Goal: Task Accomplishment & Management: Manage account settings

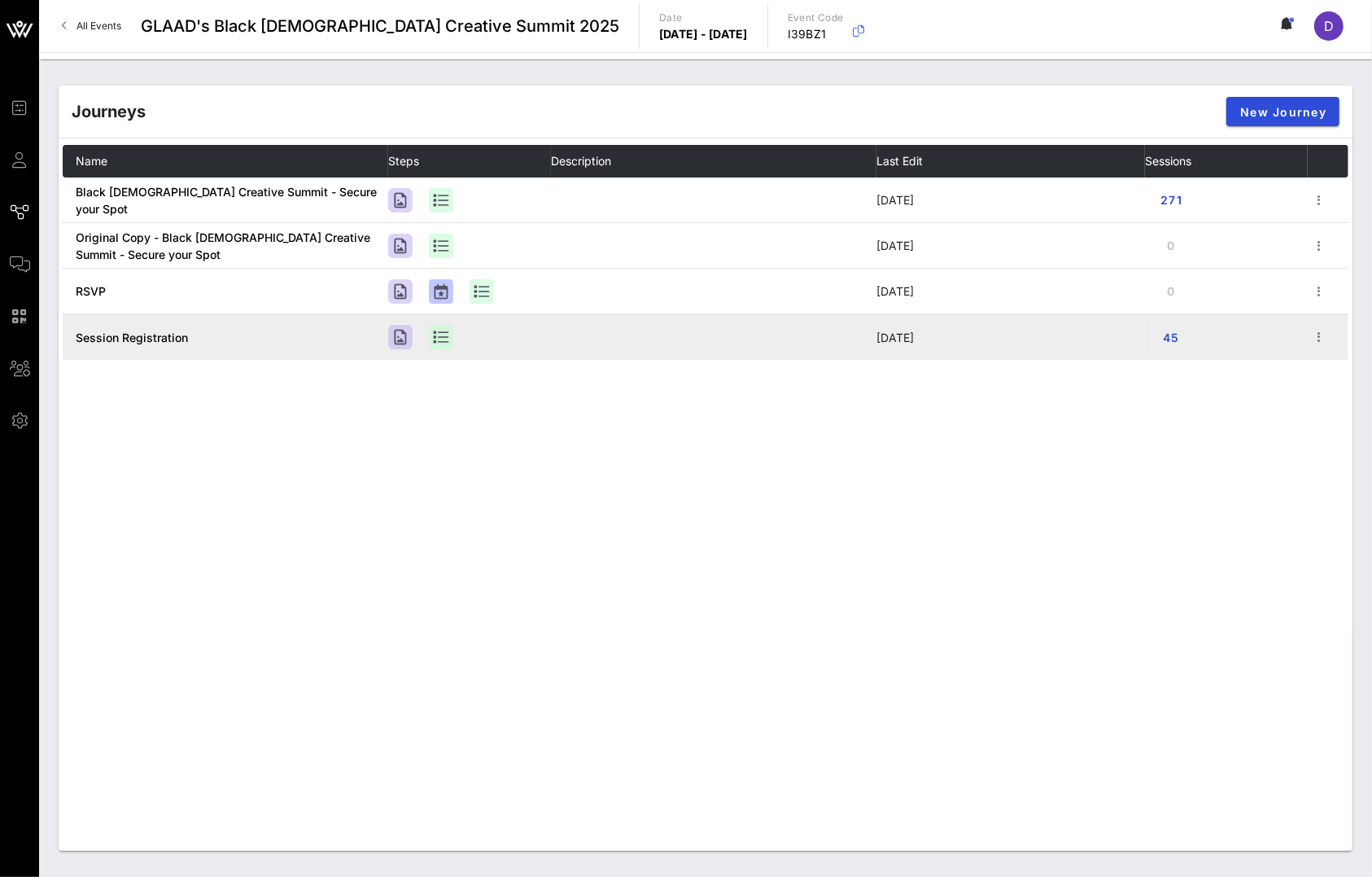
click at [1308, 352] on td at bounding box center [1327, 336] width 40 height 45
click at [1319, 340] on icon "button" at bounding box center [1319, 337] width 20 height 20
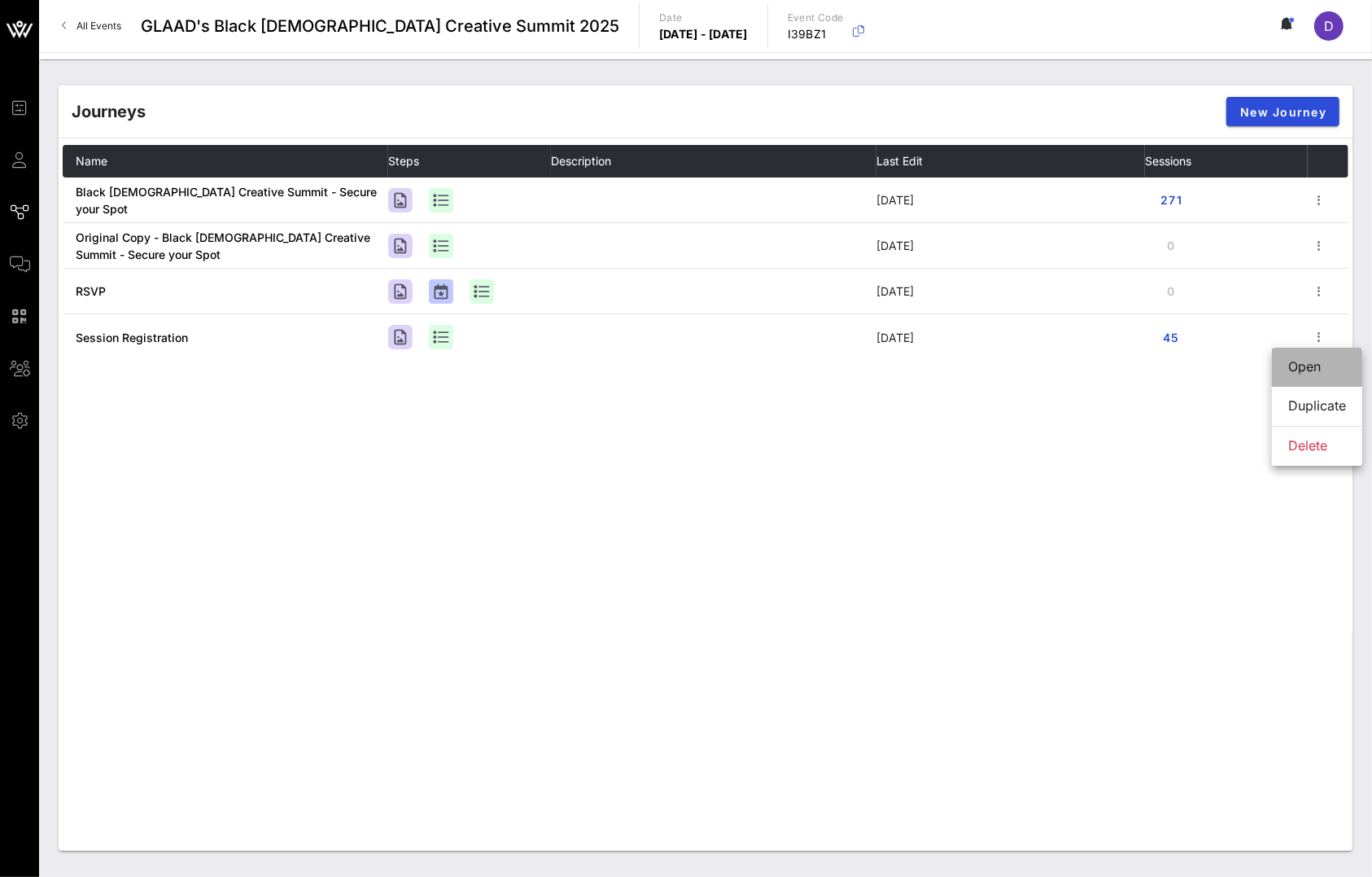
click at [1317, 377] on div "Open" at bounding box center [1317, 366] width 58 height 35
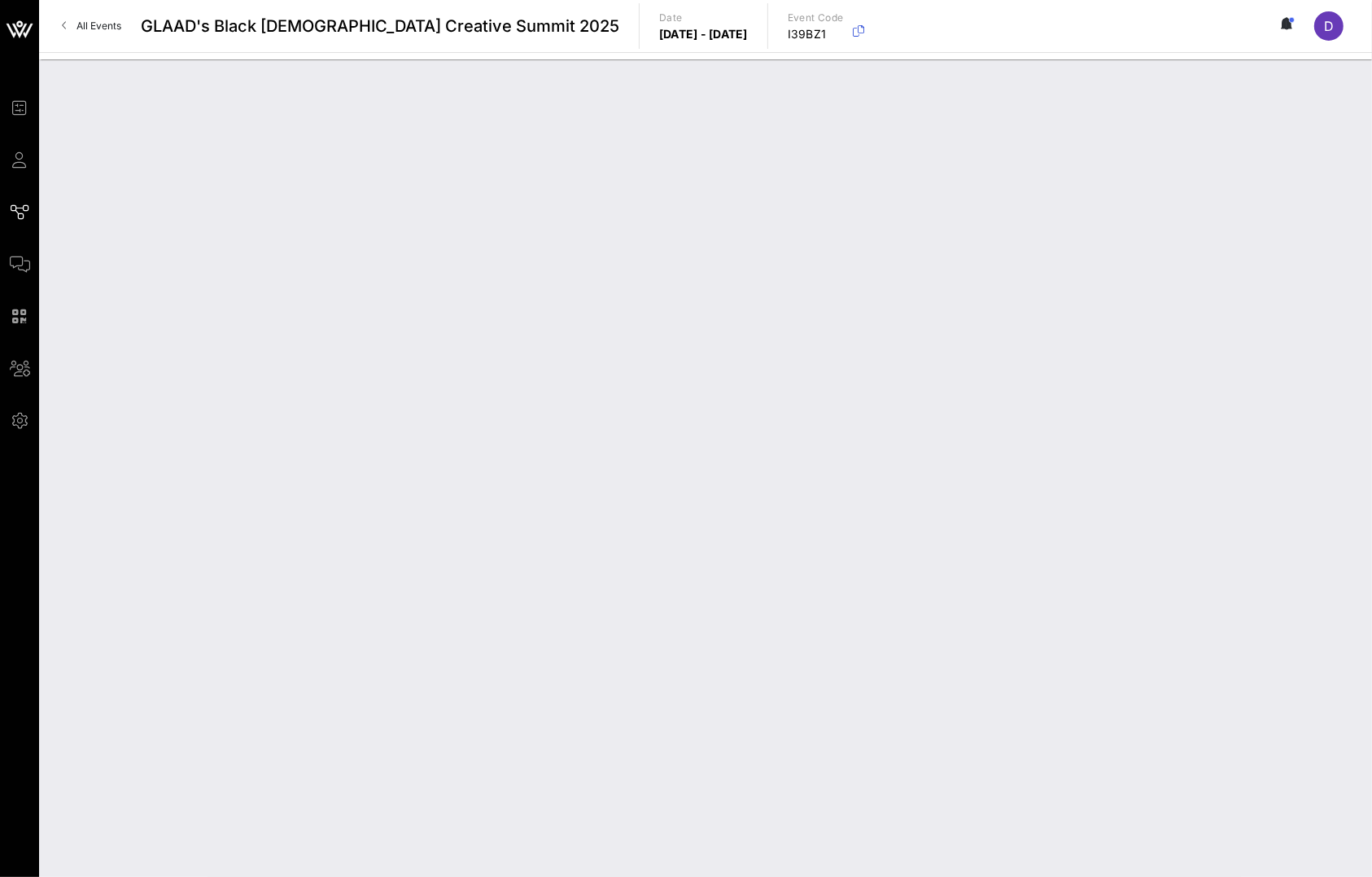
type input "Session Registration"
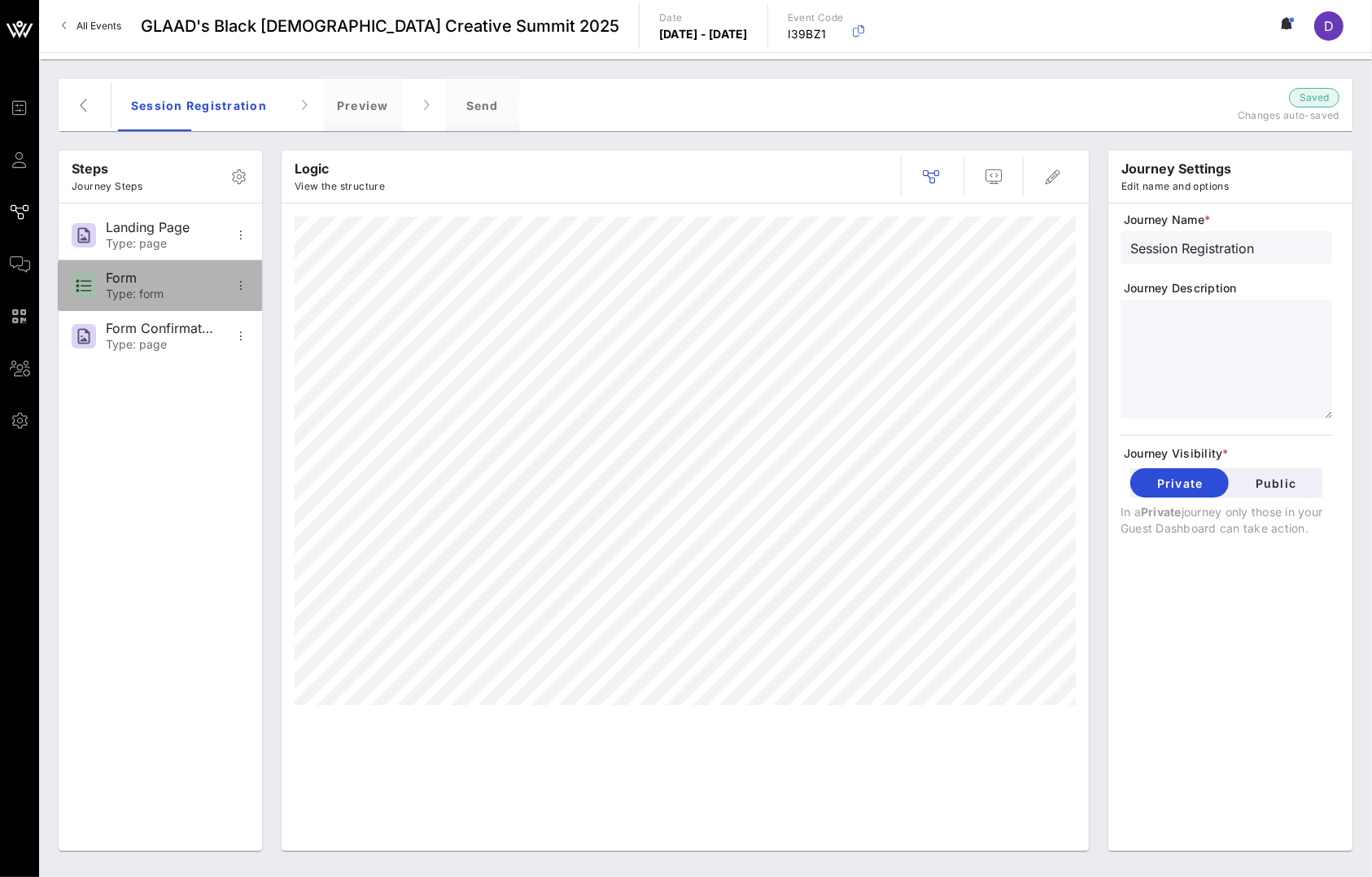
click at [164, 292] on div "Type: form" at bounding box center [160, 294] width 107 height 14
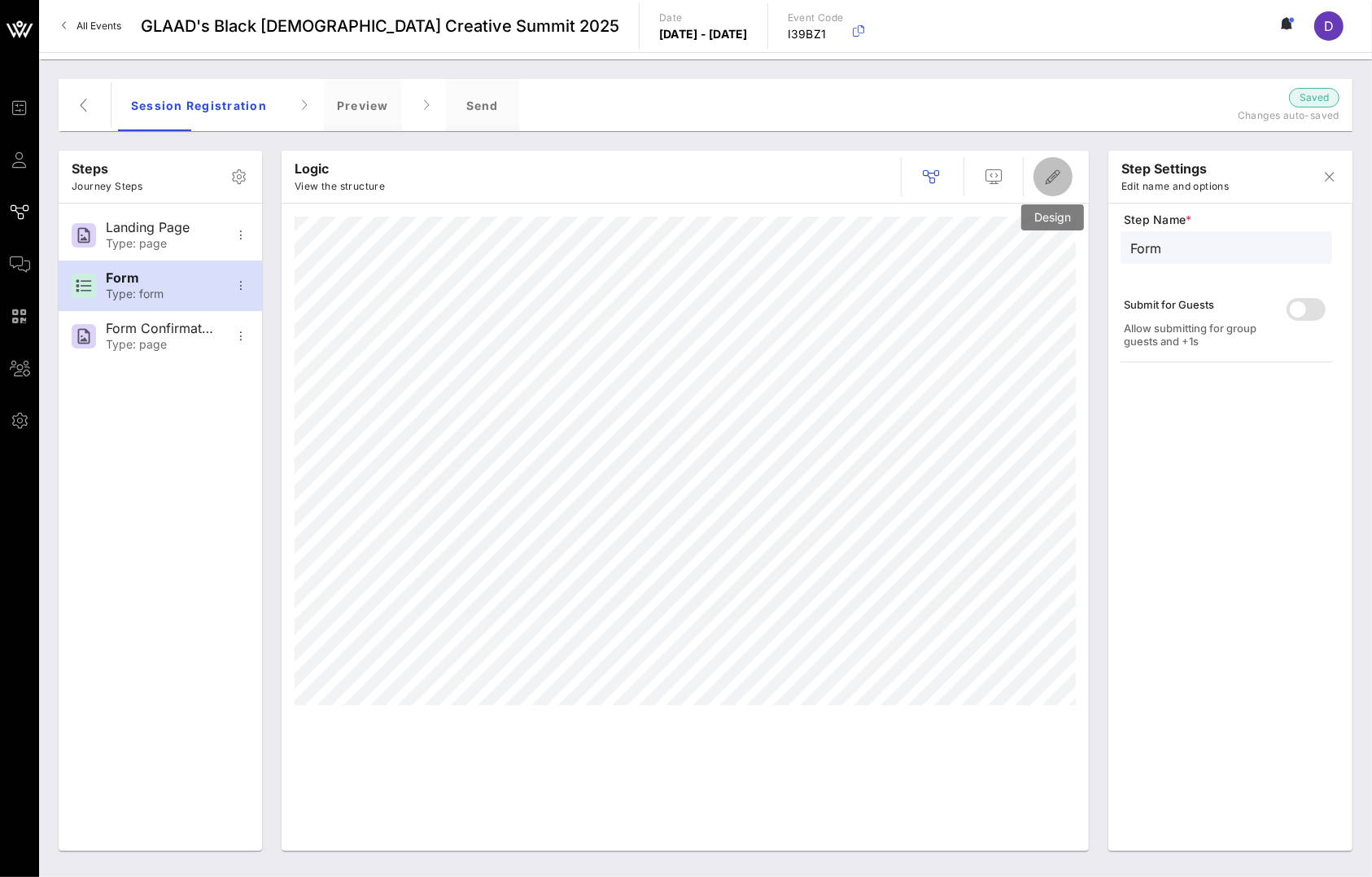
click at [1065, 186] on button "button" at bounding box center [1053, 176] width 39 height 39
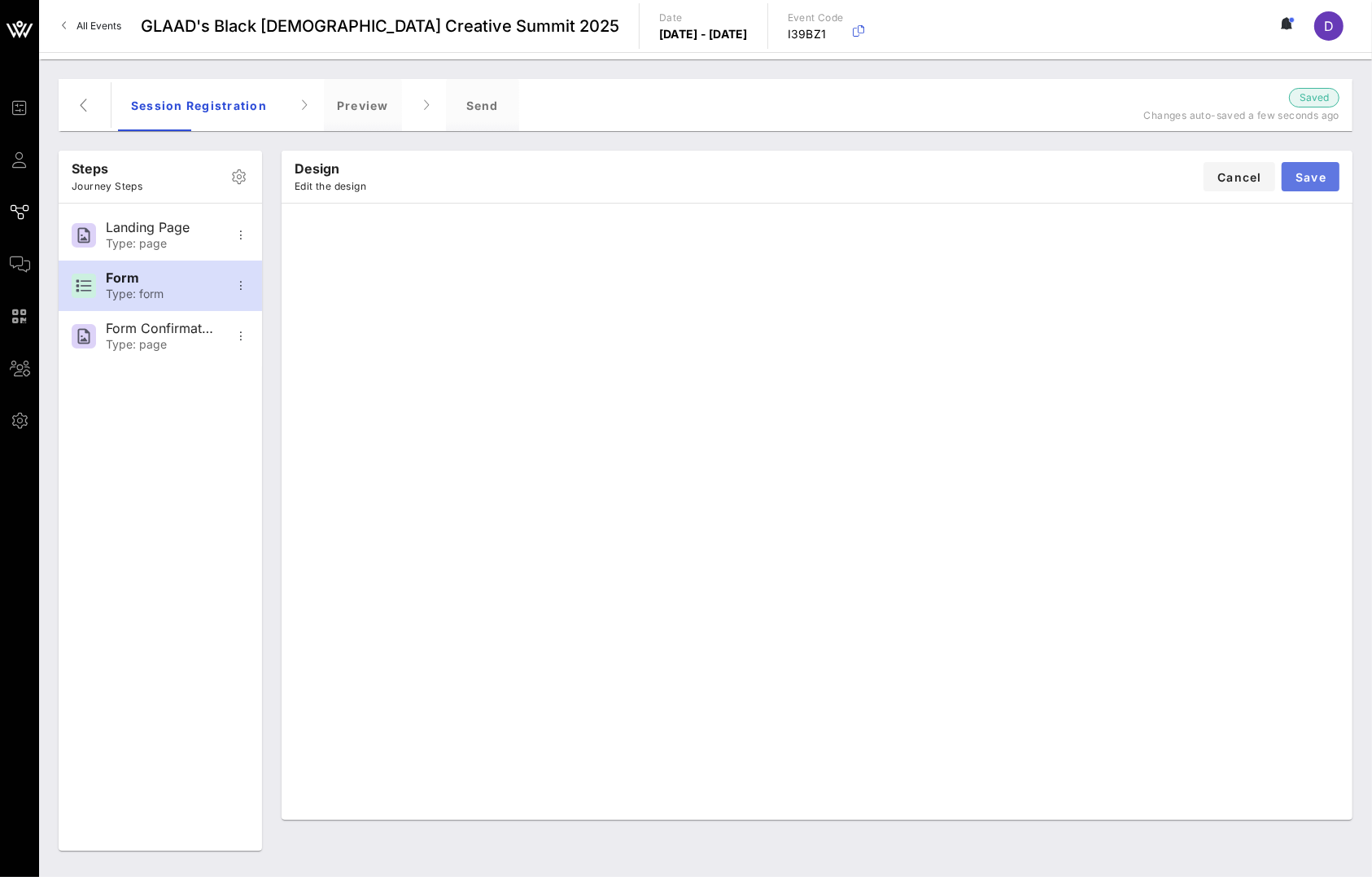
click at [1321, 167] on button "Save" at bounding box center [1311, 176] width 58 height 29
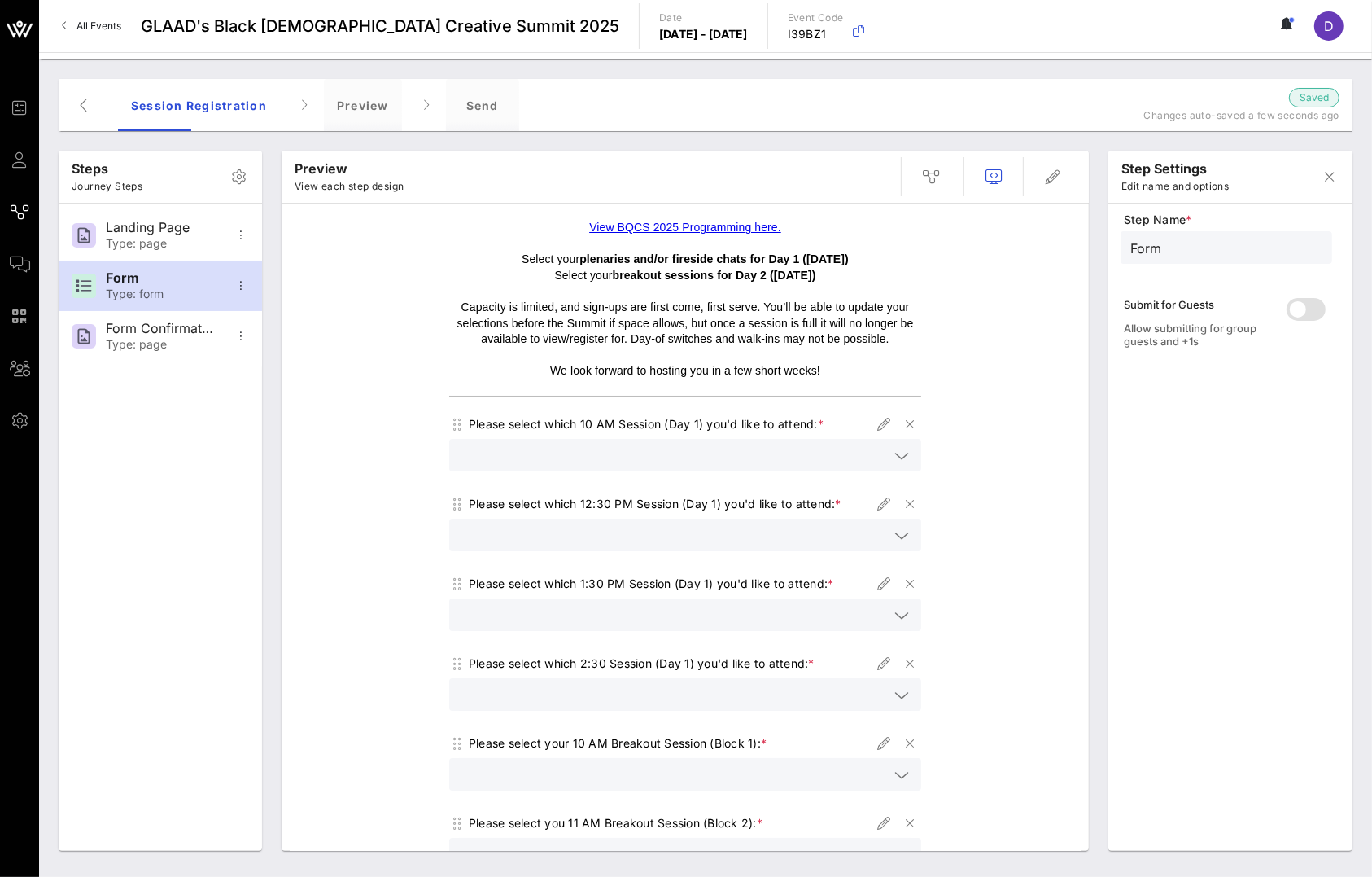
click at [745, 455] on input "text" at bounding box center [674, 455] width 430 height 21
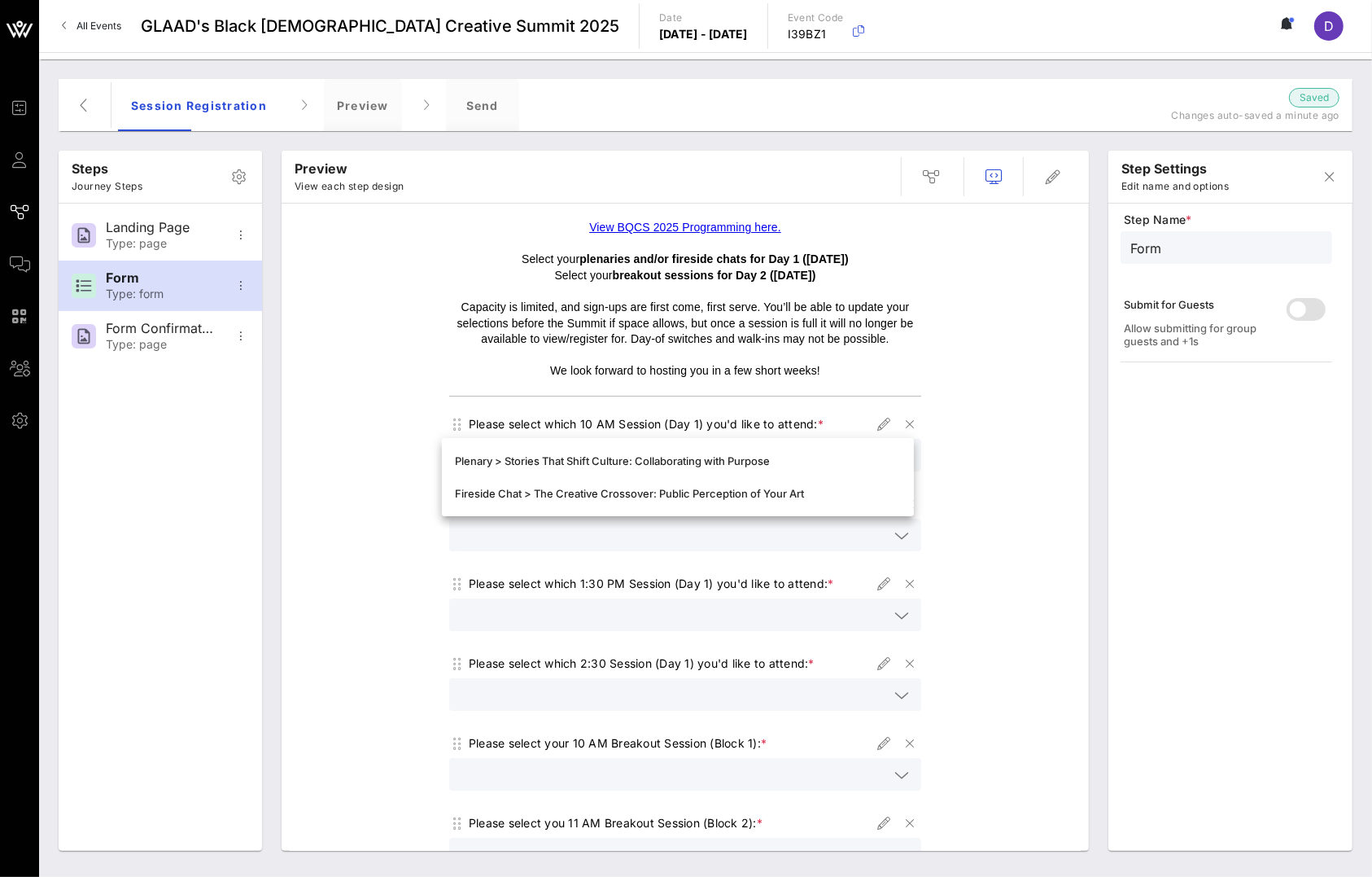
click at [973, 591] on div "View BQCS 2025 Programming here. Select your plenaries and/or fireside chats fo…" at bounding box center [685, 797] width 791 height 1170
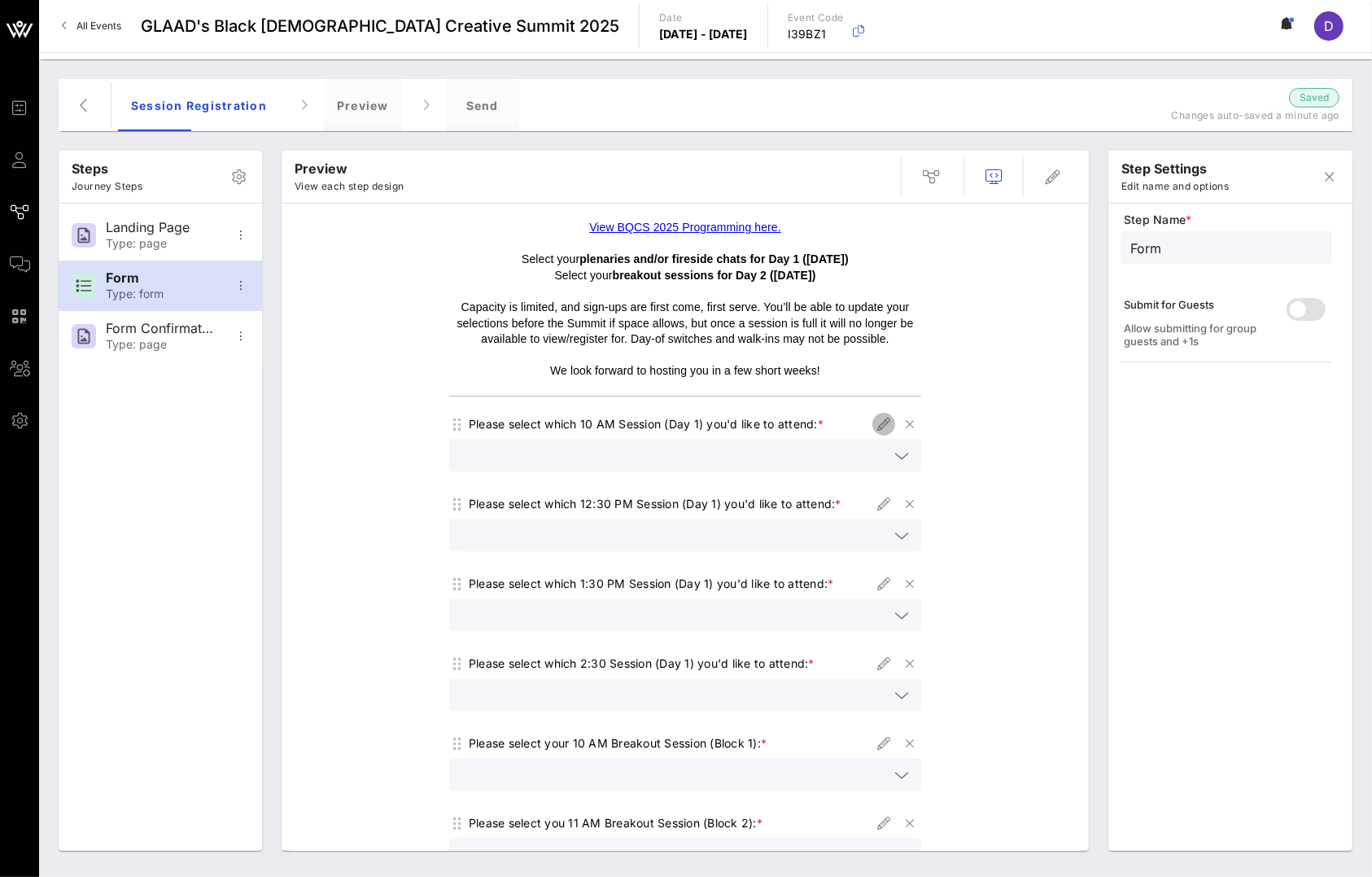
click at [873, 424] on span "button" at bounding box center [884, 424] width 23 height 20
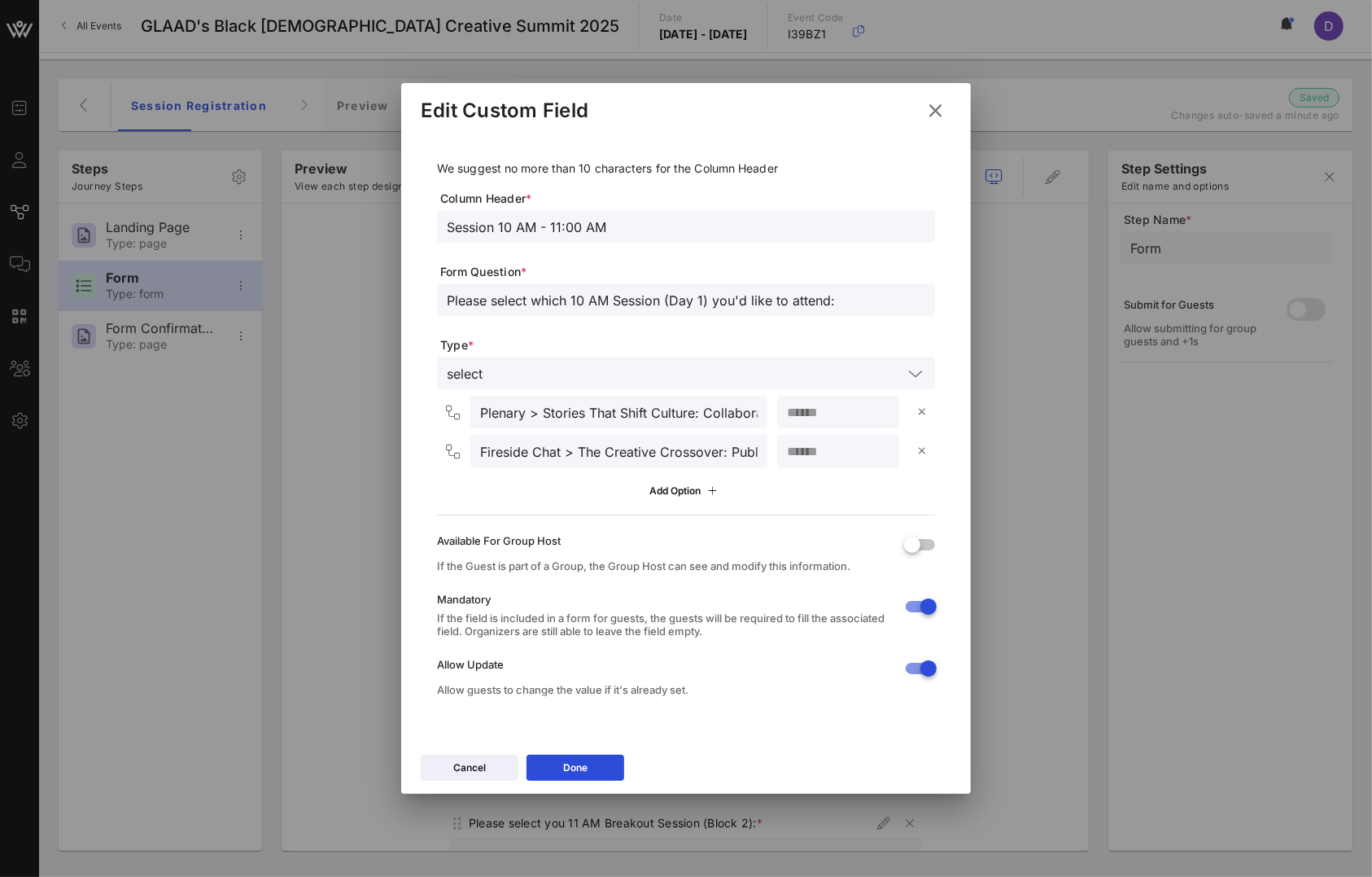
click at [564, 420] on input "Plenary > Stories That Shift Culture: Collaborating with Purpose" at bounding box center [619, 412] width 278 height 21
drag, startPoint x: 541, startPoint y: 412, endPoint x: 823, endPoint y: 417, distance: 282.0
click at [824, 417] on div "Plenary > Stories That Shift Culture: Collaborating with Purpose ***" at bounding box center [689, 412] width 492 height 32
drag, startPoint x: 546, startPoint y: 416, endPoint x: 789, endPoint y: 427, distance: 243.2
click at [789, 427] on div "Plenary > Stories That Shift Culture: Collaborating with Purpose ***" at bounding box center [689, 412] width 492 height 32
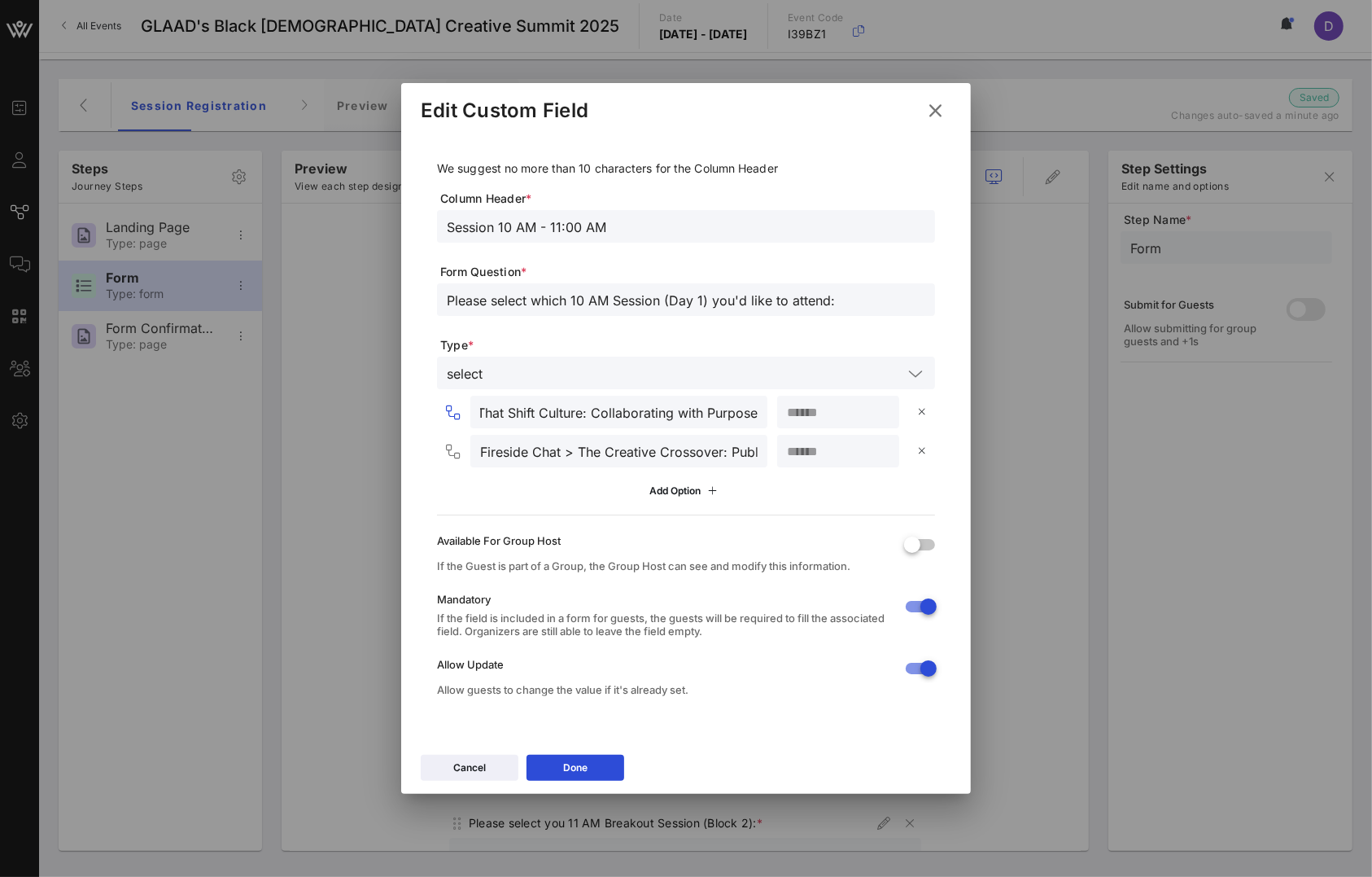
paste input "W"
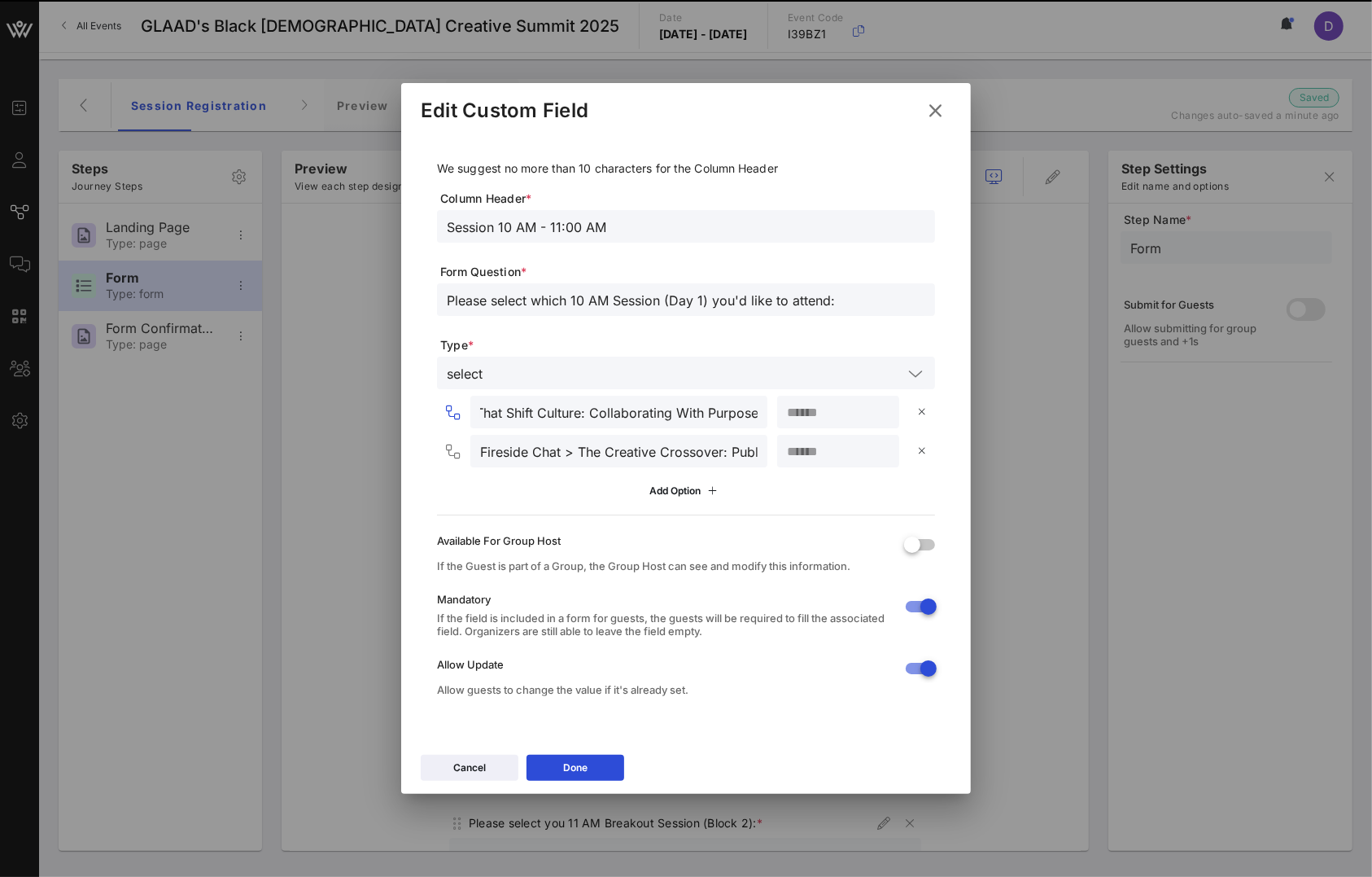
type input "Plenary > Stories That Shift Culture: Collaborating With Purpose"
click at [603, 449] on input "Fireside Chat > The Creative Crossover: Public Perception of Your Art" at bounding box center [619, 451] width 278 height 21
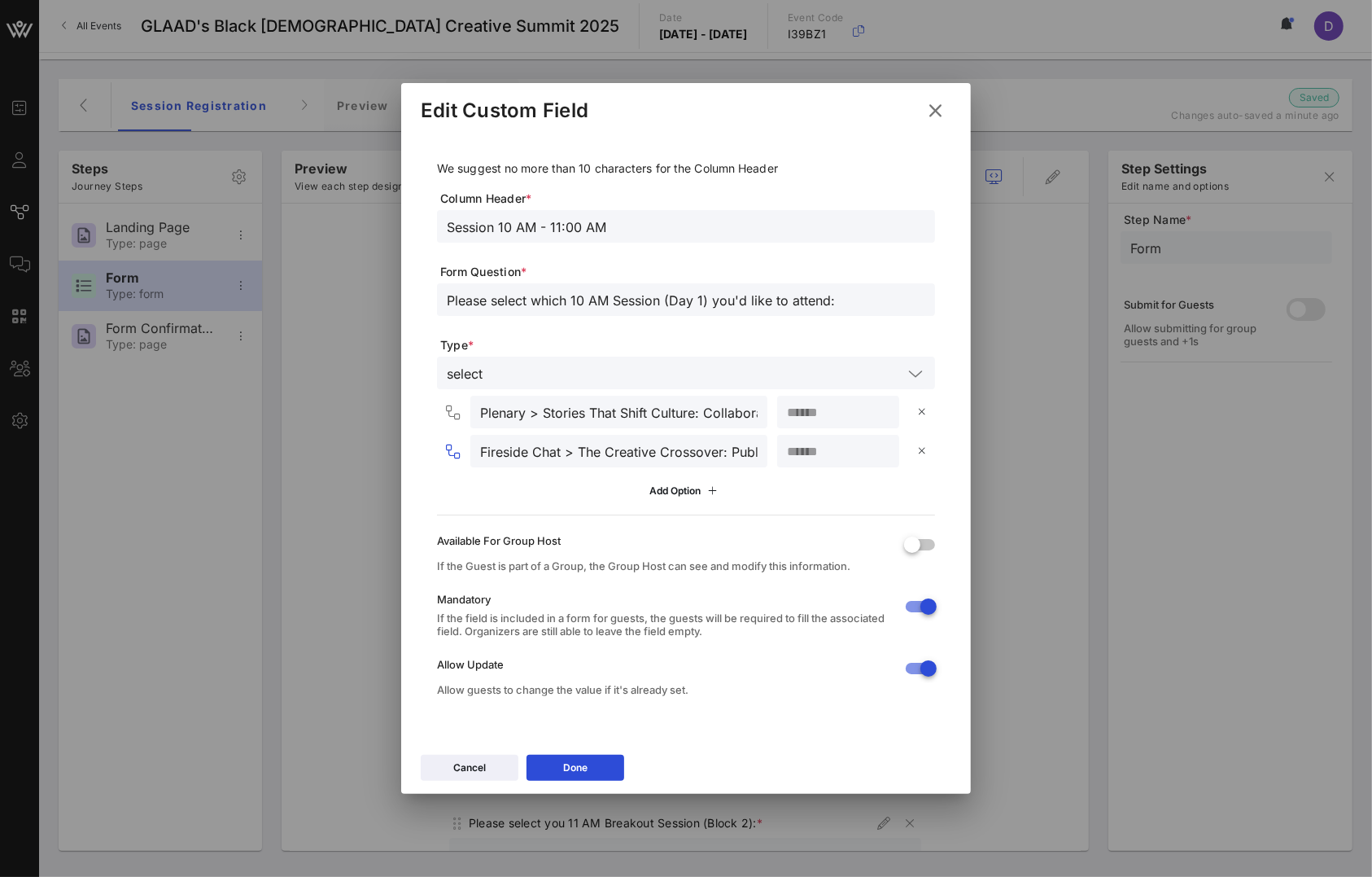
click at [545, 460] on input "Fireside Chat > The Creative Crossover: Public Perception of Your Art" at bounding box center [619, 451] width 278 height 21
click at [559, 448] on input "Fireside Chat > The Creative Crossover: Public Perception of Your Art" at bounding box center [619, 451] width 278 height 21
drag, startPoint x: 560, startPoint y: 450, endPoint x: 459, endPoint y: 448, distance: 101.0
click at [459, 448] on div "Fireside Chat > The Creative Crossover: Public Perception of Your Art" at bounding box center [606, 450] width 324 height 32
paste input "Creator Intensive 1:"
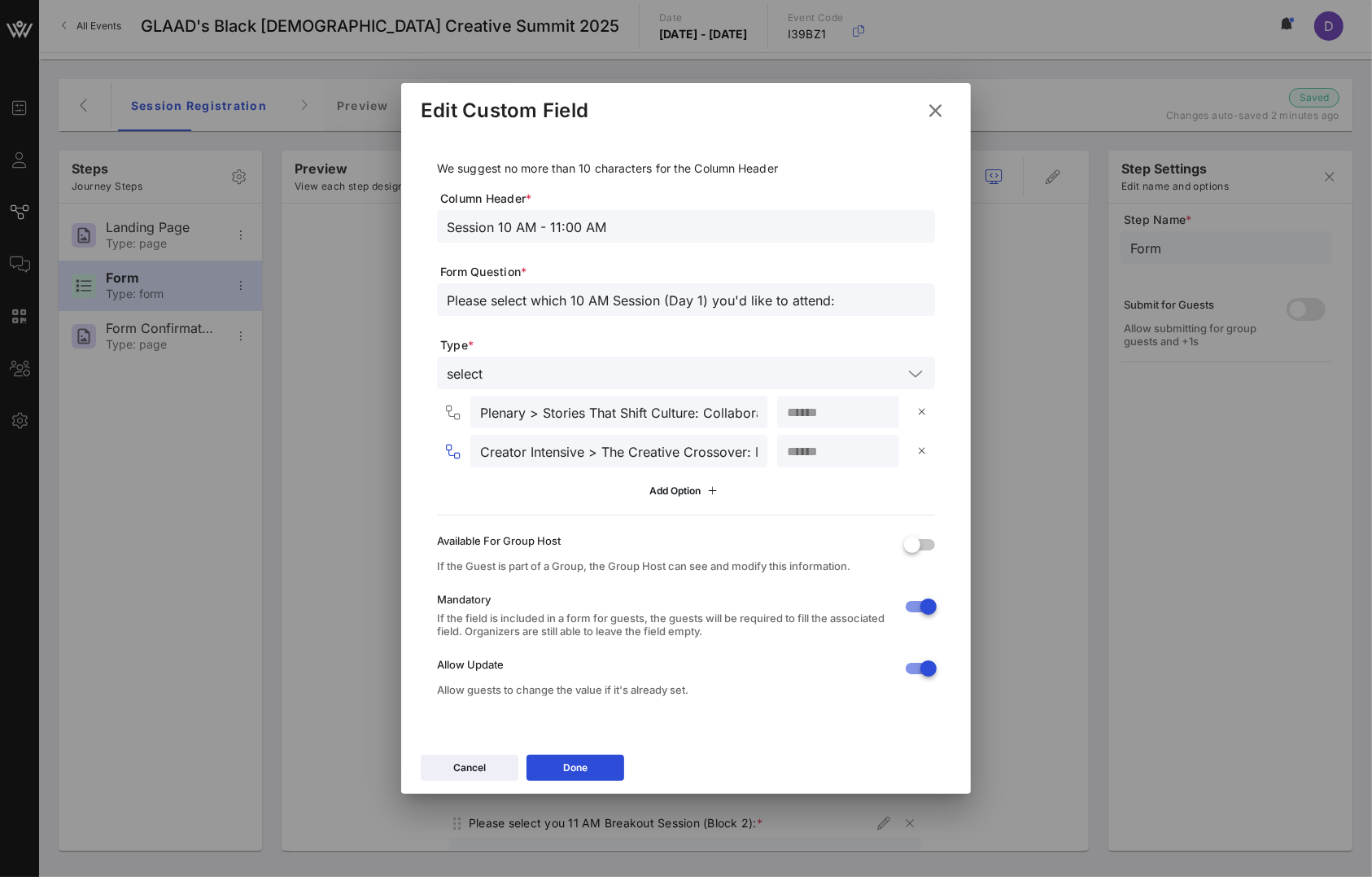
scroll to position [0, 174]
drag, startPoint x: 603, startPoint y: 449, endPoint x: 841, endPoint y: 449, distance: 238.0
click at [841, 449] on div "Creator Intensive > The Creative Crossover: Public Perception of Your Art **" at bounding box center [689, 450] width 492 height 32
paste input "Conversation with [PERSON_NAME]"
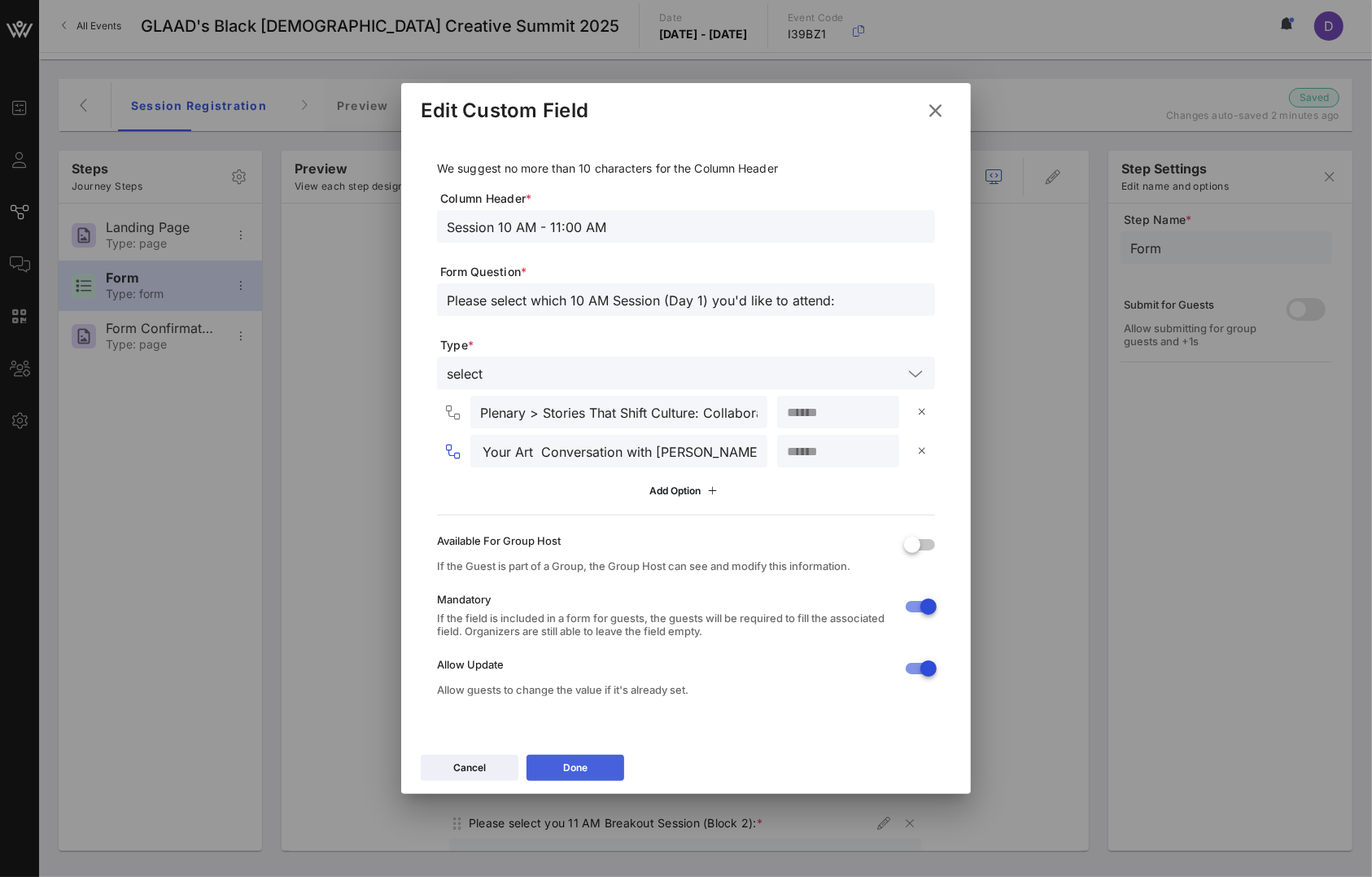
type input "Creator Intensive > The Creative Crossover: Public Perception of Your Art Conve…"
click at [589, 770] on button "Done" at bounding box center [575, 768] width 98 height 26
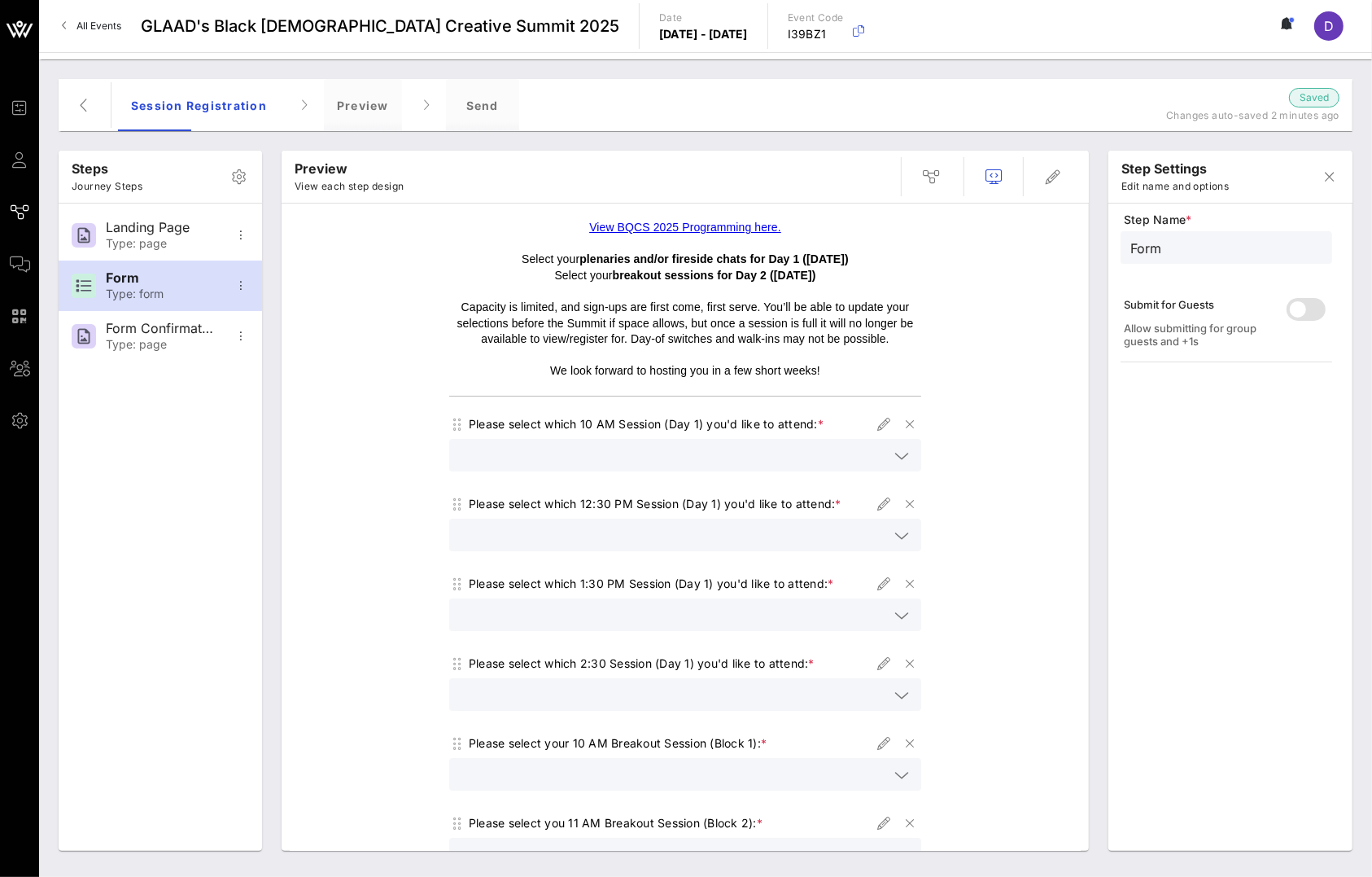
click at [812, 309] on p "Capacity is limited, and sign-ups are first come, first serve. You’ll be able t…" at bounding box center [685, 323] width 472 height 48
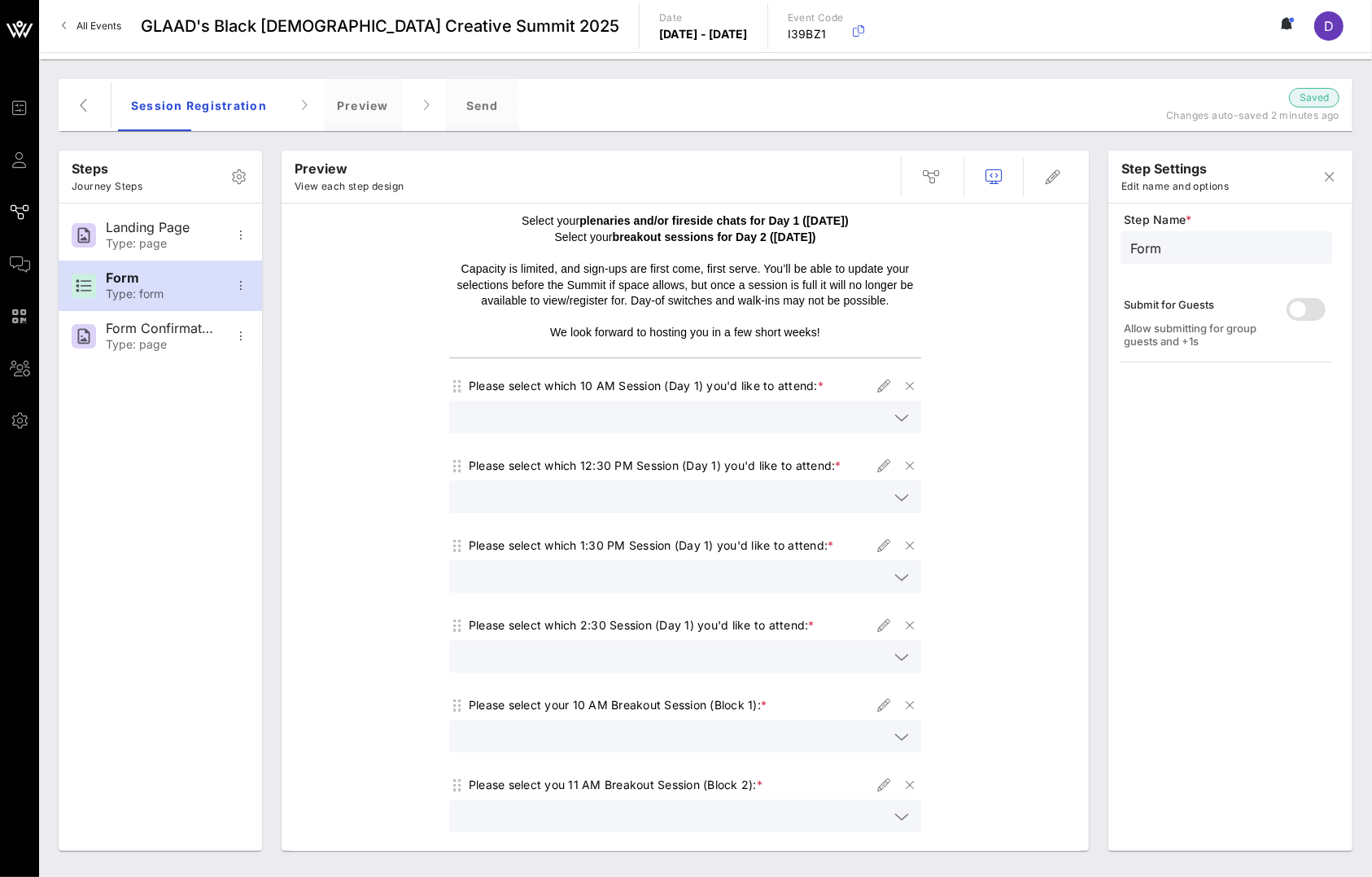
scroll to position [53, 0]
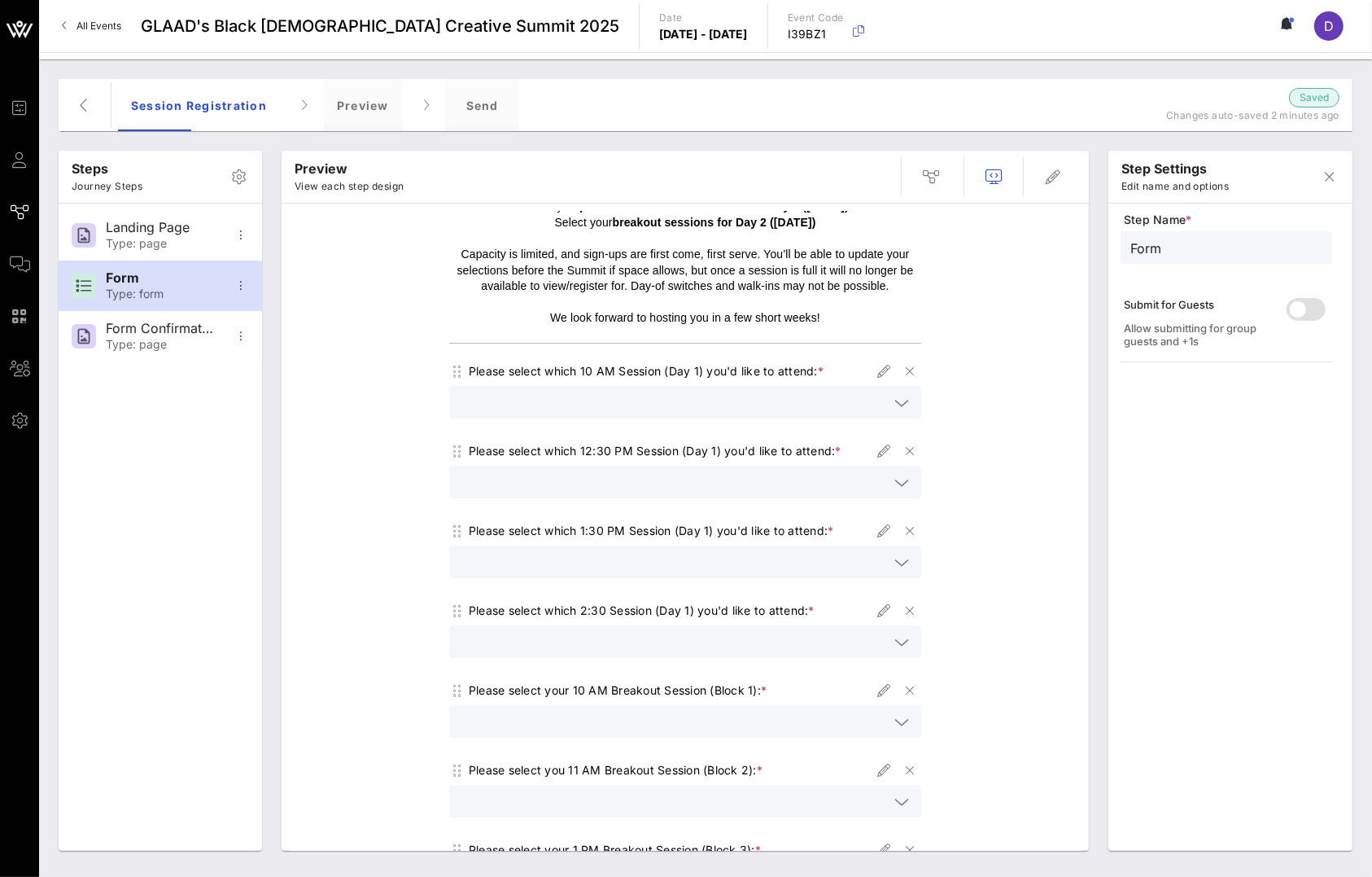
click at [894, 476] on icon at bounding box center [902, 483] width 15 height 20
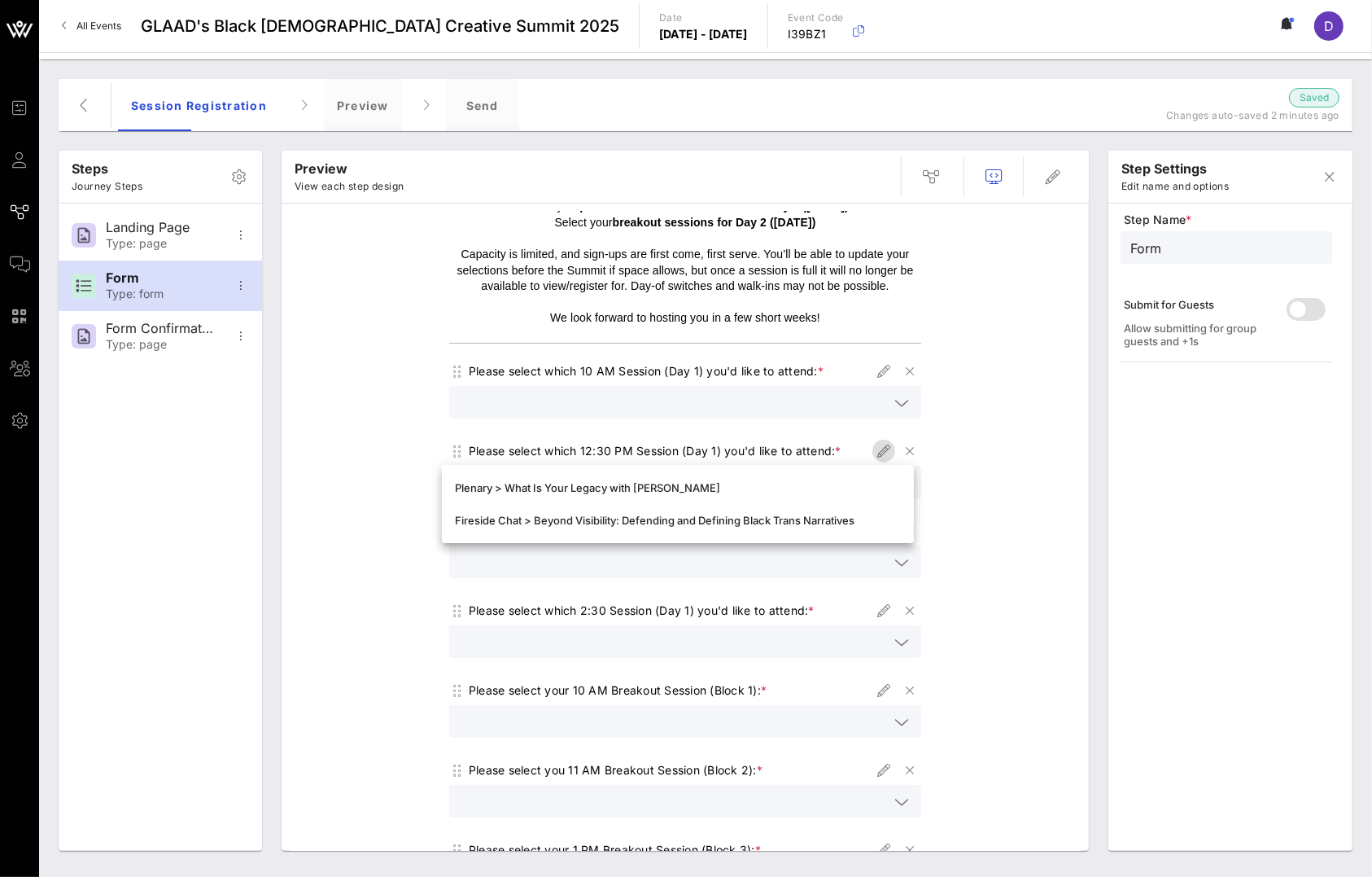
click at [875, 453] on icon "button" at bounding box center [884, 451] width 20 height 20
type input "Session 12:30 PM - 1:30 PM"
type input "Please select which 12:30 PM Session (Day 1) you'd like to attend:"
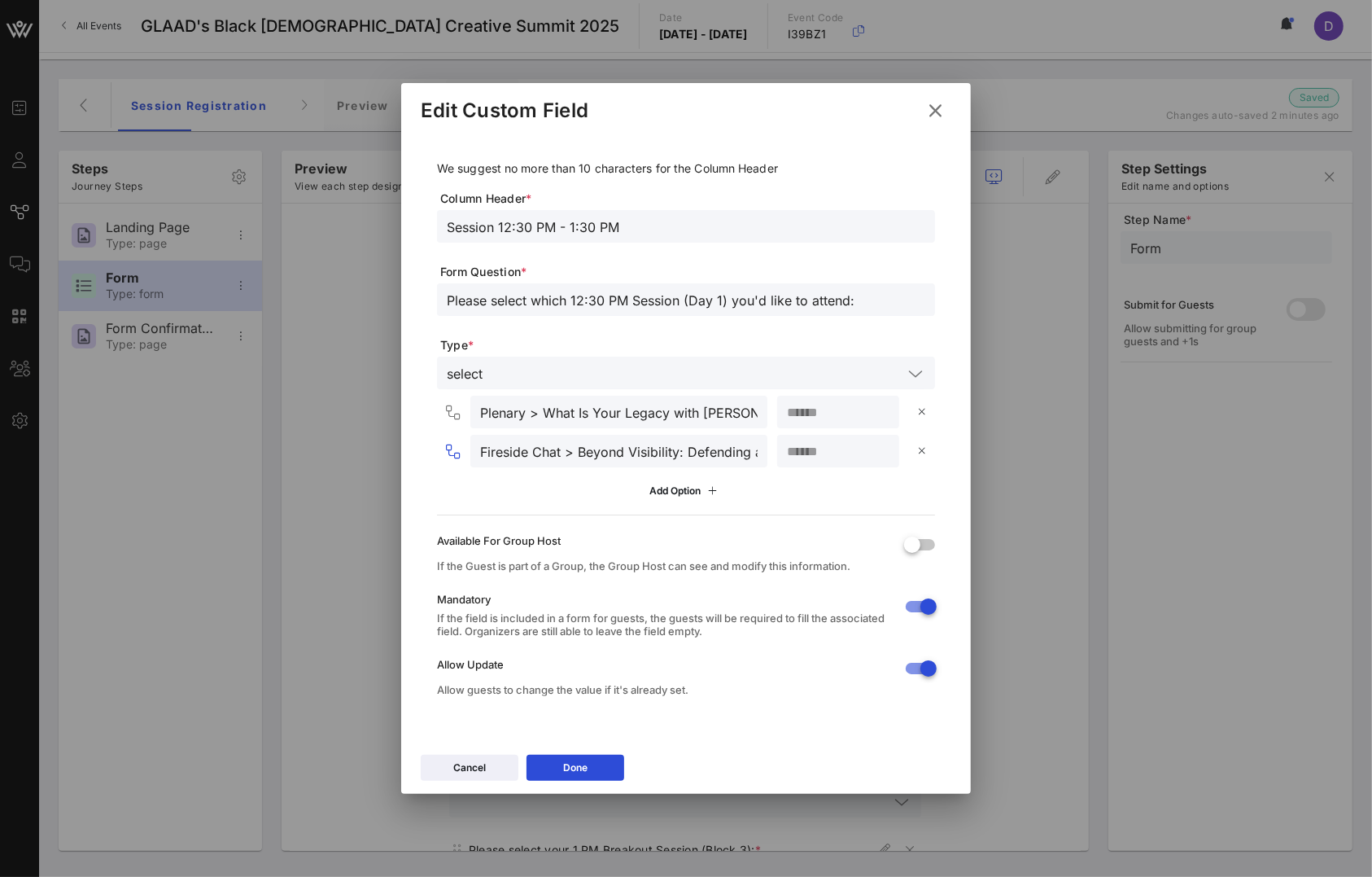
drag, startPoint x: 561, startPoint y: 448, endPoint x: 454, endPoint y: 447, distance: 107.0
click at [454, 447] on div "Fireside Chat > Beyond Visibility: Defending and Defining Black Trans Narratives" at bounding box center [606, 450] width 324 height 32
paste input "Creator Intensive"
drag, startPoint x: 601, startPoint y: 455, endPoint x: 829, endPoint y: 462, distance: 228.1
click at [829, 462] on div "Creator Intensive > Beyond Visibility: Defending and Defining Black Trans Narra…" at bounding box center [689, 450] width 492 height 32
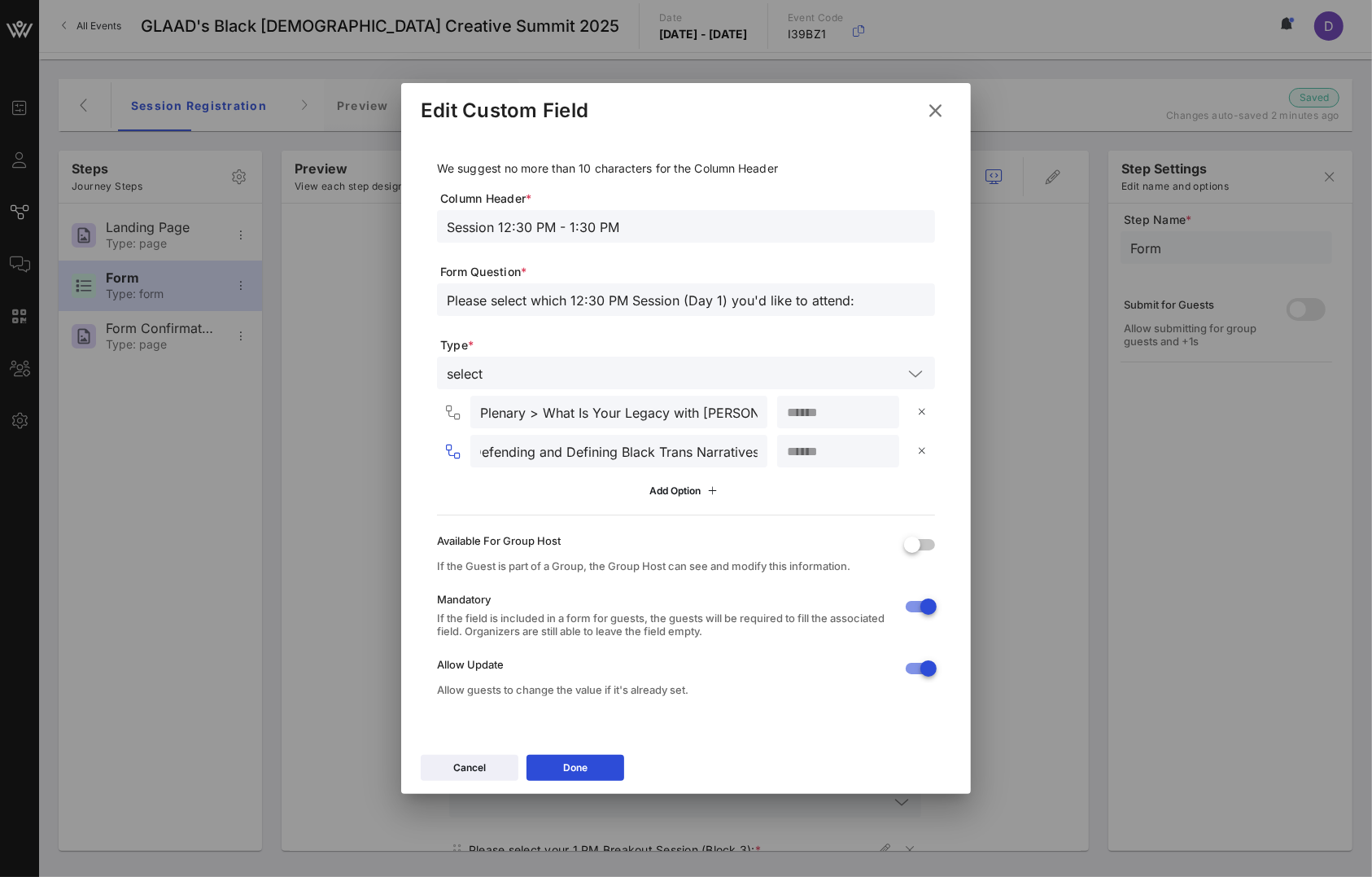
paste input "text"
type input "Creator Intensive > Beyond Visibility: Defending and Defining Black Trans Narra…"
click at [574, 765] on icon at bounding box center [575, 768] width 12 height 11
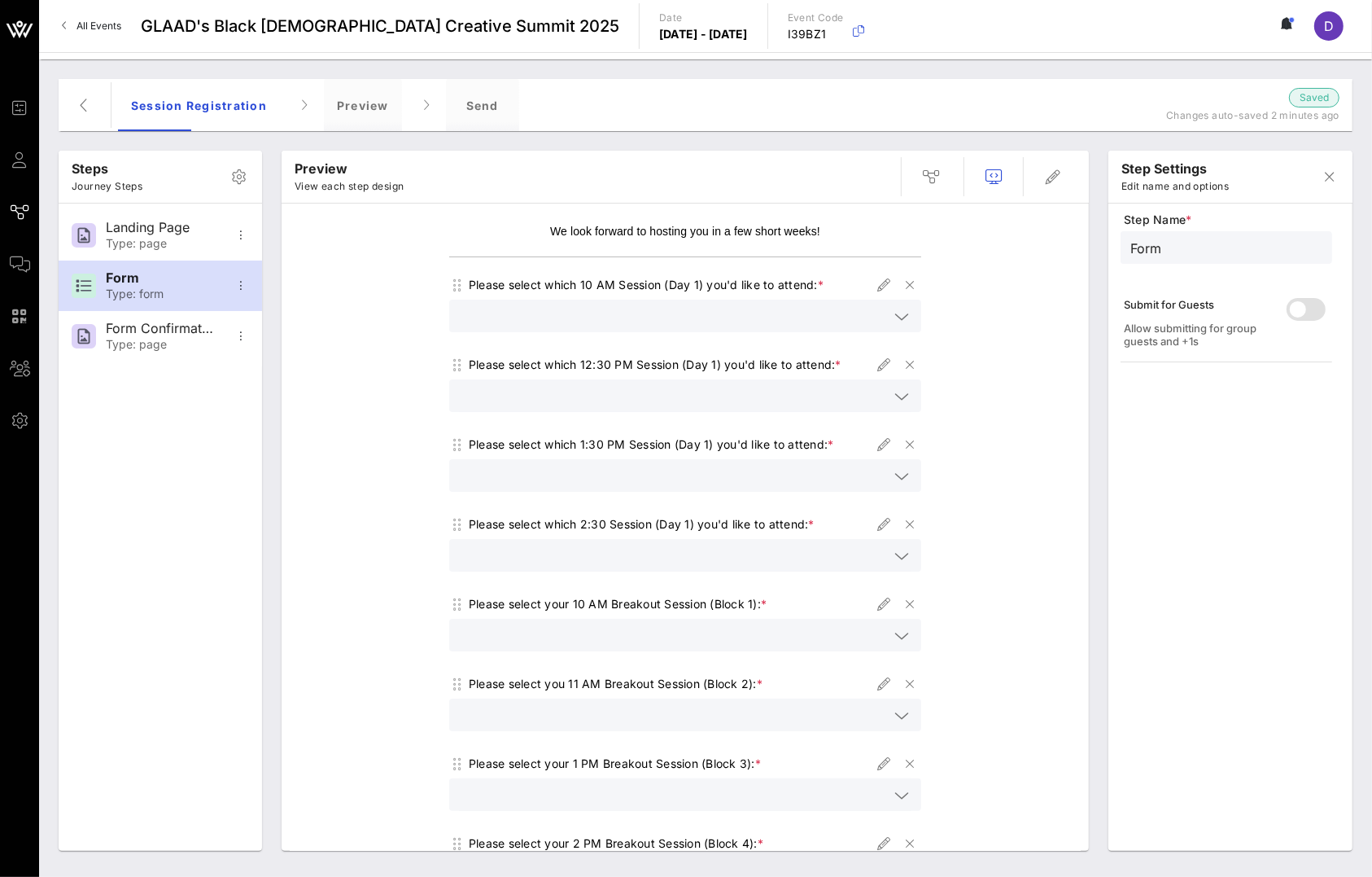
scroll to position [222, 0]
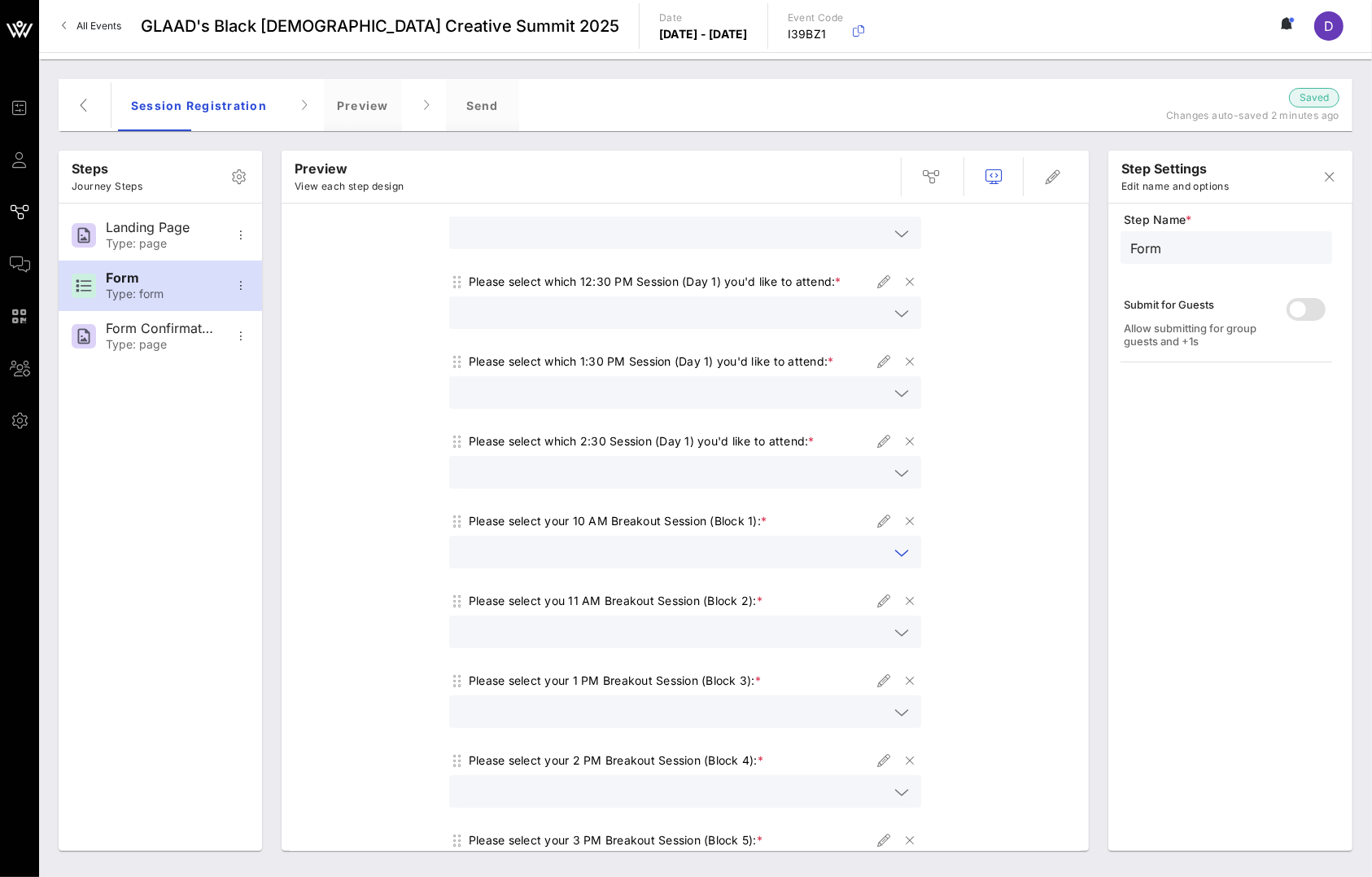
click at [757, 545] on input "text" at bounding box center [674, 552] width 430 height 21
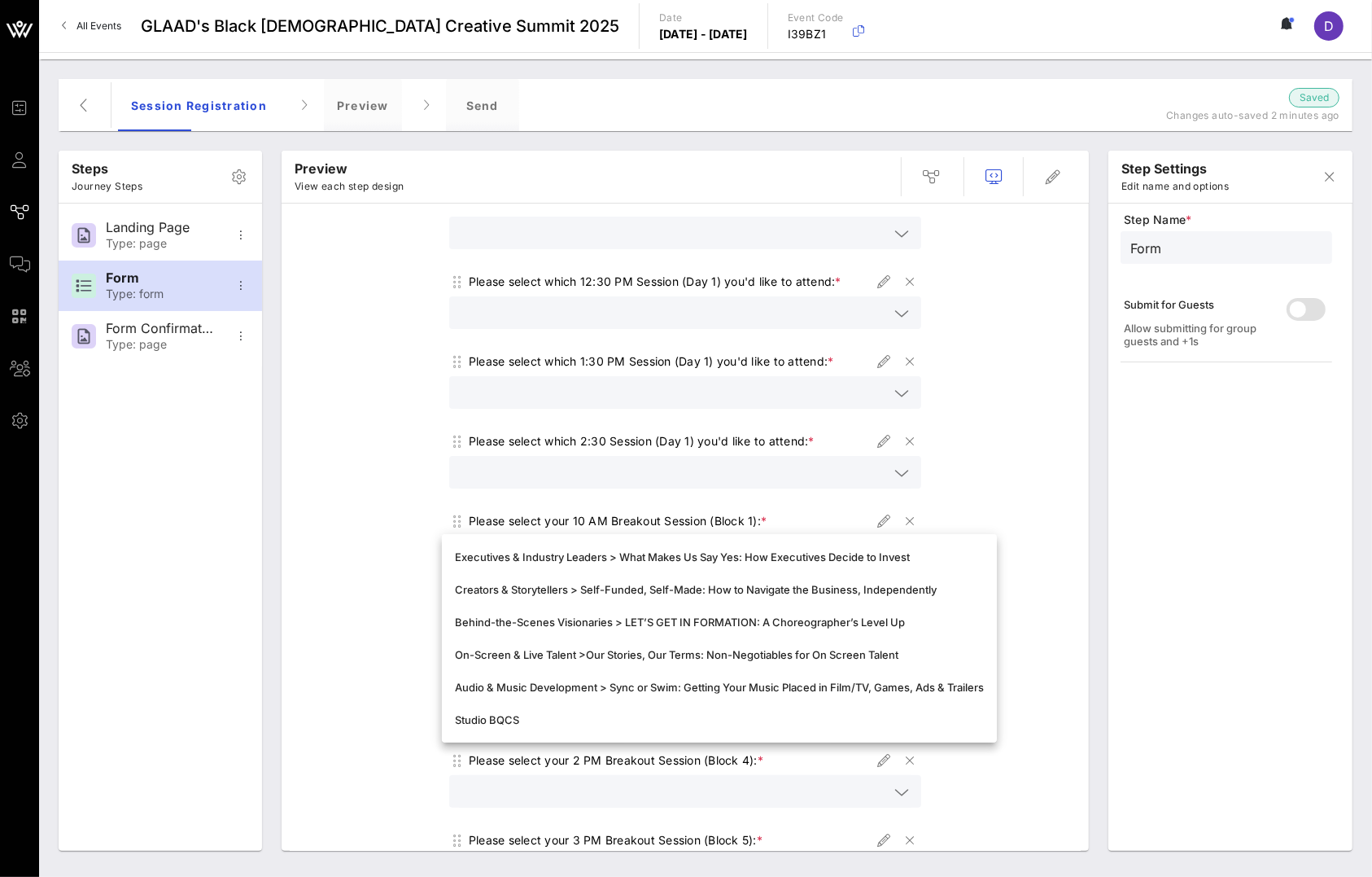
click at [766, 474] on input "text" at bounding box center [674, 472] width 430 height 21
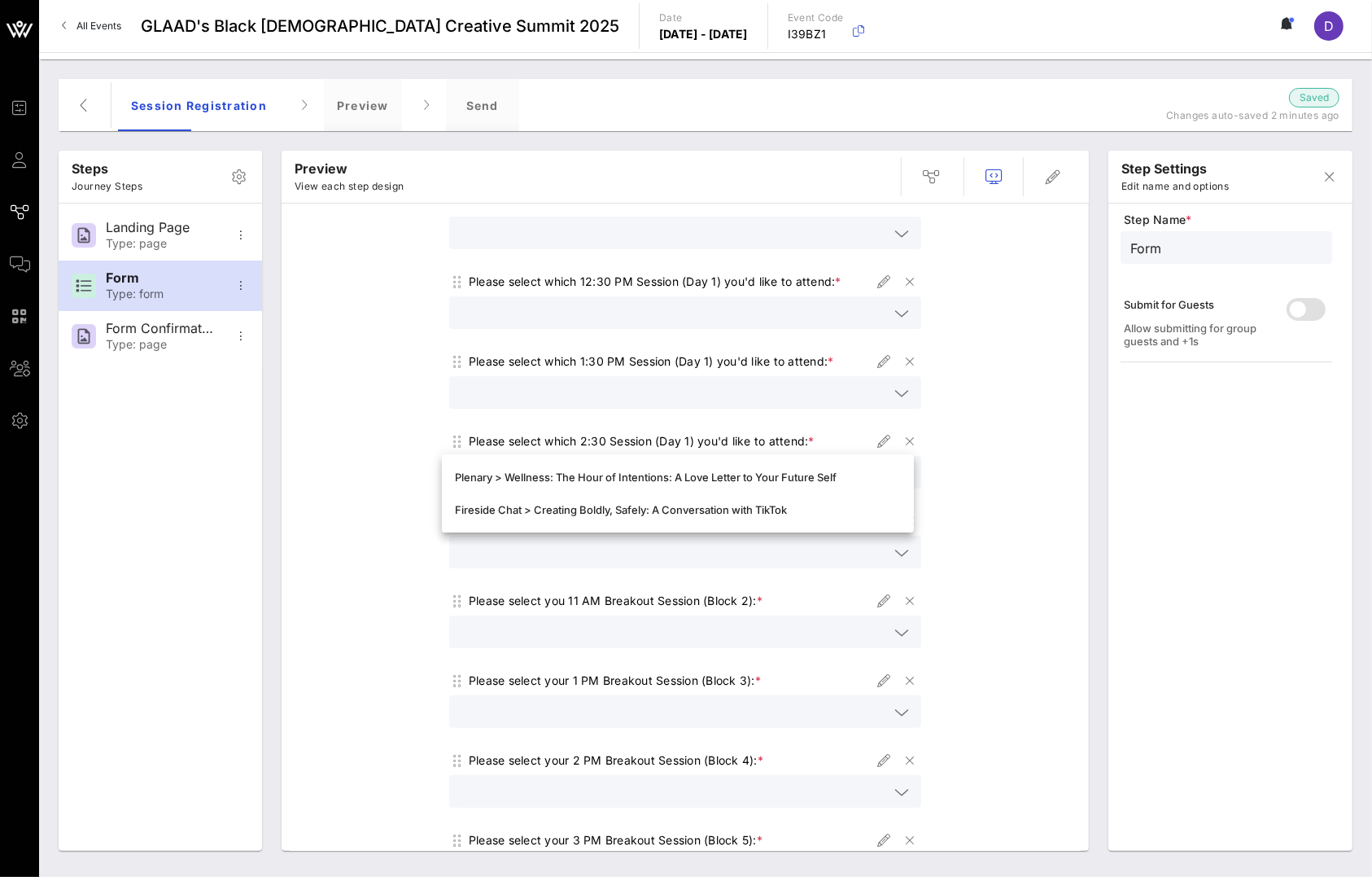
click at [706, 580] on div at bounding box center [684, 577] width 452 height 12
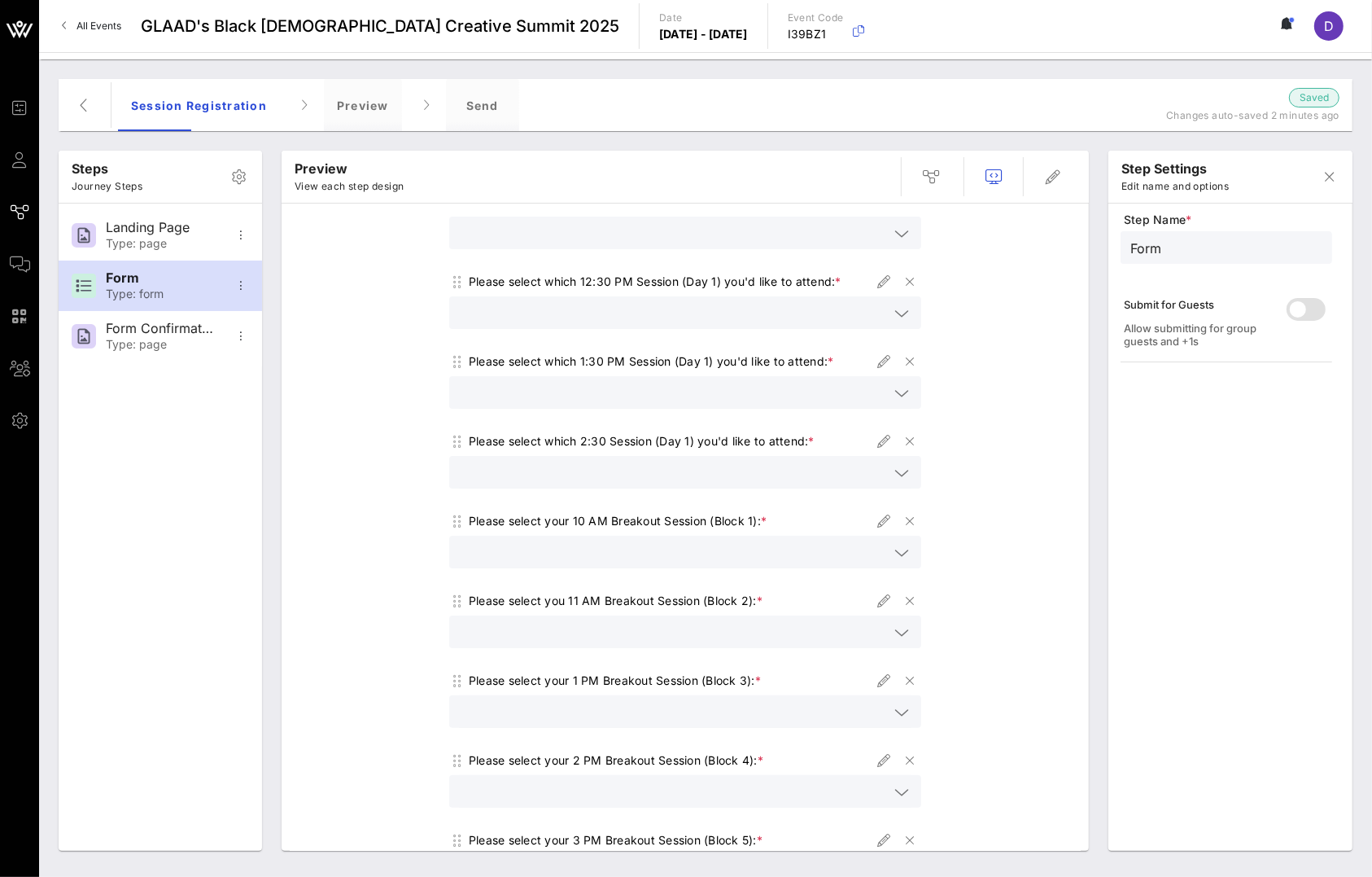
scroll to position [203, 0]
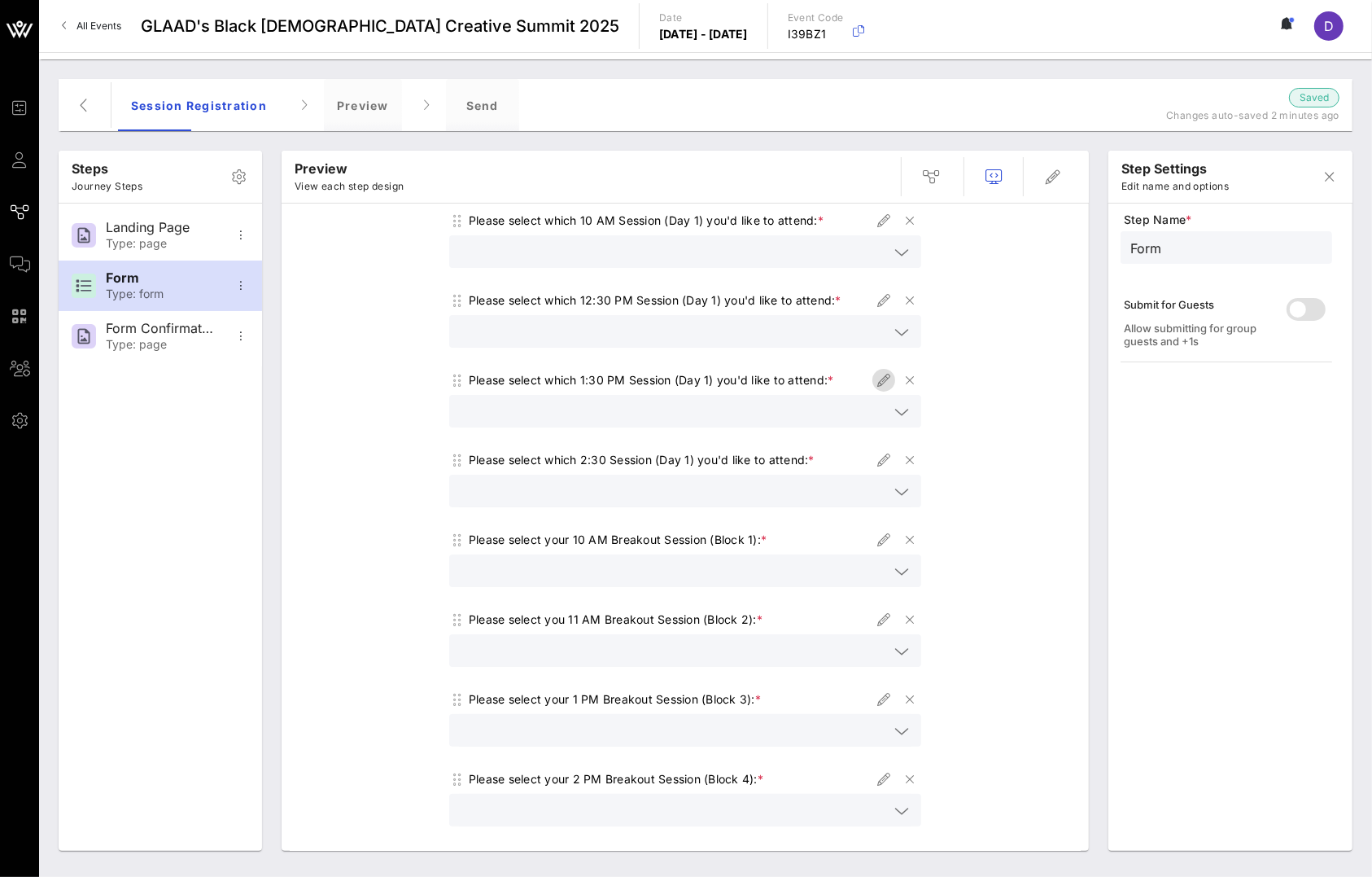
click at [874, 384] on icon "button" at bounding box center [884, 380] width 20 height 20
type input "Session 1:30 PM - 2:30 PM"
type input "Please select which 1:30 PM Session (Day 1) you'd like to attend:"
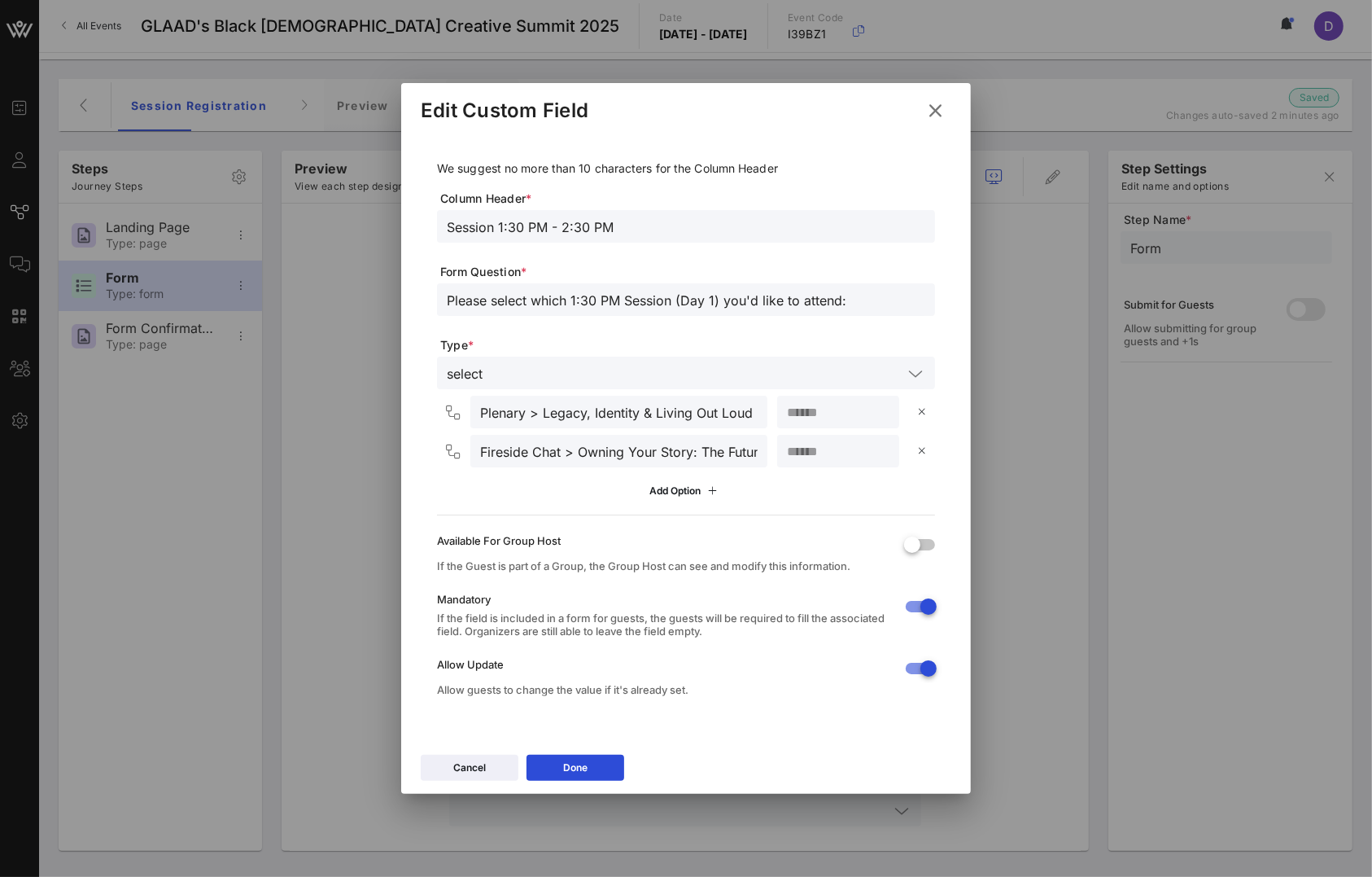
click at [540, 444] on input "Fireside Chat > Owning Your Story: The Future of Digital Culture" at bounding box center [619, 451] width 278 height 21
drag, startPoint x: 559, startPoint y: 452, endPoint x: 454, endPoint y: 452, distance: 105.0
click at [454, 452] on div "Fireside Chat > Owning Your Story: The Future of Digital Culture" at bounding box center [606, 450] width 324 height 32
click at [568, 477] on div "Add Option" at bounding box center [686, 490] width 498 height 27
drag, startPoint x: 563, startPoint y: 450, endPoint x: 444, endPoint y: 450, distance: 119.0
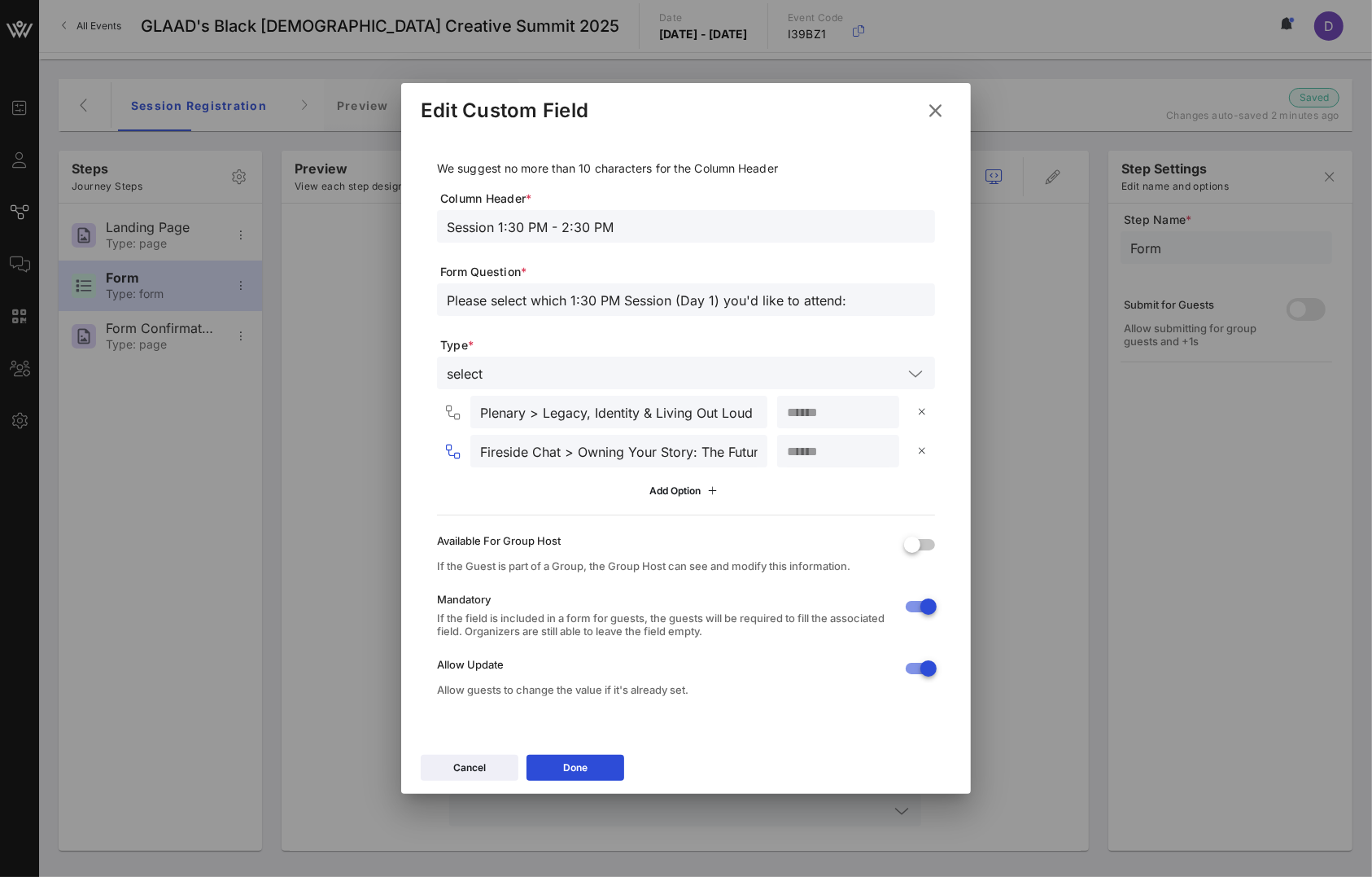
click at [444, 450] on div "Fireside Chat > Owning Your Story: The Future of Digital Culture" at bounding box center [606, 450] width 324 height 32
click at [612, 453] on input "Creative Intensive > Owning Your Story: The Future of Digital Culture" at bounding box center [619, 451] width 278 height 21
drag, startPoint x: 603, startPoint y: 452, endPoint x: 791, endPoint y: 455, distance: 188.0
click at [791, 455] on div "Creative Intensive > Owning Your Story: The Future of Digital Culture **" at bounding box center [689, 450] width 492 height 32
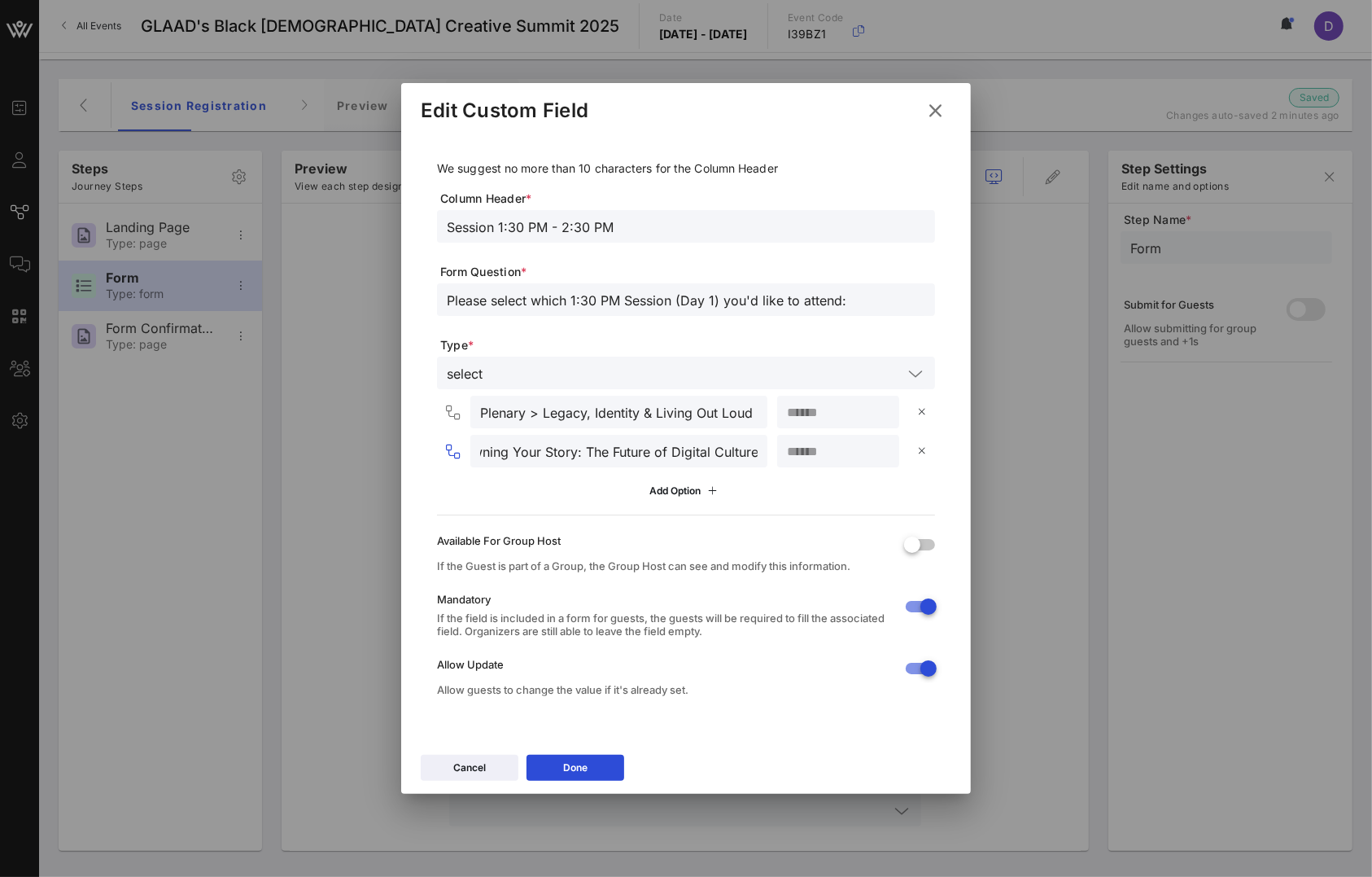
paste input "Owning Your Story: The Future of Digital Culture"
drag, startPoint x: 554, startPoint y: 452, endPoint x: 382, endPoint y: 445, distance: 172.1
click at [382, 445] on div "Event Builder Guests Journeys Comms QR Scanner Team Settings GLAAD's Black [DEM…" at bounding box center [686, 438] width 1372 height 877
click at [553, 452] on input "Creative Intensive >Owning Your Story: The Future of Digital Culture" at bounding box center [619, 451] width 278 height 21
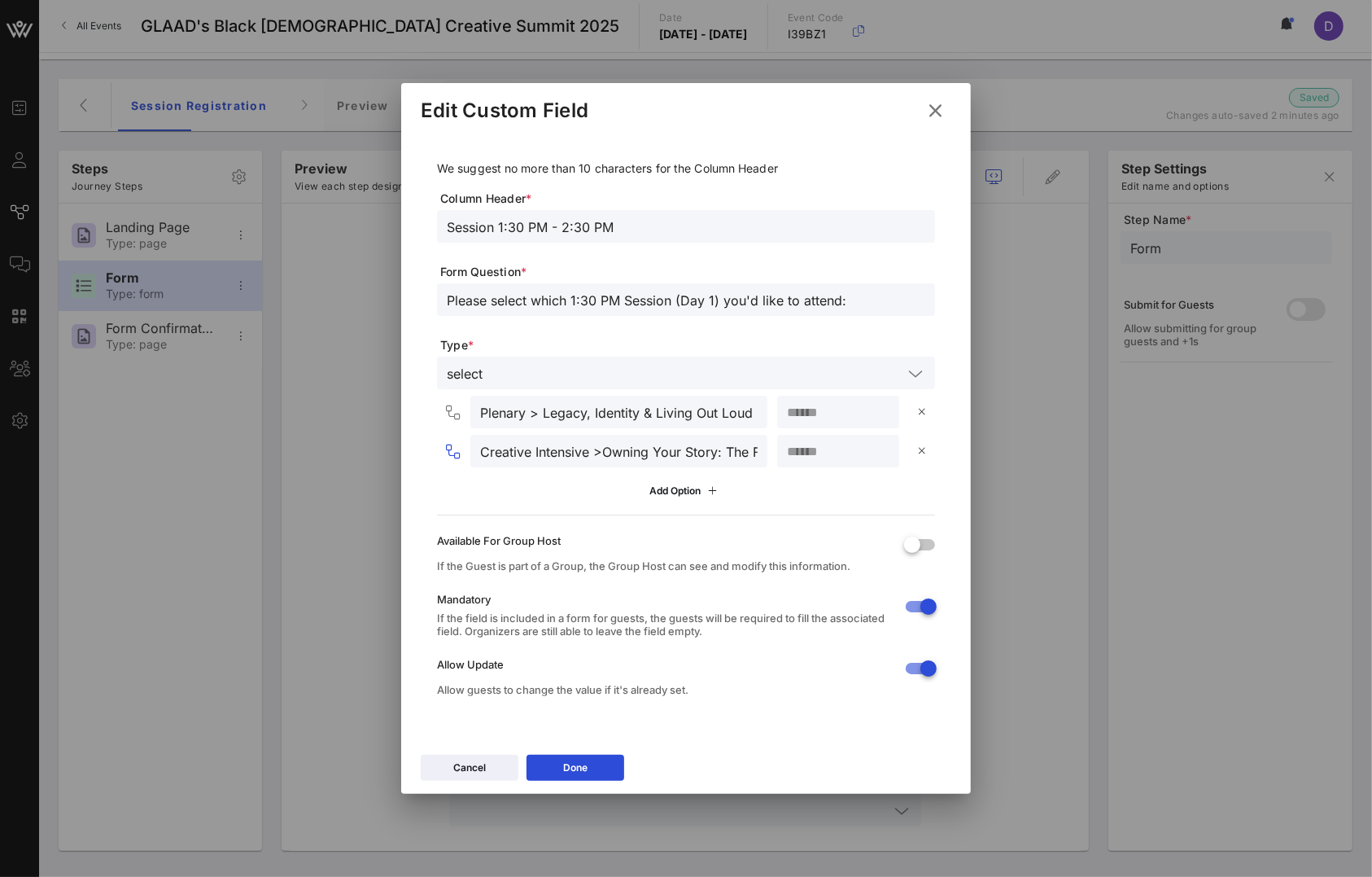
click at [607, 454] on input "Creative Intensive >Owning Your Story: The Future of Digital Culture" at bounding box center [619, 451] width 278 height 21
type input "Creative Intensive > Owning Your Story: The Future of Digital Culture"
click at [575, 771] on icon at bounding box center [575, 768] width 12 height 10
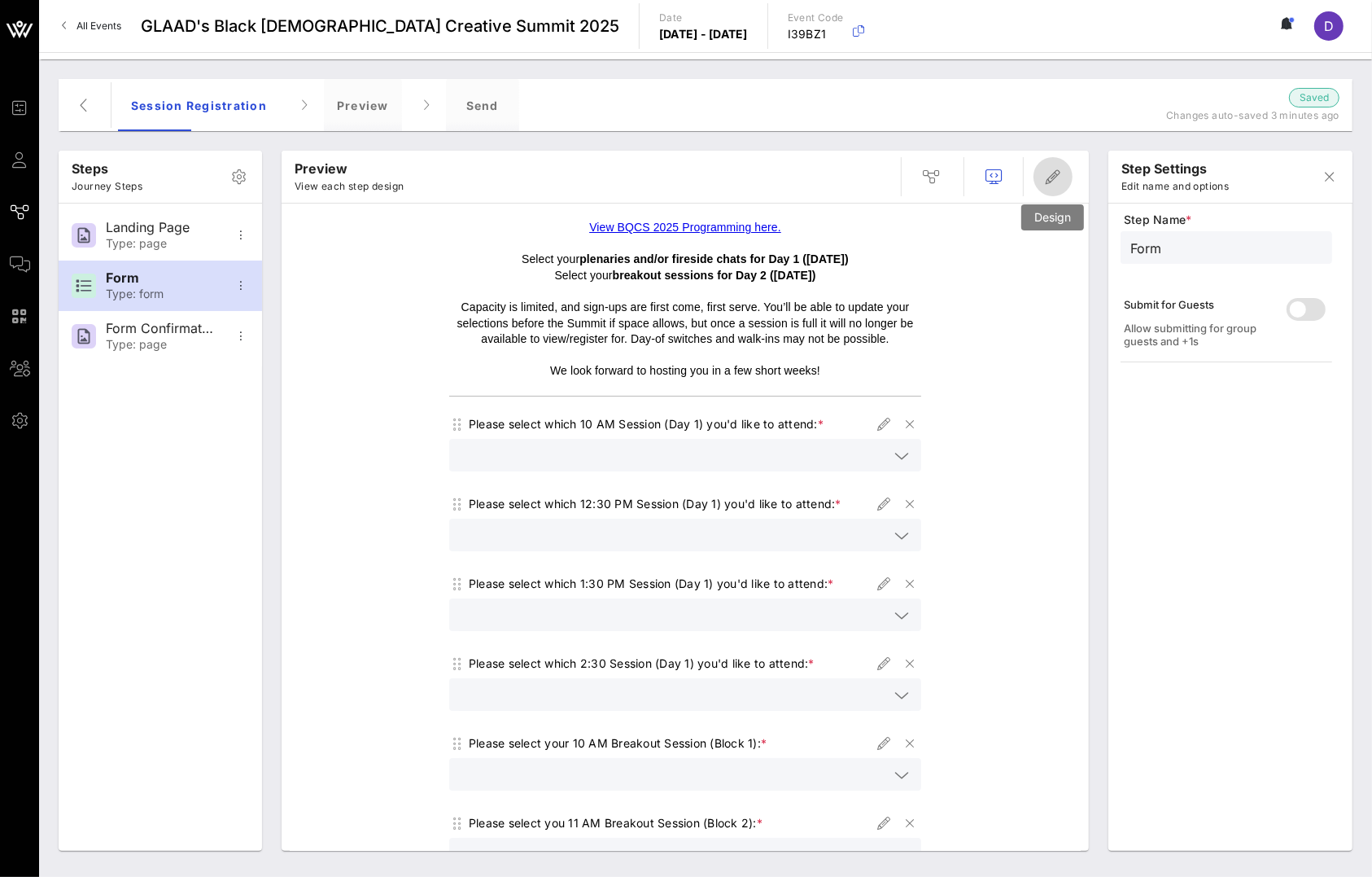
click at [1050, 176] on icon "button" at bounding box center [1053, 177] width 20 height 20
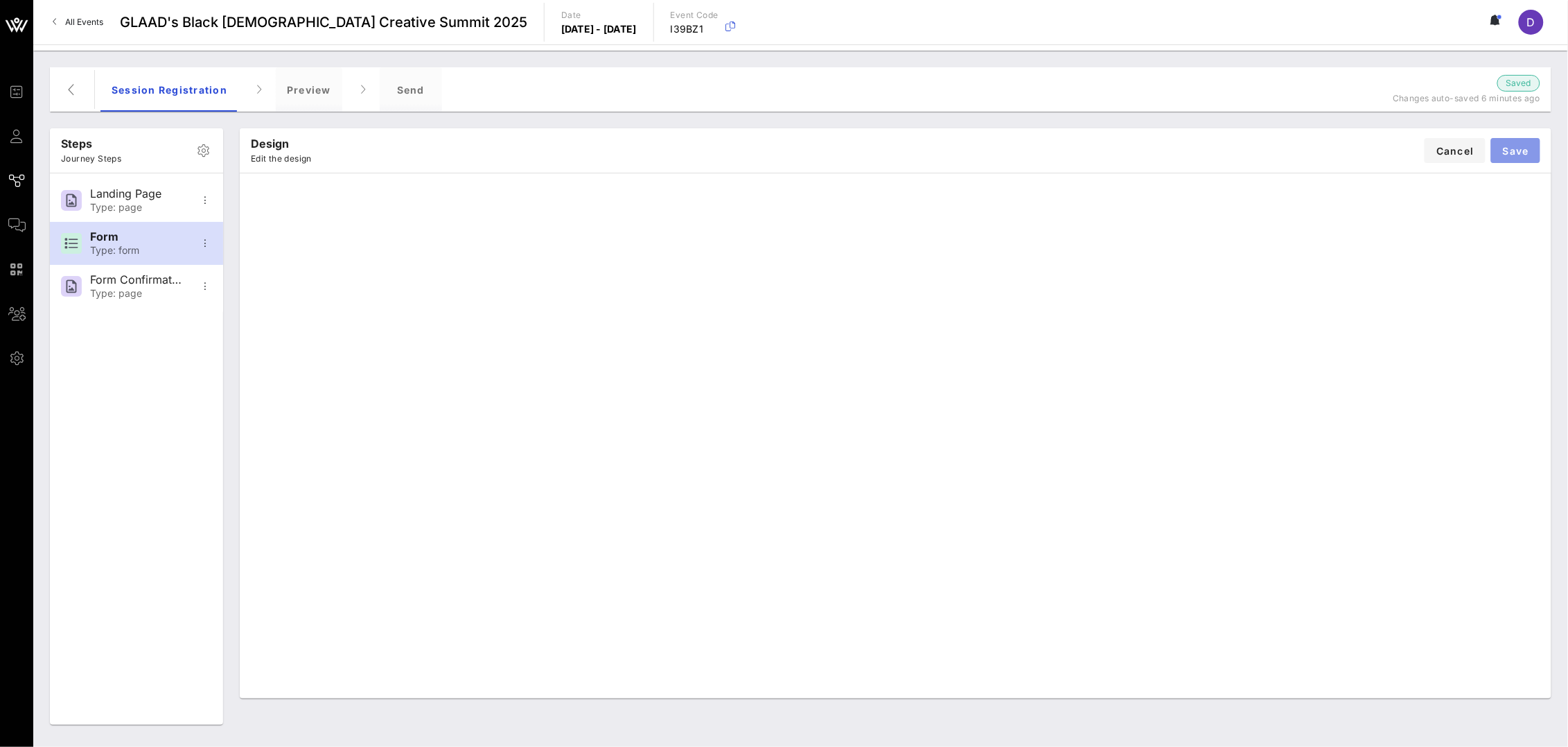
click at [1168, 153] on button "Save" at bounding box center [1516, 150] width 49 height 25
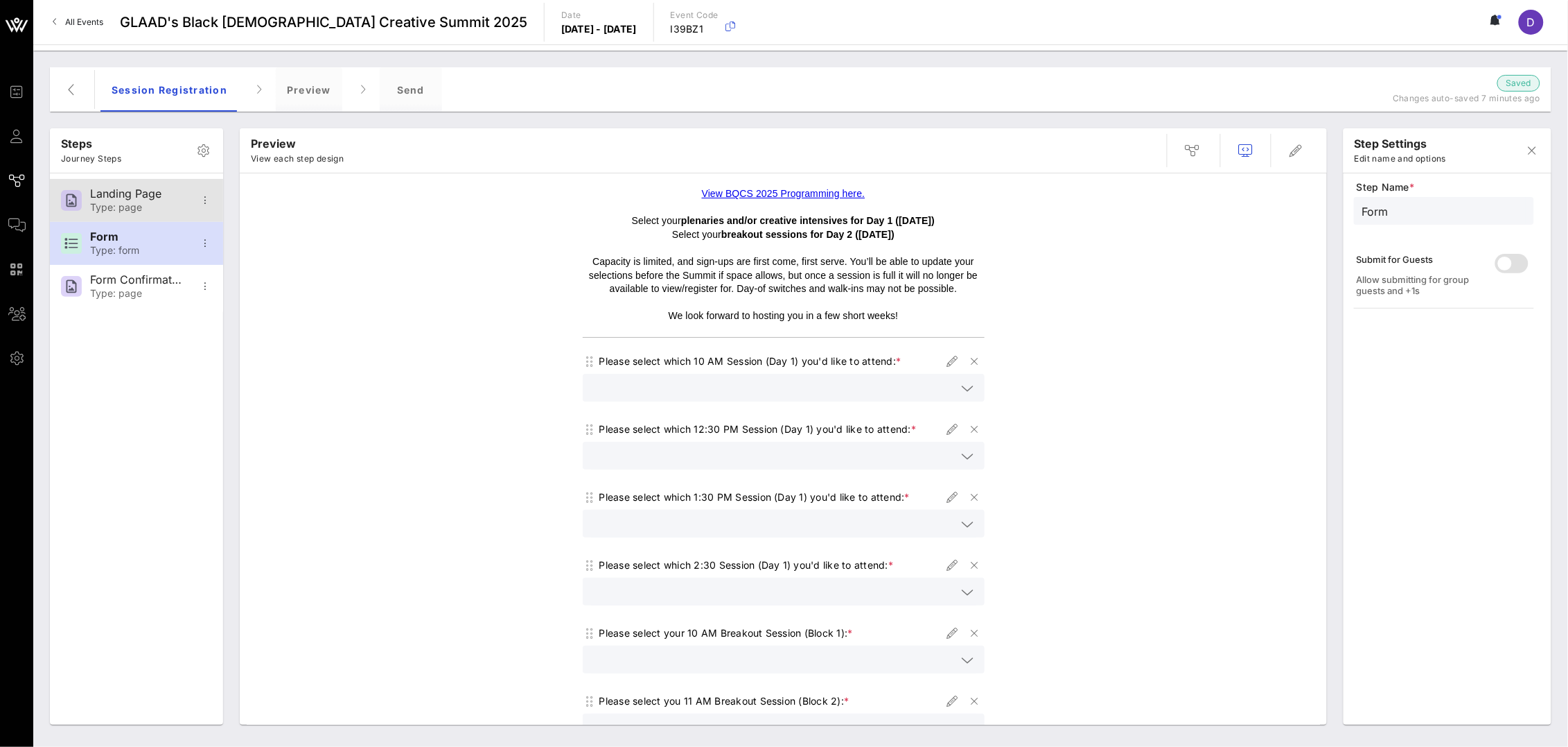
click at [134, 194] on div "Landing Page" at bounding box center [136, 194] width 91 height 13
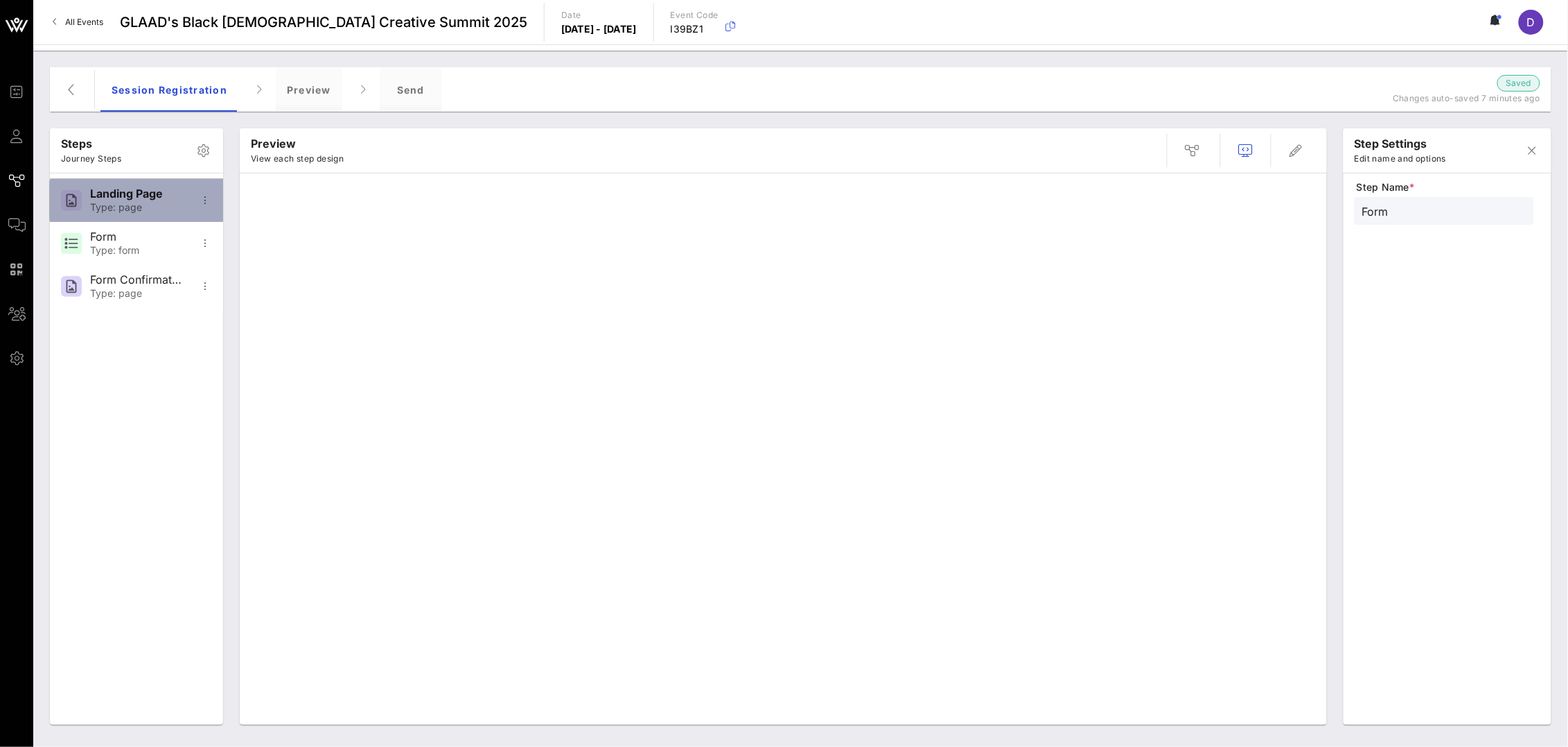
type input "Landing Page"
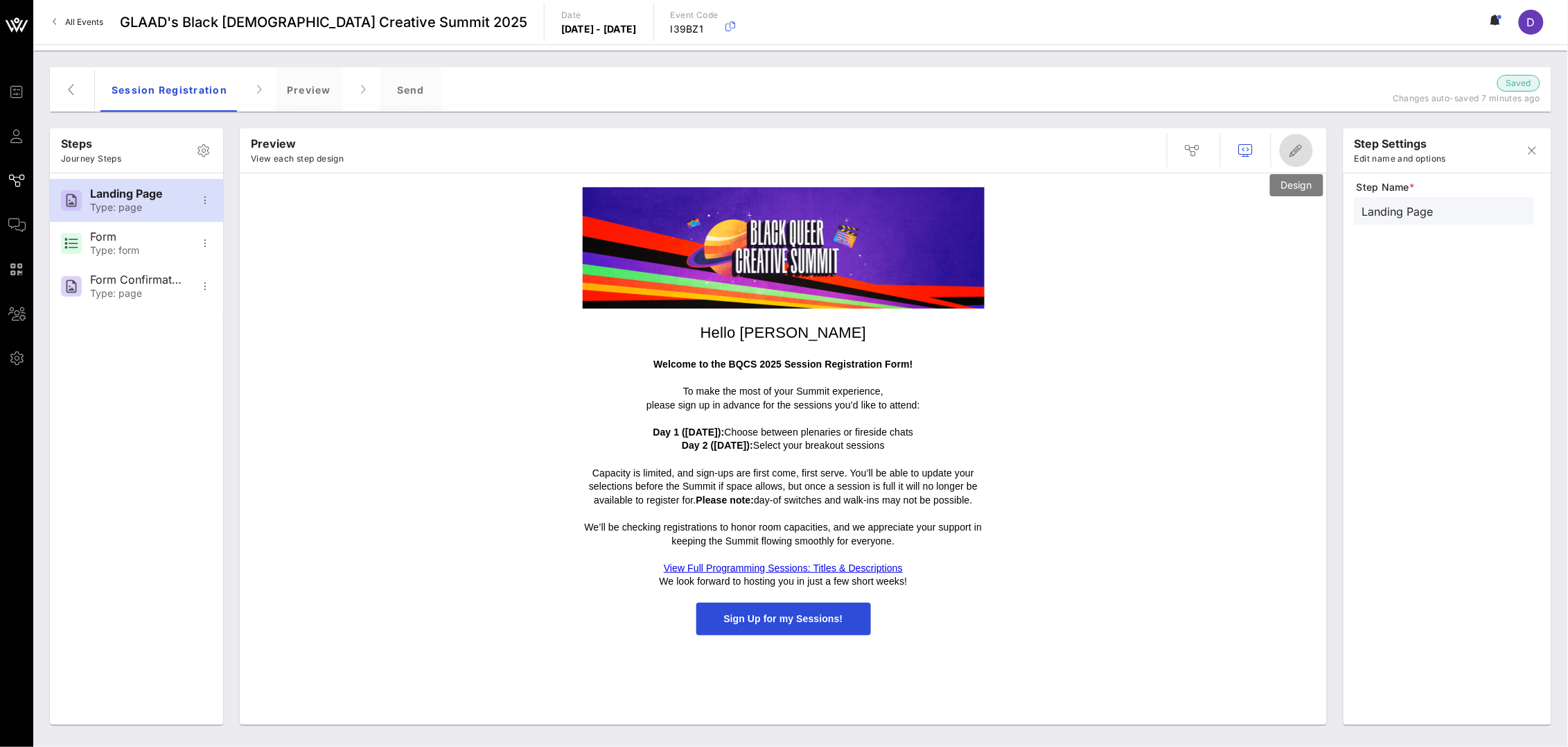
click at [1168, 152] on icon "button" at bounding box center [1297, 151] width 17 height 17
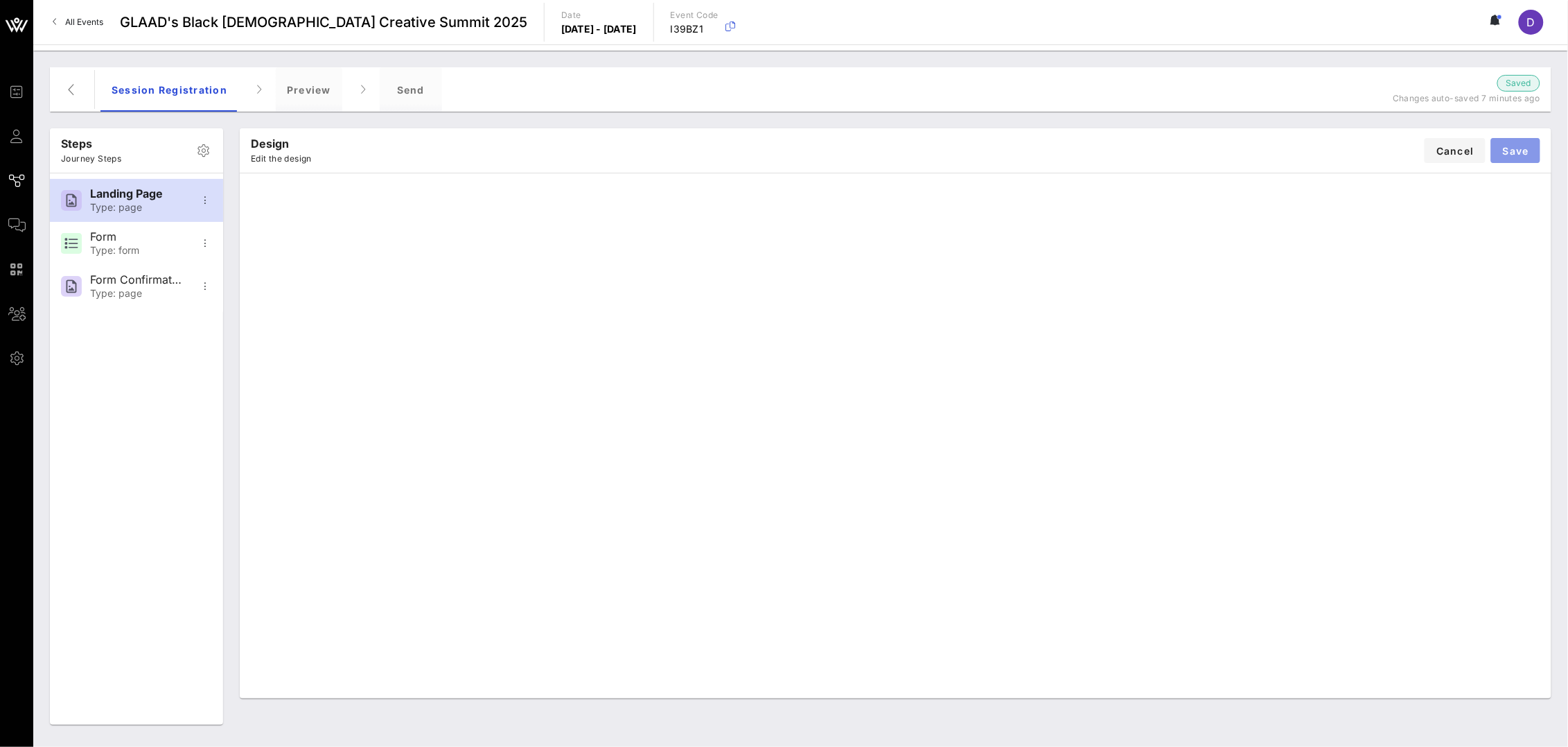
click at [1168, 156] on span "Save" at bounding box center [1516, 151] width 27 height 12
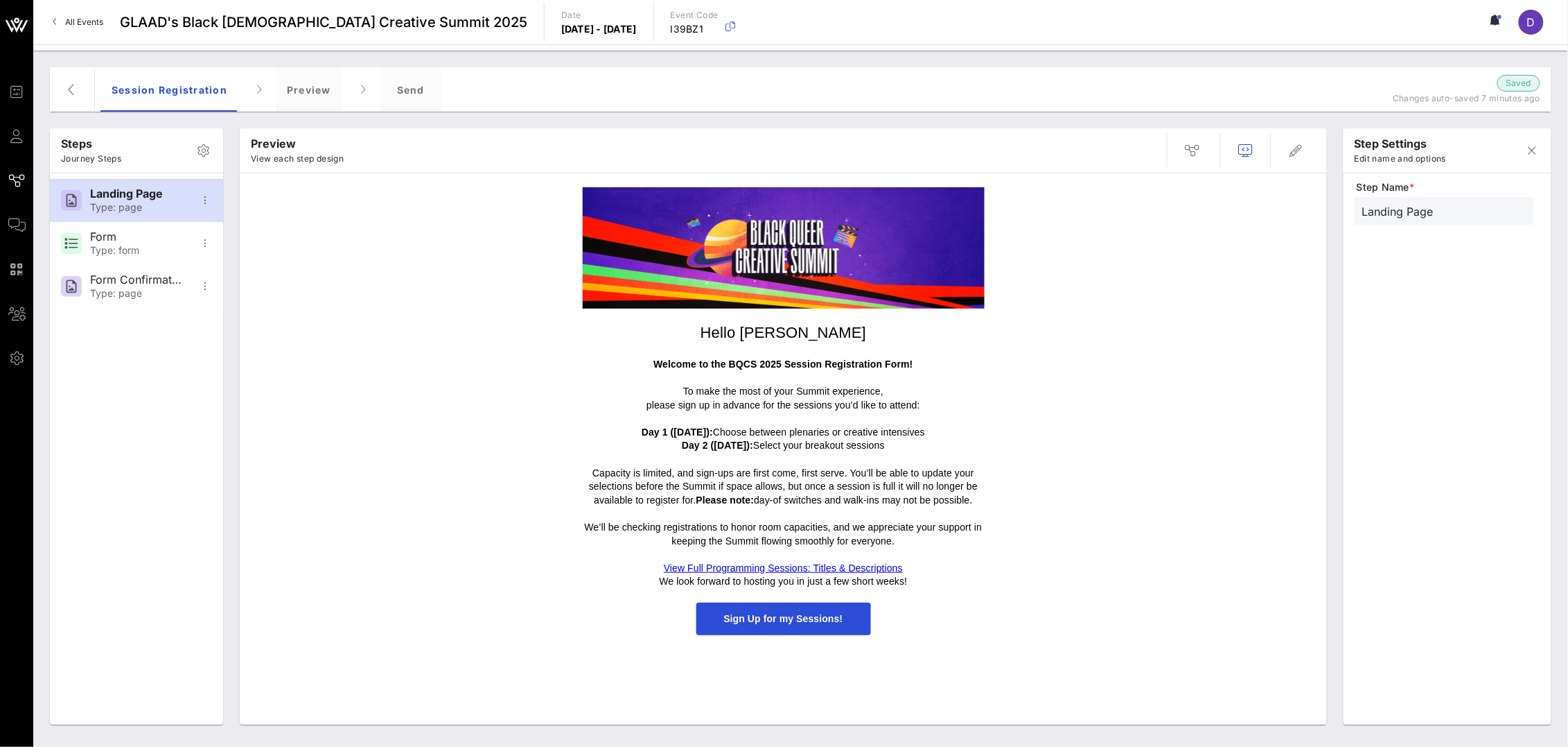
click at [813, 567] on link "View Full Programming Sessions: Titles & Descriptions" at bounding box center [783, 568] width 239 height 11
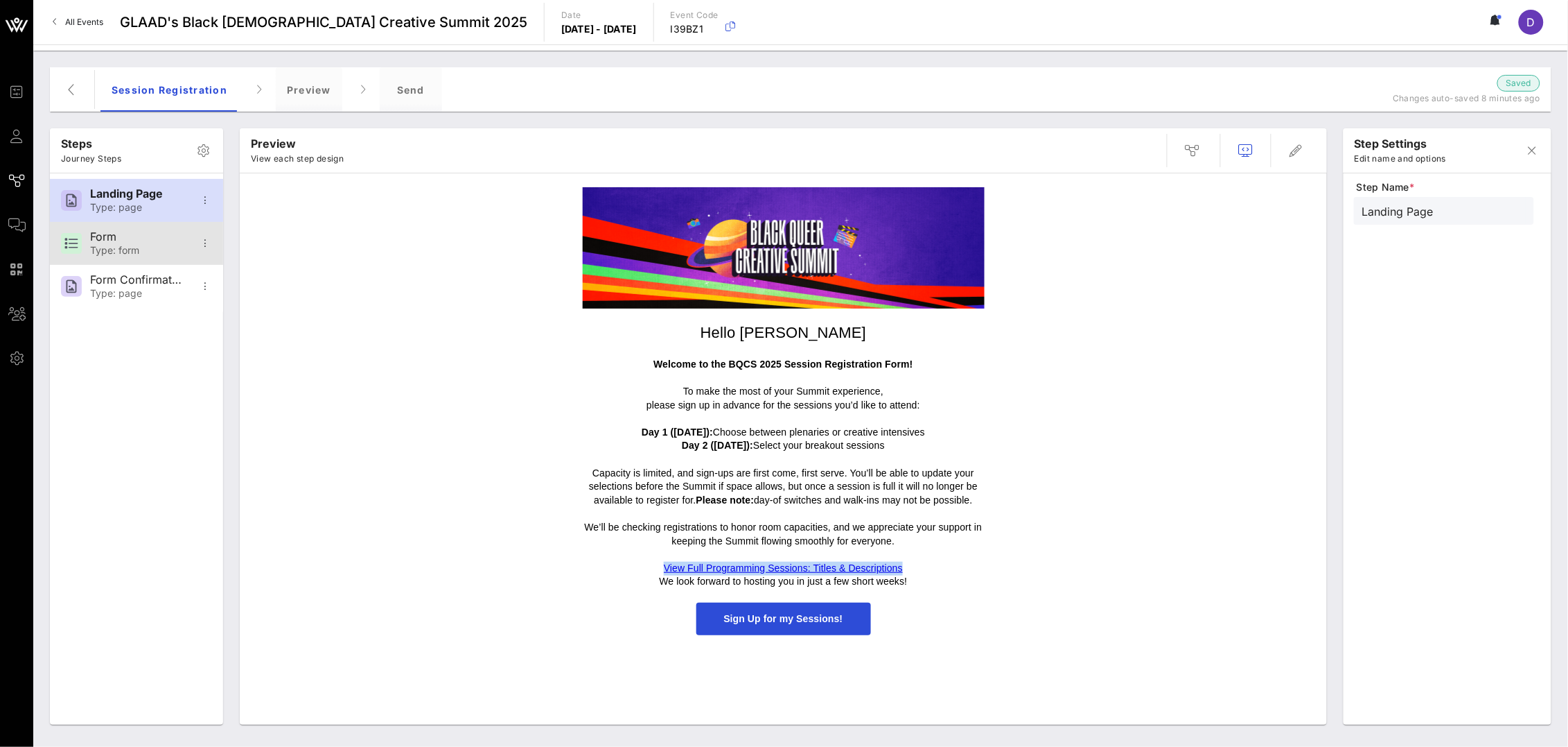
click at [122, 251] on div "Type: form" at bounding box center [136, 251] width 91 height 12
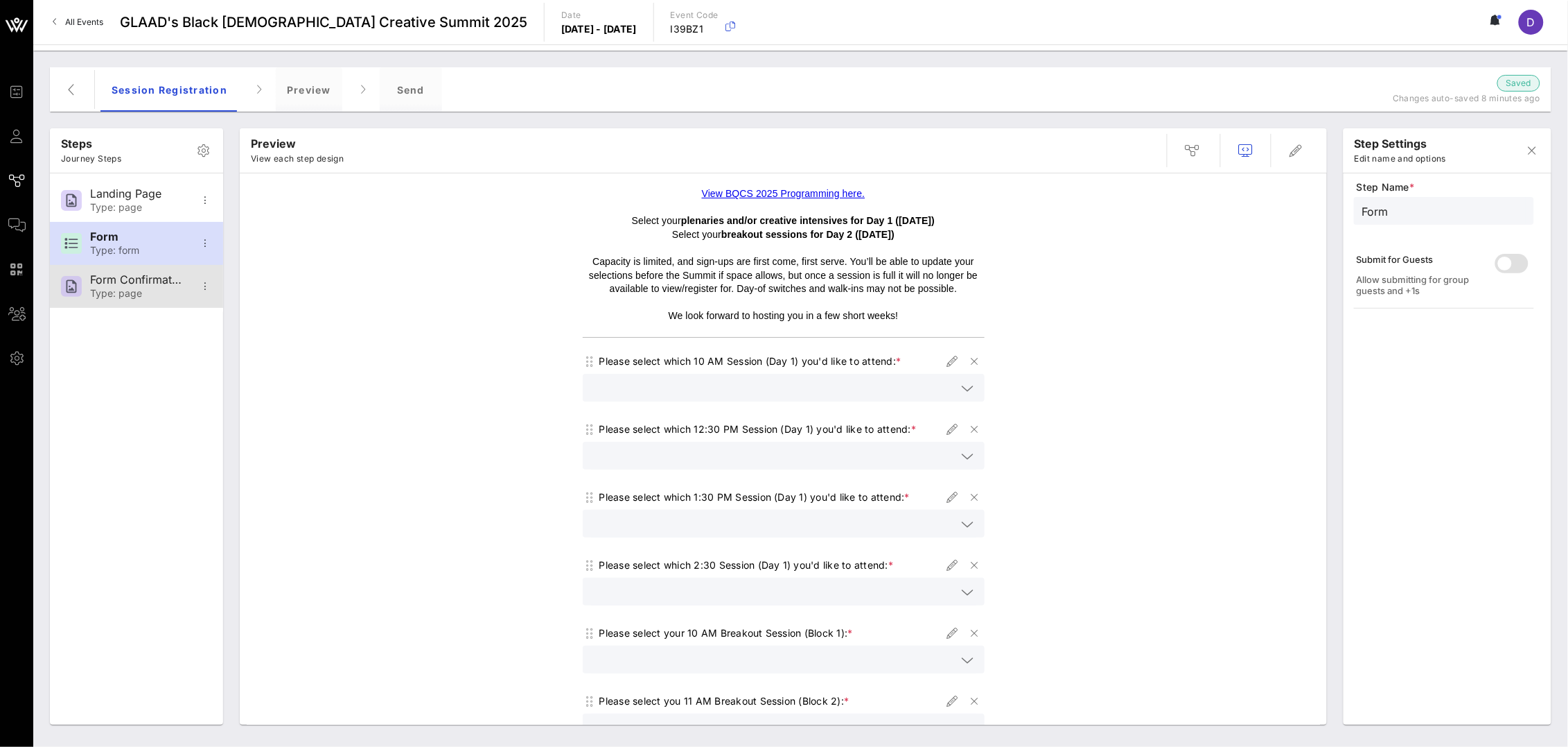
click at [132, 286] on div "Form Confirmation" at bounding box center [136, 280] width 91 height 13
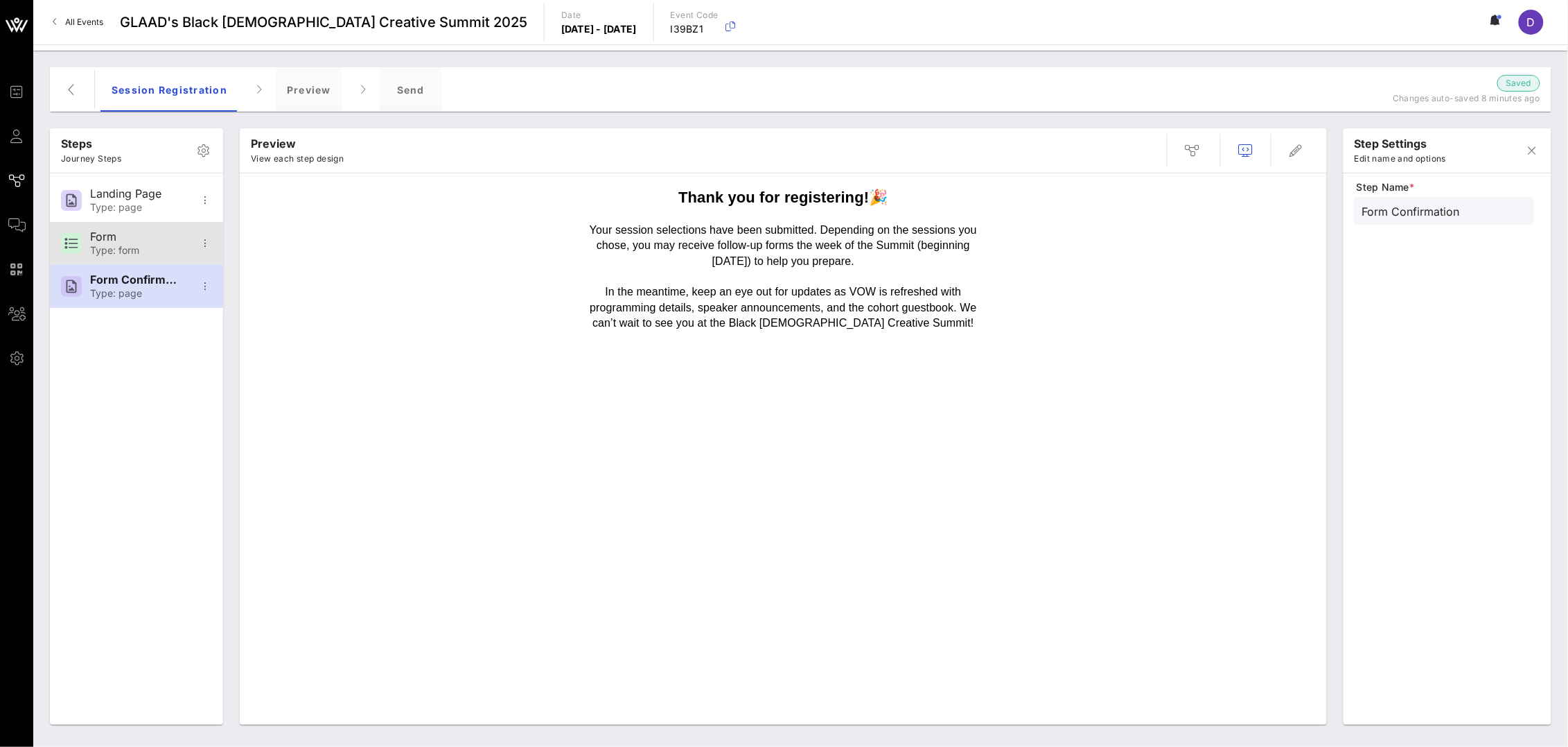
click at [129, 246] on div "Type: form" at bounding box center [136, 251] width 91 height 12
type input "Form"
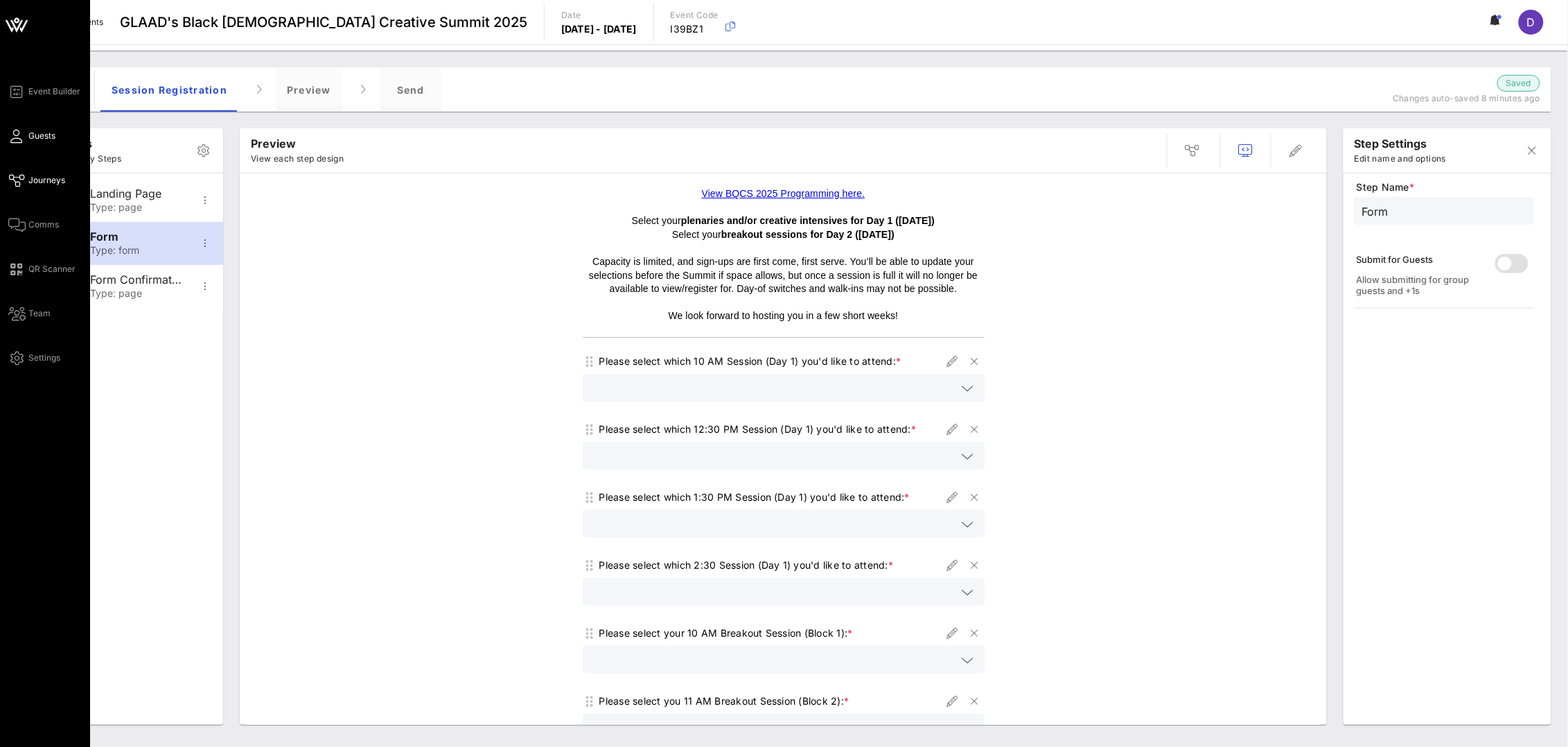
click at [23, 142] on link "Guests" at bounding box center [32, 136] width 47 height 17
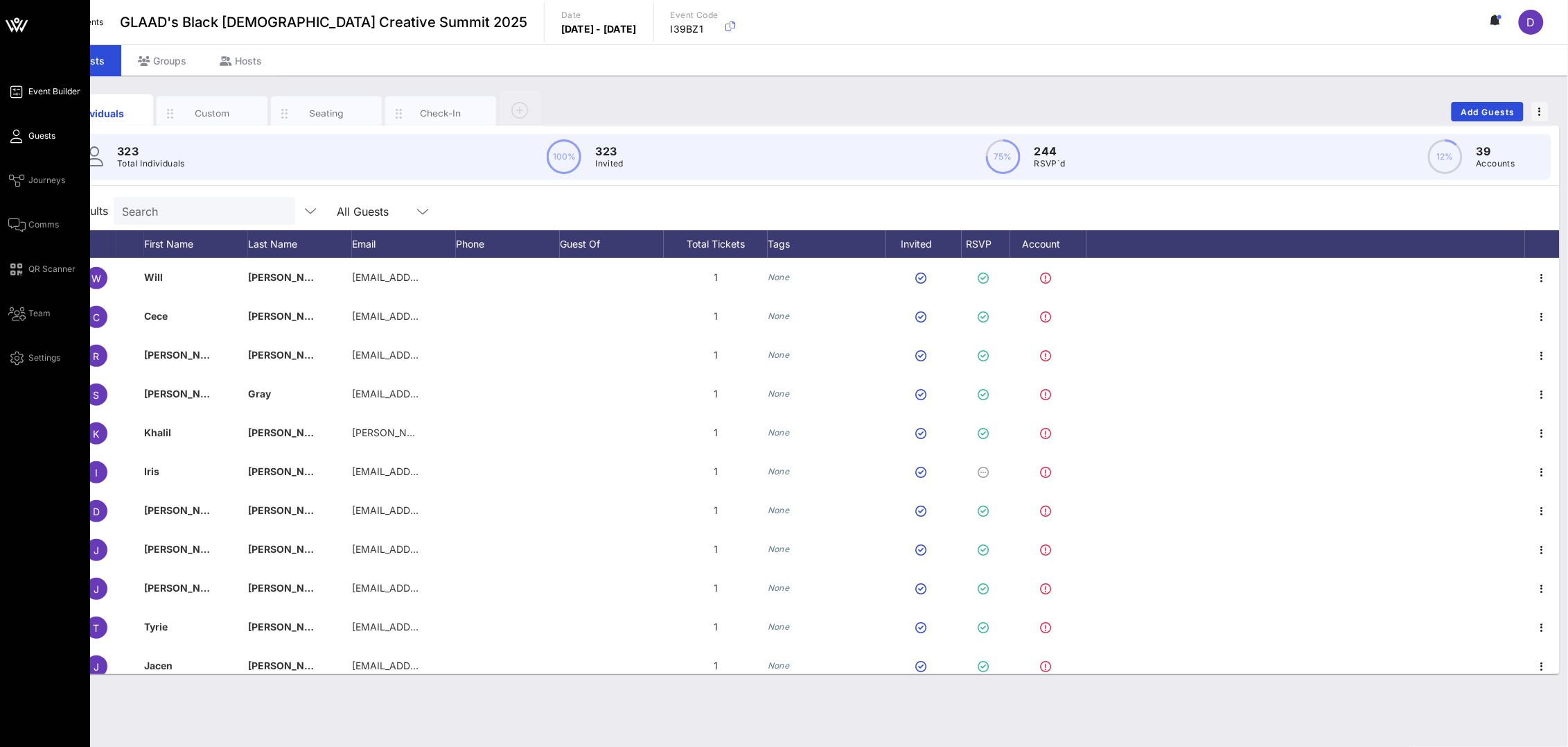
click at [48, 93] on span "Event Builder" at bounding box center [54, 92] width 52 height 13
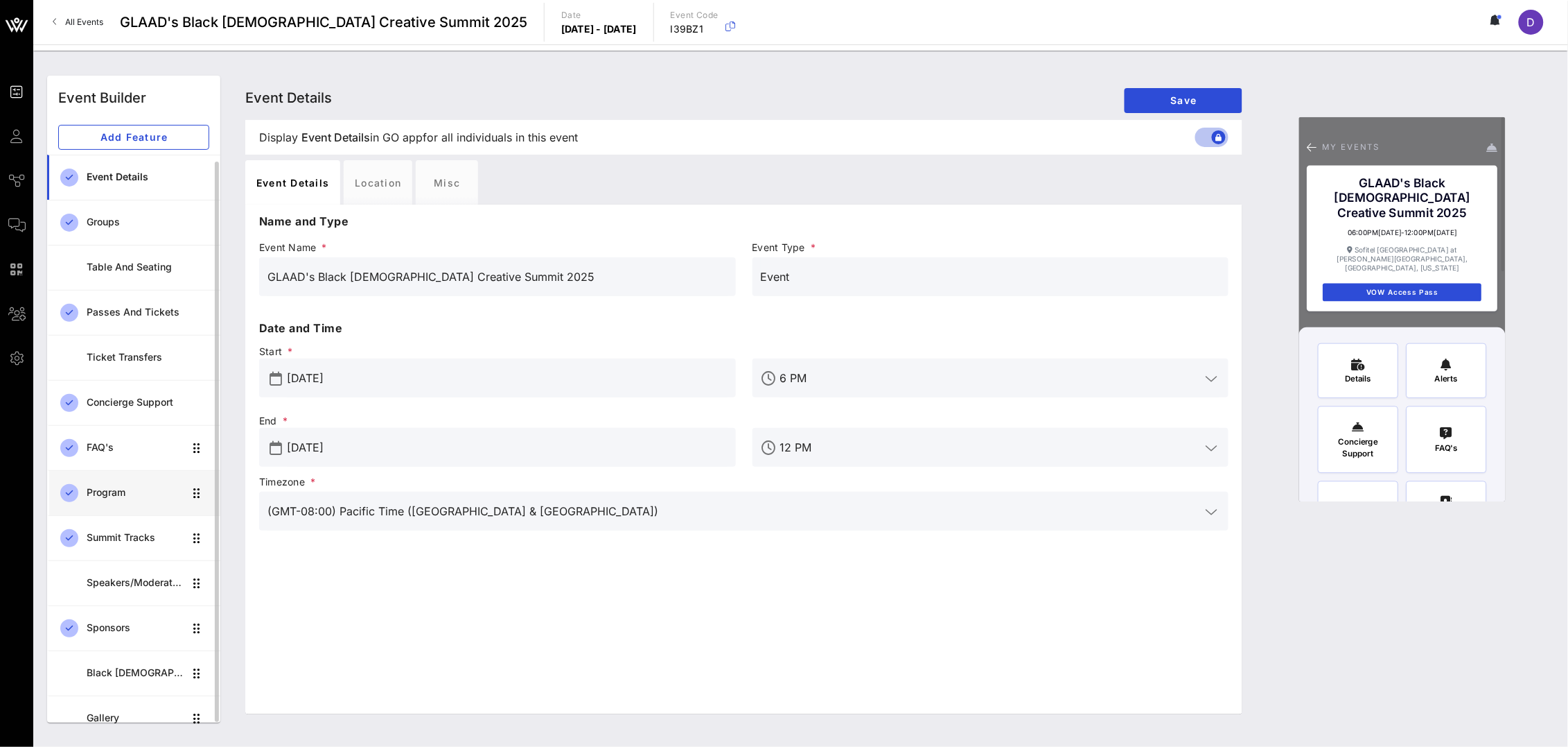
scroll to position [9, 0]
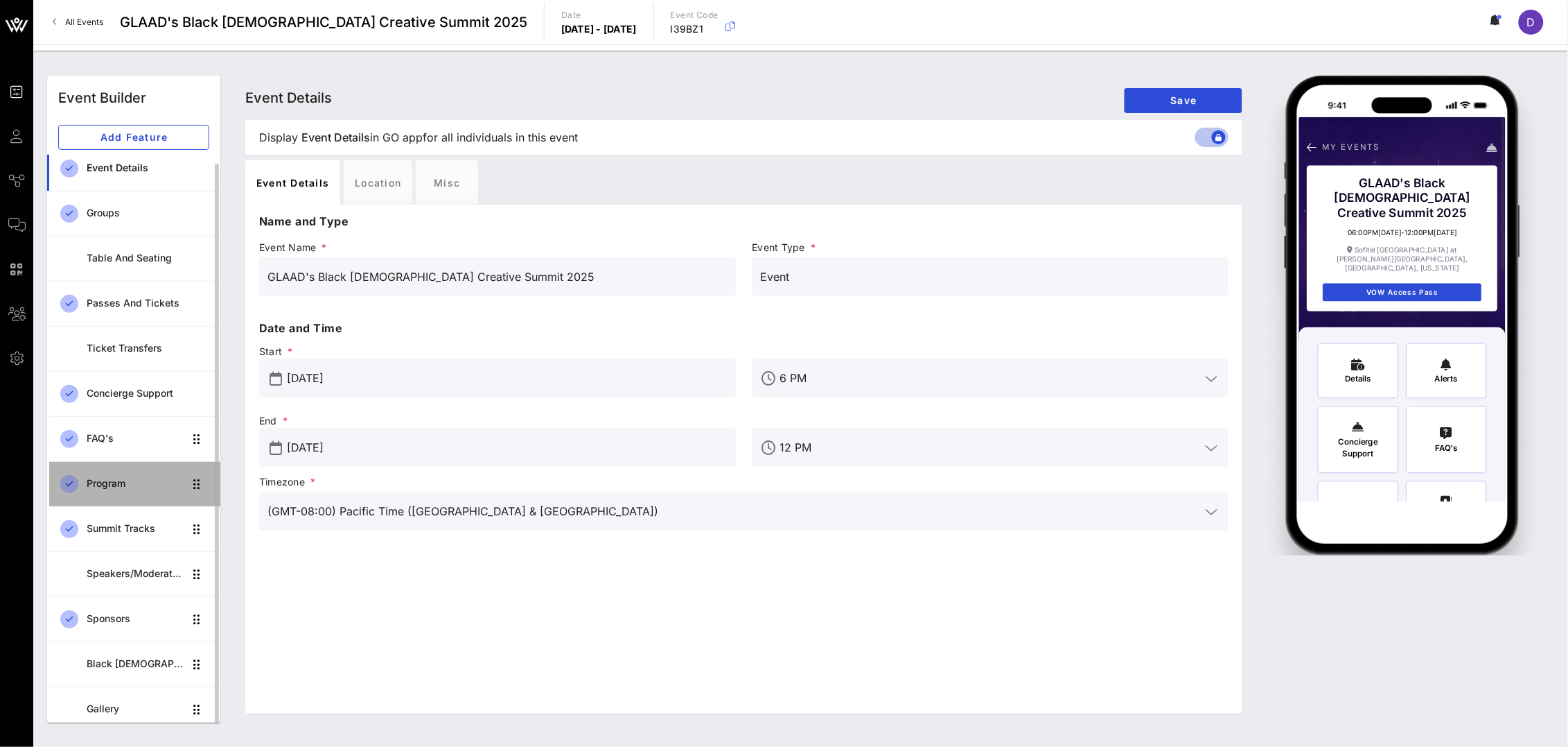
click at [125, 482] on div "Program" at bounding box center [135, 483] width 98 height 12
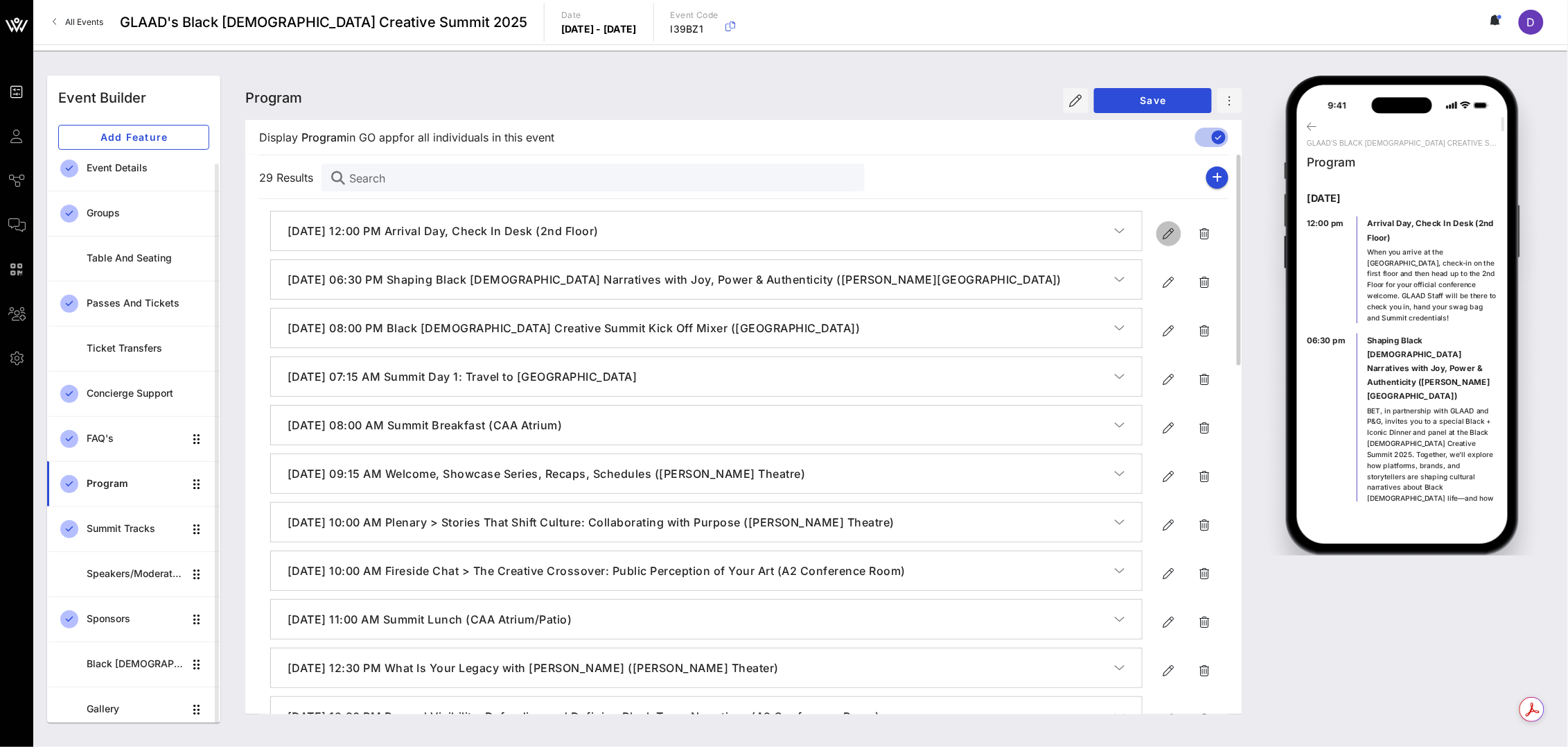
click at [1168, 233] on icon "button" at bounding box center [1169, 234] width 17 height 17
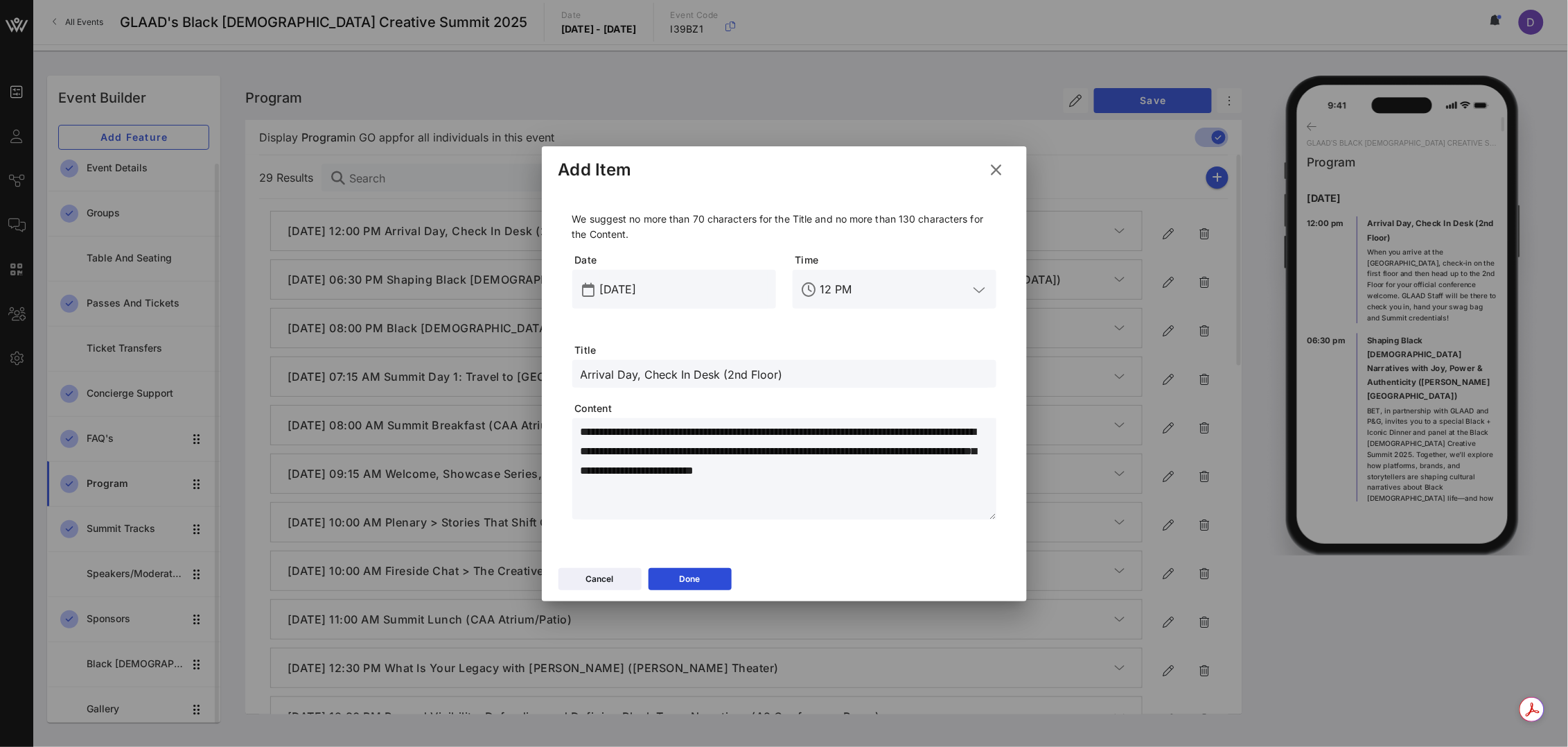
click at [999, 175] on icon at bounding box center [997, 170] width 19 height 17
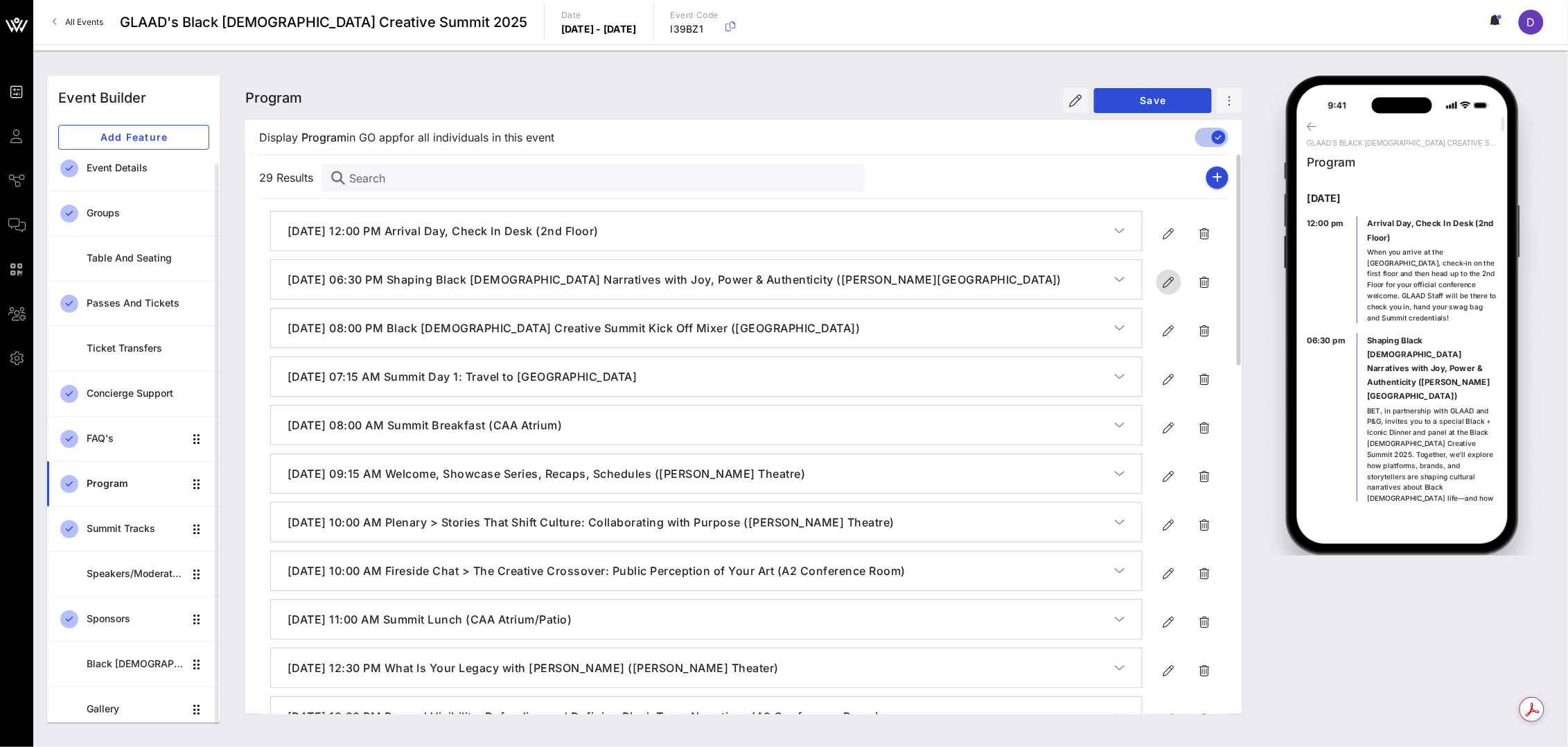
click at [1166, 283] on icon "button" at bounding box center [1169, 282] width 17 height 17
type input "[DATE]"
type input "6:30 PM"
type input "Shaping Black [DEMOGRAPHIC_DATA] Narratives with Joy, Power & Authenticity ([PE…"
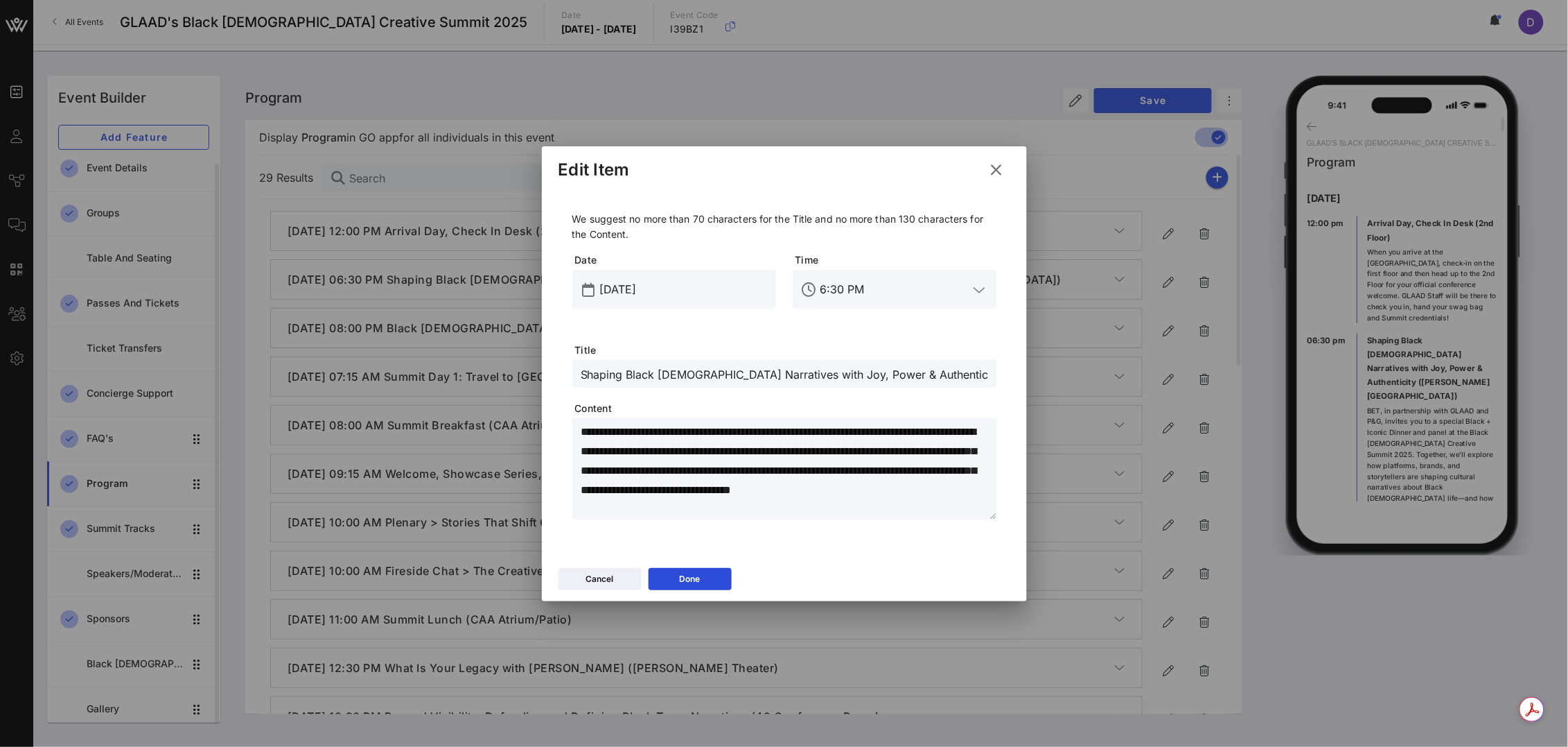
click at [743, 465] on textarea "**********" at bounding box center [788, 471] width 416 height 97
drag, startPoint x: 746, startPoint y: 513, endPoint x: 577, endPoint y: 410, distance: 197.9
click at [577, 410] on div "**********" at bounding box center [784, 365] width 424 height 308
click at [630, 445] on textarea "**********" at bounding box center [788, 471] width 416 height 97
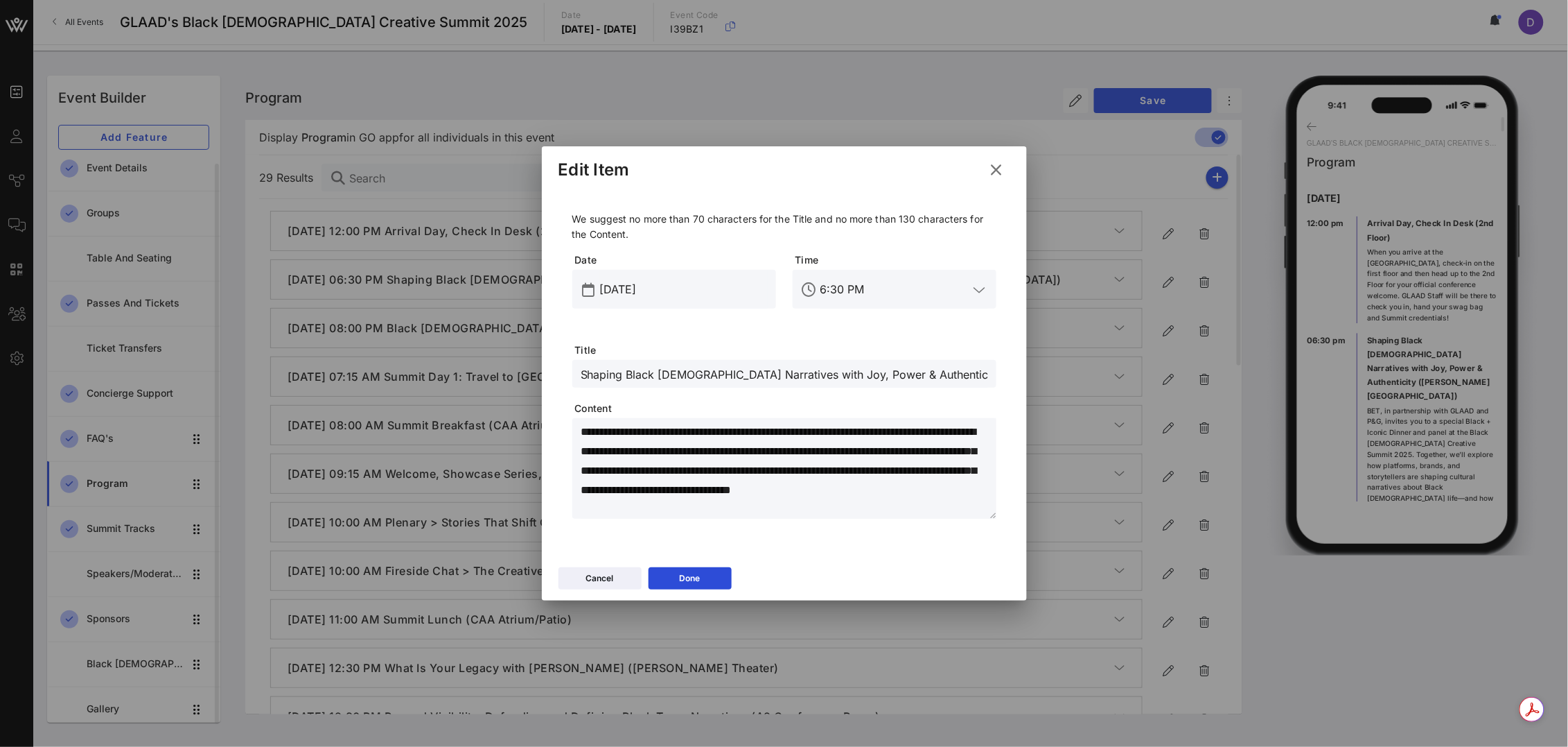
paste textarea "*******"
type textarea "**********"
click at [702, 574] on button "Done" at bounding box center [690, 578] width 83 height 23
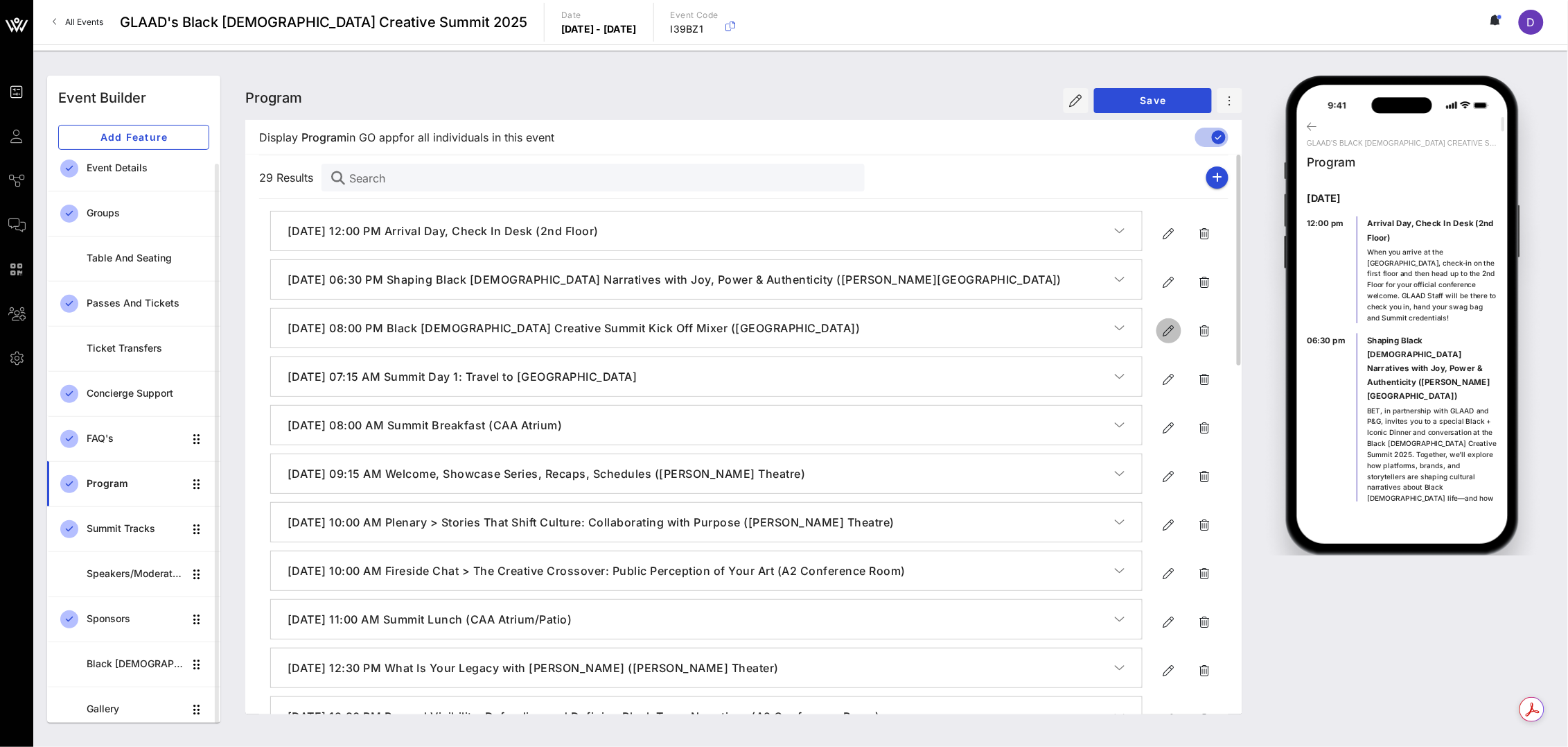
click at [1166, 330] on icon "button" at bounding box center [1169, 331] width 17 height 17
type input "[DATE]"
type input "8 PM"
type input "Black [DEMOGRAPHIC_DATA] Creative Summit Kick Off Mixer (La Terrasse)"
type textarea "**********"
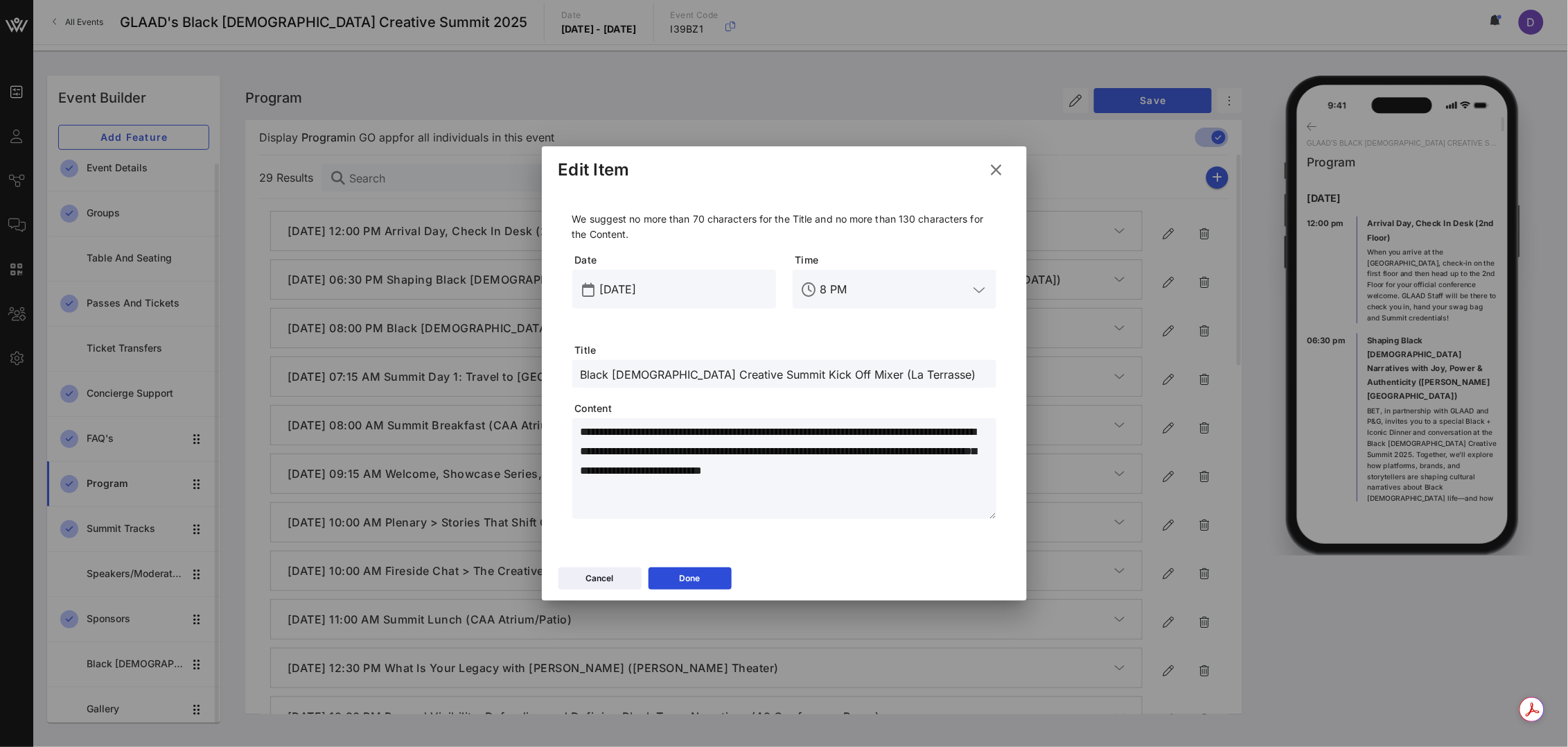
click at [761, 444] on textarea "**********" at bounding box center [788, 471] width 416 height 97
click at [708, 582] on button "Done" at bounding box center [690, 578] width 83 height 23
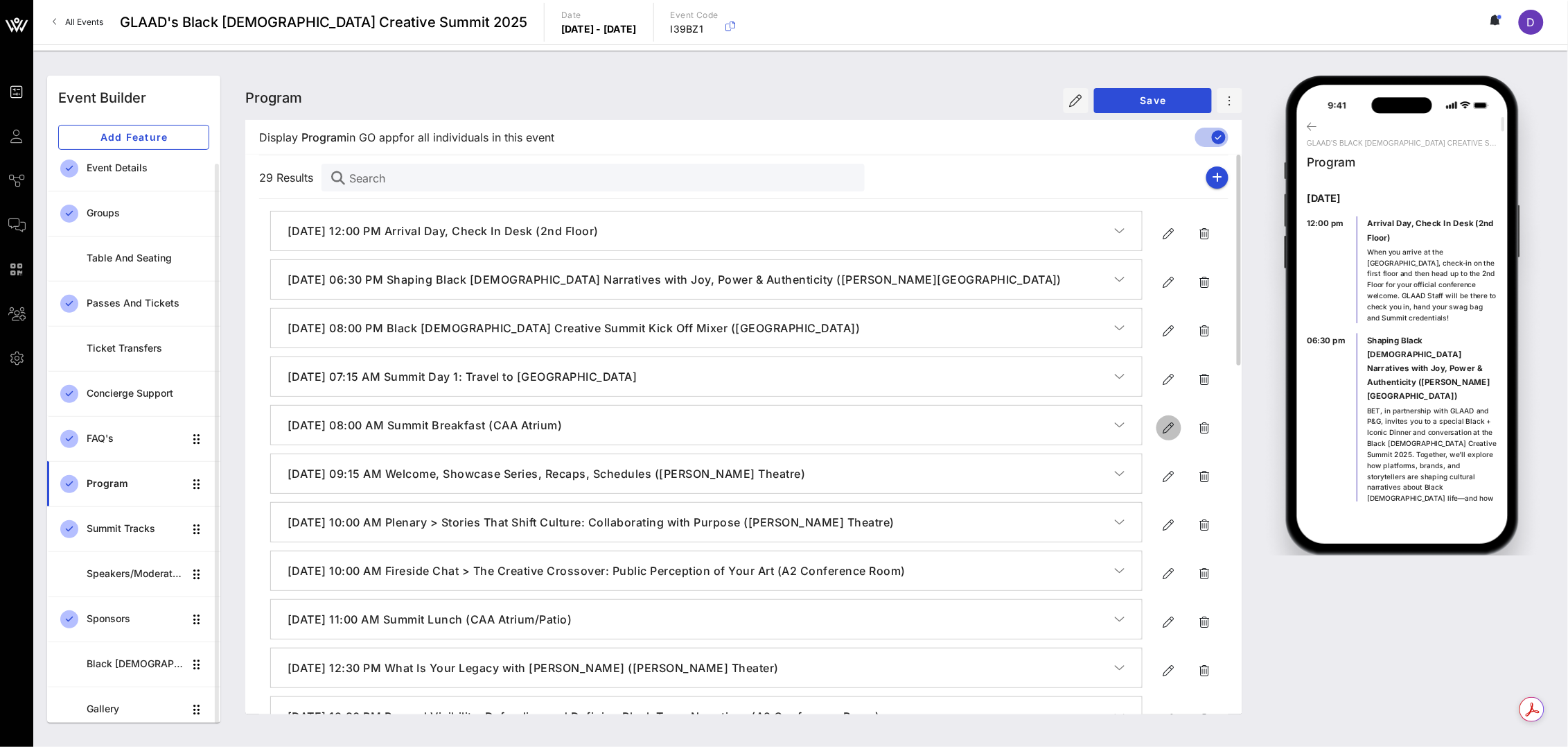
click at [1165, 428] on icon "button" at bounding box center [1169, 428] width 17 height 17
type input "[DATE]"
type input "8 AM"
type input "Summit Breakfast (CAA Atrium)"
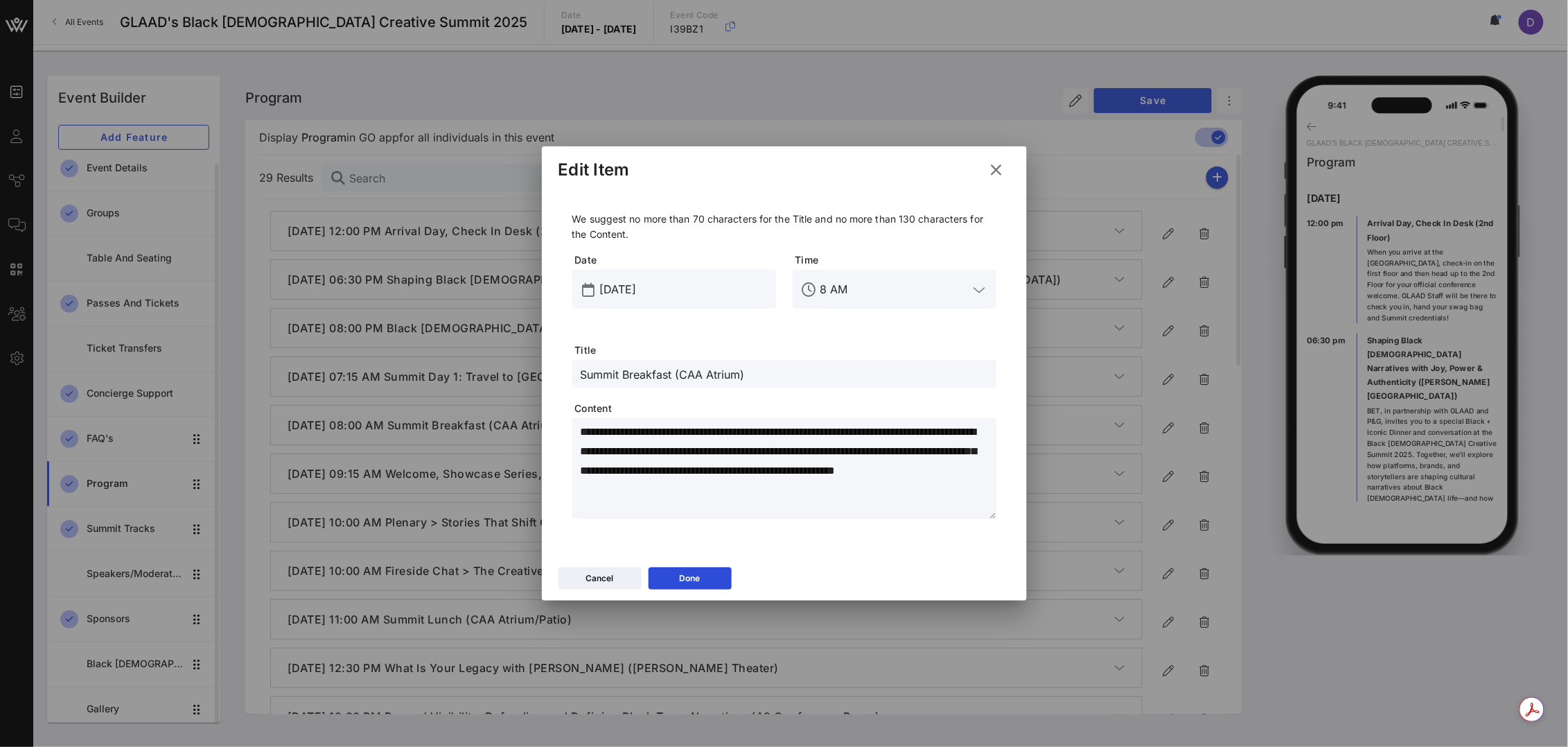
click at [685, 473] on textarea "**********" at bounding box center [788, 471] width 416 height 97
paste textarea "*"
type textarea "**********"
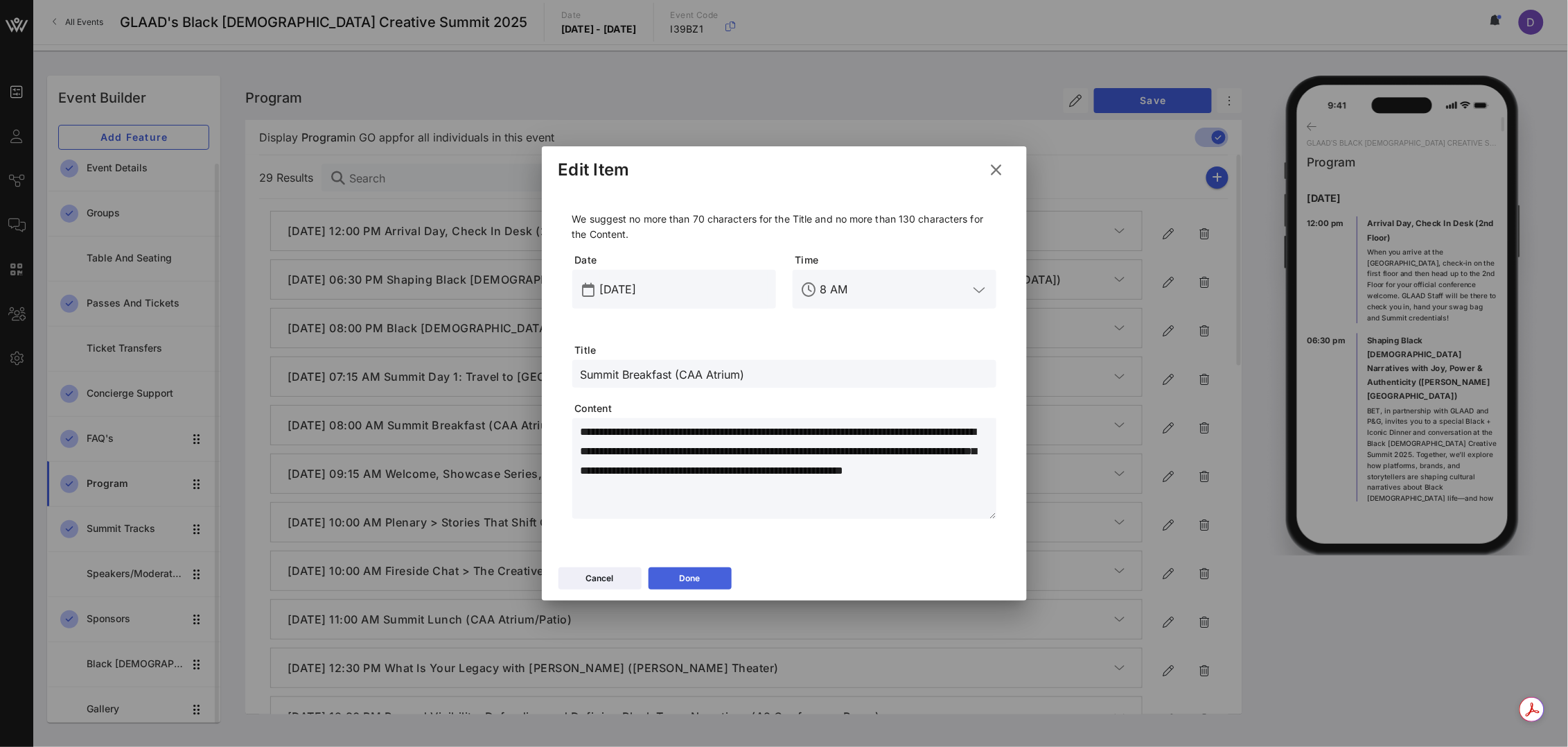
click at [702, 579] on button "Done" at bounding box center [690, 578] width 83 height 23
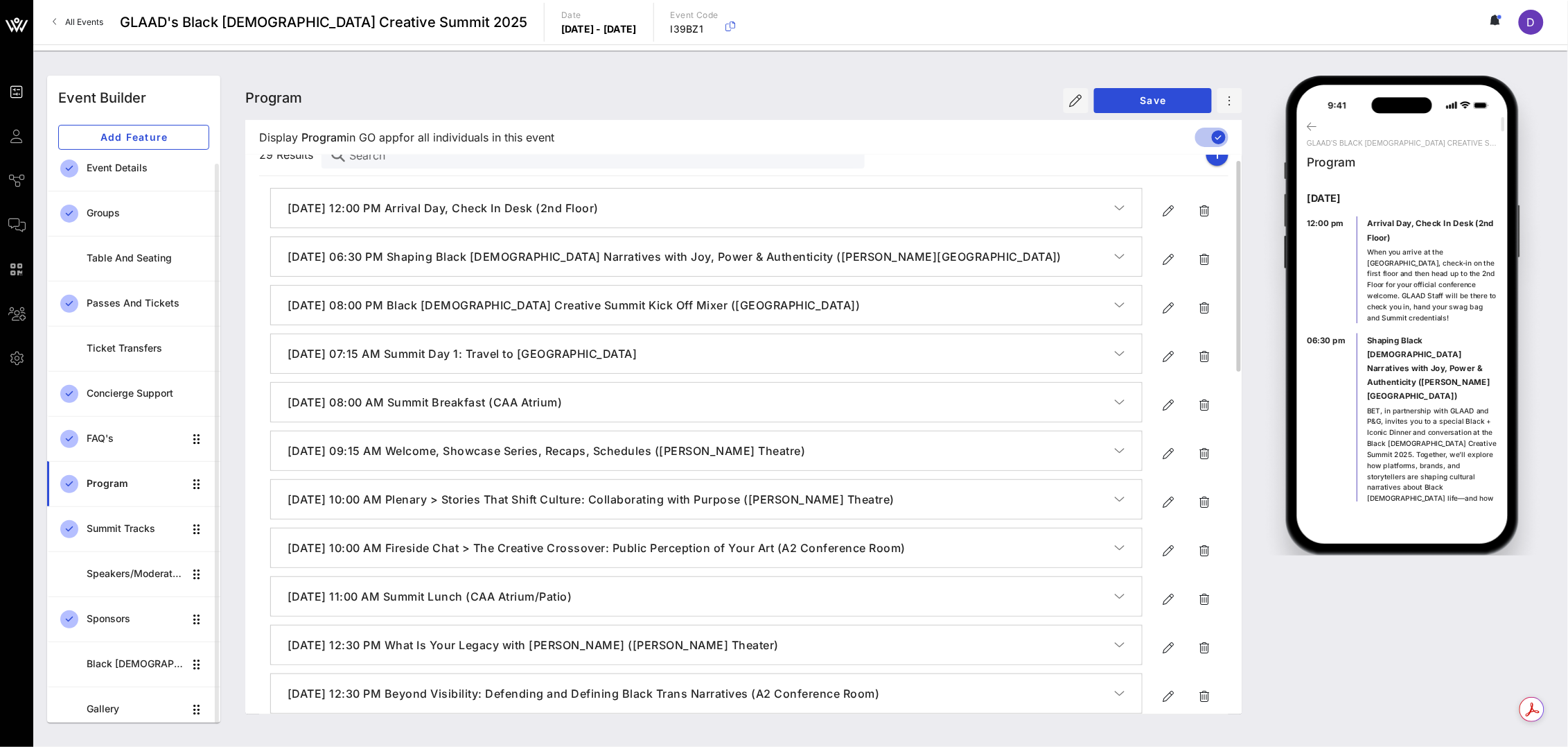
scroll to position [20, 0]
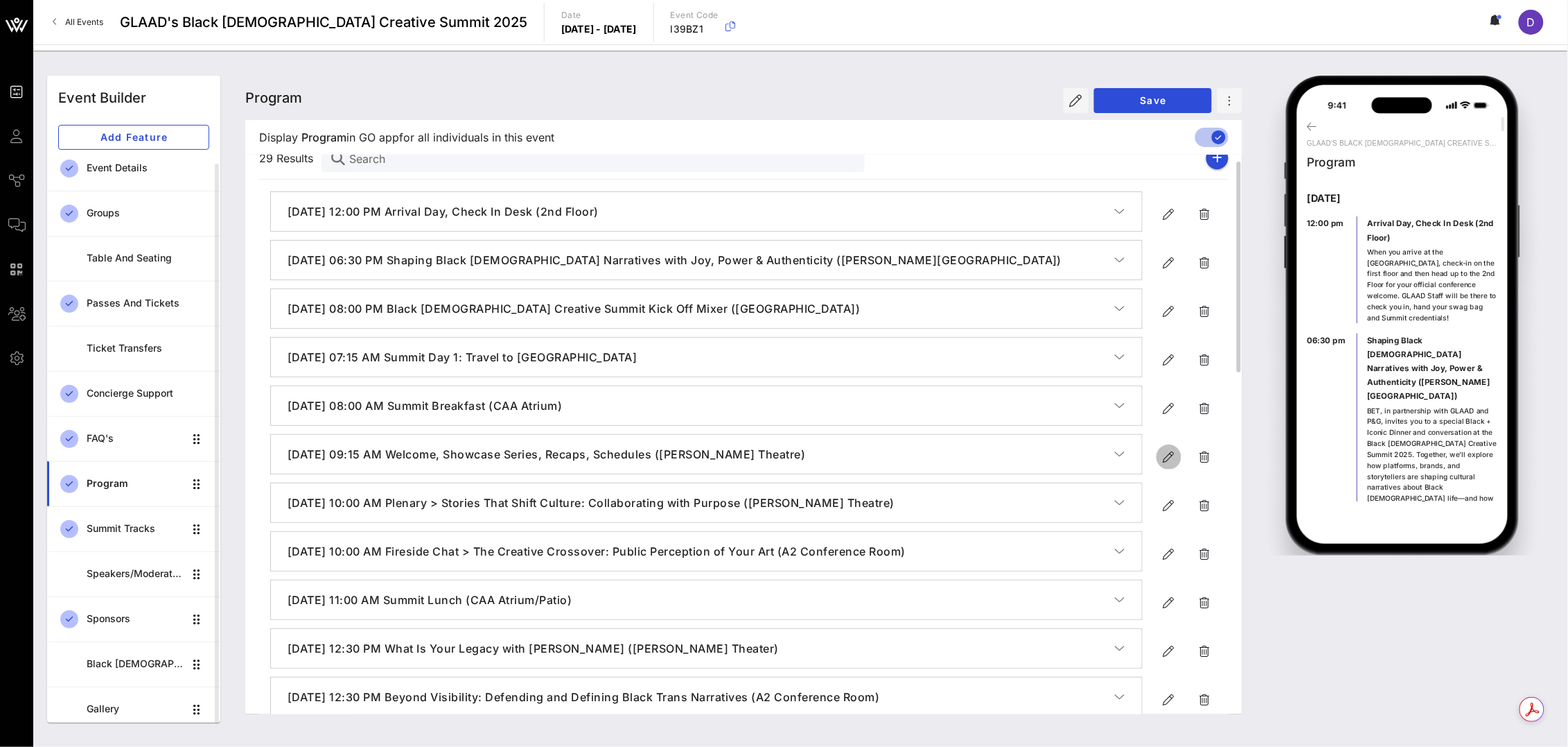
click at [1165, 458] on icon "button" at bounding box center [1169, 457] width 17 height 17
type input "[DATE]"
type input "9:15 AM"
type input "Welcome, Showcase Series, Recaps, Schedules ([PERSON_NAME] Theatre)"
type textarea "**********"
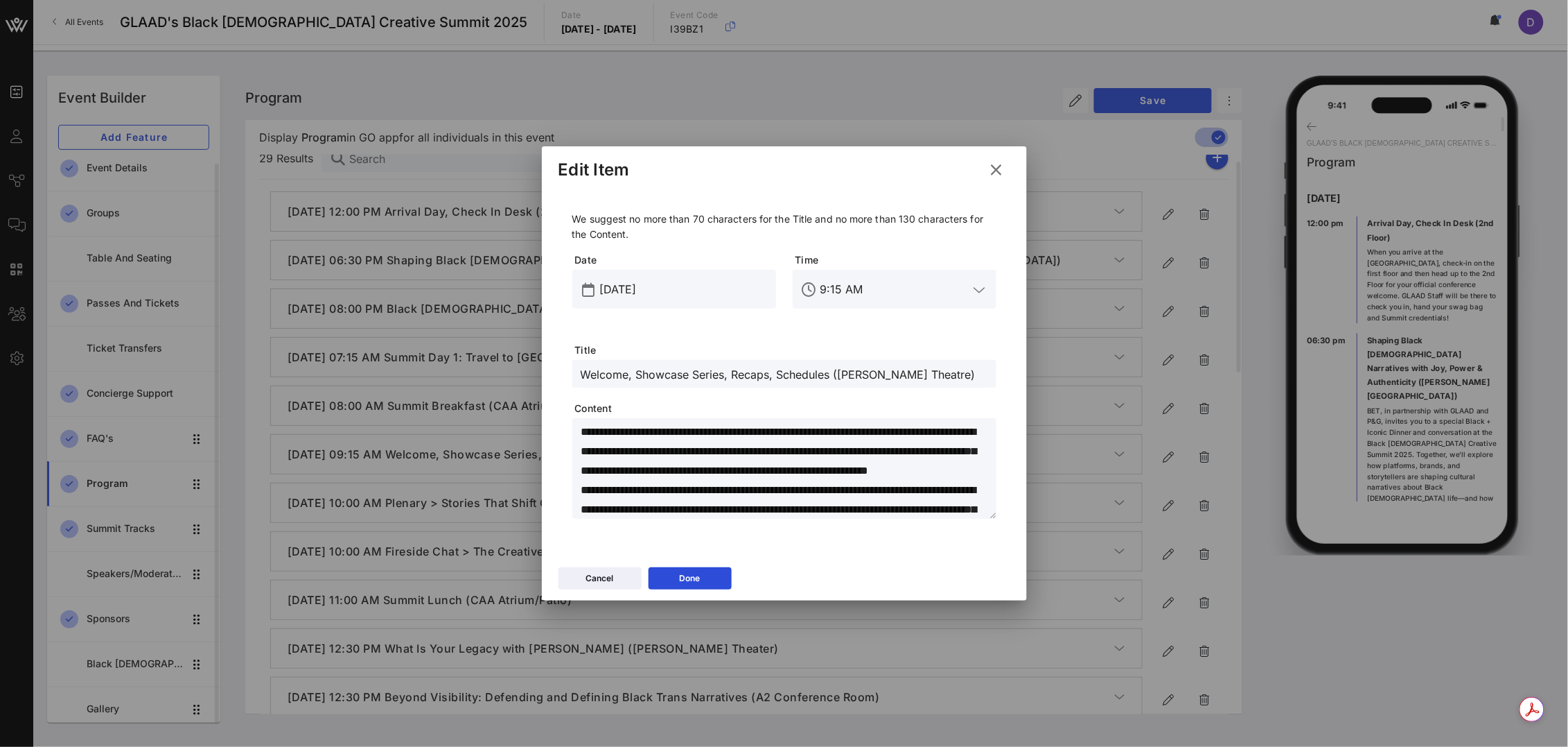
click at [707, 365] on input "Welcome, Showcase Series, Recaps, Schedules ([PERSON_NAME] Theatre)" at bounding box center [784, 374] width 407 height 18
paste input "Begin the Summit with an energizing welcome that sets the stage for creativity,…"
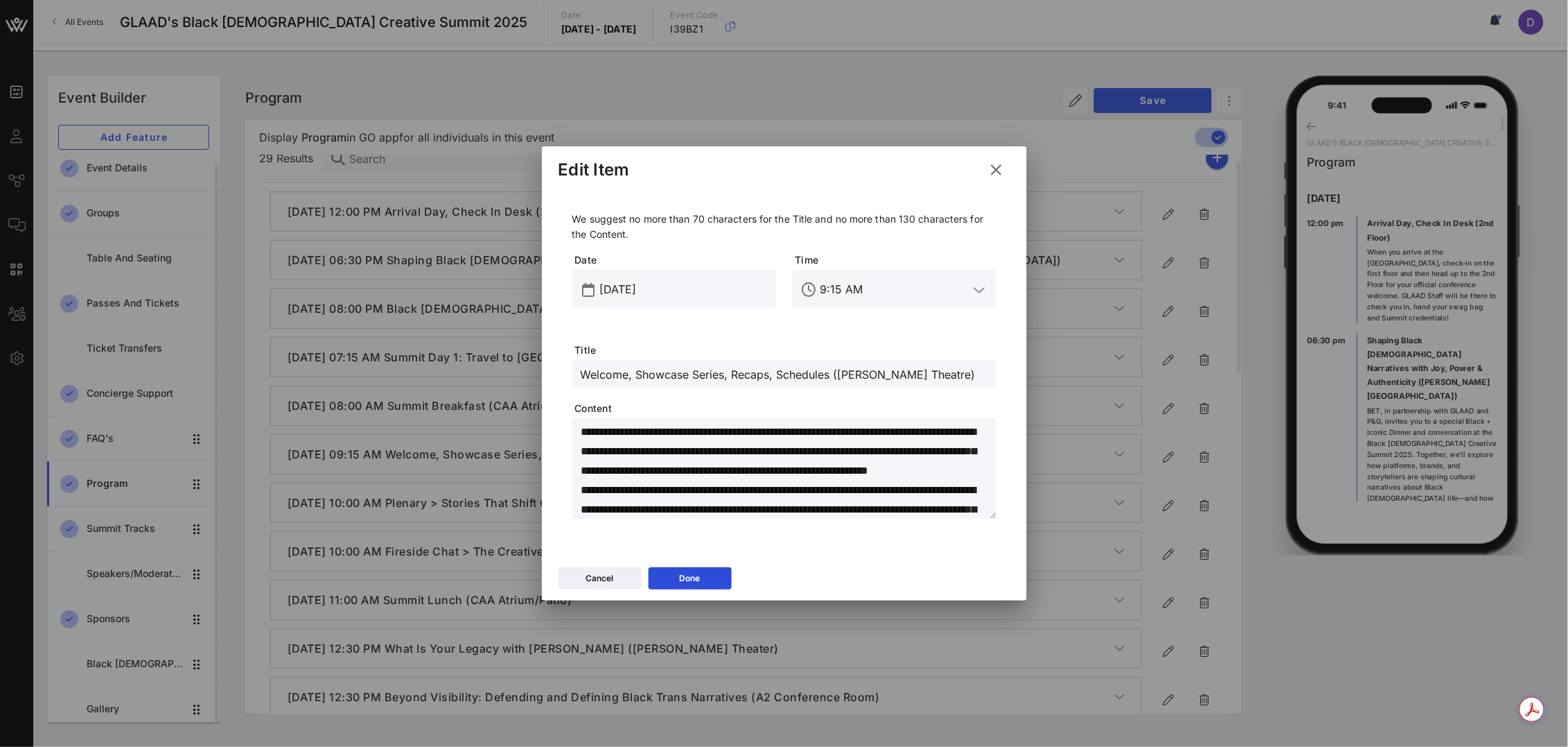
click at [865, 379] on input "Welcome, Showcase Series, Recaps, Schedules ([PERSON_NAME] Theatre)" at bounding box center [784, 374] width 407 height 18
paste input "Claiming the Space: Welcome to Day 1 of BQCS"
paste input "The [PERSON_NAME] Theater"
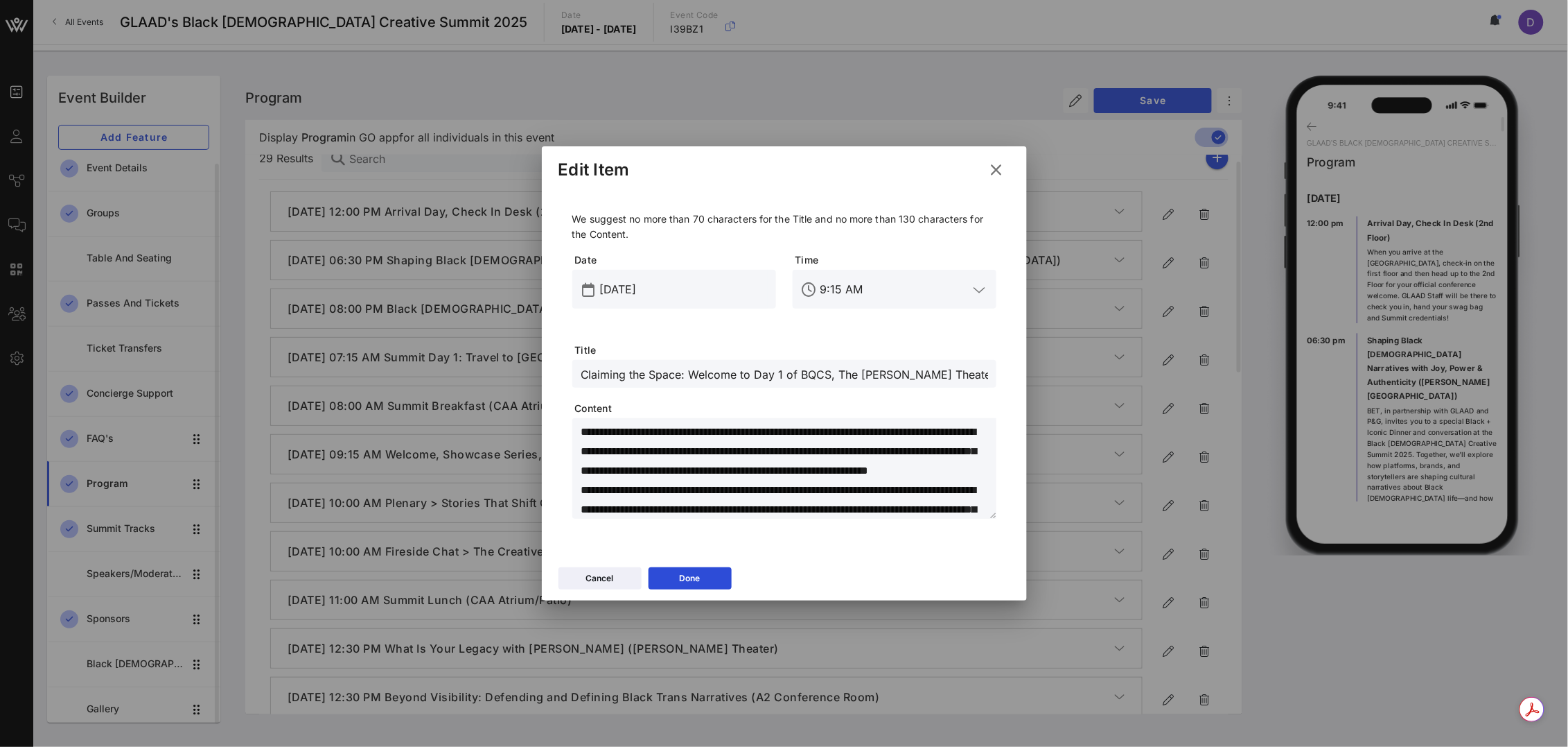
type input "Claiming the Space: Welcome to Day 1 of BQCS, The [PERSON_NAME] Theater"
click at [907, 493] on textarea "**********" at bounding box center [788, 471] width 416 height 97
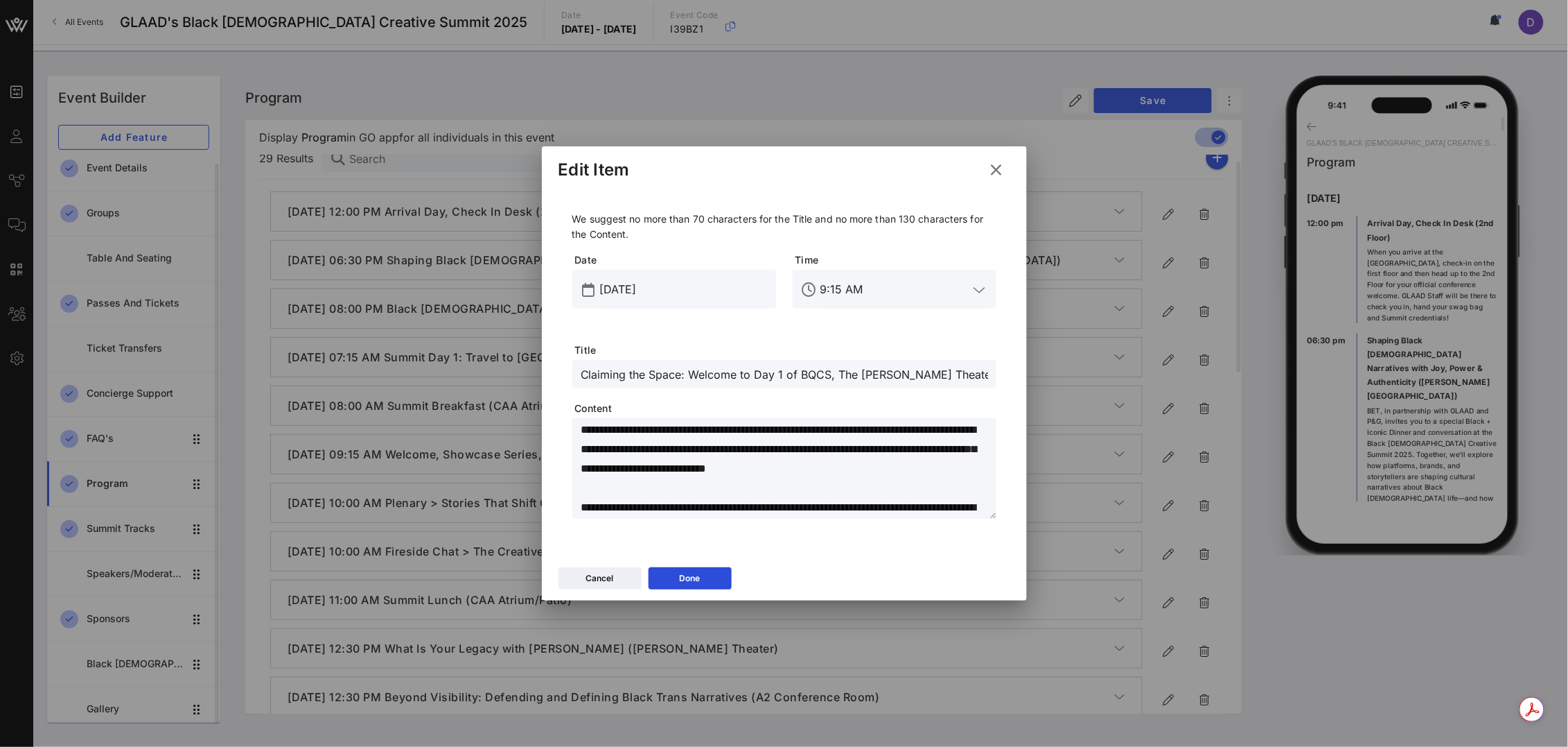
scroll to position [155, 0]
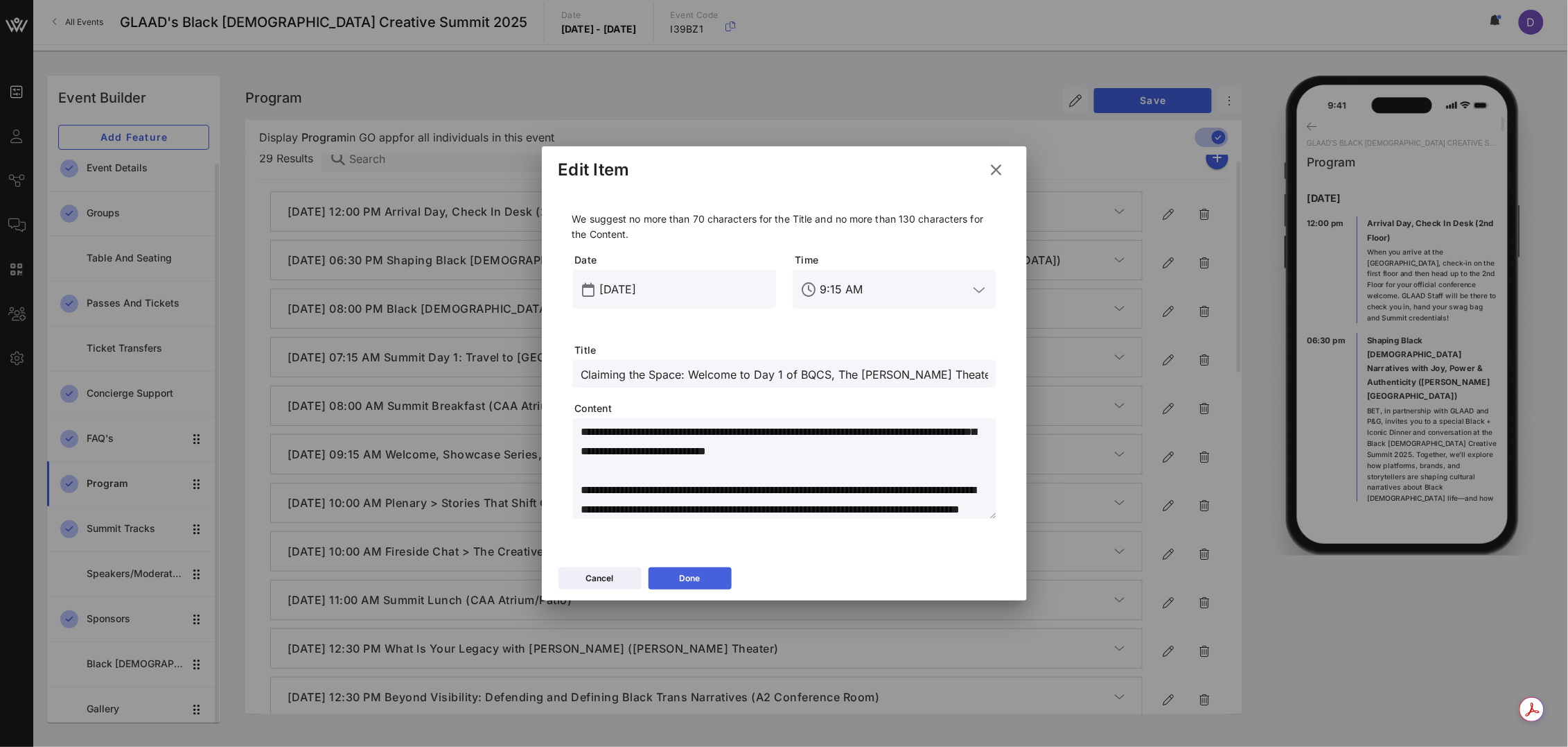
type textarea "**********"
click at [714, 580] on button "Done" at bounding box center [690, 578] width 83 height 23
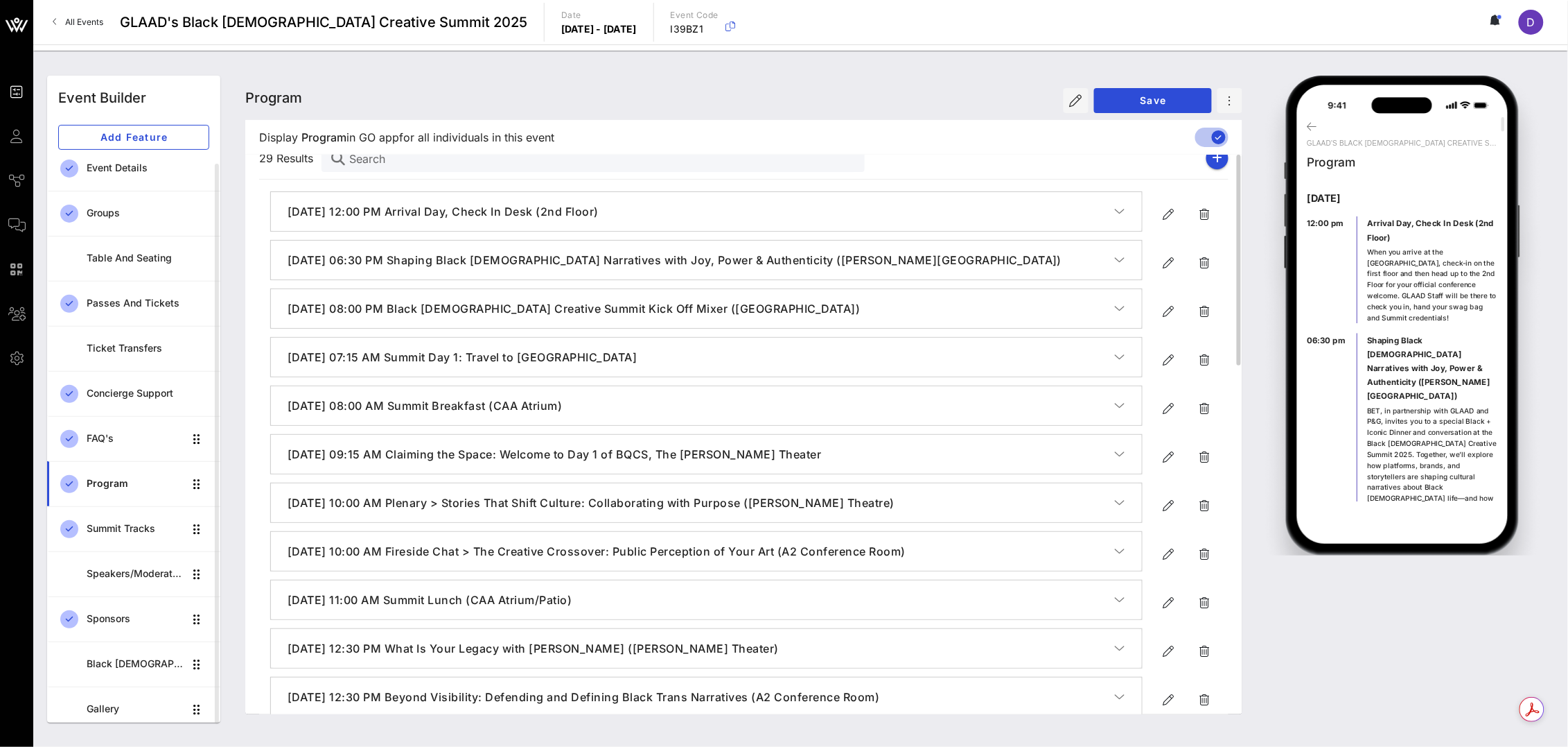
scroll to position [11, 0]
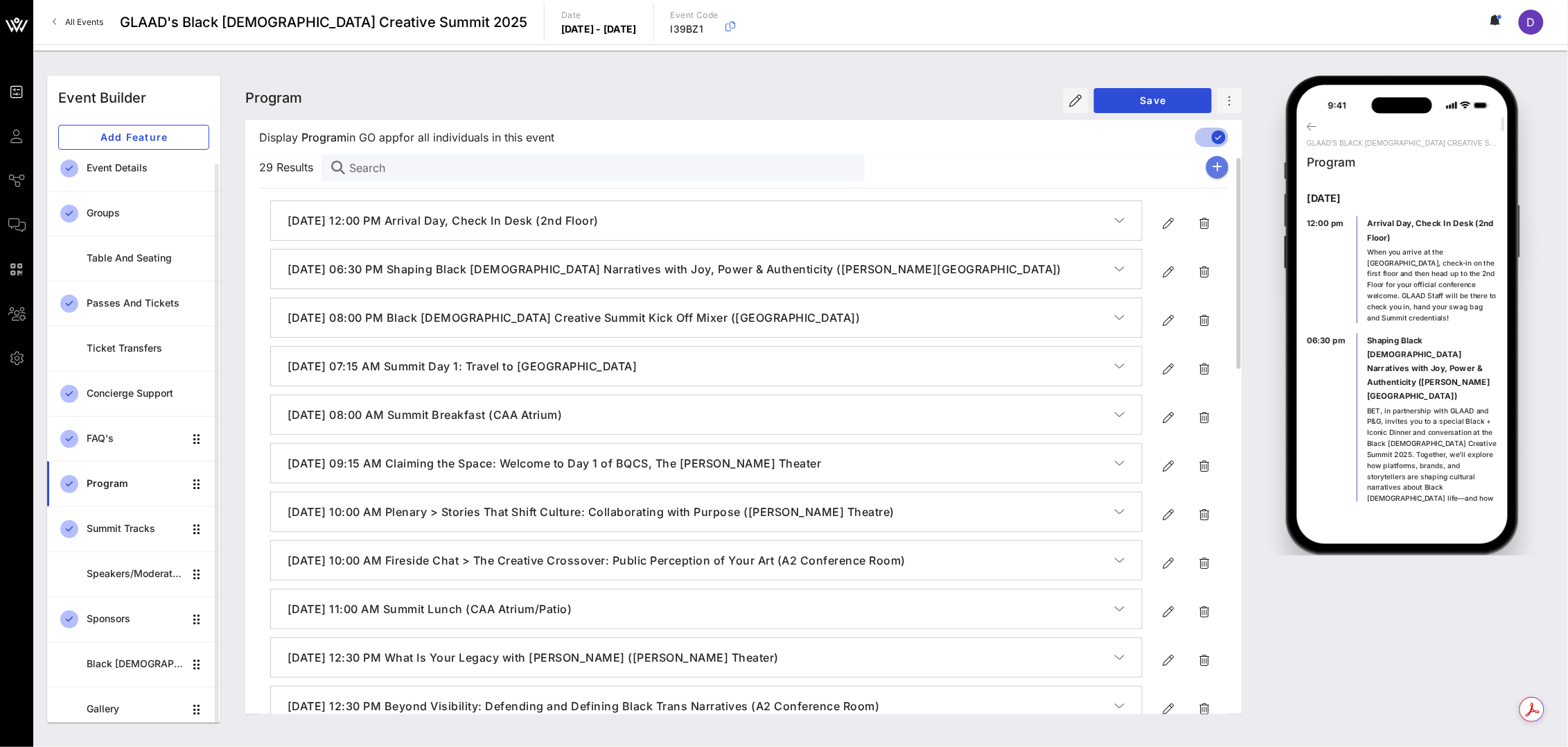
click at [1168, 170] on icon "button" at bounding box center [1218, 167] width 11 height 11
type input "[DATE]"
type input "6 PM"
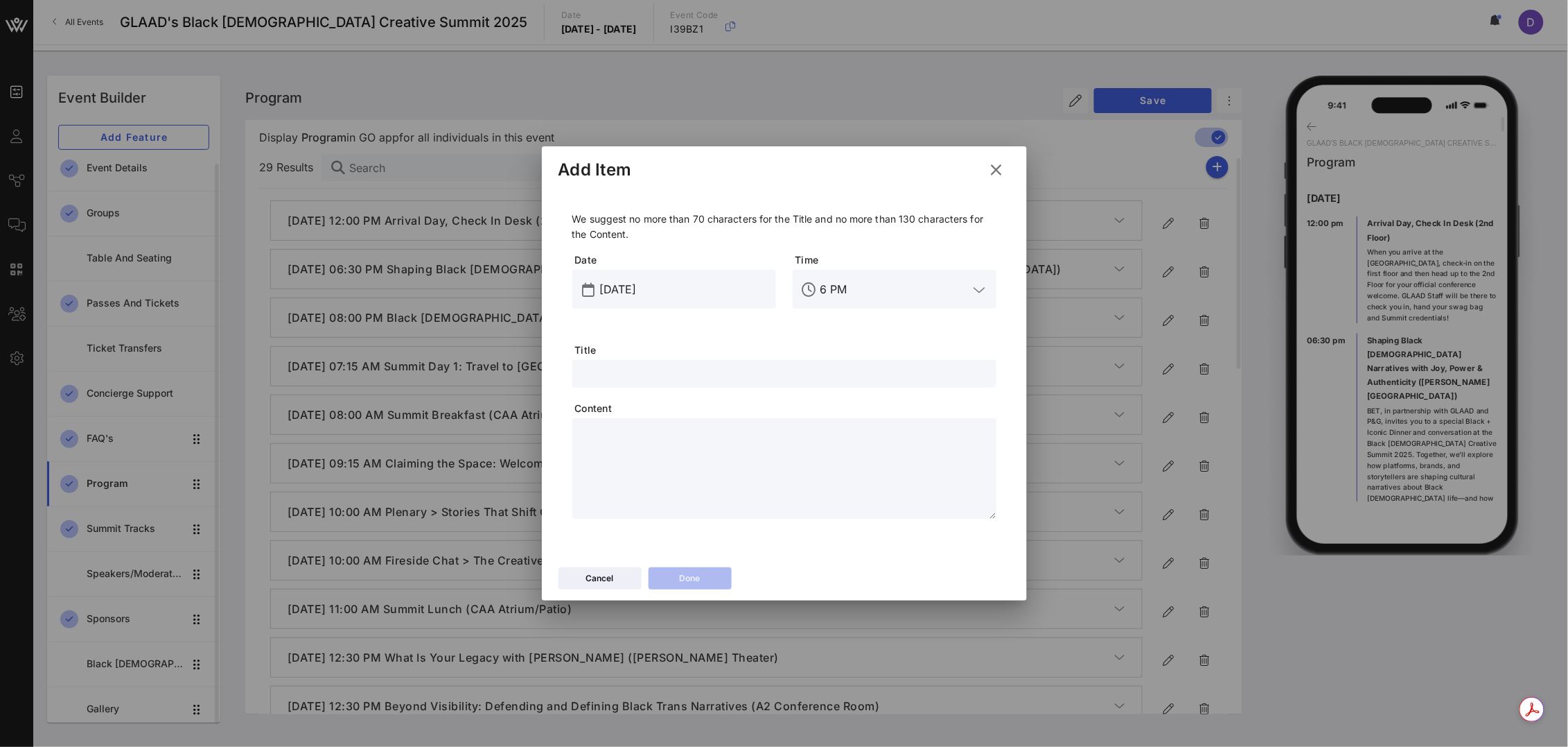
click at [637, 277] on div "[DATE]" at bounding box center [684, 289] width 167 height 39
click at [637, 285] on input "[DATE]" at bounding box center [684, 289] width 167 height 23
click at [753, 443] on div "19" at bounding box center [753, 447] width 23 height 11
type input "[DATE]"
click at [854, 283] on input "6 PM" at bounding box center [894, 289] width 148 height 23
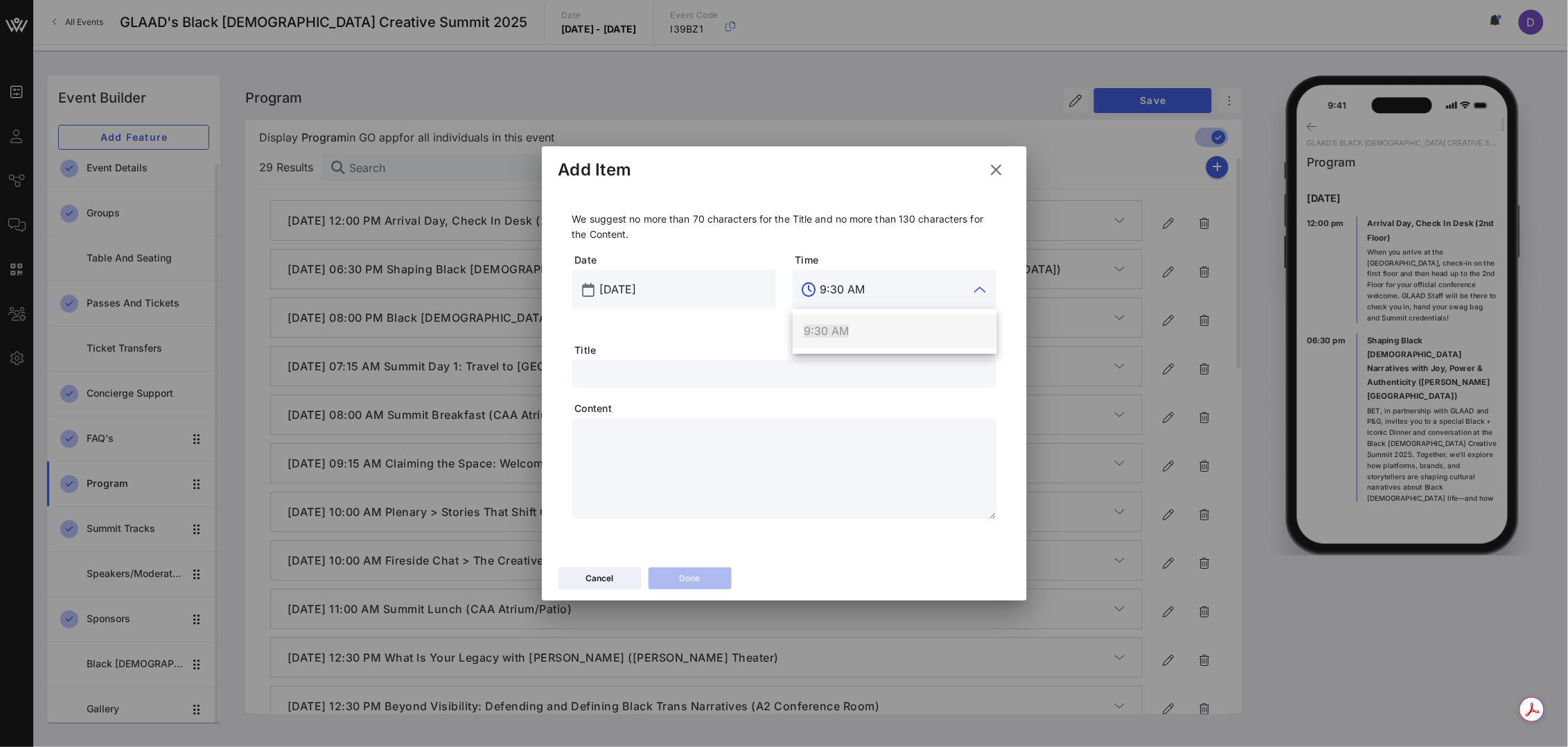
click at [852, 325] on div "9:30 AM" at bounding box center [894, 331] width 182 height 13
type input "9:30 AM"
click at [801, 401] on span "Content" at bounding box center [785, 408] width 422 height 14
click at [795, 361] on div at bounding box center [784, 373] width 407 height 27
paste input "Reflection Points"
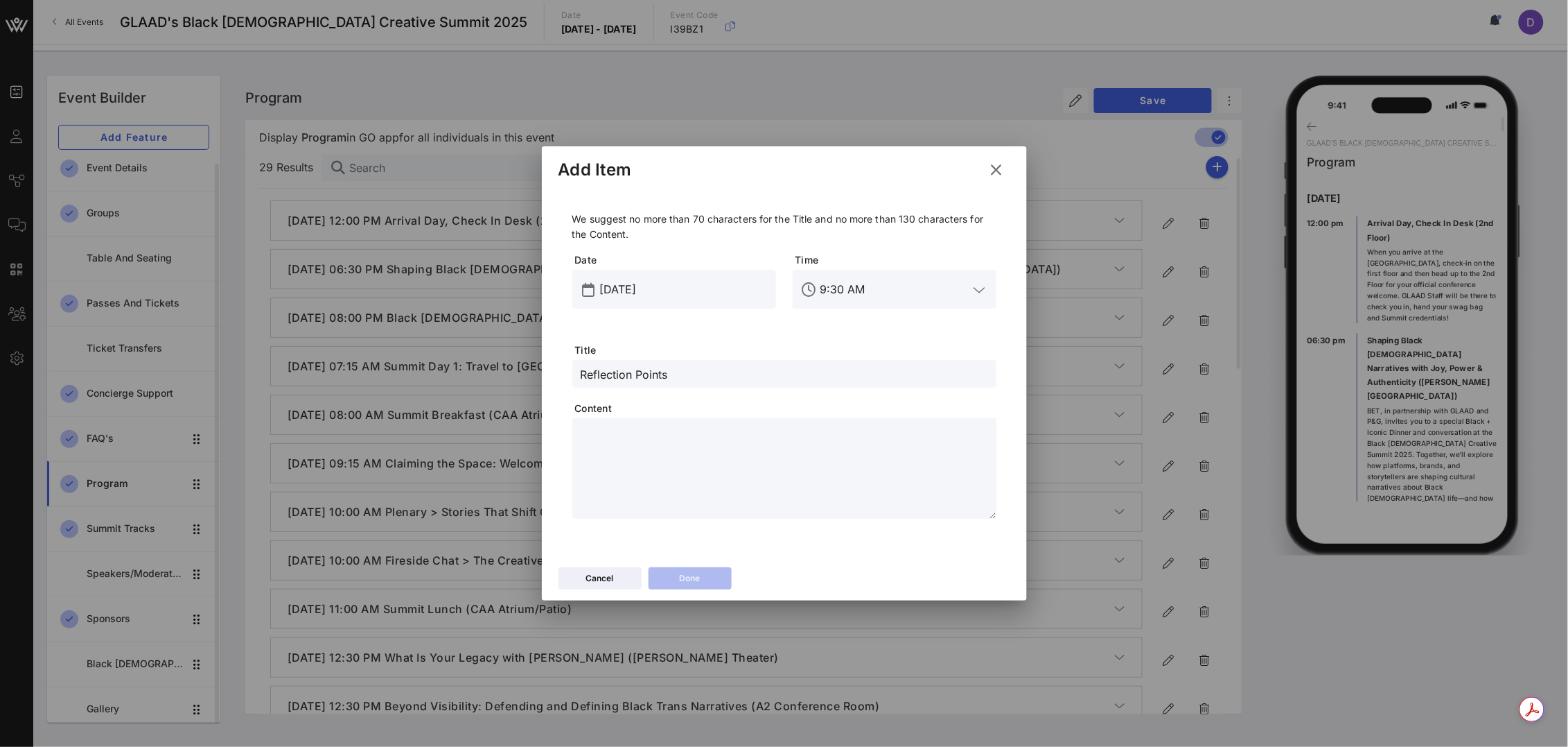
type input "Reflection Points"
click at [641, 449] on textarea at bounding box center [788, 471] width 416 height 97
paste textarea "**********"
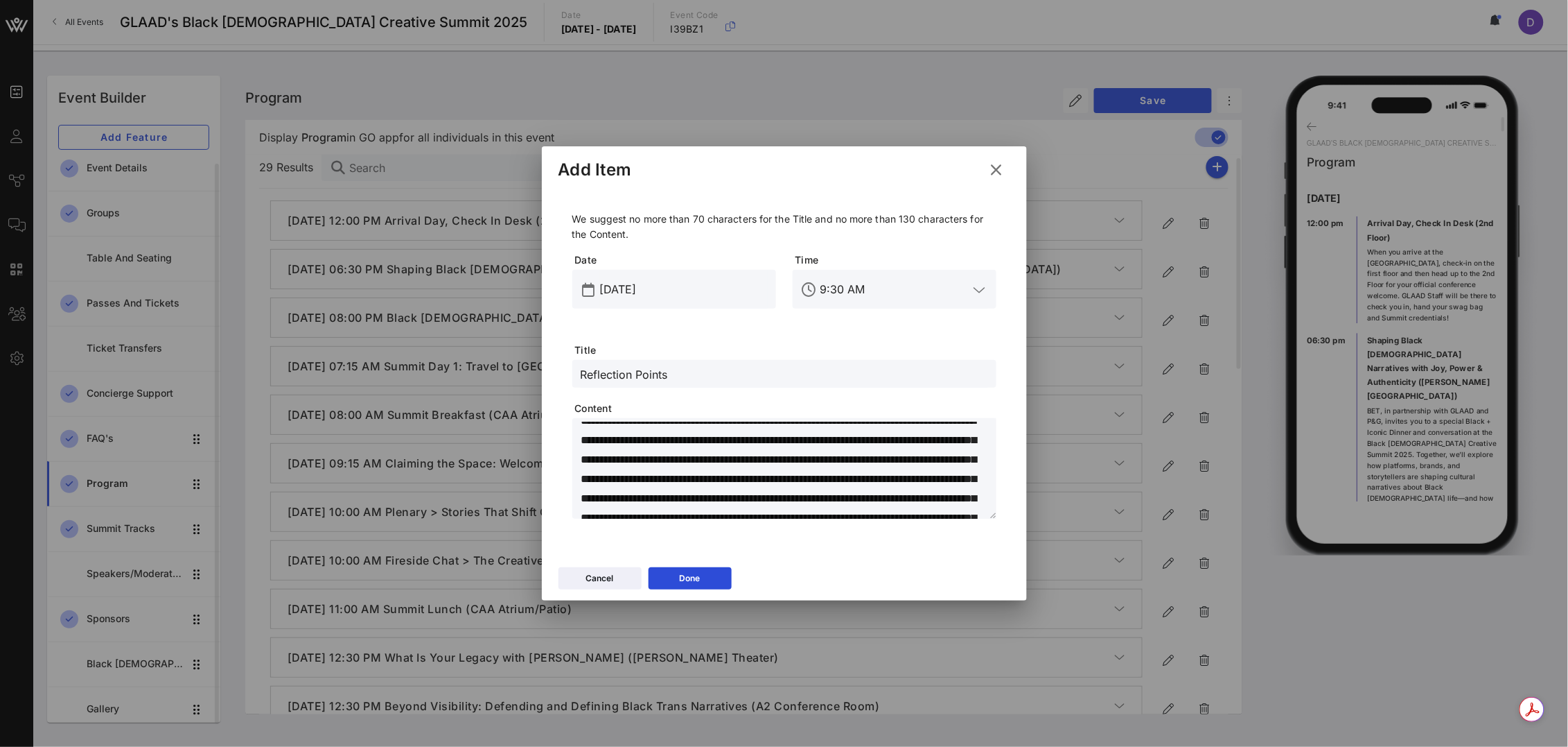
scroll to position [0, 0]
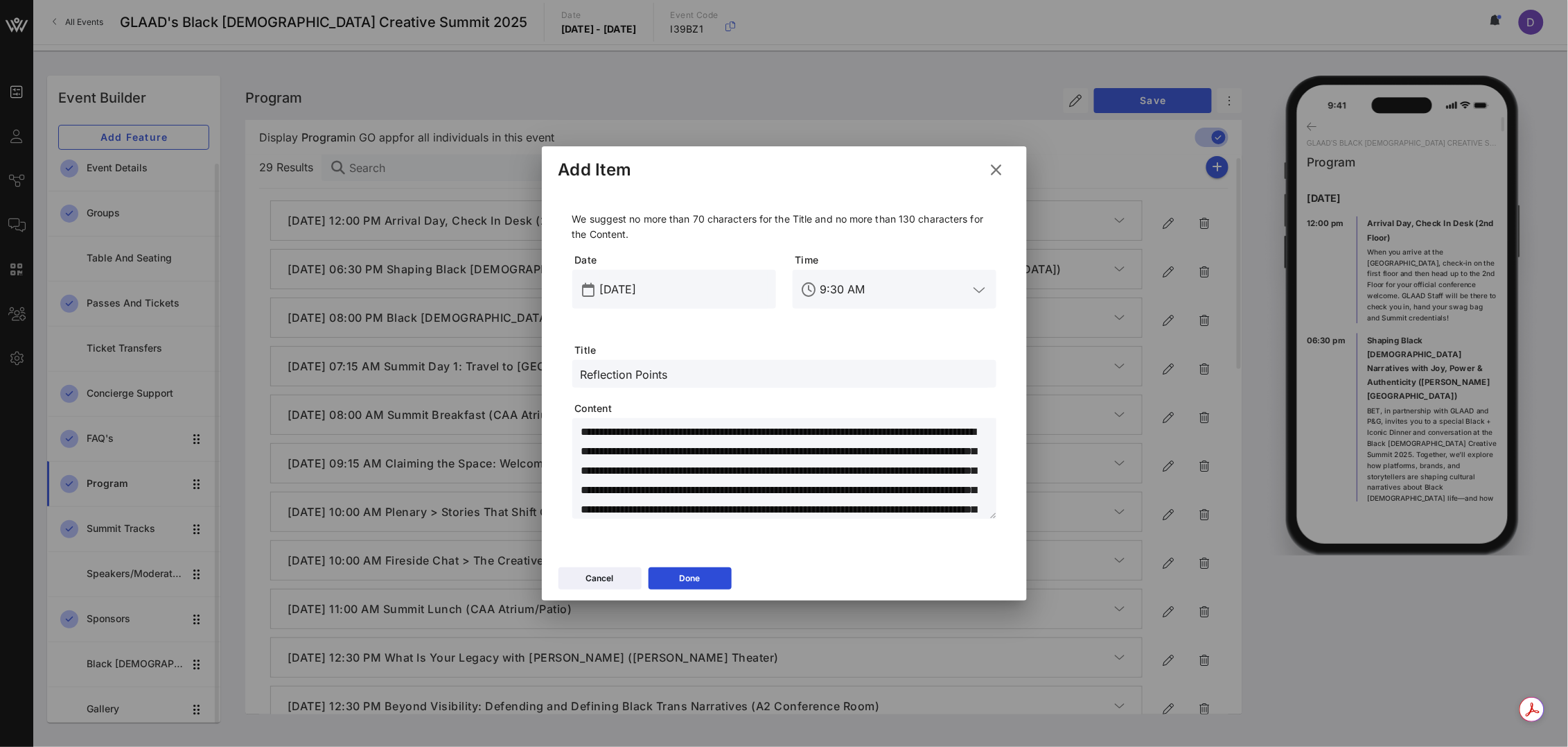
click at [747, 495] on textarea "**********" at bounding box center [788, 471] width 416 height 97
drag, startPoint x: 785, startPoint y: 465, endPoint x: 785, endPoint y: 484, distance: 19.0
click at [785, 467] on textarea "**********" at bounding box center [788, 471] width 416 height 97
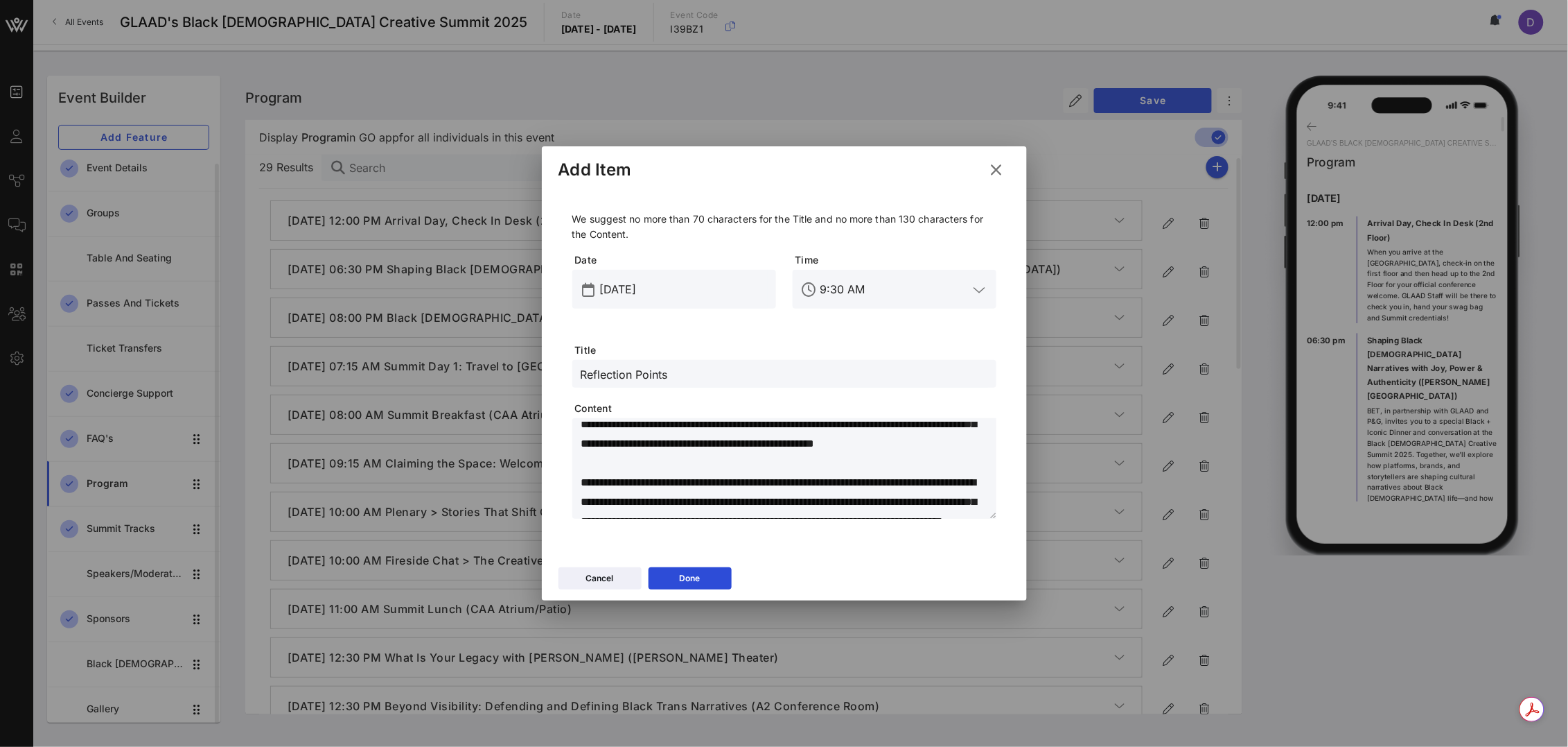
scroll to position [40, 0]
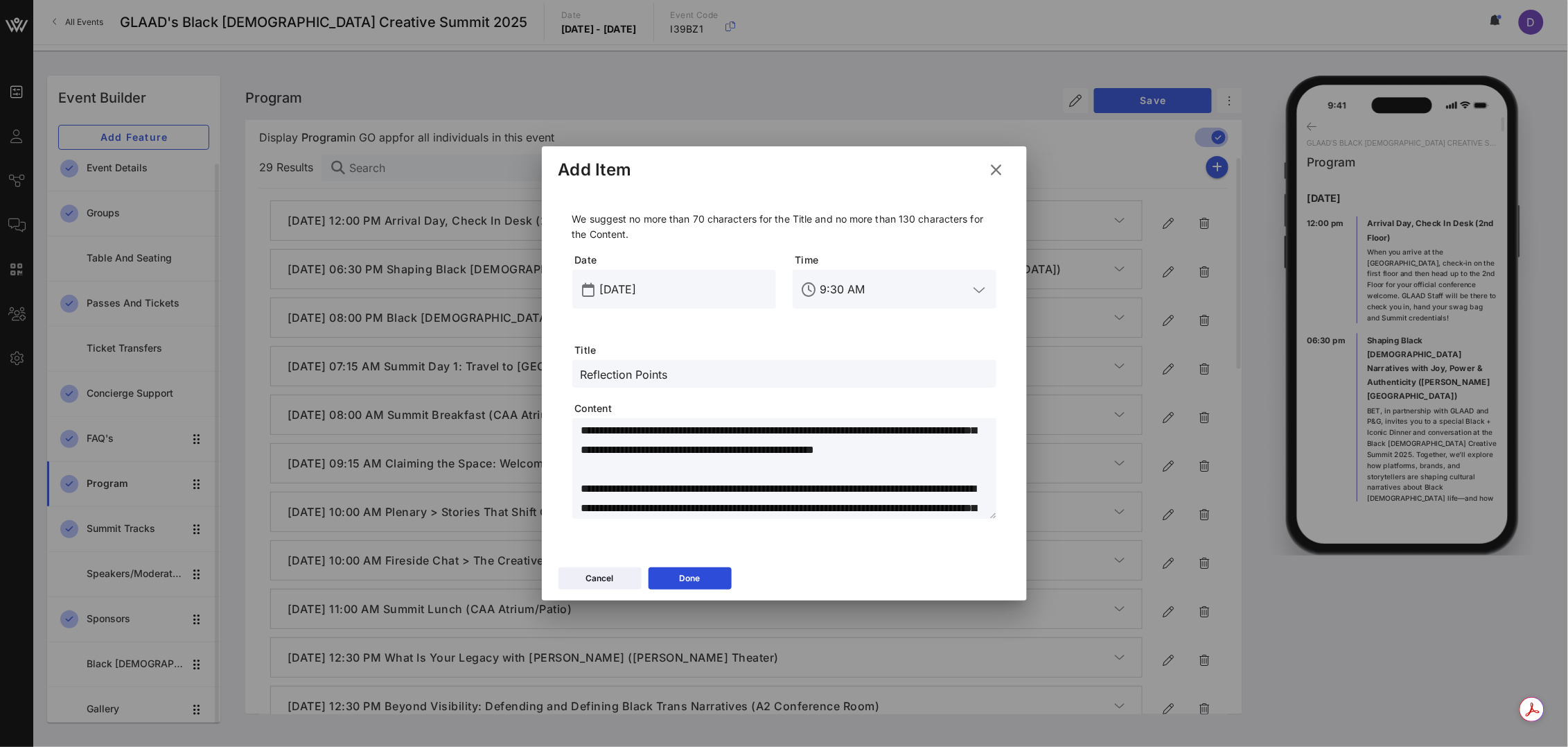
type textarea "**********"
click at [742, 453] on textarea "**********" at bounding box center [788, 471] width 416 height 97
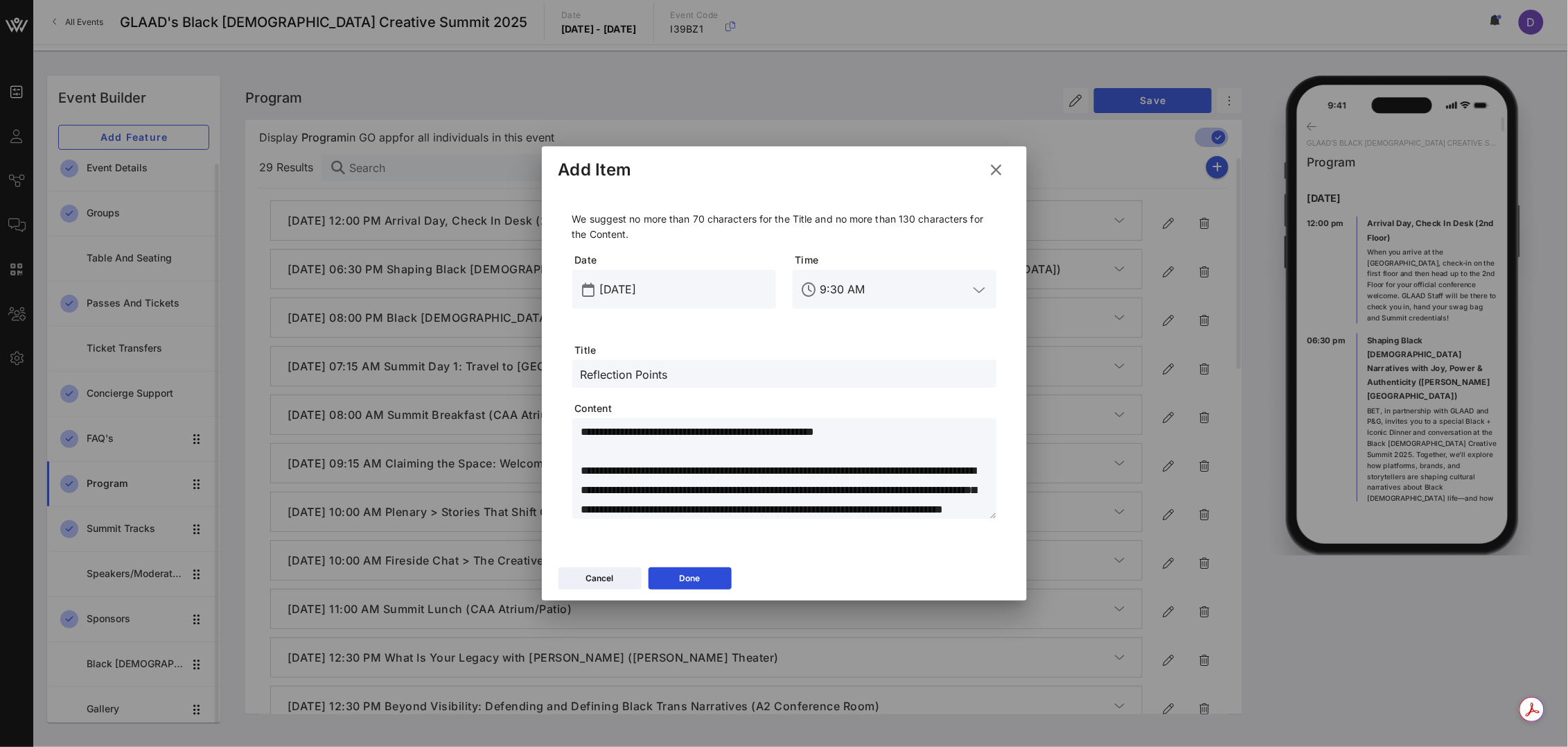
scroll to position [0, 0]
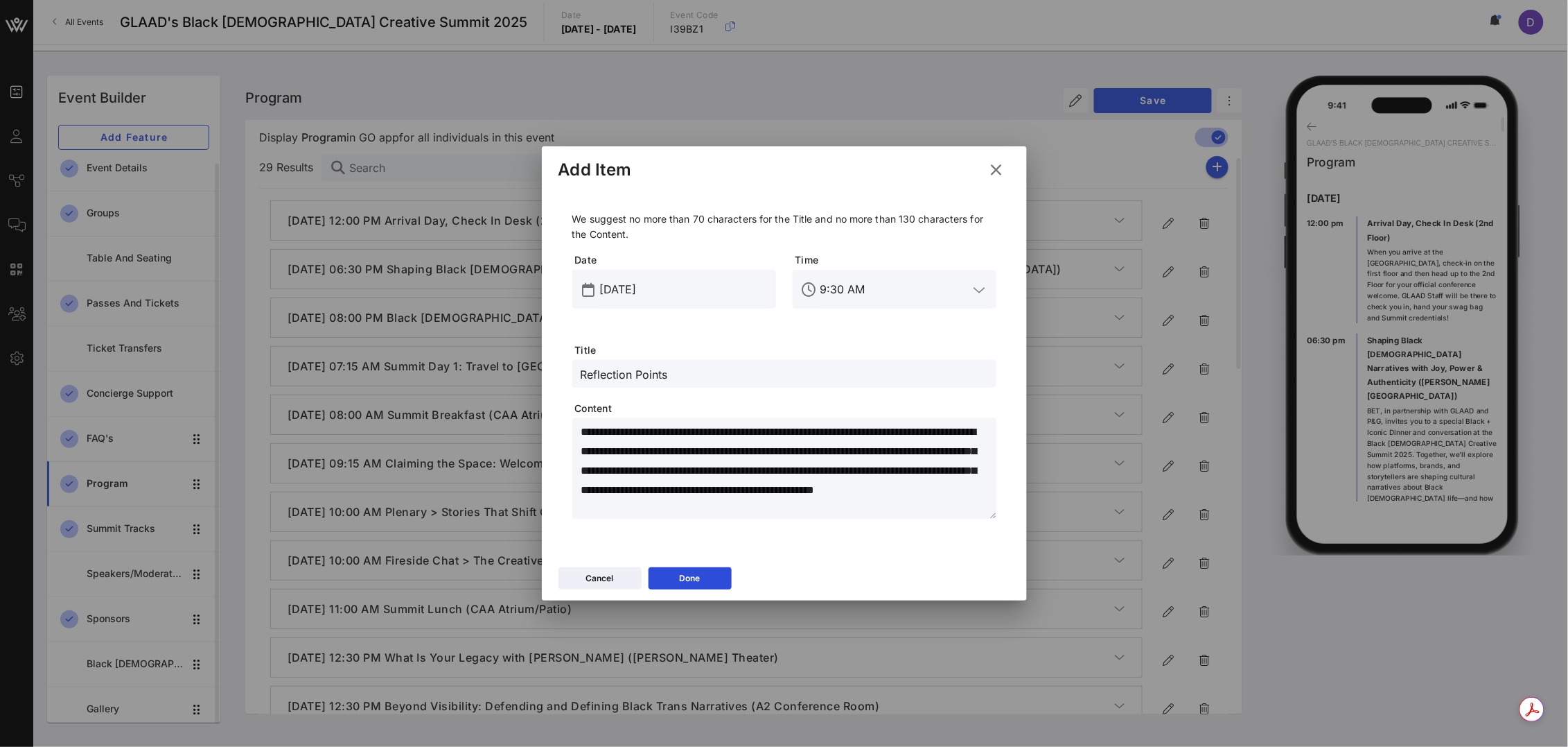
click at [748, 477] on textarea "**********" at bounding box center [788, 471] width 416 height 97
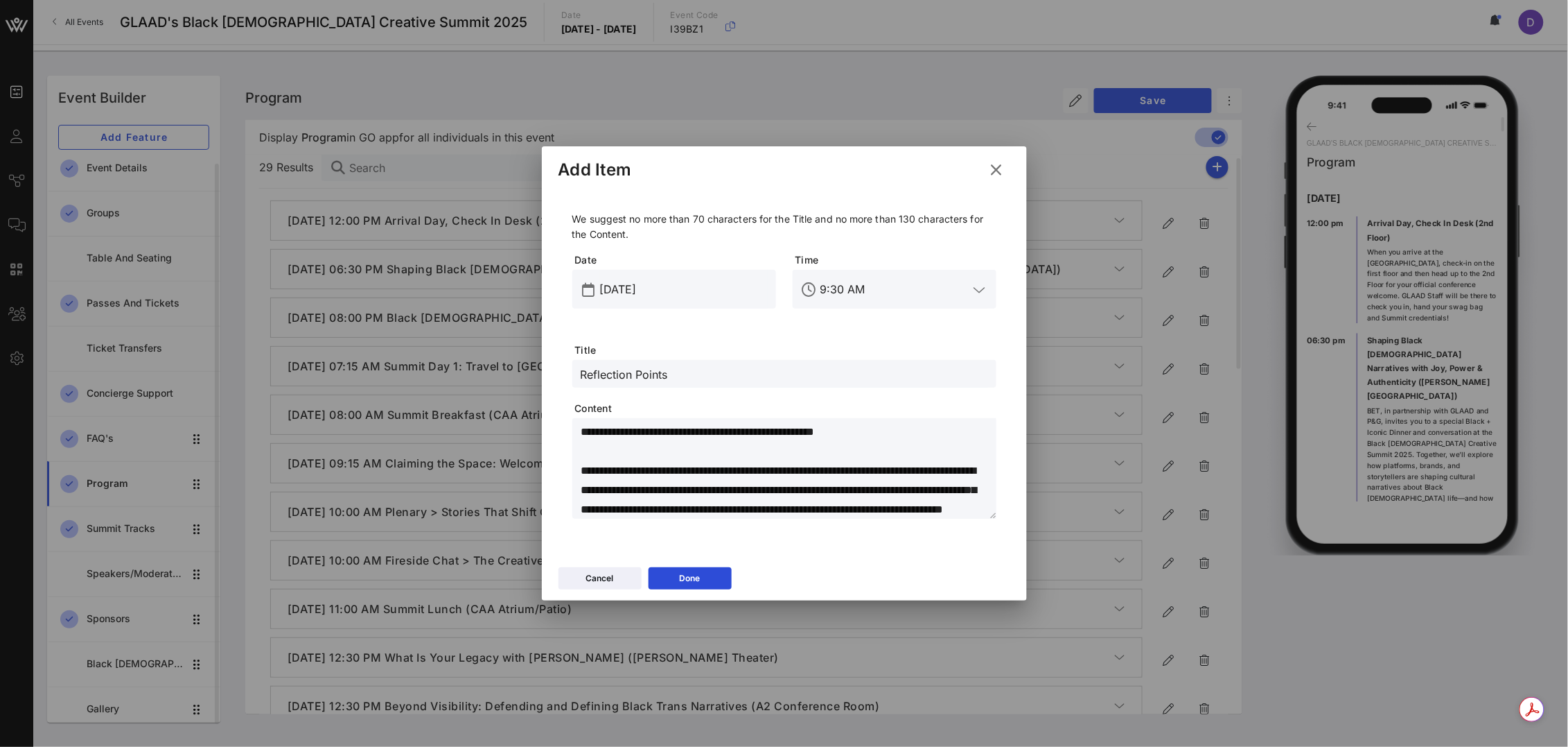
scroll to position [97, 0]
click at [721, 580] on button "Done" at bounding box center [690, 578] width 83 height 23
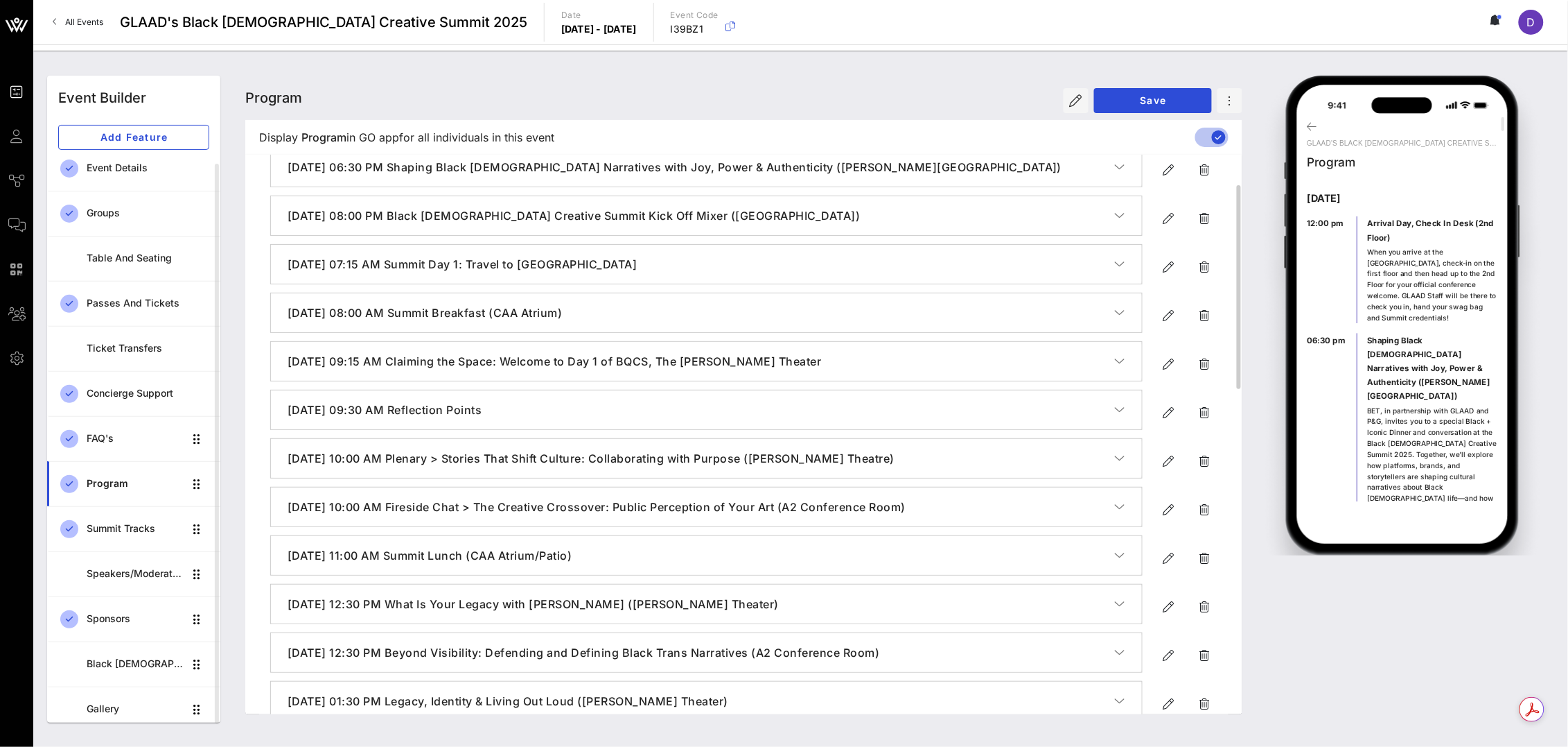
scroll to position [114, 0]
click at [1168, 508] on icon "button" at bounding box center [1169, 508] width 17 height 17
type input "[DATE]"
type input "10 AM"
type input "Fireside Chat > The Creative Crossover: Public Perception of Your Art (A2 Confe…"
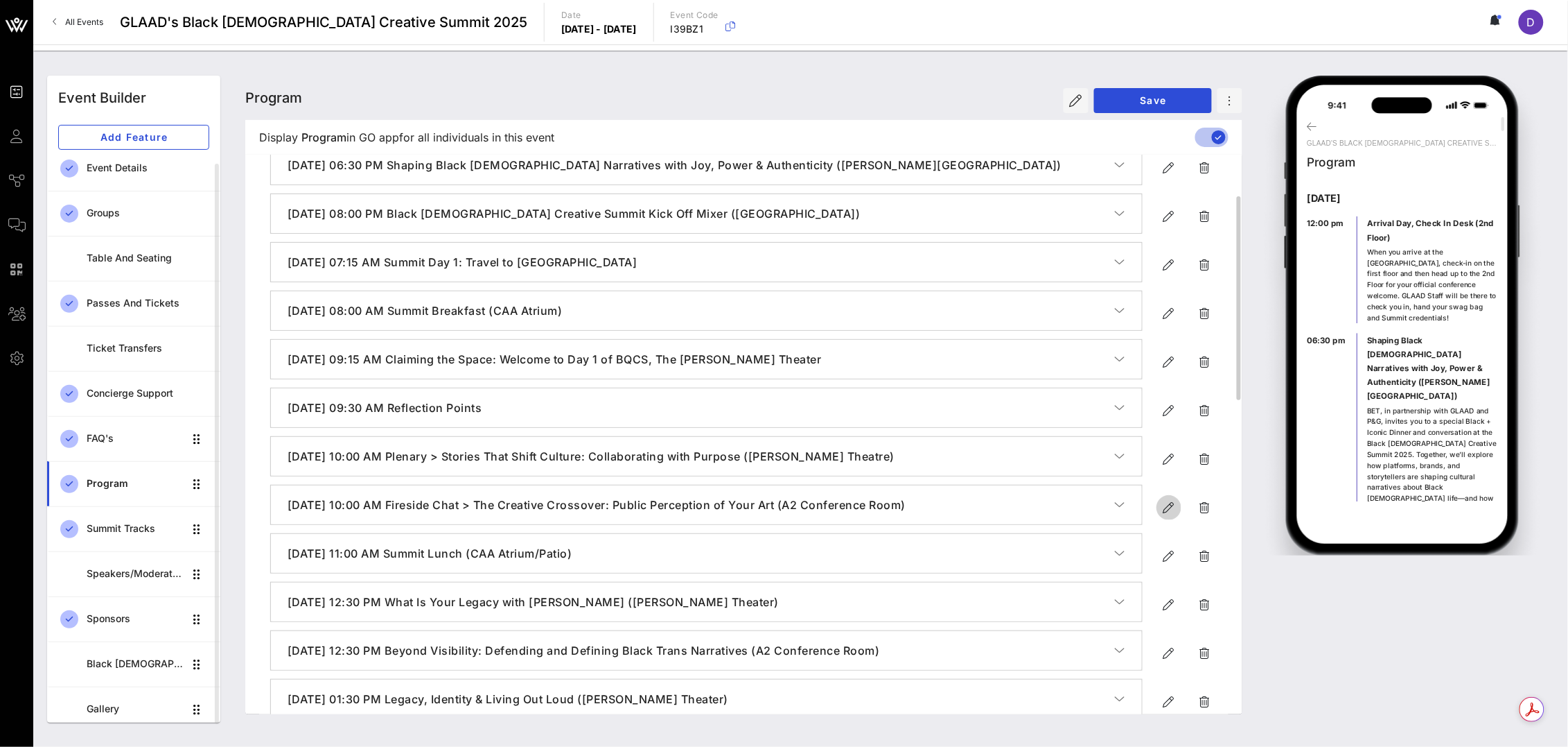
type textarea "**********"
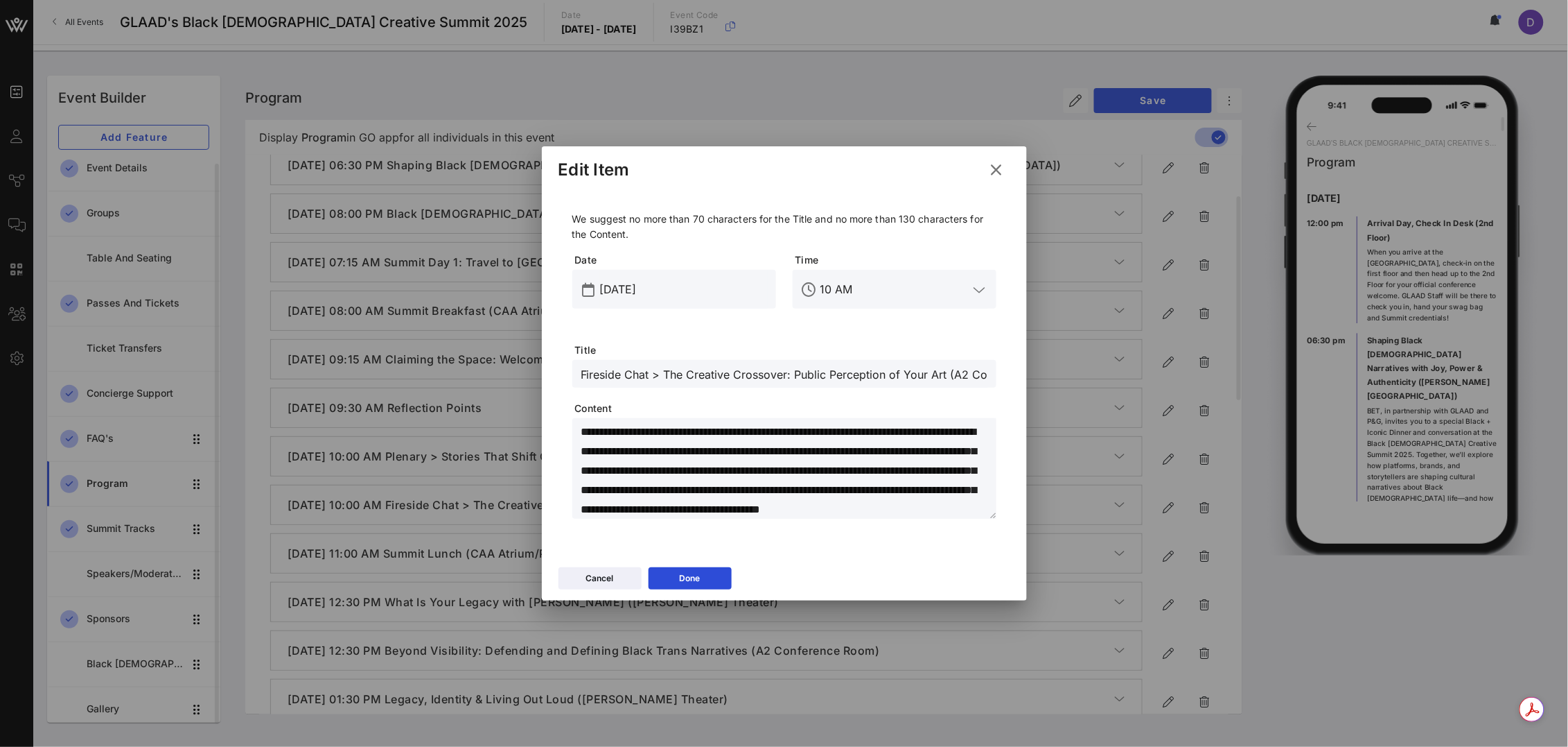
drag, startPoint x: 650, startPoint y: 374, endPoint x: 576, endPoint y: 371, distance: 74.1
click at [575, 372] on div "Fireside Chat > The Creative Crossover: Public Perception of Your Art (A2 Confe…" at bounding box center [784, 373] width 424 height 27
drag, startPoint x: 688, startPoint y: 372, endPoint x: 1038, endPoint y: 373, distance: 350.0
click at [1038, 373] on div "Event Builder Guests Journeys Comms QR Scanner Team Settings GLAAD's Black [DEM…" at bounding box center [784, 373] width 1568 height 747
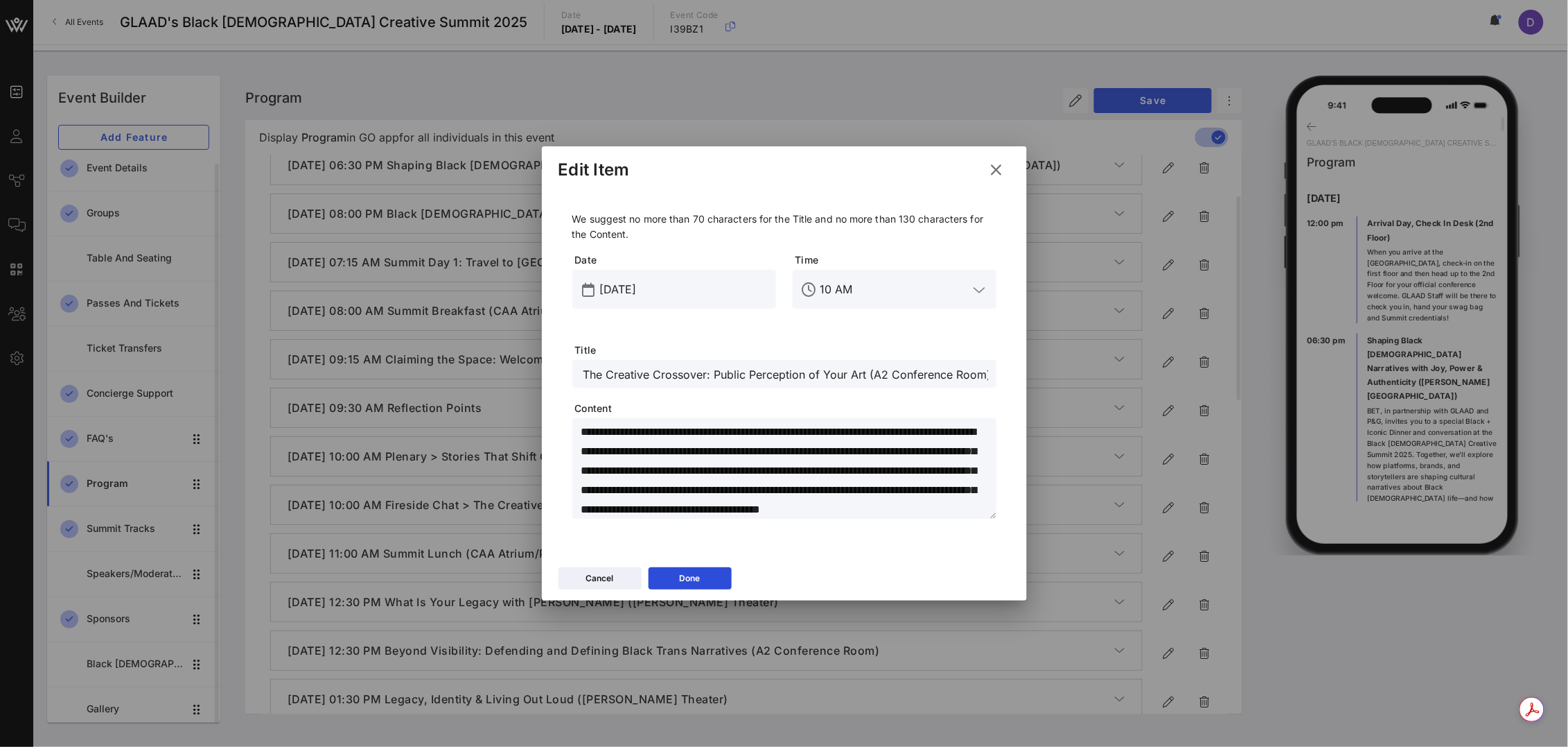
paste input "Conversation with [PERSON_NAME]"
click at [889, 375] on input "Creative Intensive > The Creative Crossover: Public Perception of Your Art Conv…" at bounding box center [784, 374] width 407 height 18
drag, startPoint x: 889, startPoint y: 375, endPoint x: 999, endPoint y: 374, distance: 110.0
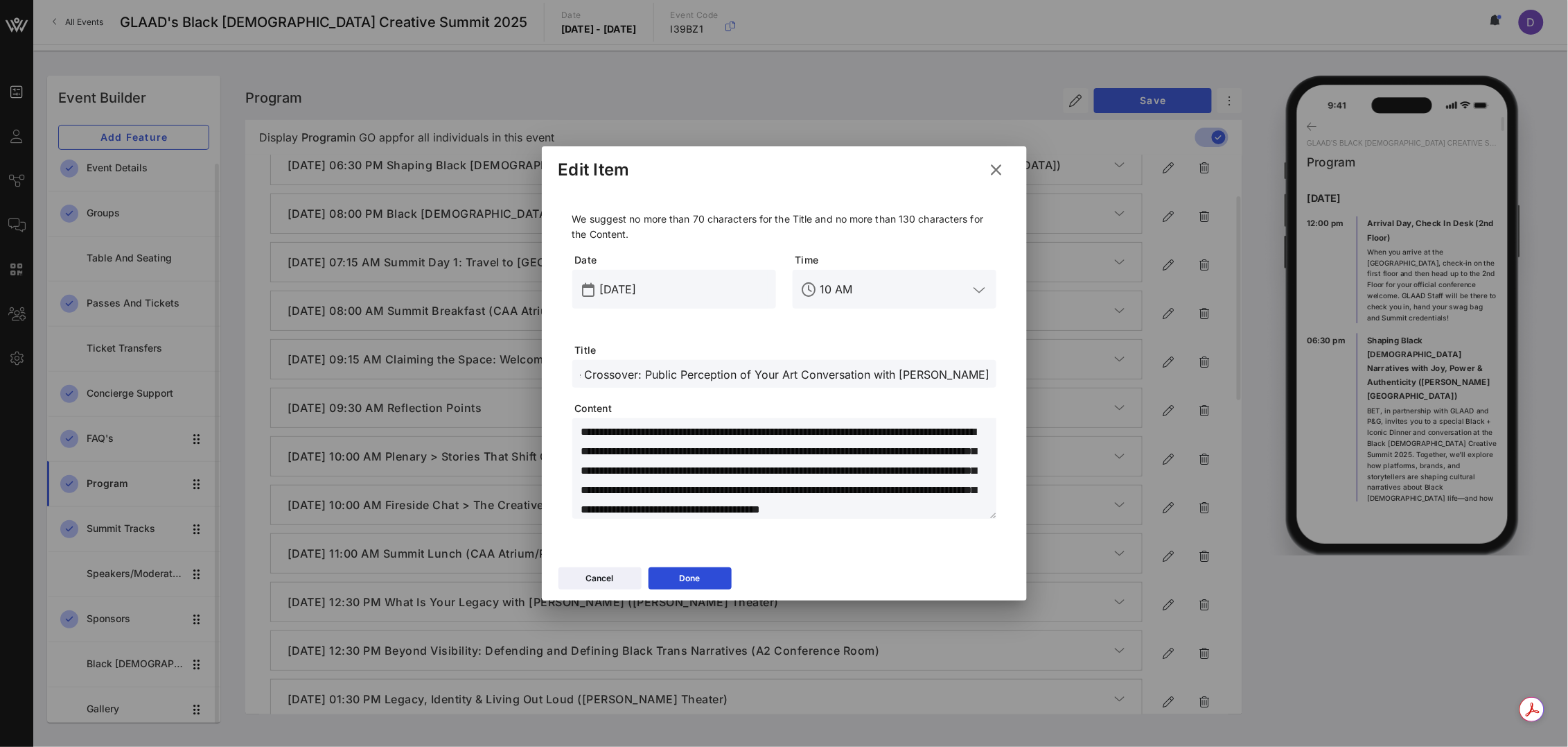
click at [999, 374] on div "We suggest no more than 70 characters for the Title and no more than 130 charac…" at bounding box center [785, 368] width 452 height 358
click at [966, 375] on input "Creative Intensive > The Creative Crossover: Public Perception of Your Art Conv…" at bounding box center [784, 374] width 407 height 18
paste input "A2 Conference Room"
click at [932, 382] on div "Creative Intensive > The Creative Crossover: Public Perception of Your Art Conv…" at bounding box center [784, 373] width 407 height 27
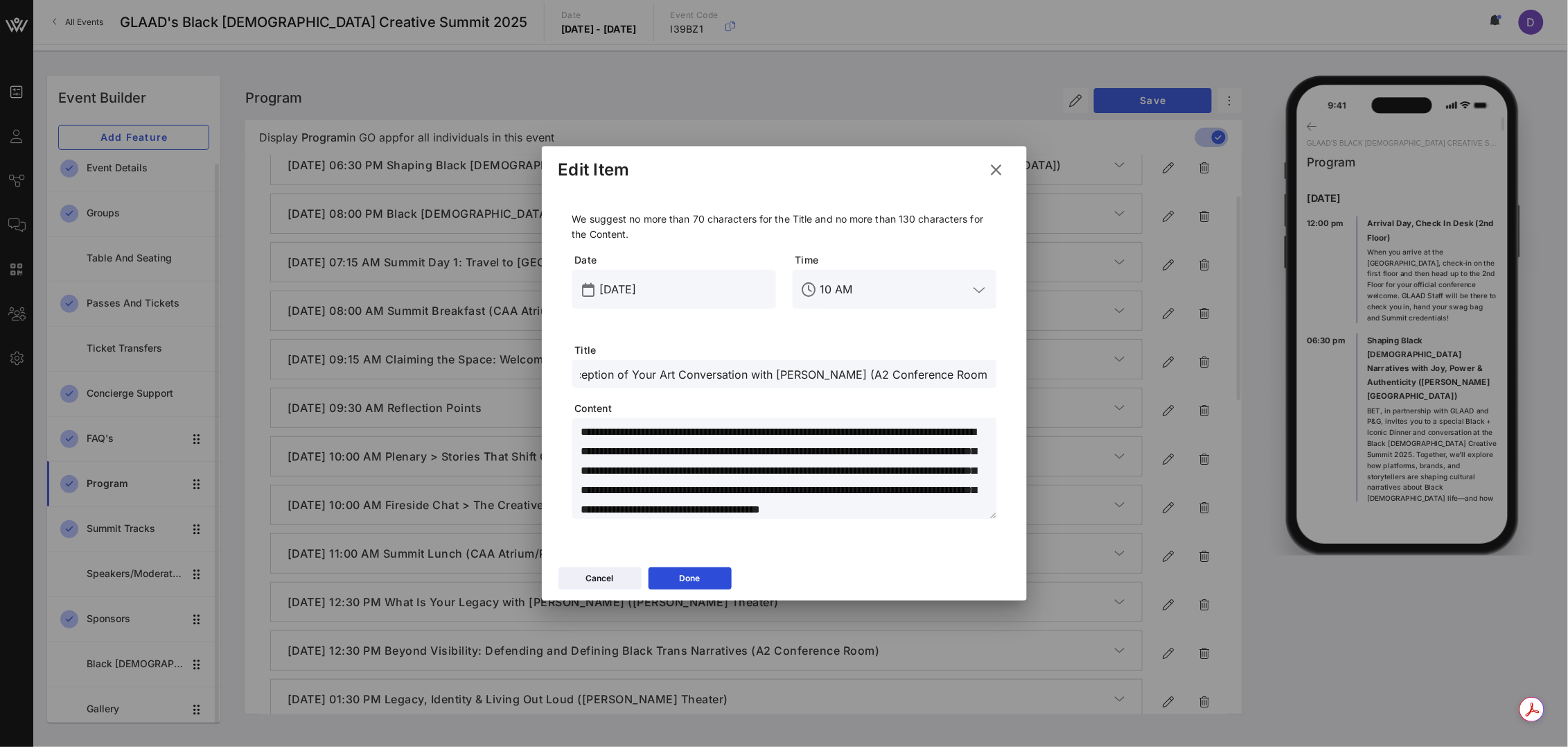
type input "Creative Intensive > The Creative Crossover: Public Perception of Your Art Conv…"
click at [712, 456] on textarea "**********" at bounding box center [788, 471] width 416 height 97
paste textarea "**********"
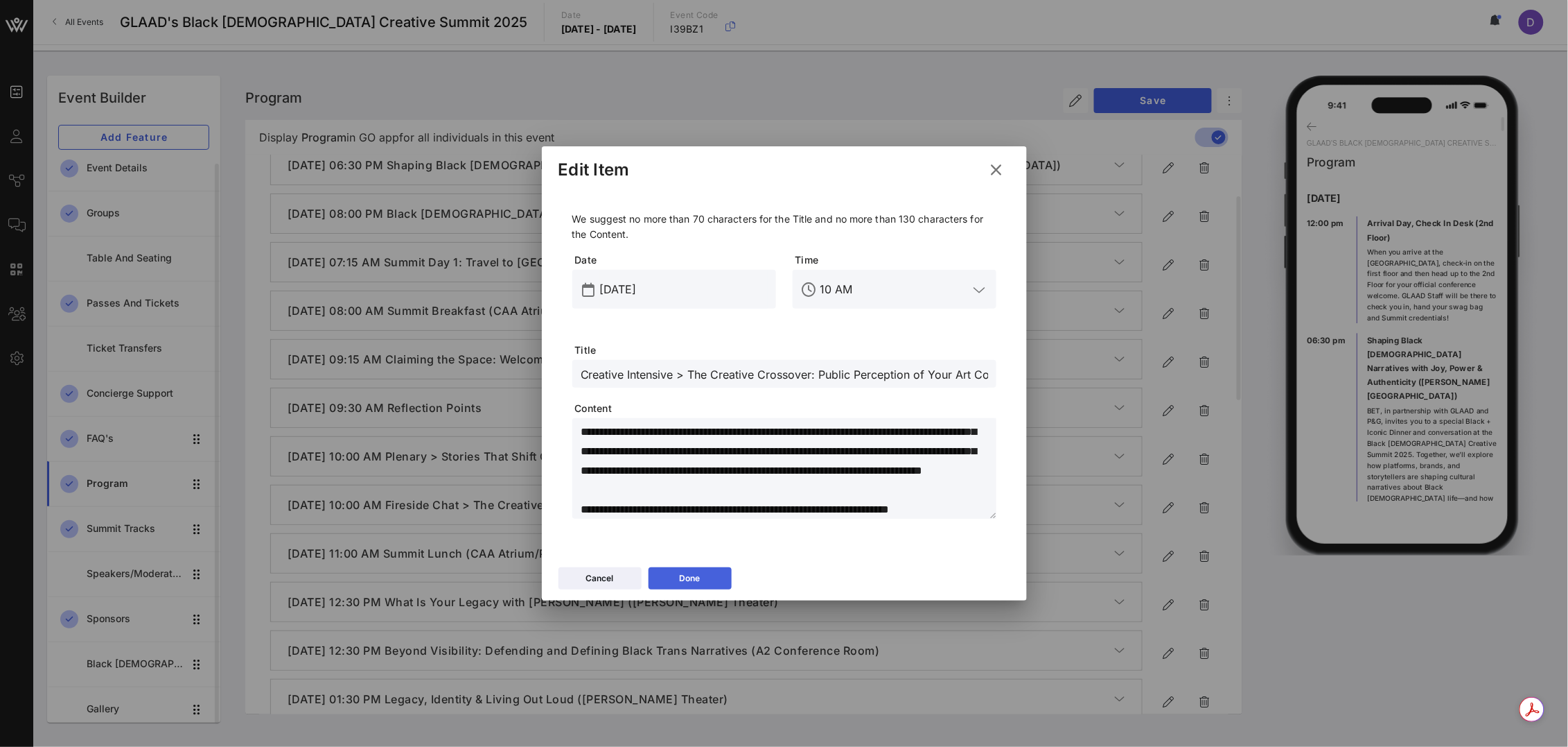
type textarea "**********"
click at [682, 574] on div "Done" at bounding box center [690, 578] width 21 height 14
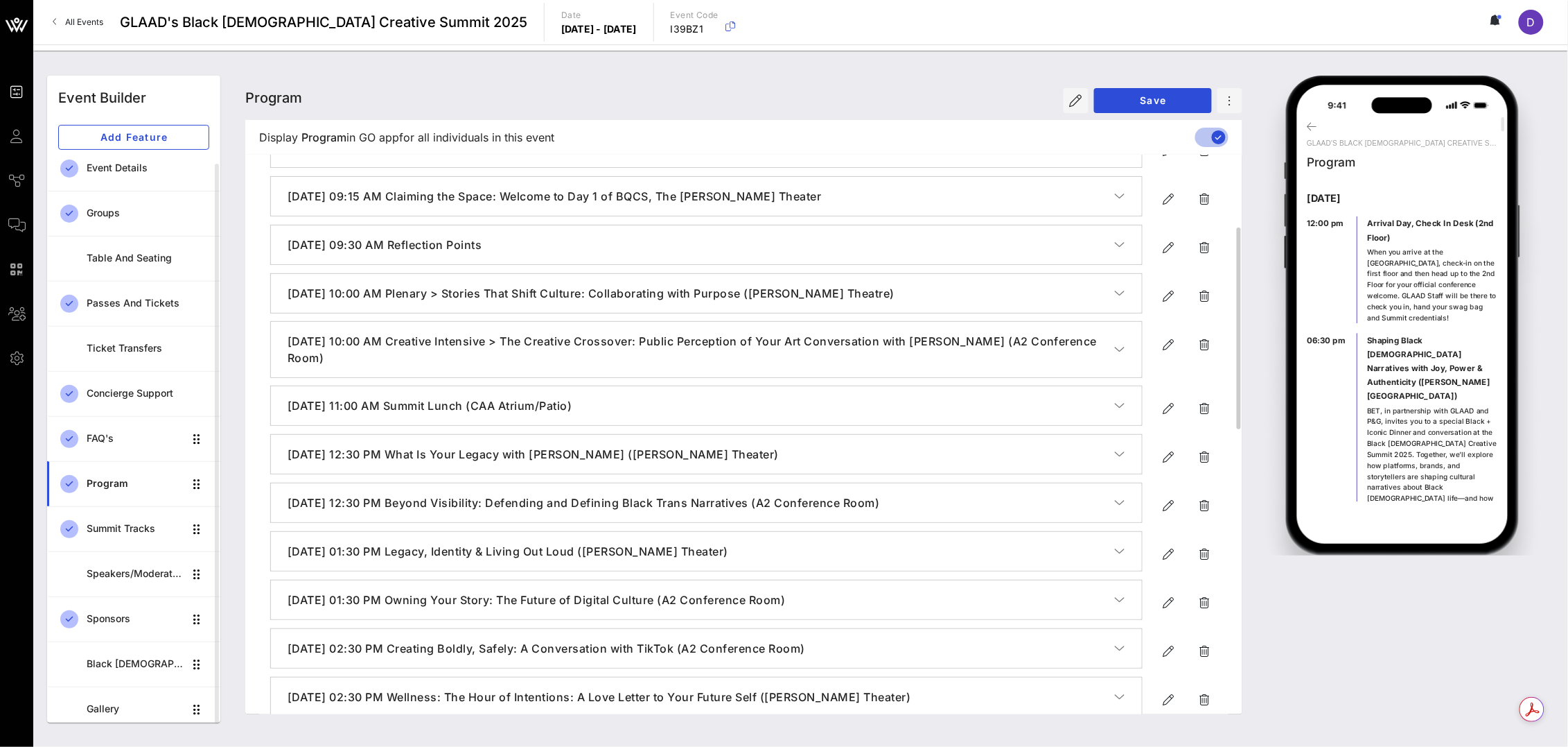
scroll to position [278, 0]
click at [1165, 459] on icon "button" at bounding box center [1169, 456] width 17 height 17
type input "[DATE]"
type input "12:30 PM"
type input "What Is Your Legacy with [PERSON_NAME] ([PERSON_NAME] Theater)"
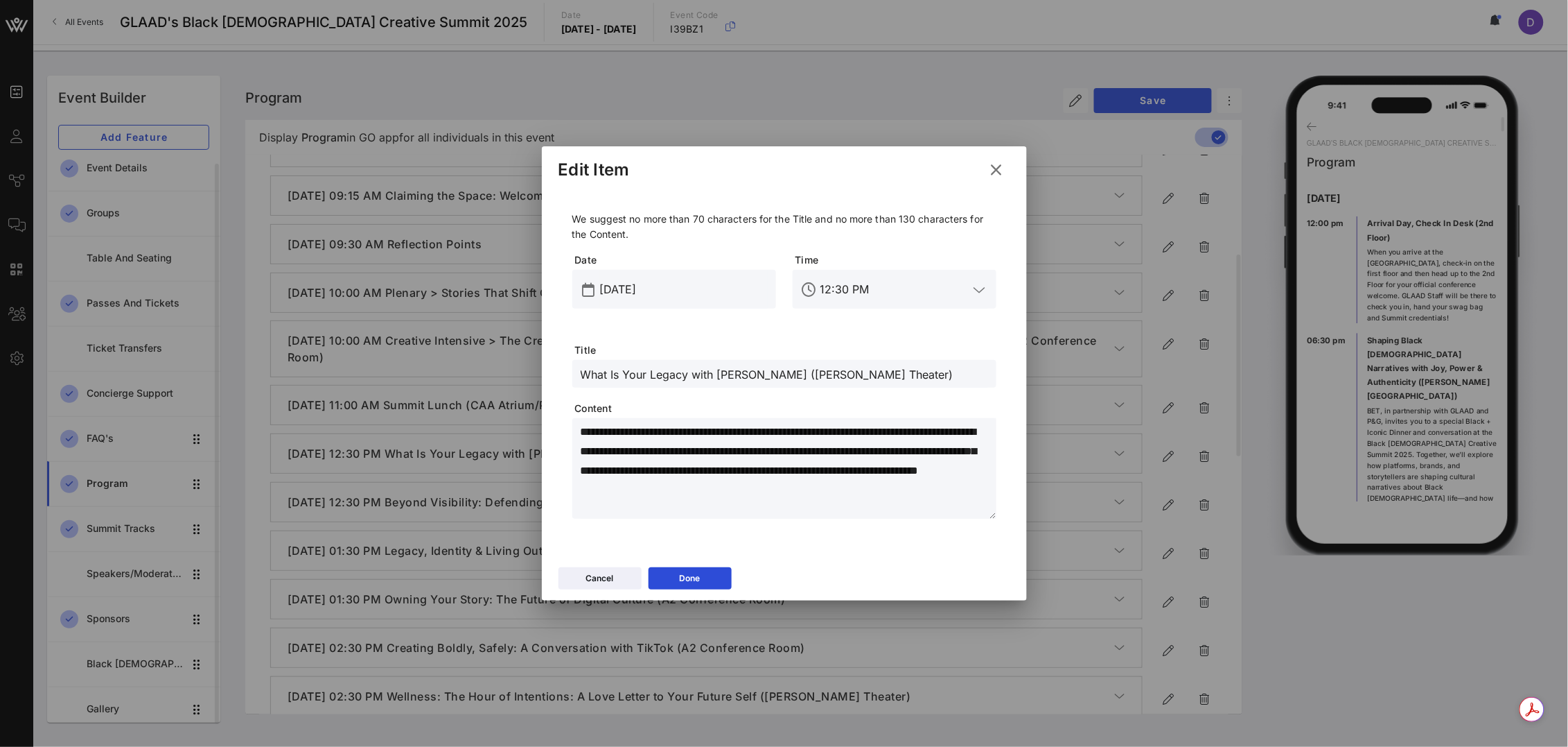
click at [693, 468] on textarea "**********" at bounding box center [788, 471] width 416 height 97
paste textarea "**********"
type textarea "**********"
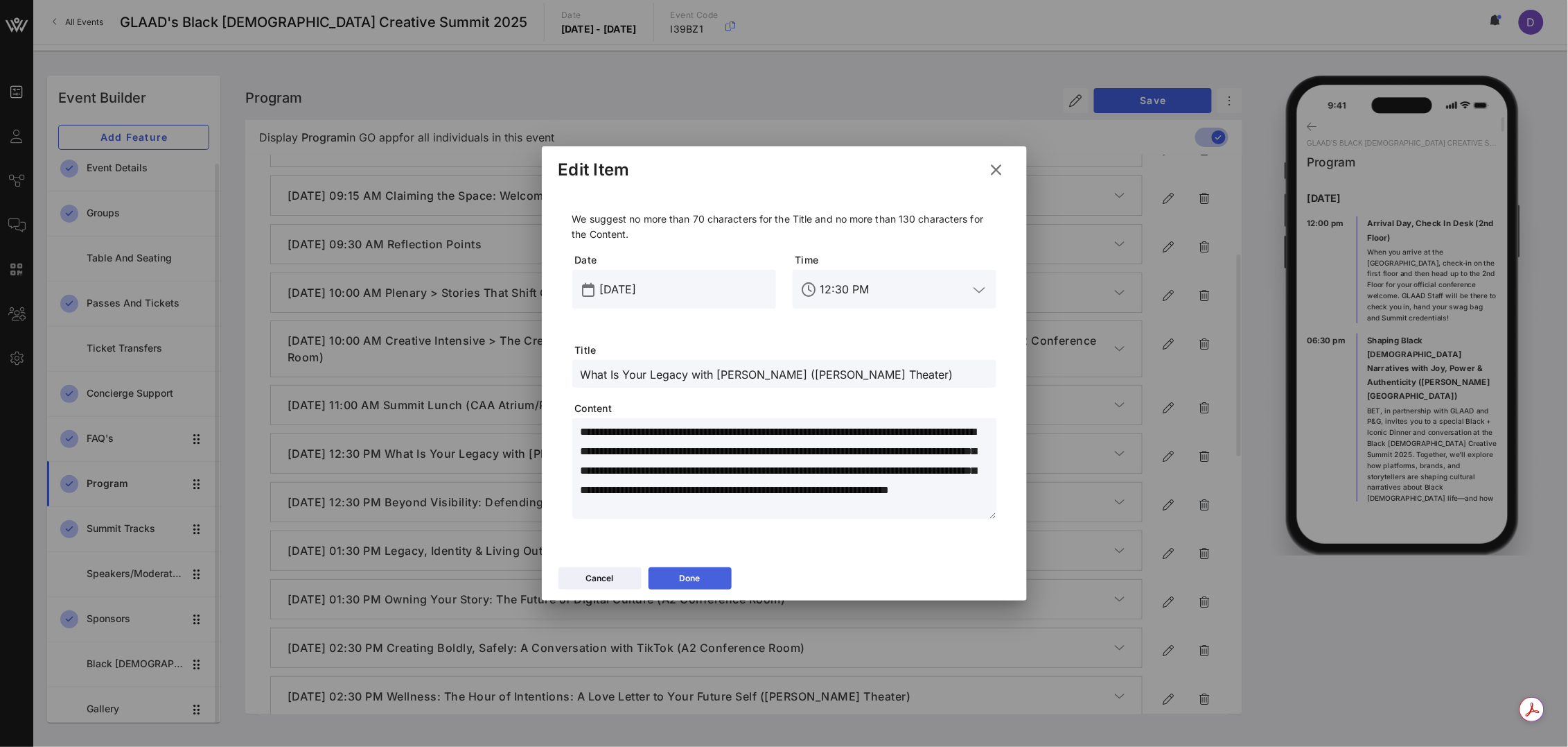
click at [697, 577] on div "Done" at bounding box center [690, 578] width 21 height 14
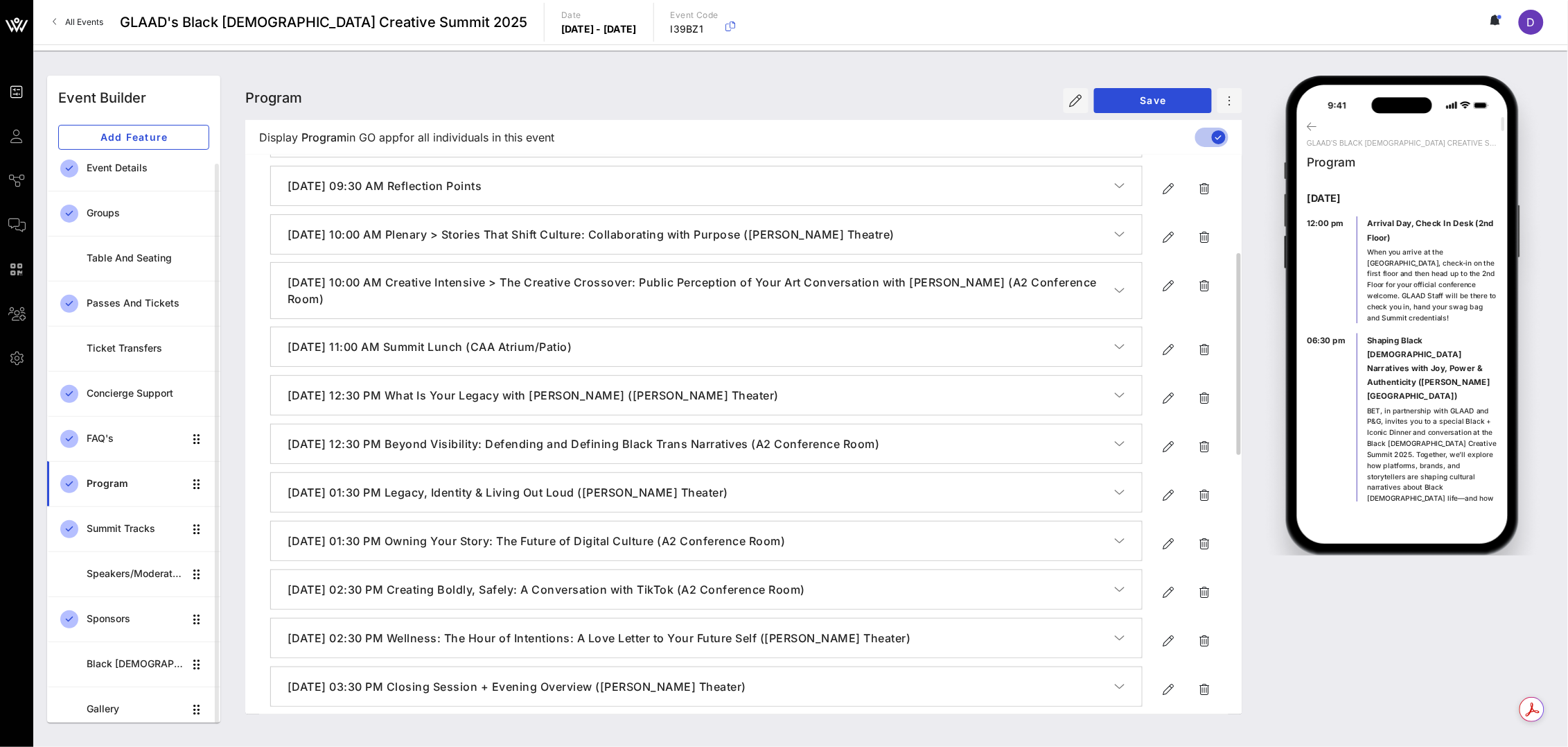
scroll to position [349, 0]
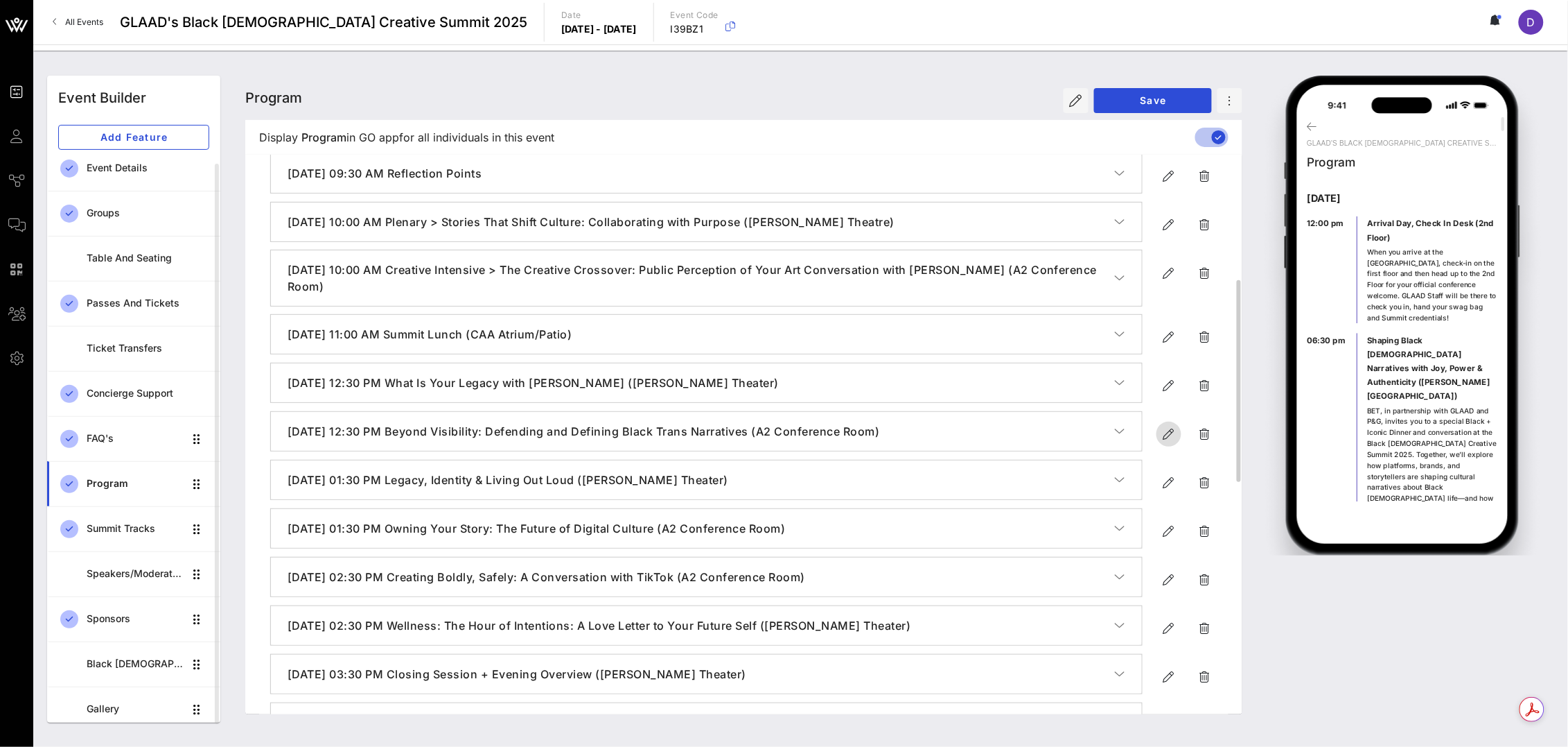
click at [1161, 437] on icon "button" at bounding box center [1169, 434] width 17 height 17
type input "[DATE]"
type input "12:30 PM"
type input "Beyond Visibility: Defending and Defining Black Trans Narratives (A2 Conference…"
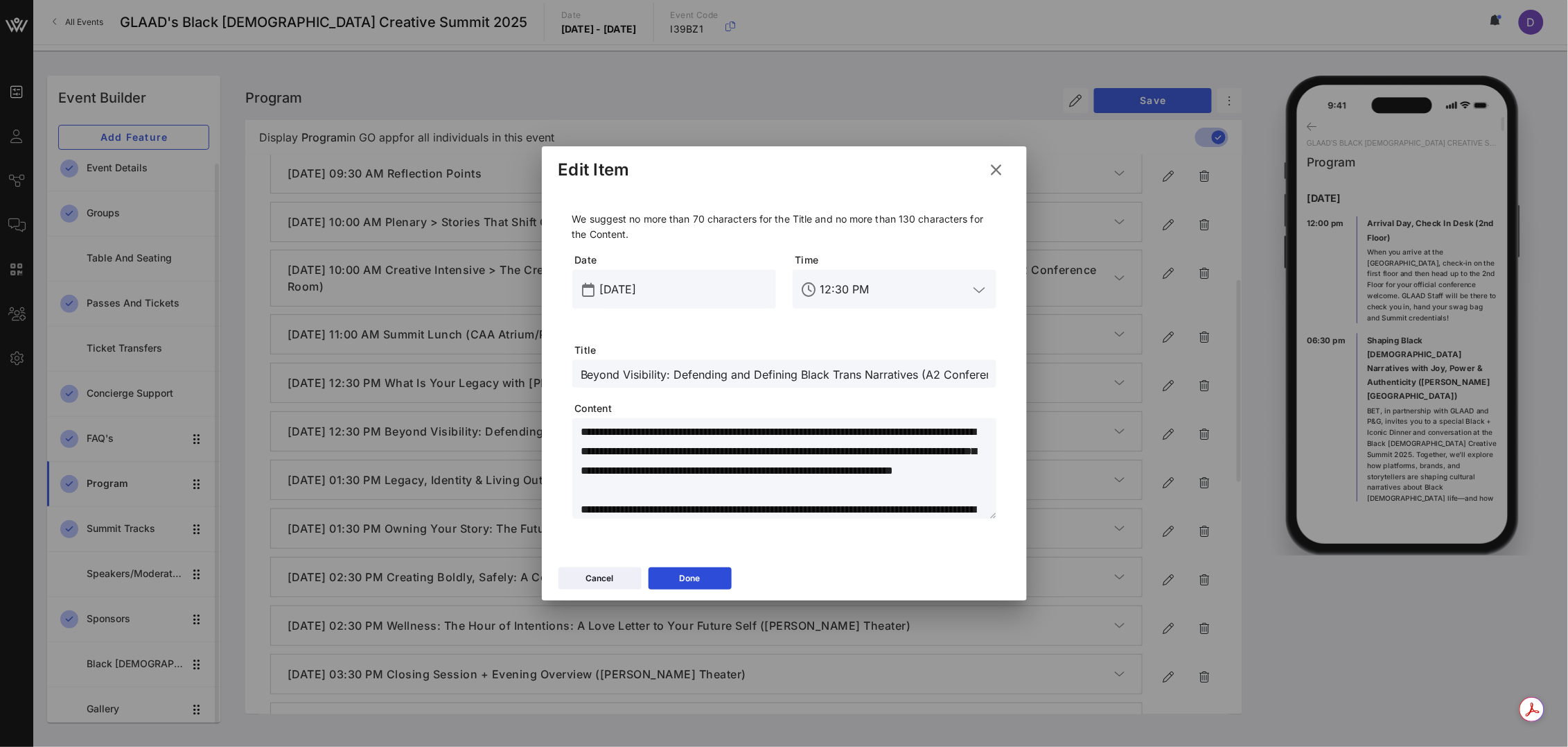
click at [681, 463] on textarea "**********" at bounding box center [788, 471] width 416 height 97
paste textarea "**********"
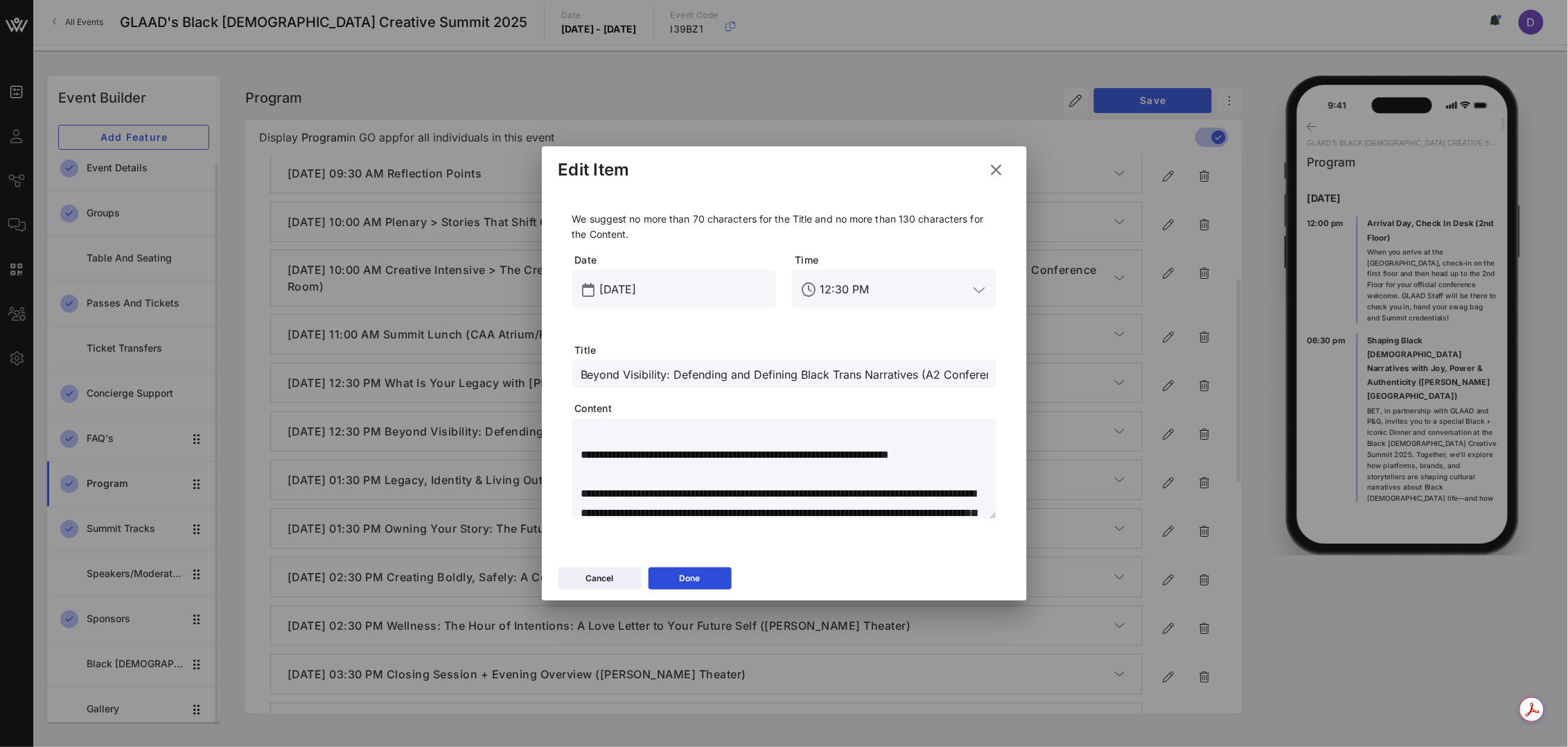
type textarea "**********"
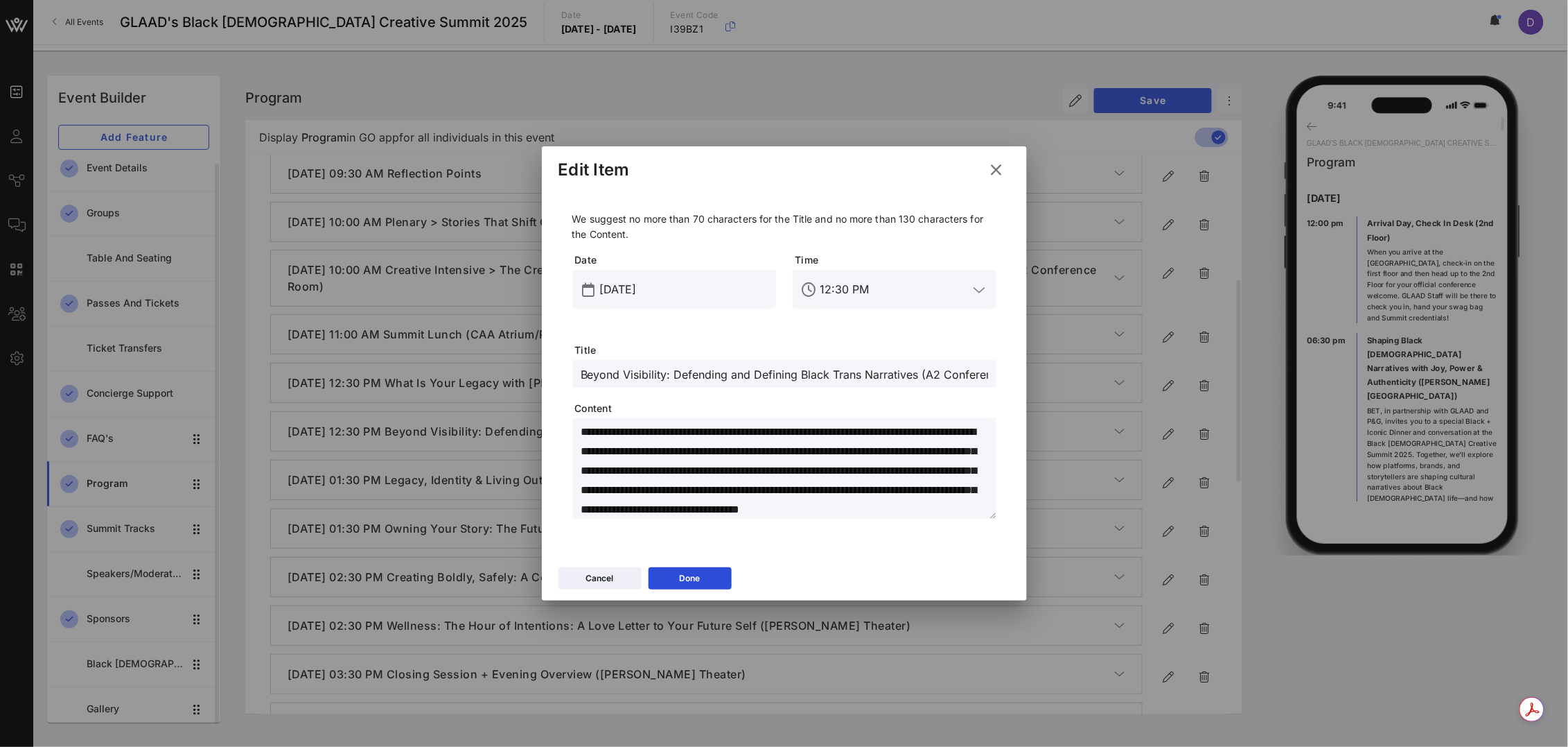
scroll to position [202, 0]
click at [748, 495] on textarea at bounding box center [788, 471] width 416 height 97
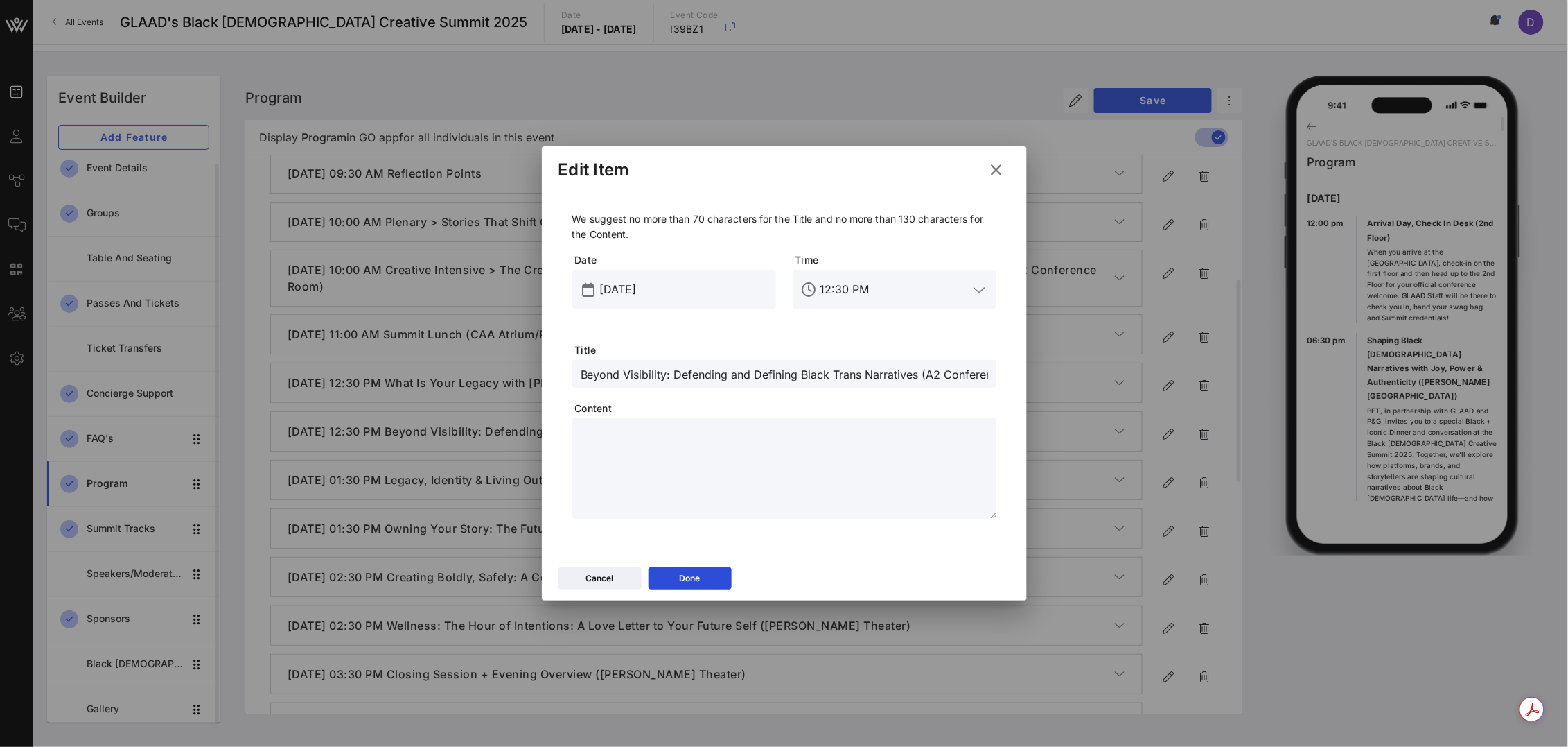
scroll to position [0, 0]
paste textarea "**********"
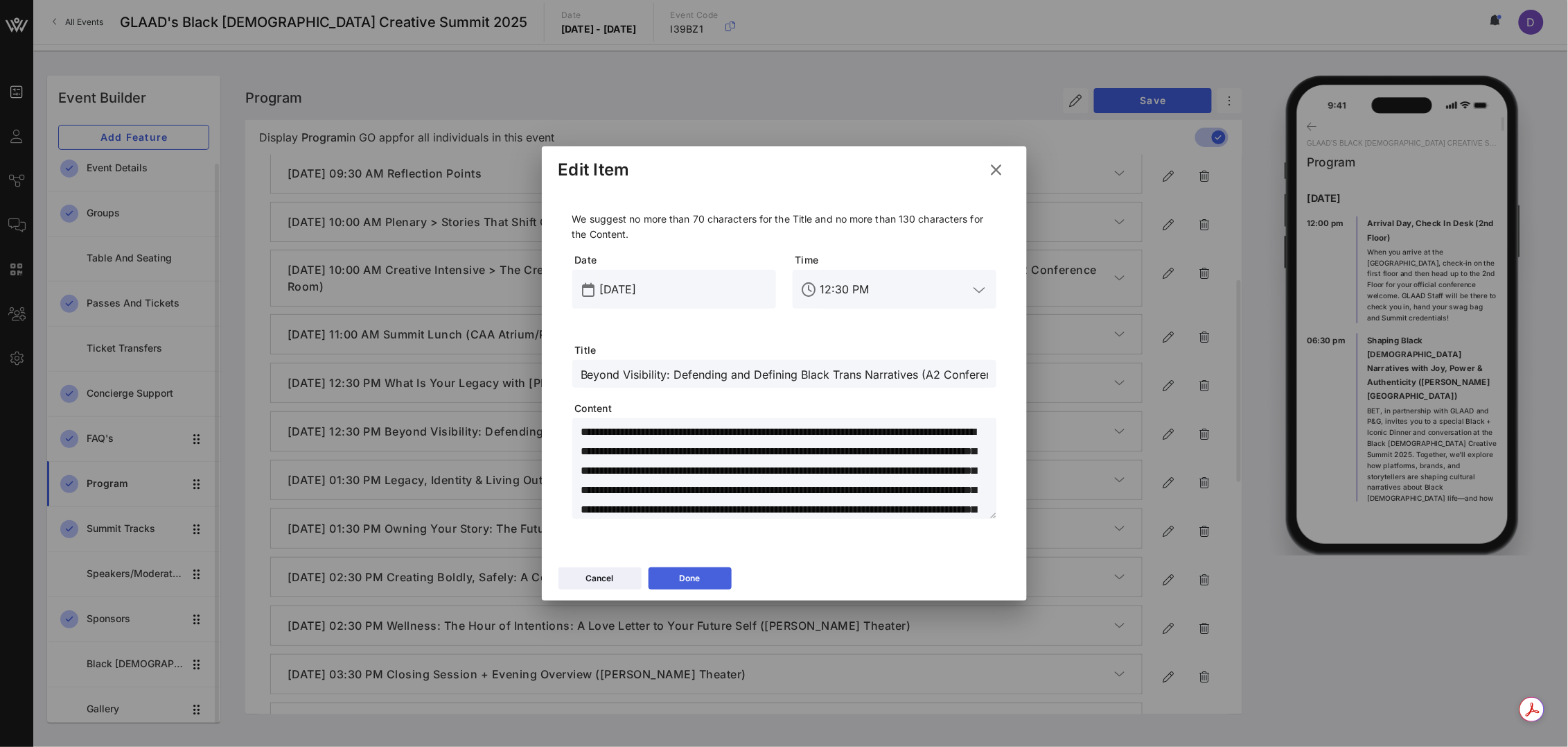
type textarea "**********"
click at [715, 576] on button "Done" at bounding box center [690, 578] width 83 height 23
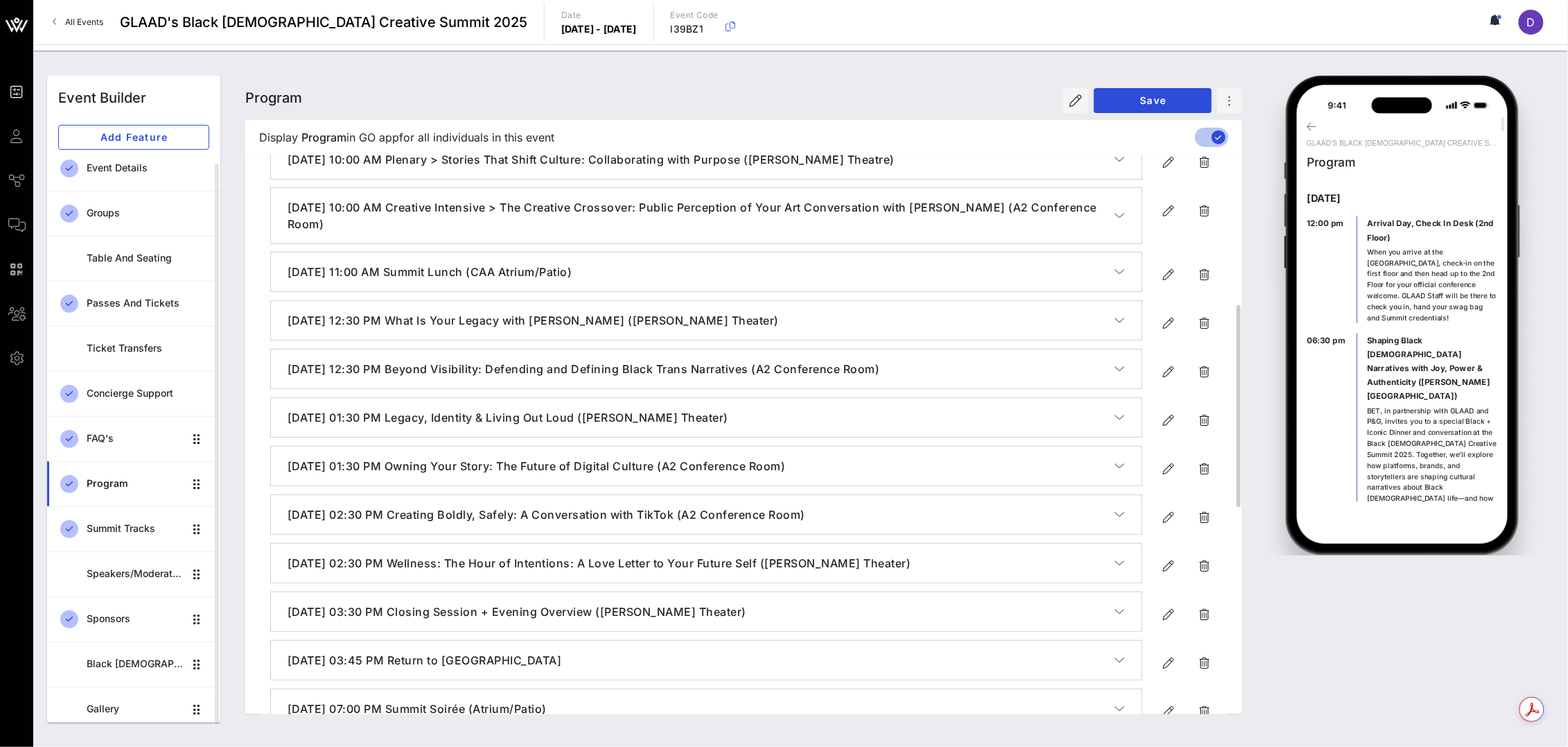
scroll to position [413, 0]
click at [1168, 418] on icon "button" at bounding box center [1169, 419] width 17 height 17
type input "[DATE]"
type input "1:30 PM"
type input "Legacy, Identity & Living Out Loud ([PERSON_NAME] Theater)"
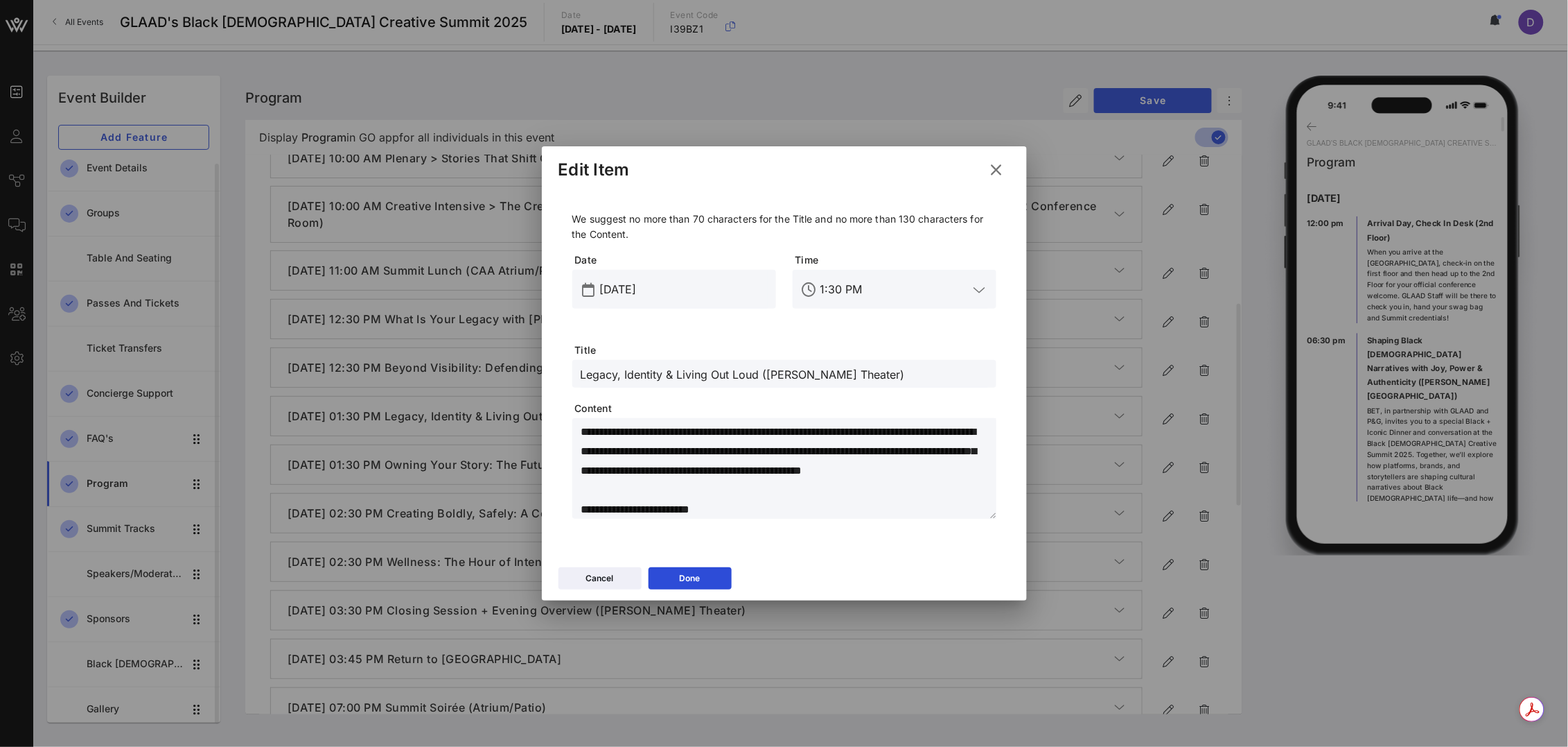
click at [712, 460] on textarea "**********" at bounding box center [788, 471] width 416 height 97
paste textarea "*"
type textarea "**********"
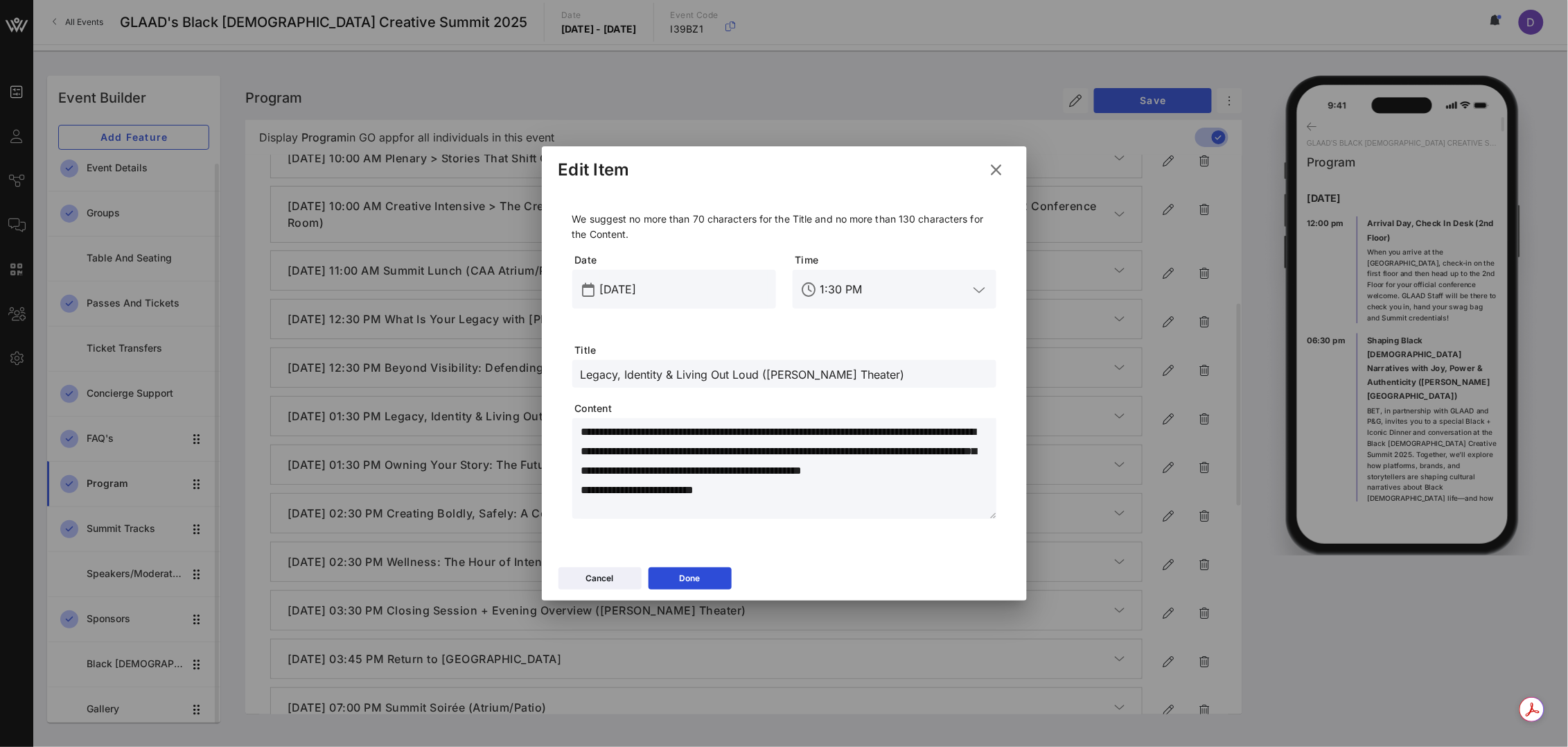
click at [754, 377] on input "Legacy, Identity & Living Out Loud ([PERSON_NAME] Theater)" at bounding box center [784, 374] width 407 height 18
drag, startPoint x: 760, startPoint y: 377, endPoint x: 507, endPoint y: 371, distance: 253.1
click at [502, 371] on div "Event Builder Guests Journeys Comms QR Scanner Team Settings GLAAD's Black [DEM…" at bounding box center [784, 373] width 1568 height 747
paste input "text"
type input "Legacy, Identity & Living Out Loud ([PERSON_NAME] Theater)"
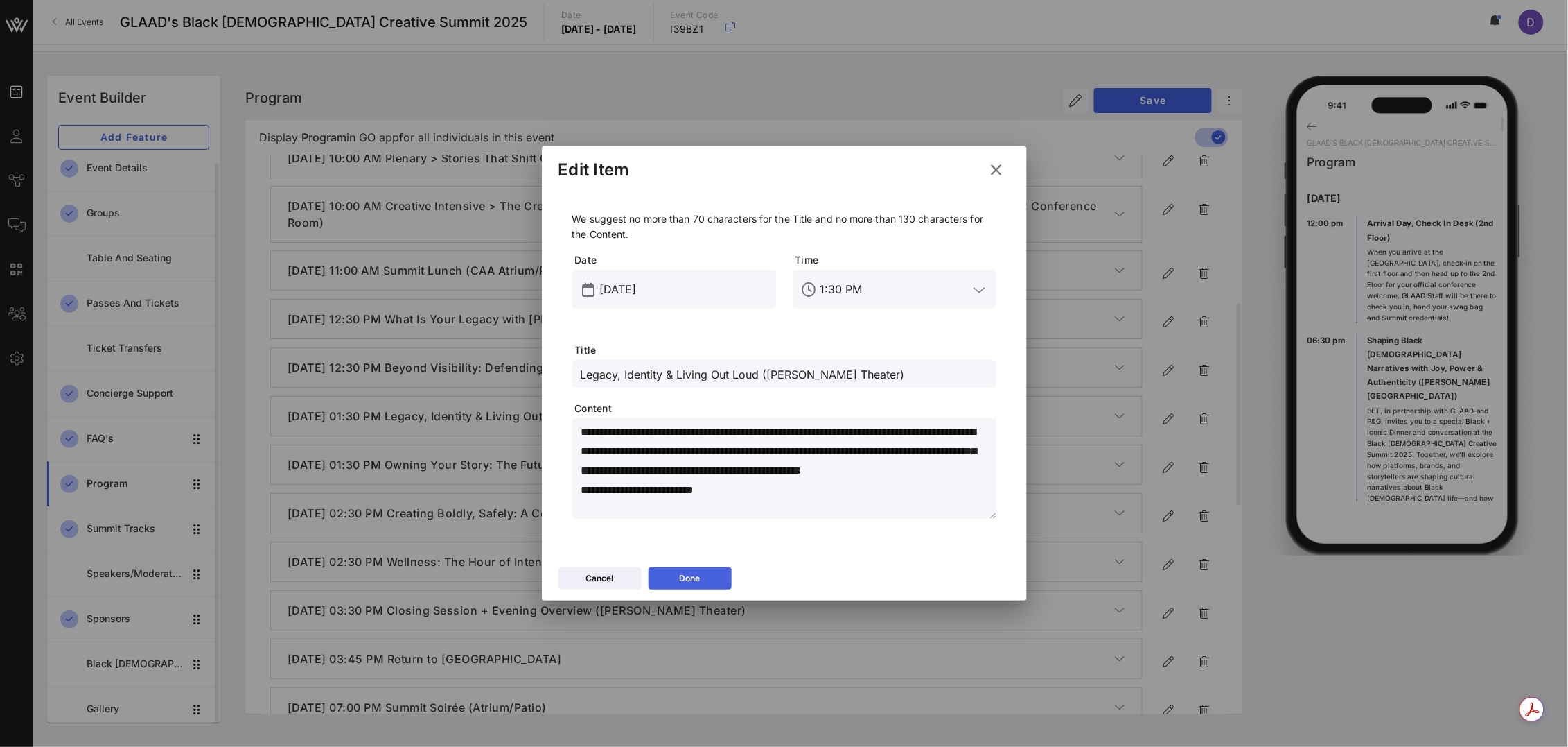
click at [712, 579] on button "Done" at bounding box center [690, 578] width 83 height 23
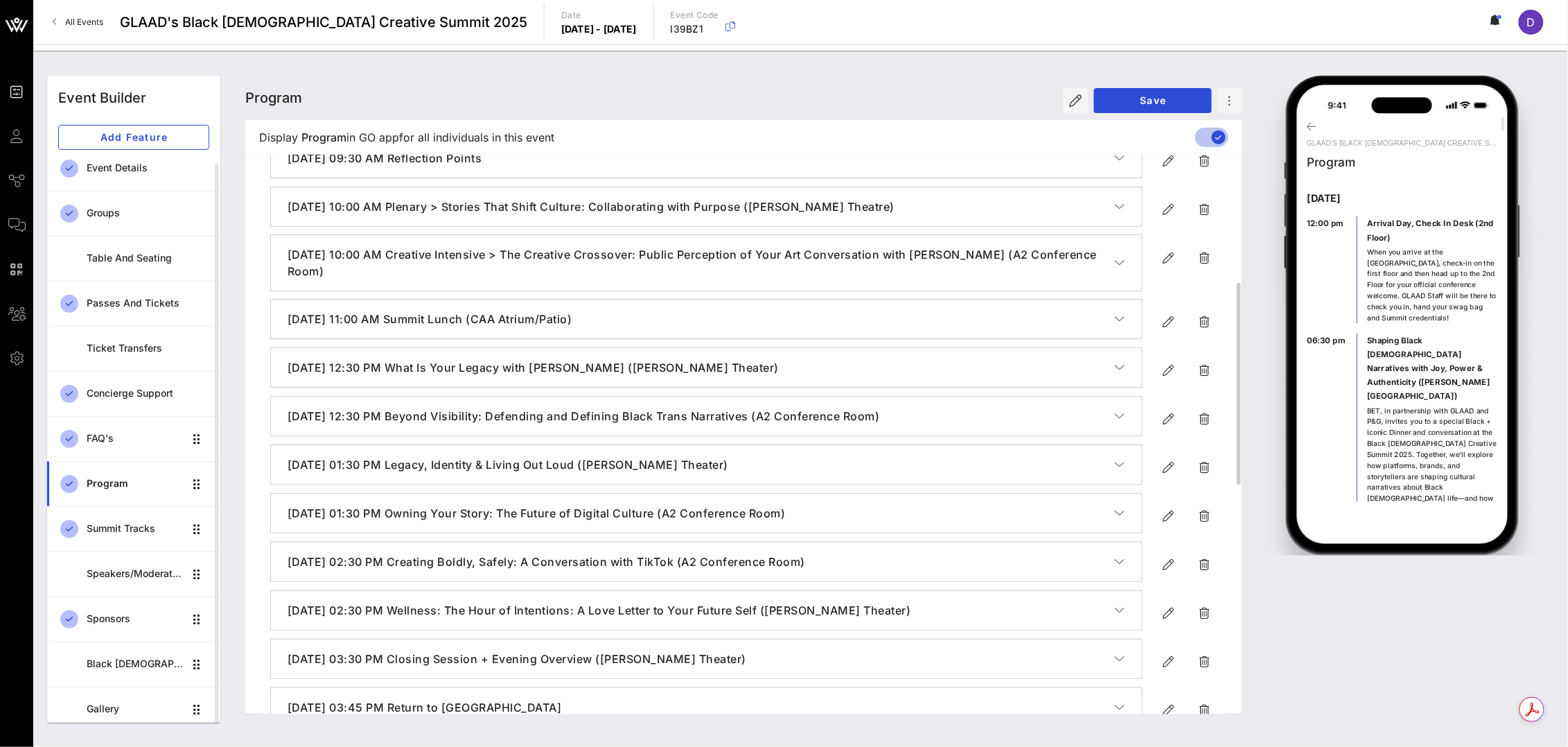
scroll to position [358, 0]
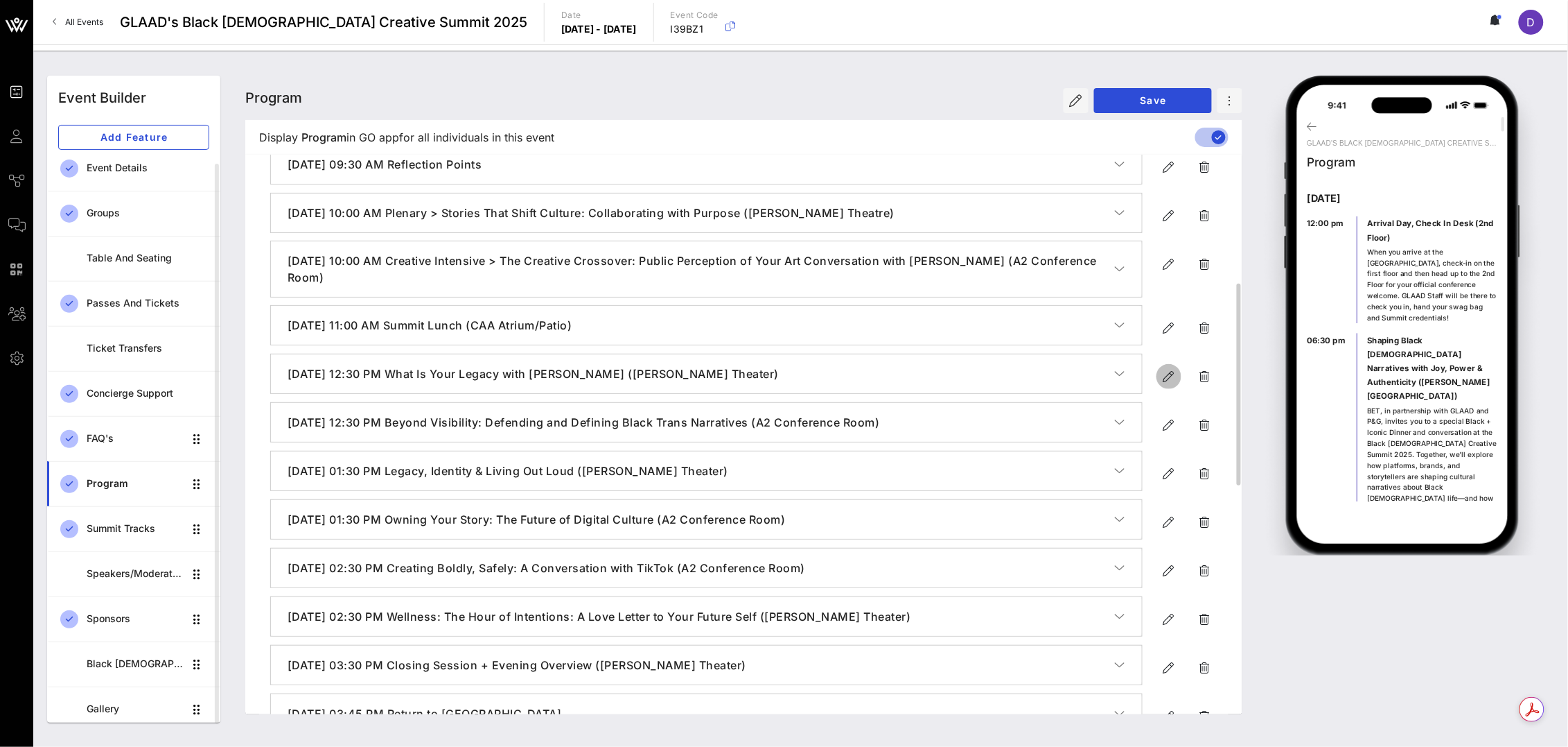
click at [1166, 375] on icon "button" at bounding box center [1169, 377] width 17 height 17
type input "[DATE]"
type input "12:30 PM"
type input "What Is Your Legacy with [PERSON_NAME] ([PERSON_NAME] Theater)"
type textarea "**********"
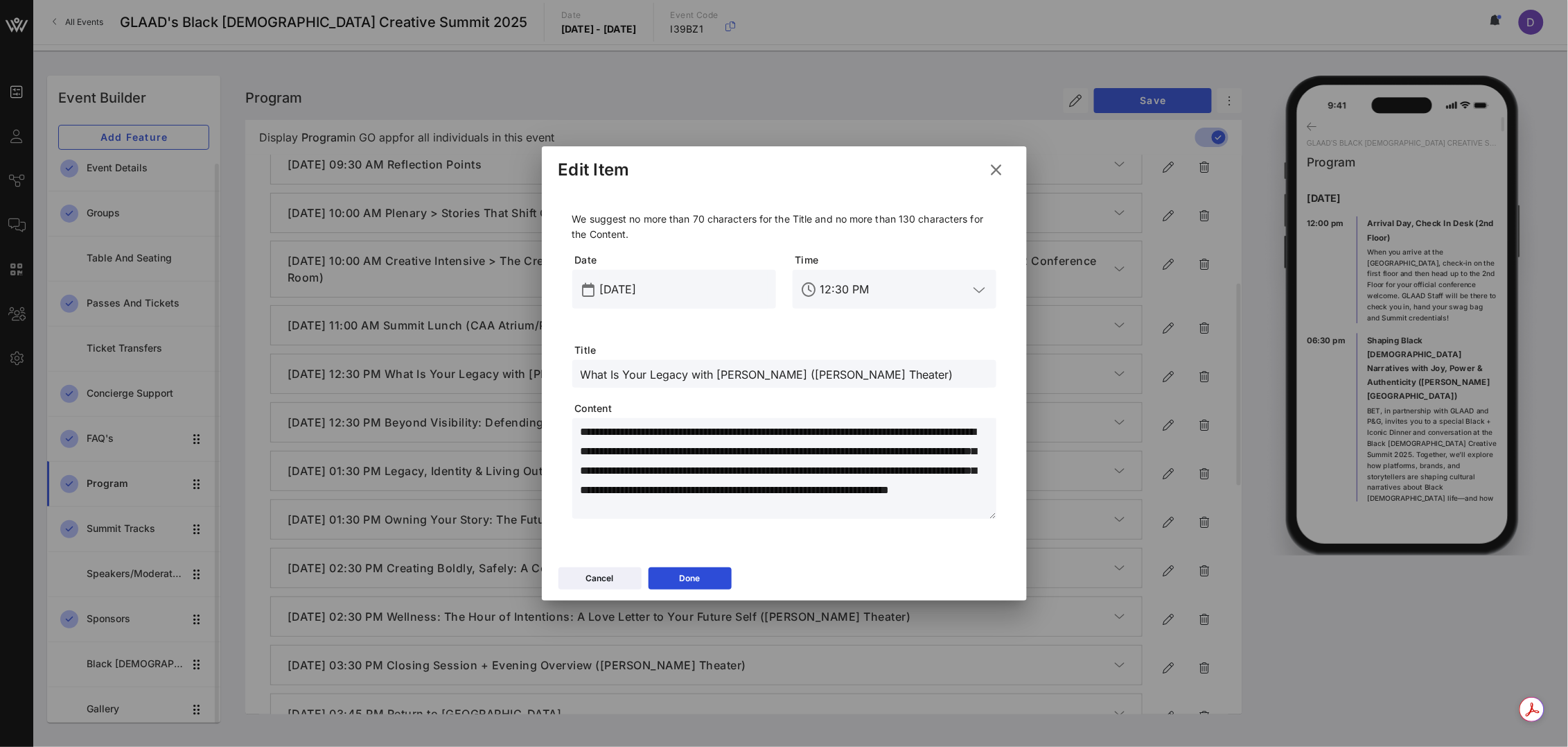
click at [583, 373] on input "What Is Your Legacy with [PERSON_NAME] ([PERSON_NAME] Theater)" at bounding box center [784, 374] width 407 height 18
type input "Plenary > What Is Your Legacy with [PERSON_NAME] ([PERSON_NAME] Theater)"
click at [697, 581] on div "Done" at bounding box center [690, 578] width 21 height 14
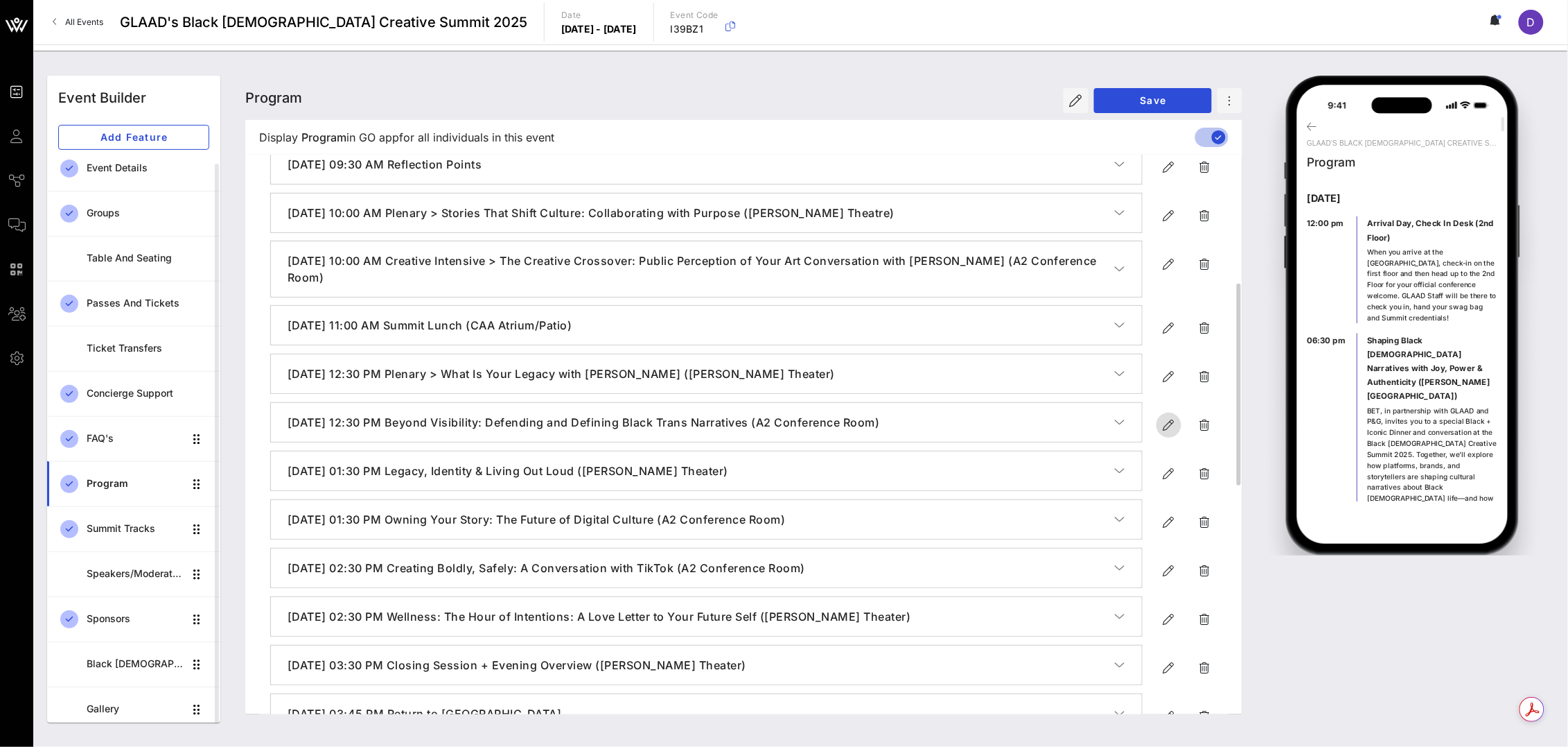
click at [1168, 424] on icon "button" at bounding box center [1169, 425] width 17 height 17
type input "[DATE]"
type input "12:30 PM"
type input "Beyond Visibility: Defending and Defining Black Trans Narratives (A2 Conference…"
type textarea "**********"
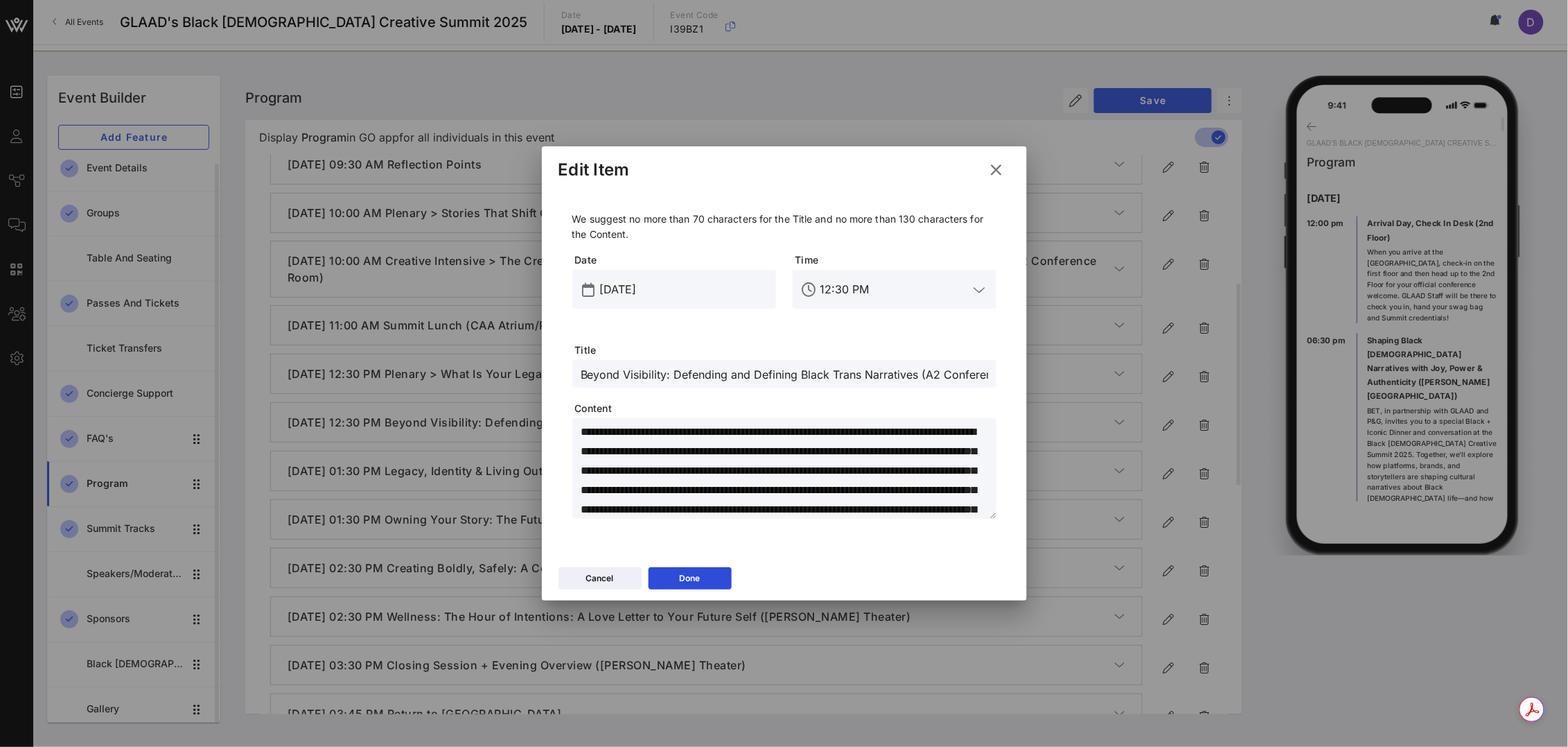
drag, startPoint x: 581, startPoint y: 371, endPoint x: 581, endPoint y: 396, distance: 25.0
click at [581, 375] on input "Beyond Visibility: Defending and Defining Black Trans Narratives (A2 Conference…" at bounding box center [784, 374] width 407 height 18
type input "Creative Intensives > Beyond Visibility: Defending and Defining Black Trans Nar…"
click at [692, 567] on button "Done" at bounding box center [690, 578] width 83 height 23
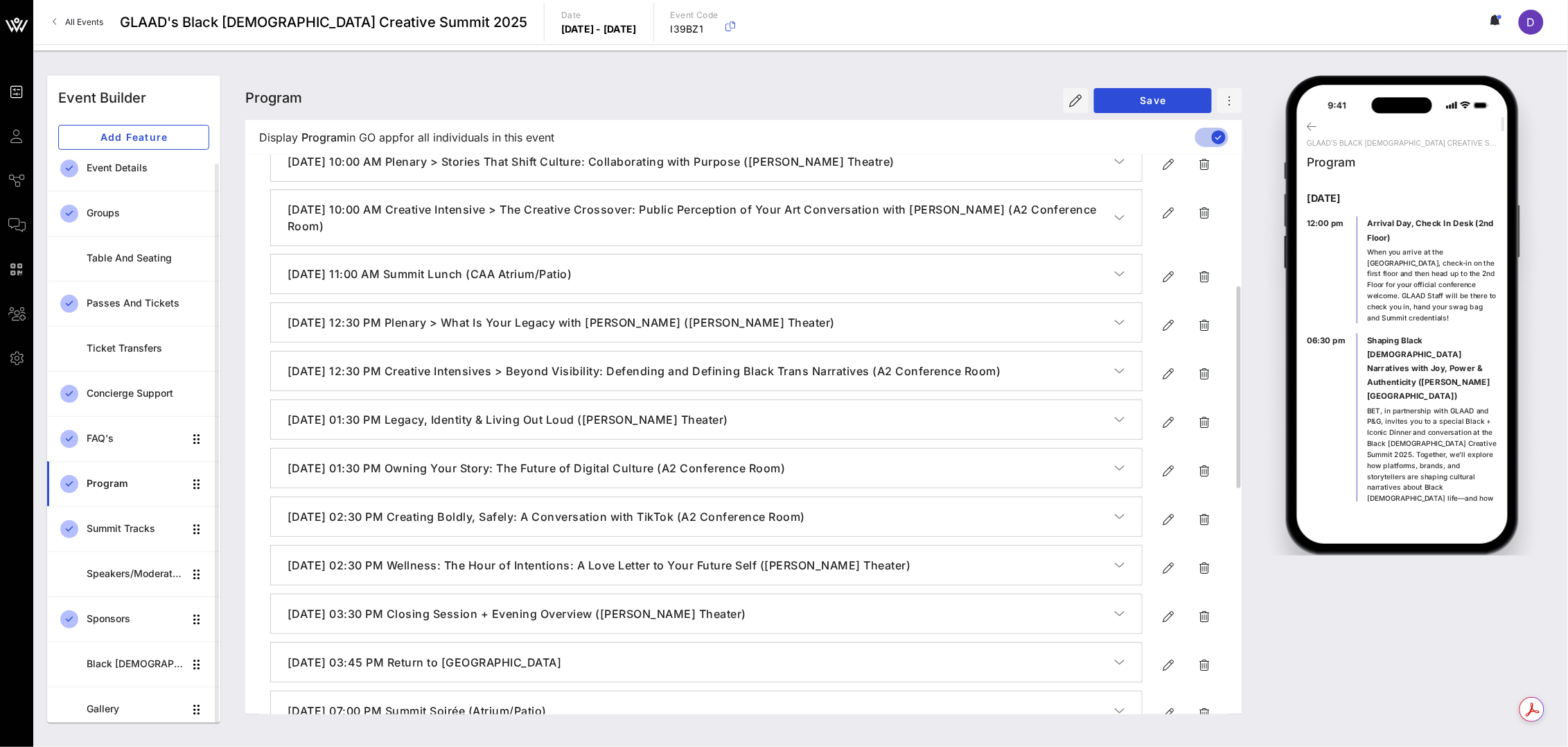
scroll to position [414, 0]
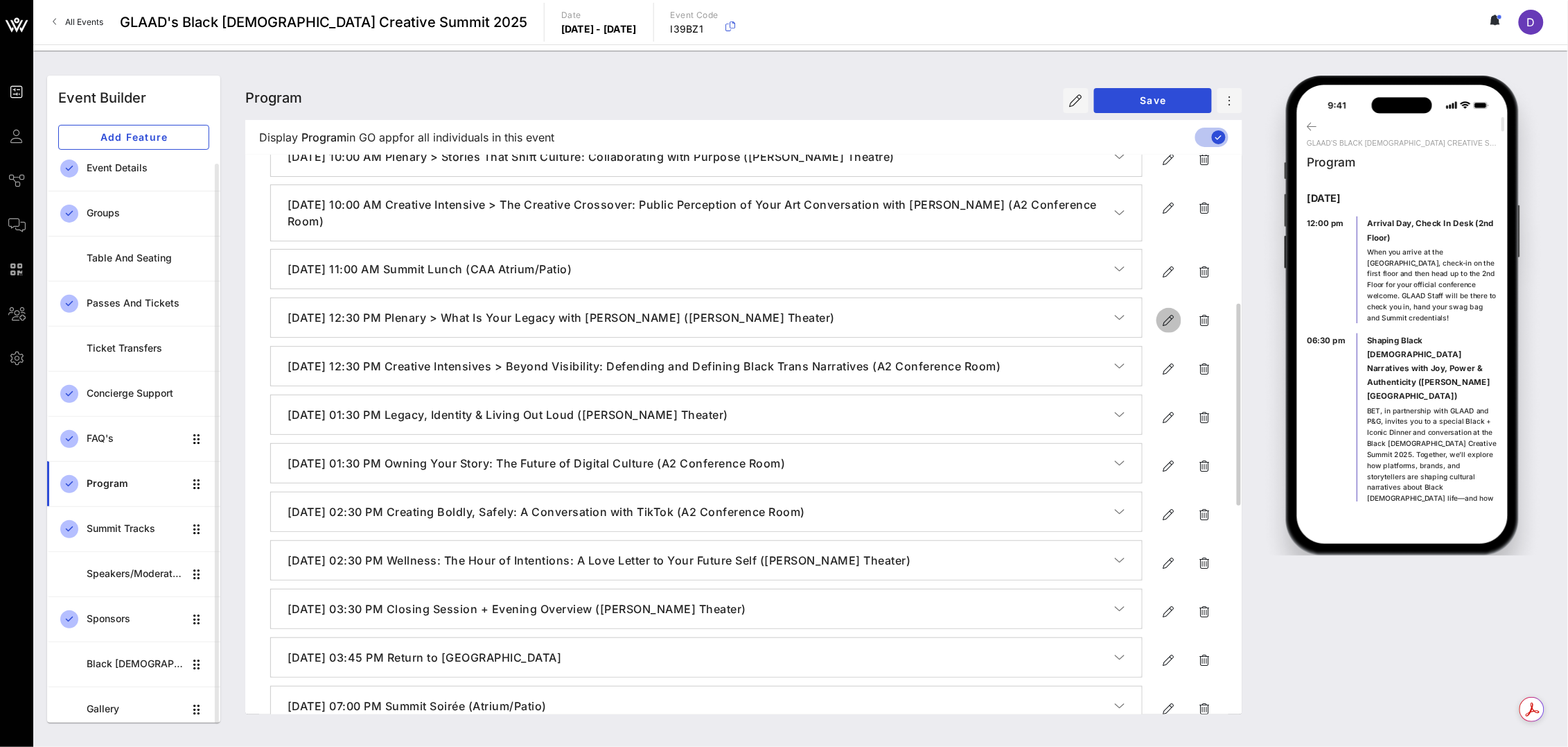
click at [1164, 317] on icon "button" at bounding box center [1169, 320] width 17 height 17
type input "[DATE]"
type input "12:30 PM"
type input "Plenary > What Is Your Legacy with [PERSON_NAME] ([PERSON_NAME] Theater)"
type textarea "**********"
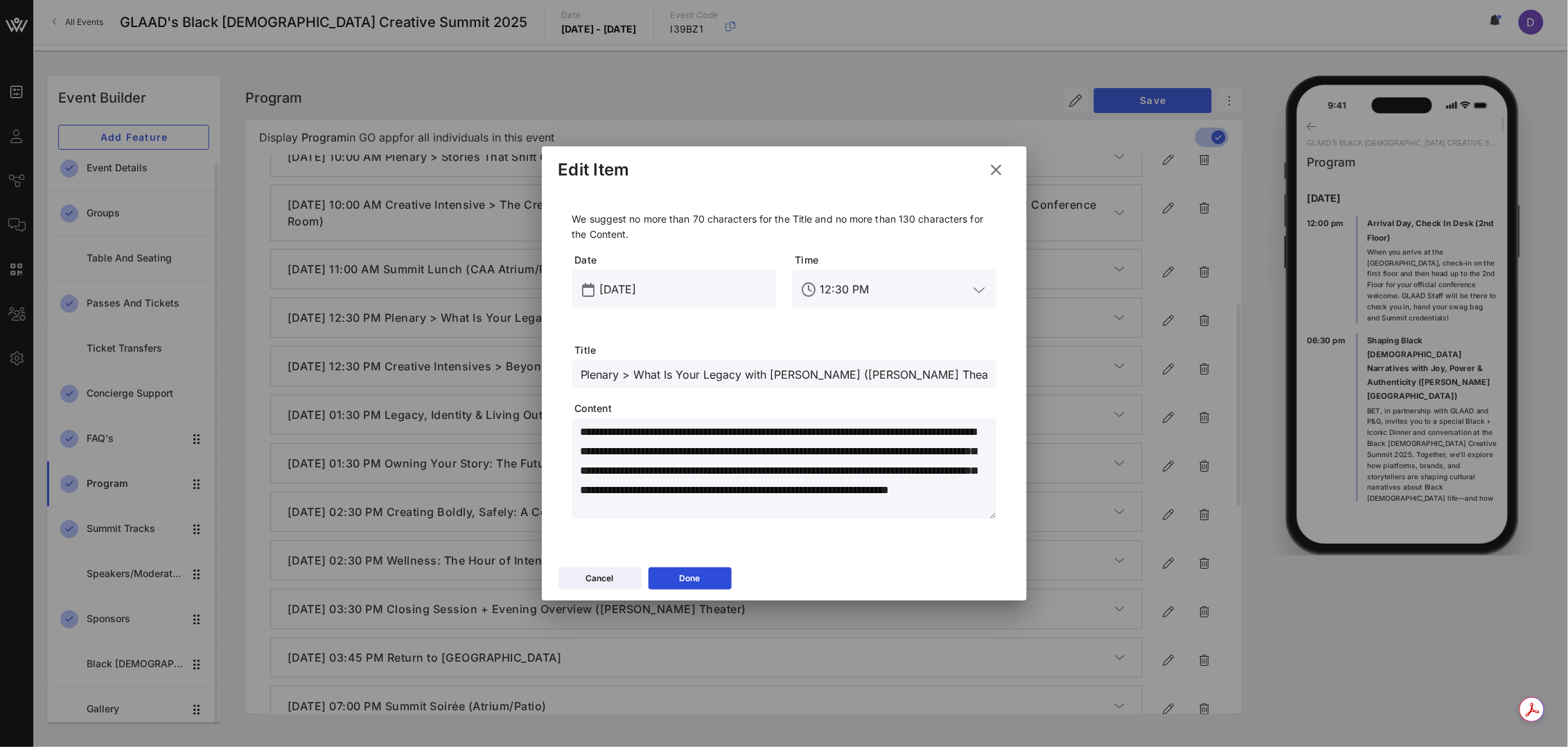
drag, startPoint x: 634, startPoint y: 377, endPoint x: 835, endPoint y: 372, distance: 201.1
click at [835, 372] on input "Plenary > What Is Your Legacy with [PERSON_NAME] ([PERSON_NAME] Theater)" at bounding box center [784, 374] width 407 height 18
paste input "The Power of Legacy (with [PERSON_NAME])"
type input "Plenary > The Power of Legacy (with [PERSON_NAME]) ([PERSON_NAME] Theater)"
click at [690, 581] on icon at bounding box center [690, 578] width 10 height 8
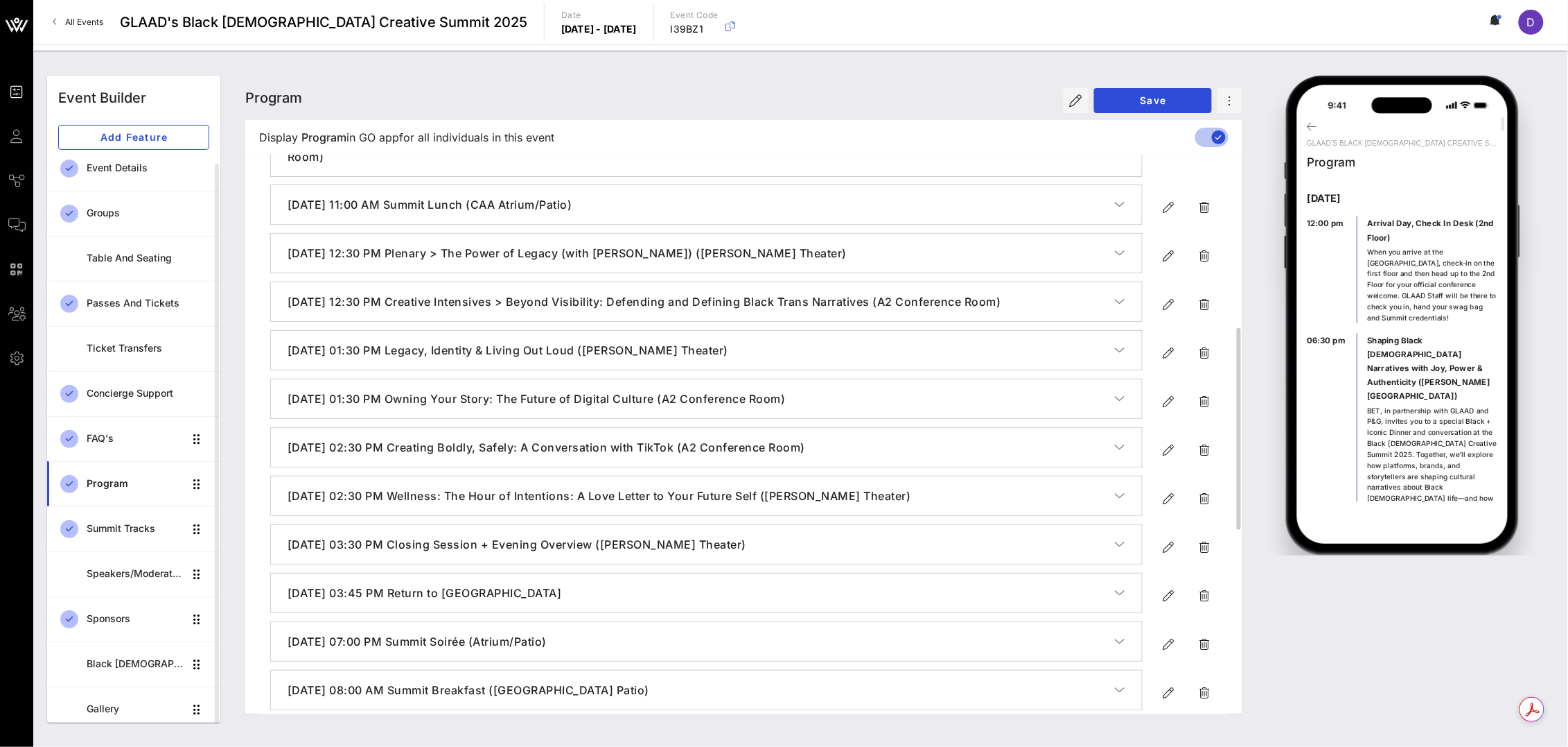
scroll to position [479, 0]
click at [1160, 356] on span "button" at bounding box center [1168, 352] width 25 height 17
type input "[DATE]"
type input "1:30 PM"
type input "Legacy, Identity & Living Out Loud ([PERSON_NAME] Theater)"
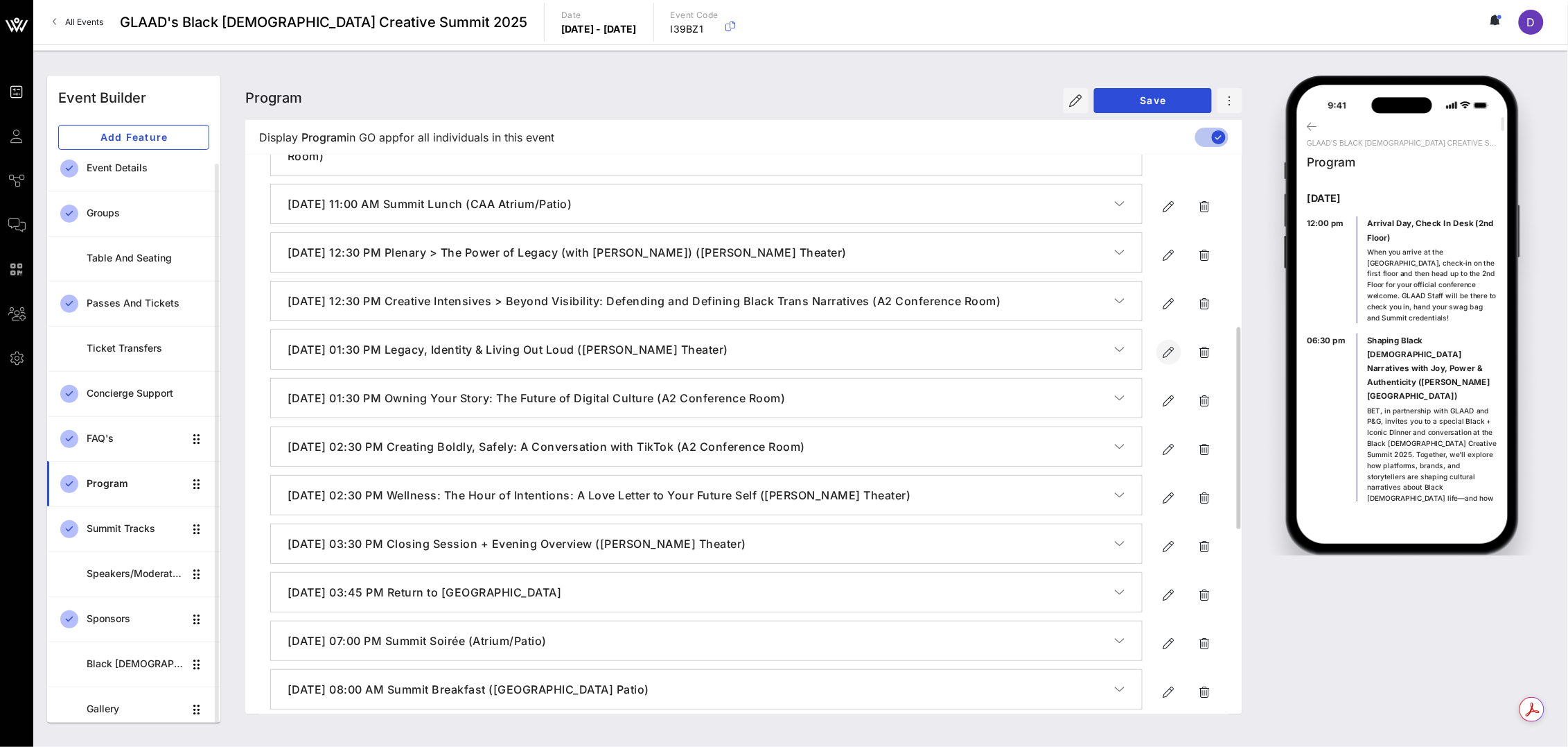
type textarea "**********"
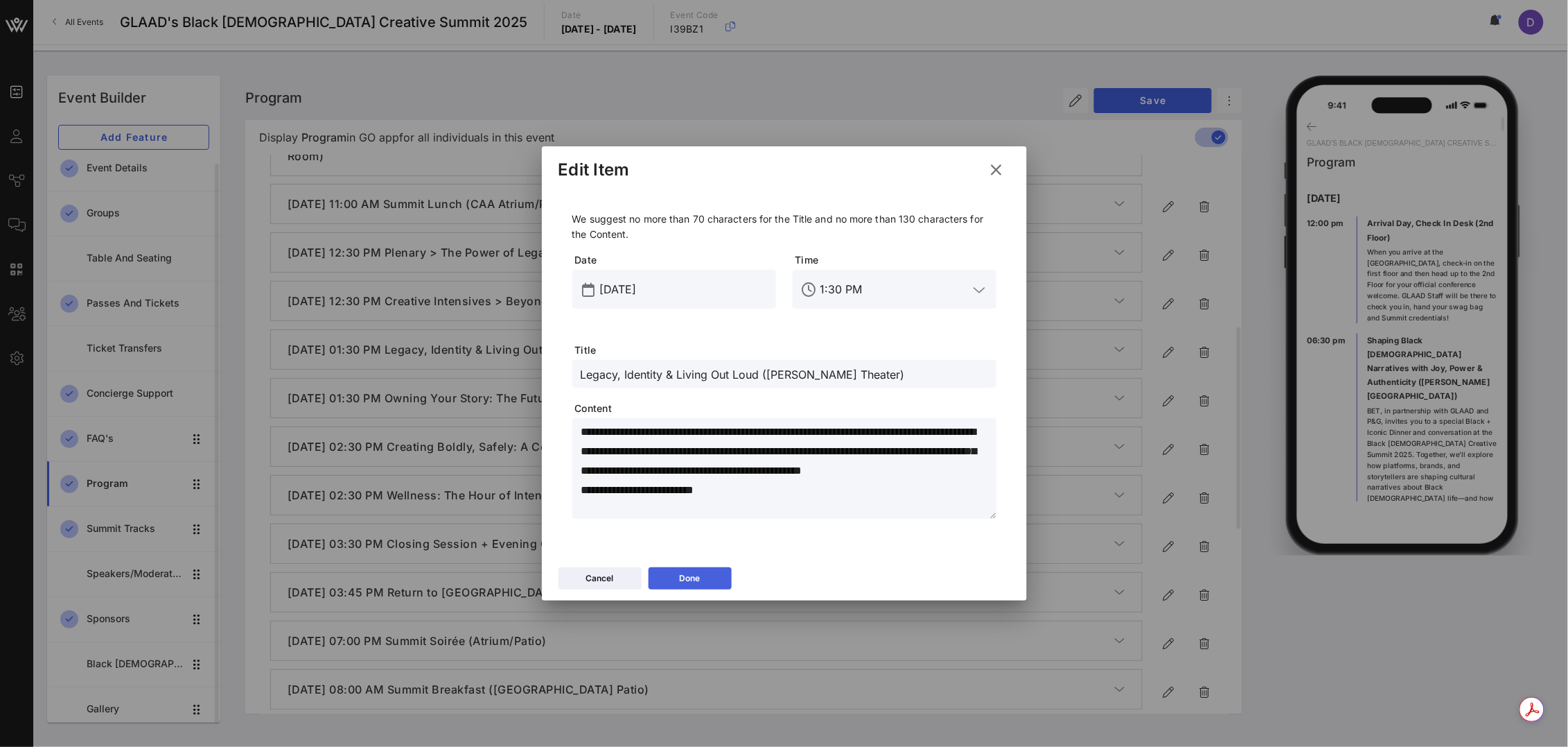
click at [695, 582] on div "Done" at bounding box center [690, 578] width 21 height 14
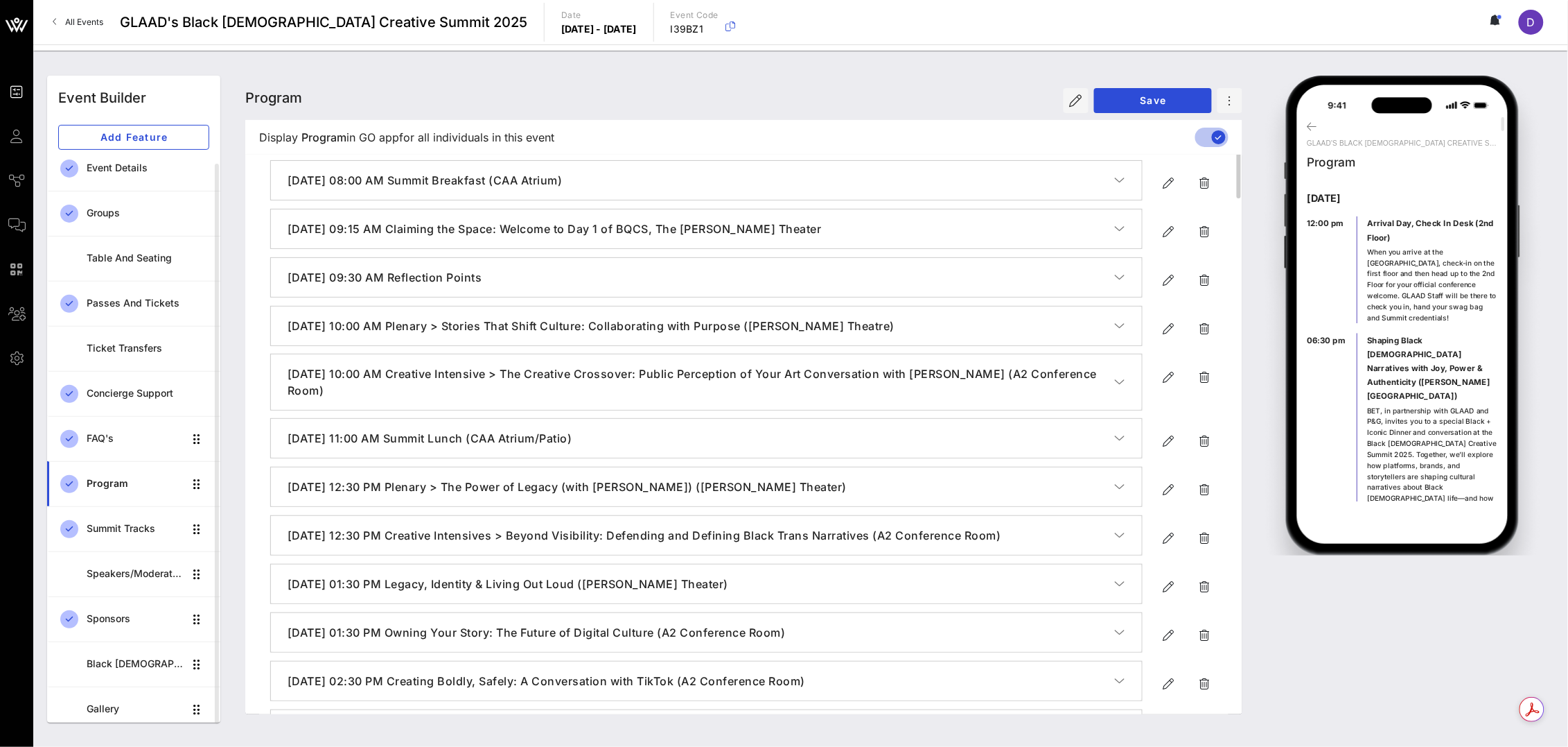
scroll to position [0, 0]
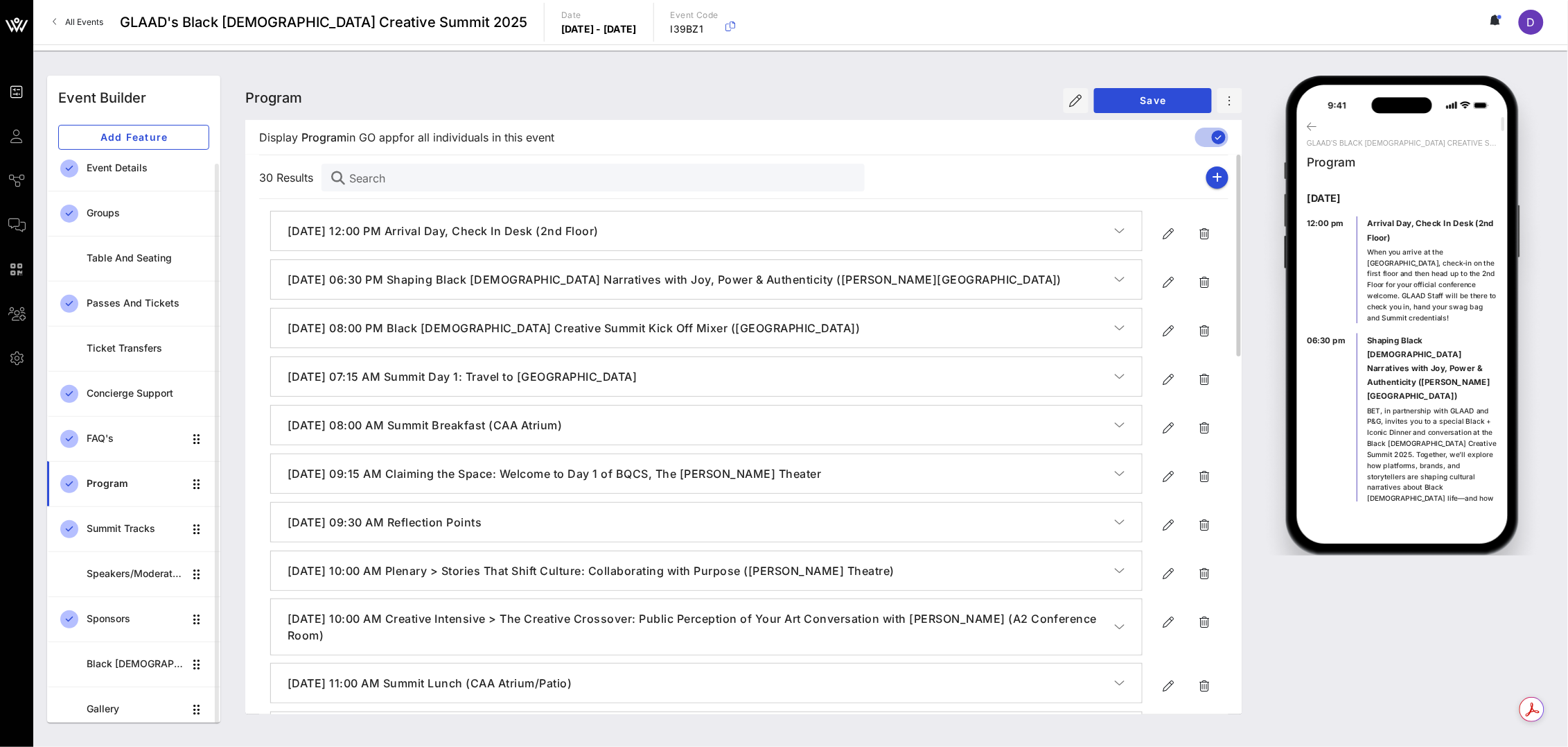
click at [485, 331] on h4 "[DATE] 08:00 PM Black [DEMOGRAPHIC_DATA] Creative Summit Kick Off Mixer ([GEOGR…" at bounding box center [702, 328] width 828 height 17
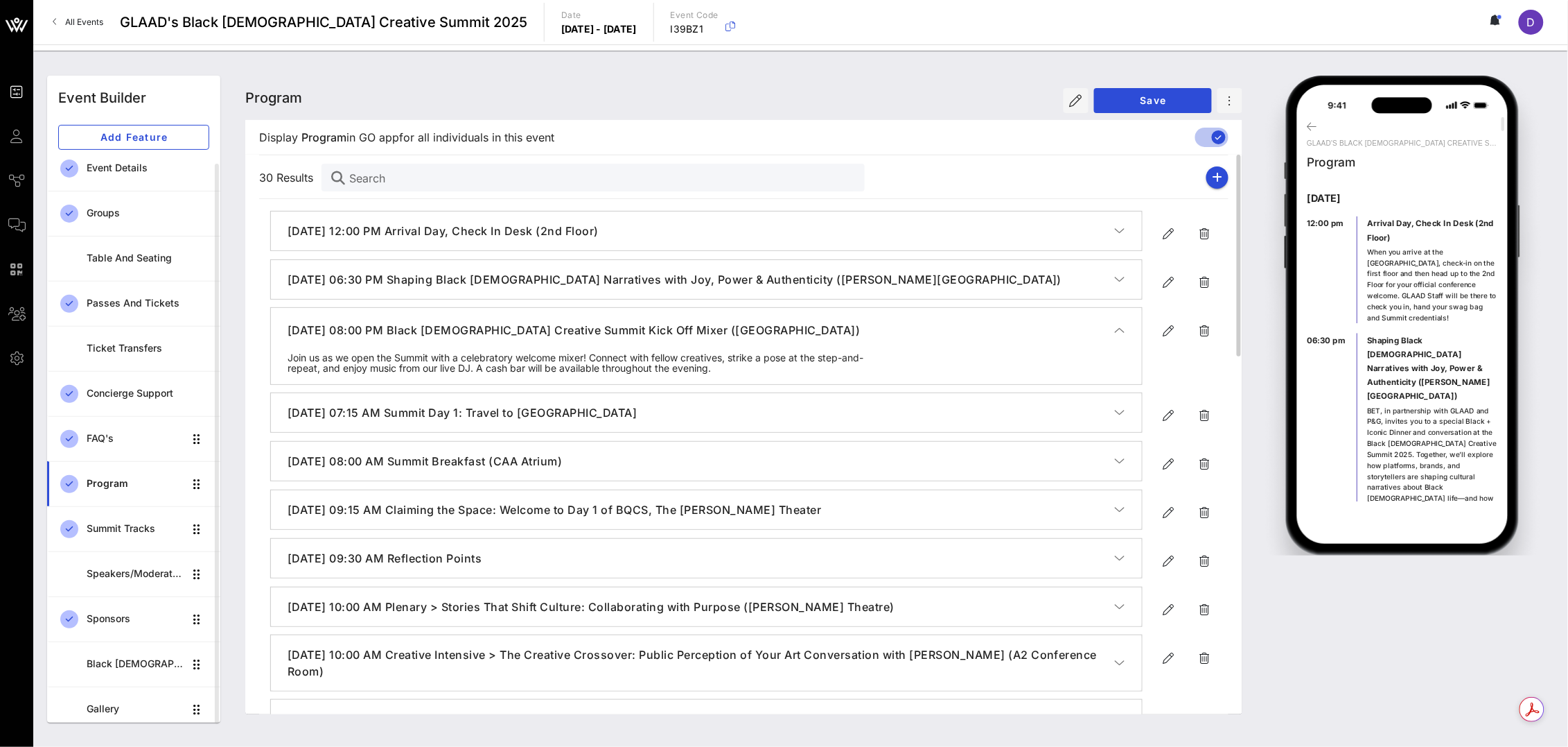
click at [692, 332] on h4 "[DATE] 08:00 PM Black [DEMOGRAPHIC_DATA] Creative Summit Kick Off Mixer ([GEOGR…" at bounding box center [702, 330] width 828 height 17
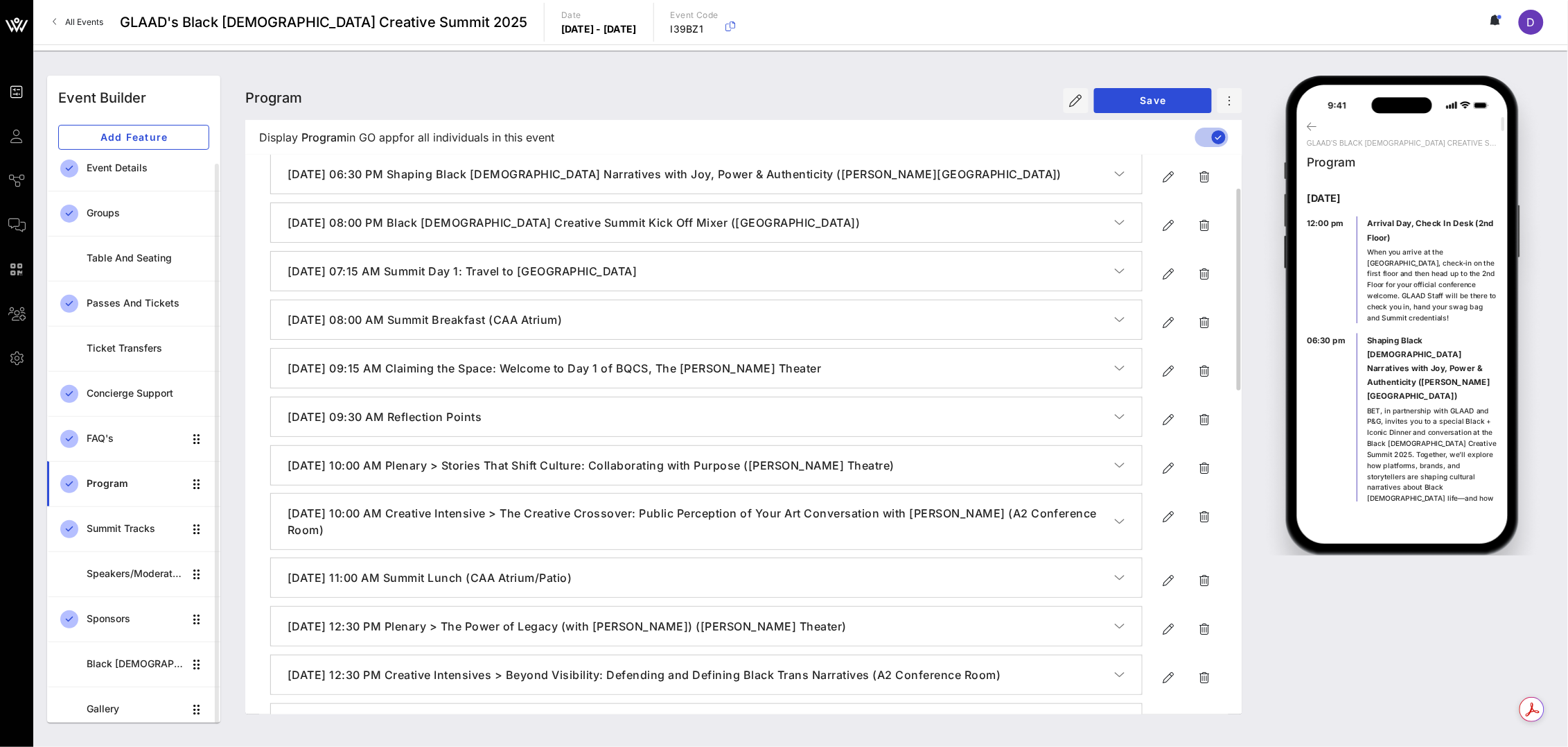
scroll to position [111, 0]
click at [1116, 360] on icon "button" at bounding box center [1120, 363] width 11 height 14
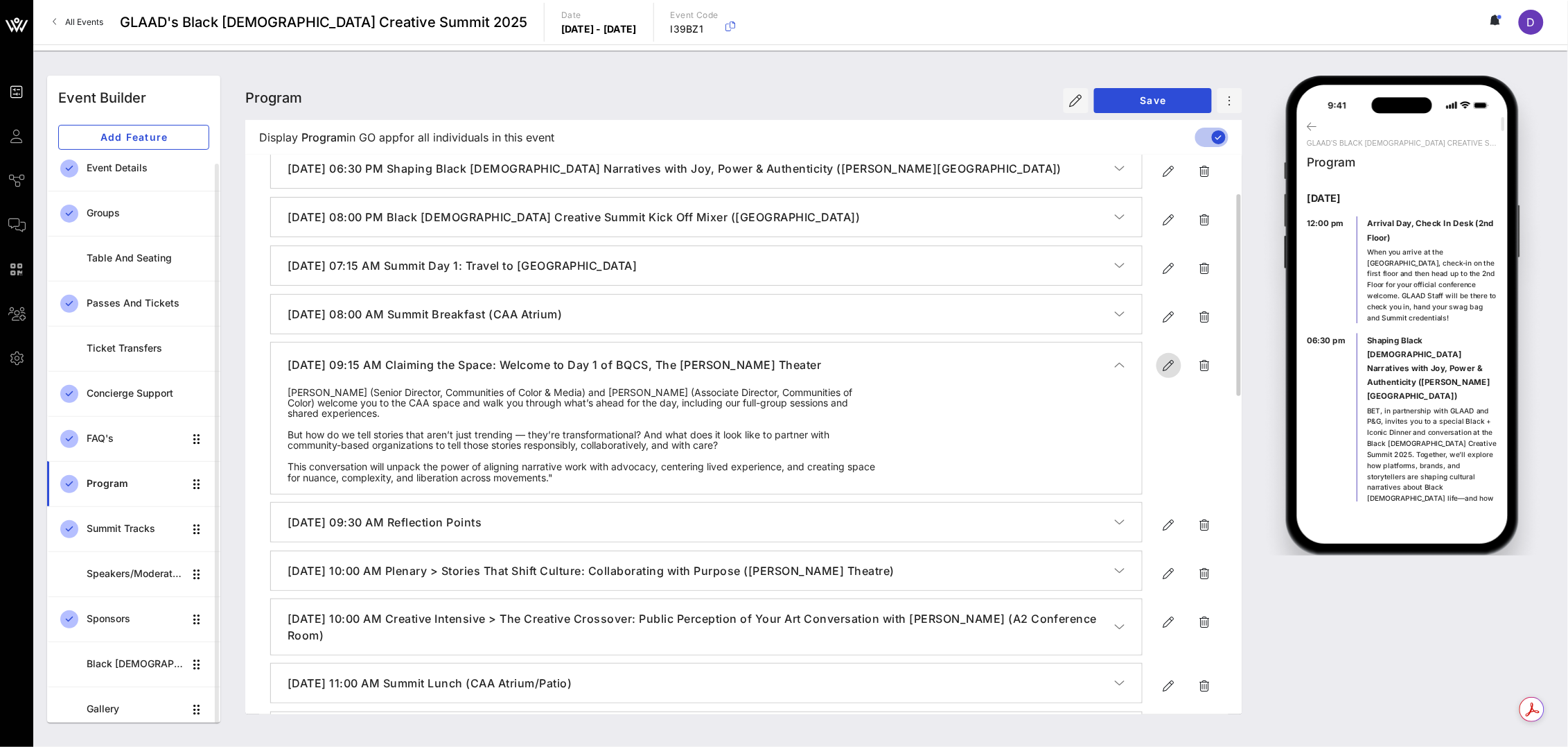
click at [1167, 369] on icon "button" at bounding box center [1169, 365] width 17 height 17
type input "[DATE]"
type input "9:15 AM"
type input "Claiming the Space: Welcome to Day 1 of BQCS, The [PERSON_NAME] Theater"
type textarea "**********"
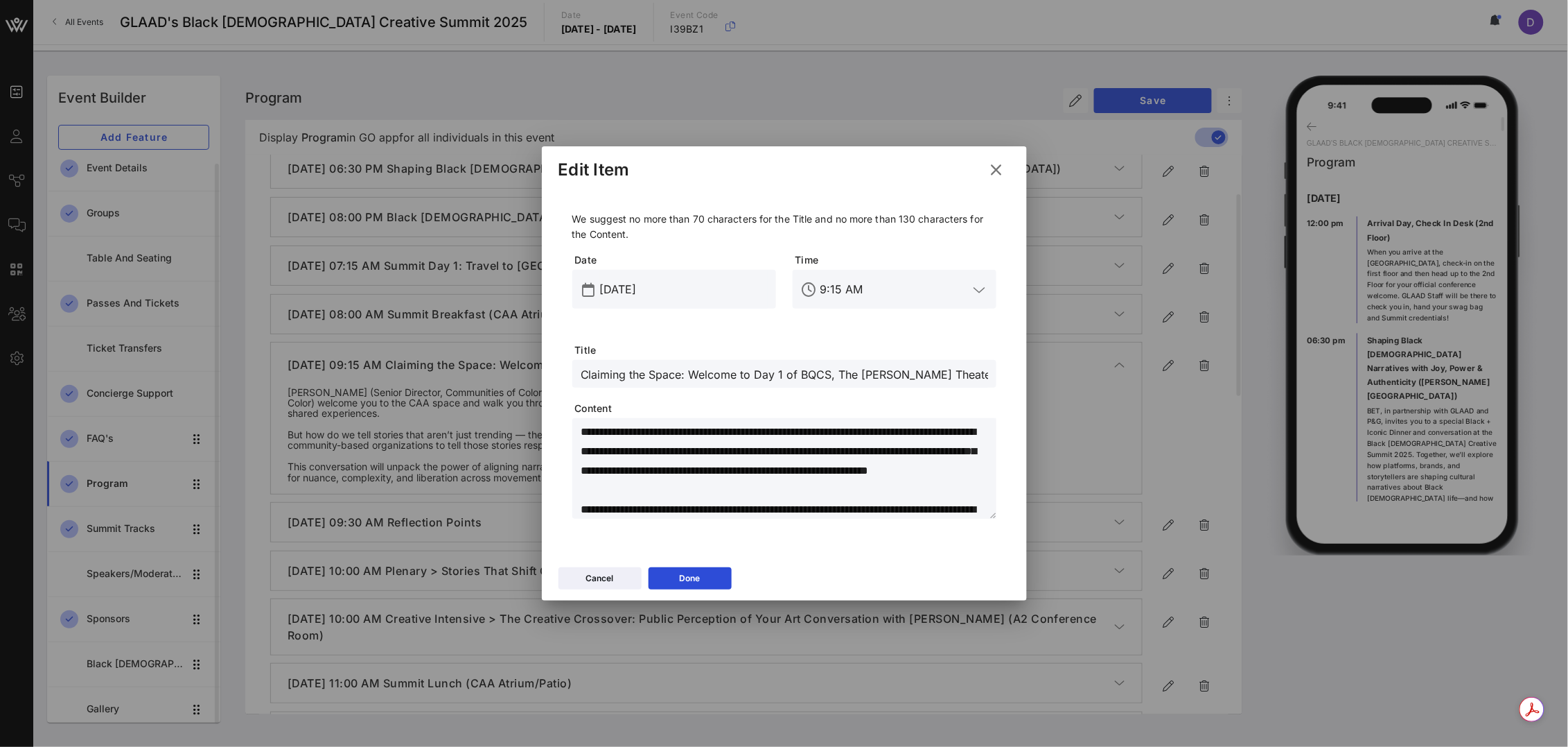
drag, startPoint x: 840, startPoint y: 372, endPoint x: 841, endPoint y: 418, distance: 46.0
click at [840, 372] on input "Claiming the Space: Welcome to Day 1 of BQCS, The [PERSON_NAME] Theater" at bounding box center [784, 374] width 407 height 18
click at [940, 381] on input "Claiming the Space: Welcome to Day 1 of BQCS (The [PERSON_NAME] Theater" at bounding box center [784, 374] width 407 height 18
type input "Claiming the Space: Welcome to Day 1 of BQCS (The [PERSON_NAME] Theater)"
click at [713, 582] on button "Done" at bounding box center [690, 578] width 83 height 23
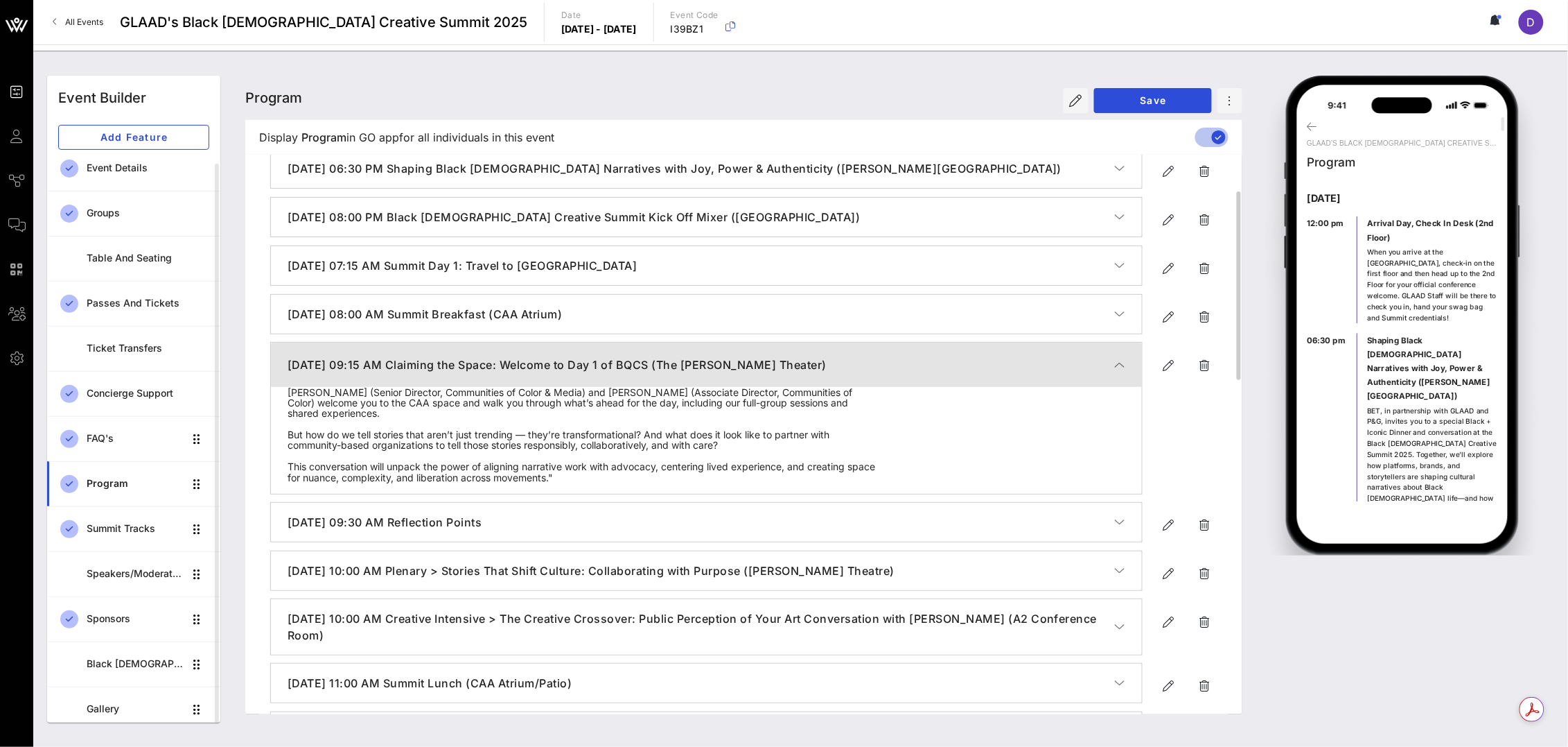
click at [1118, 367] on icon "button" at bounding box center [1120, 365] width 11 height 14
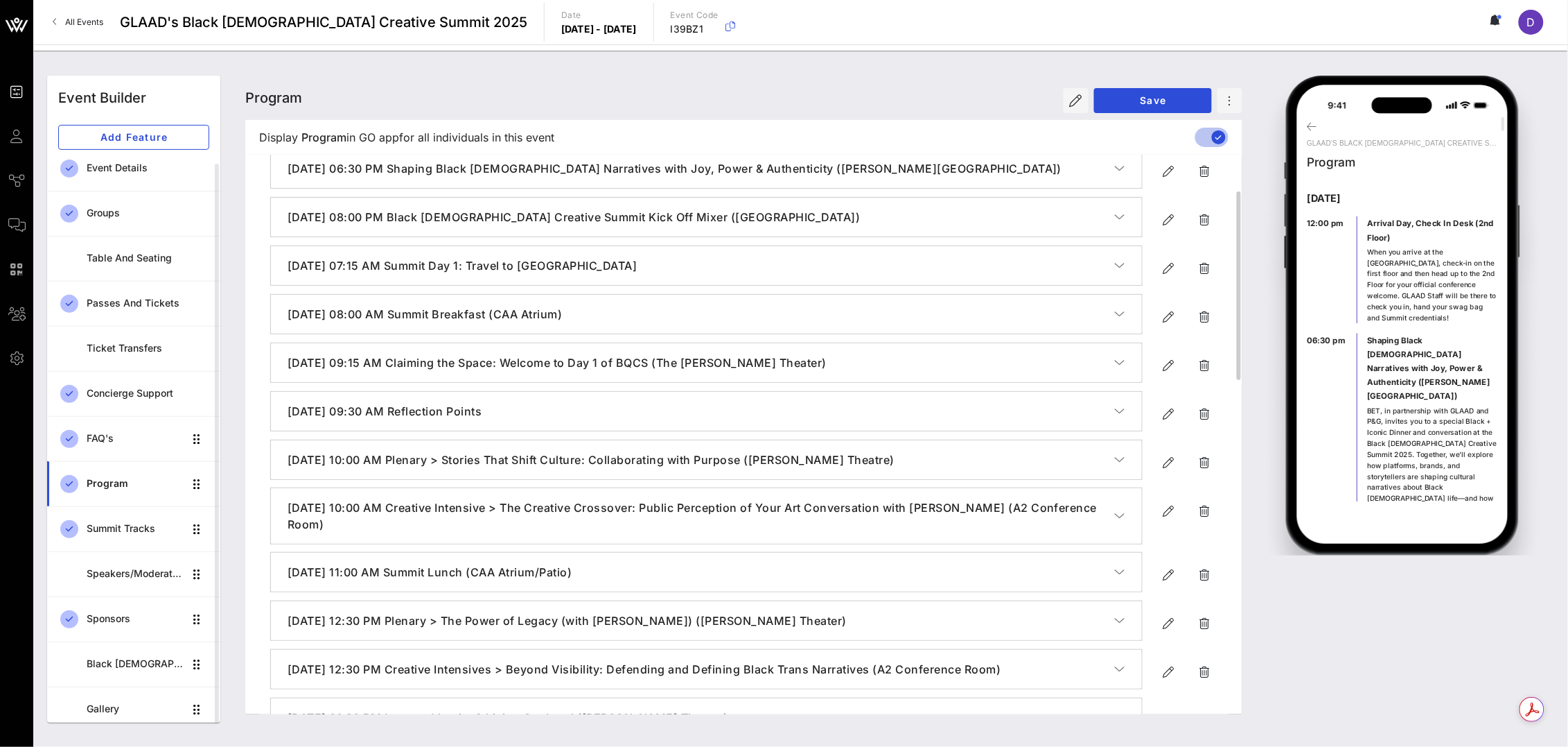
click at [1125, 410] on icon "button" at bounding box center [1120, 411] width 11 height 14
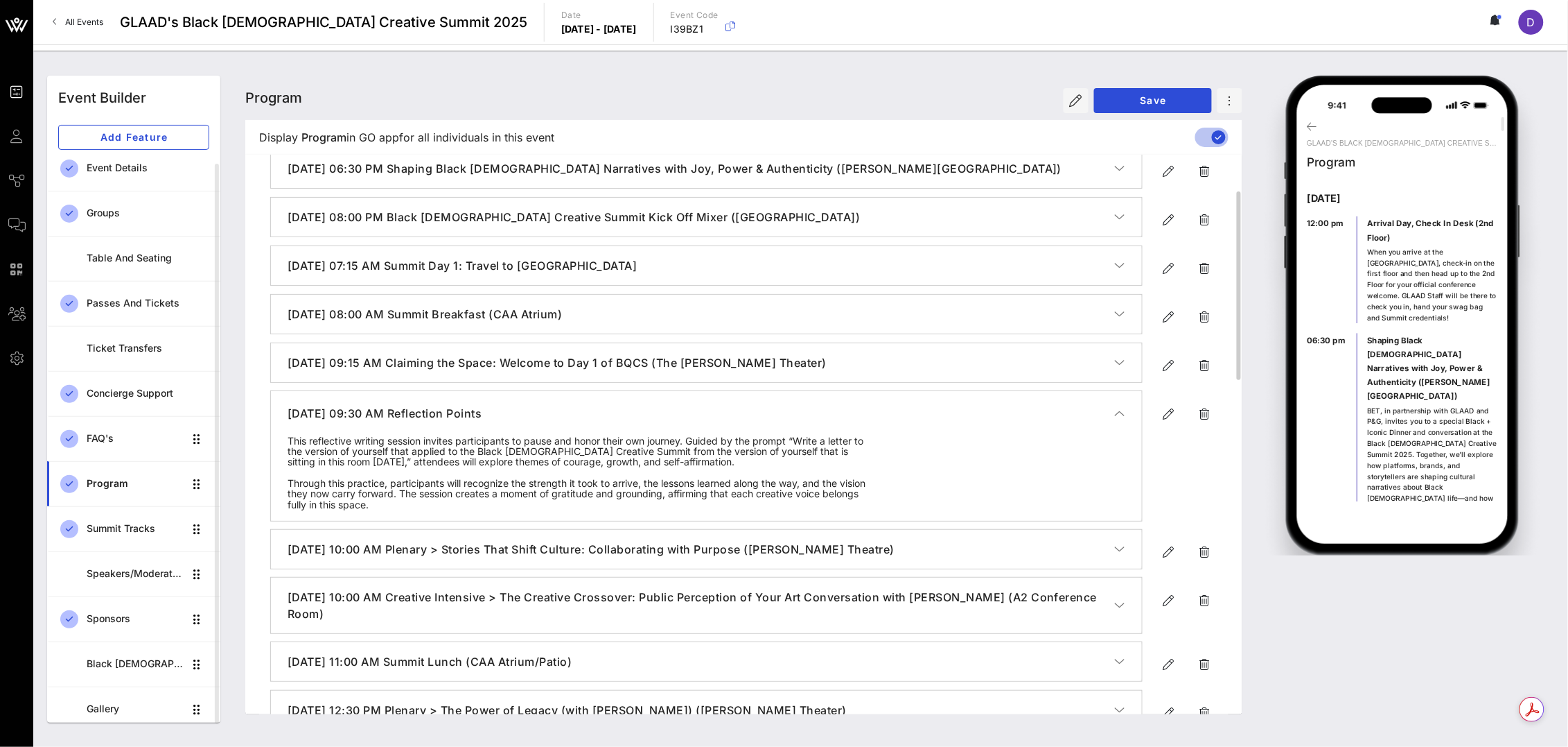
click at [1125, 410] on icon "button" at bounding box center [1120, 413] width 11 height 14
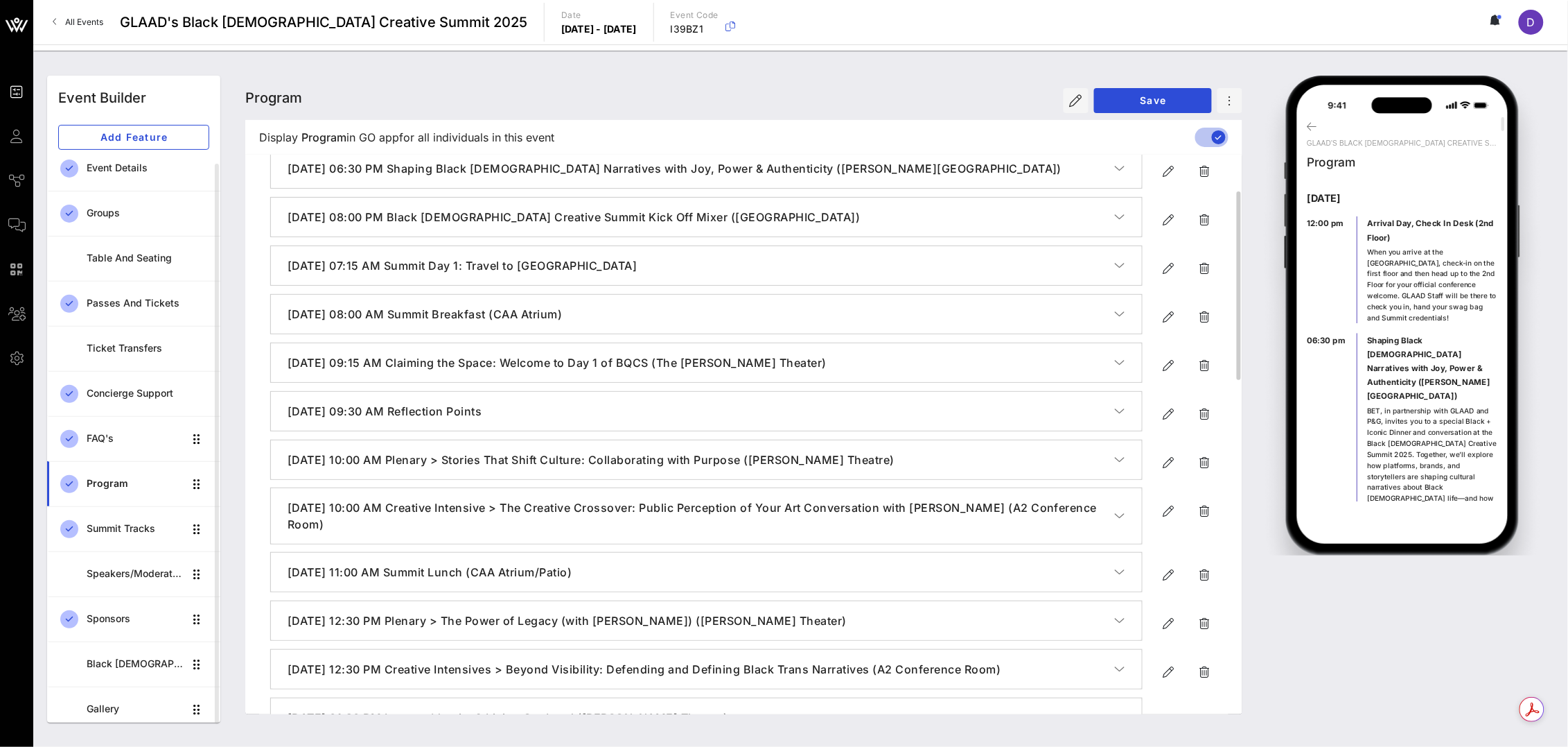
click at [1125, 456] on button "[DATE] 10:00 AM Plenary > Stories That Shift Culture: Collaborating with Purpos…" at bounding box center [707, 459] width 871 height 39
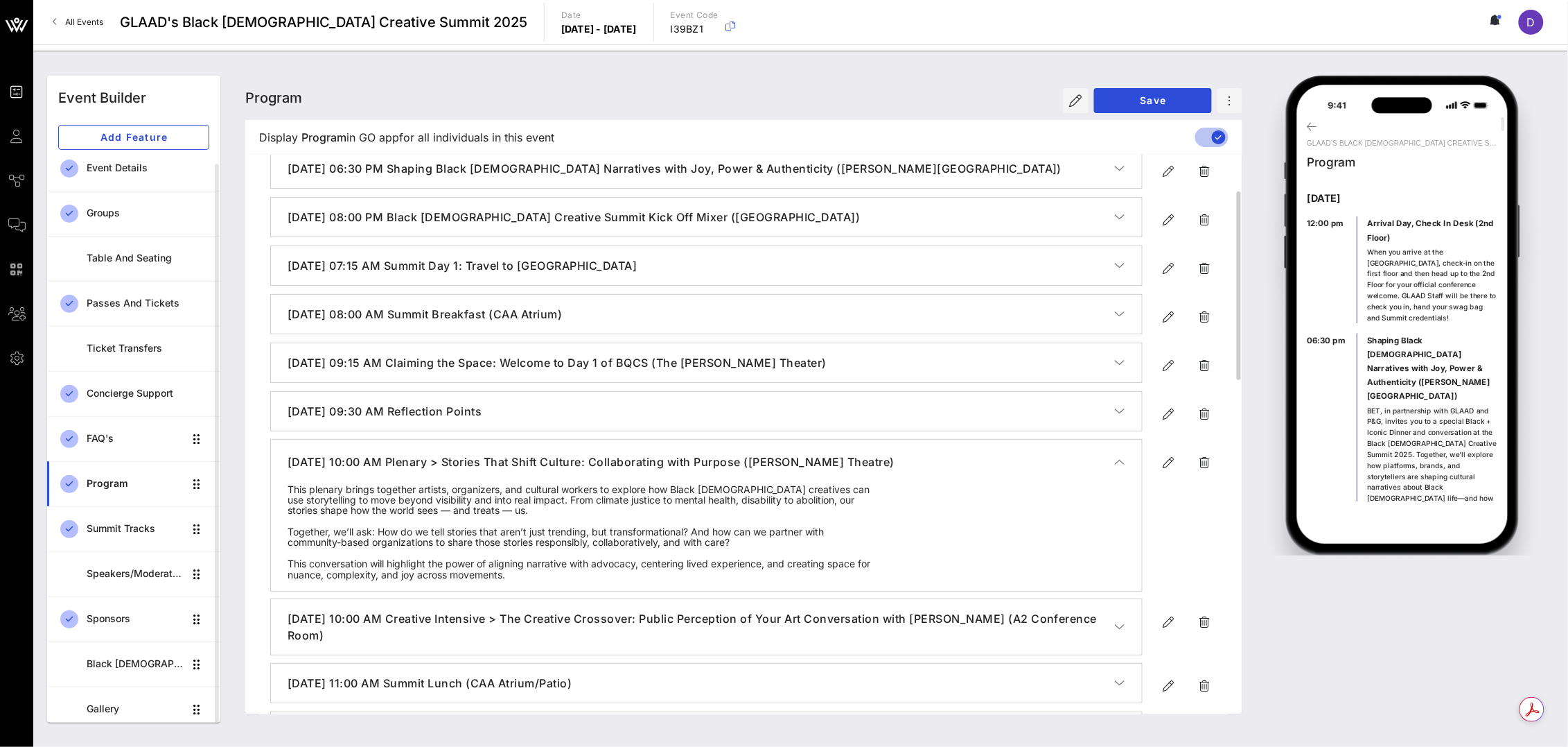
click at [1127, 466] on button "[DATE] 10:00 AM Plenary > Stories That Shift Culture: Collaborating with Purpos…" at bounding box center [707, 461] width 871 height 44
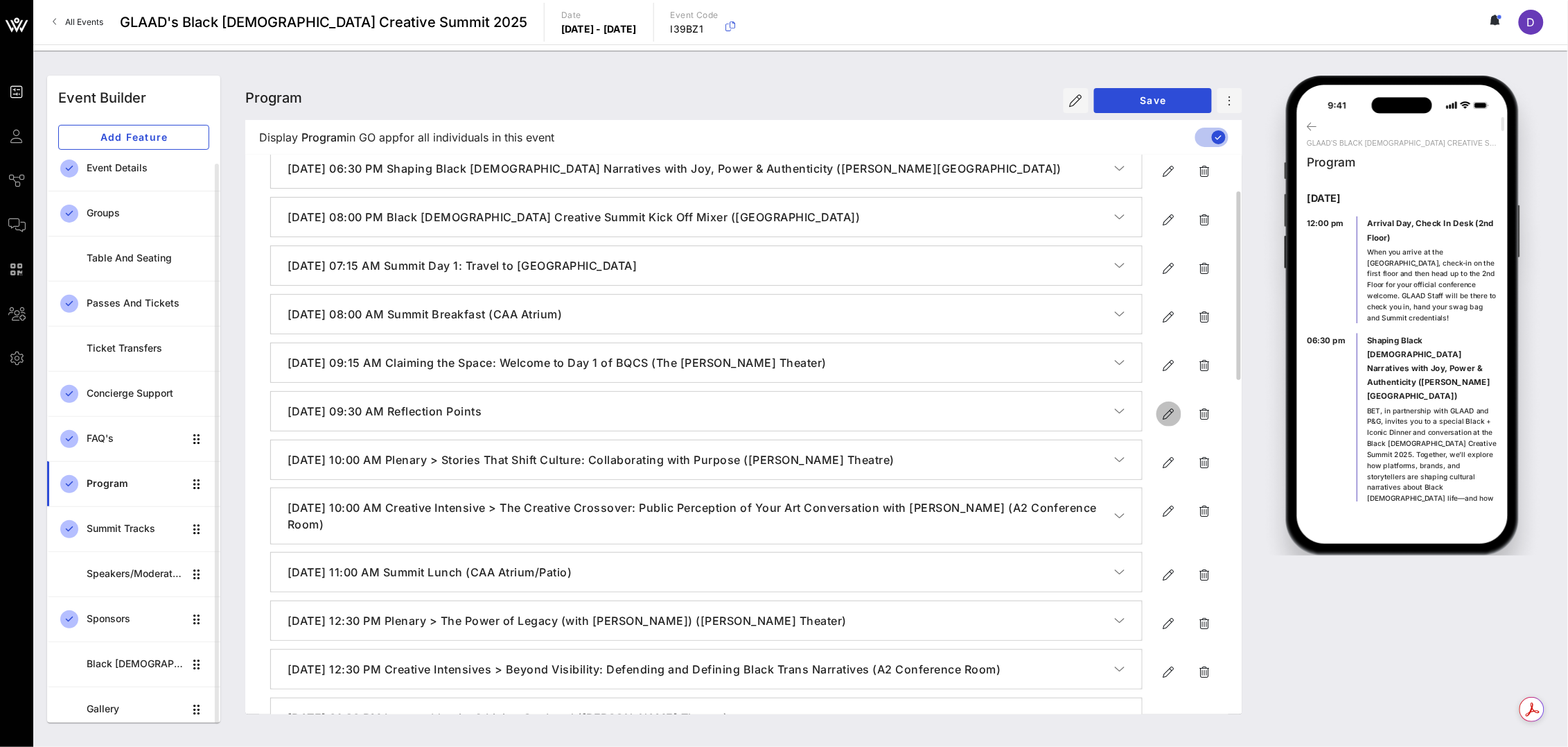
click at [1166, 417] on icon "button" at bounding box center [1169, 414] width 17 height 17
type input "[DATE]"
type input "9:30 AM"
type input "Reflection Points"
type textarea "**********"
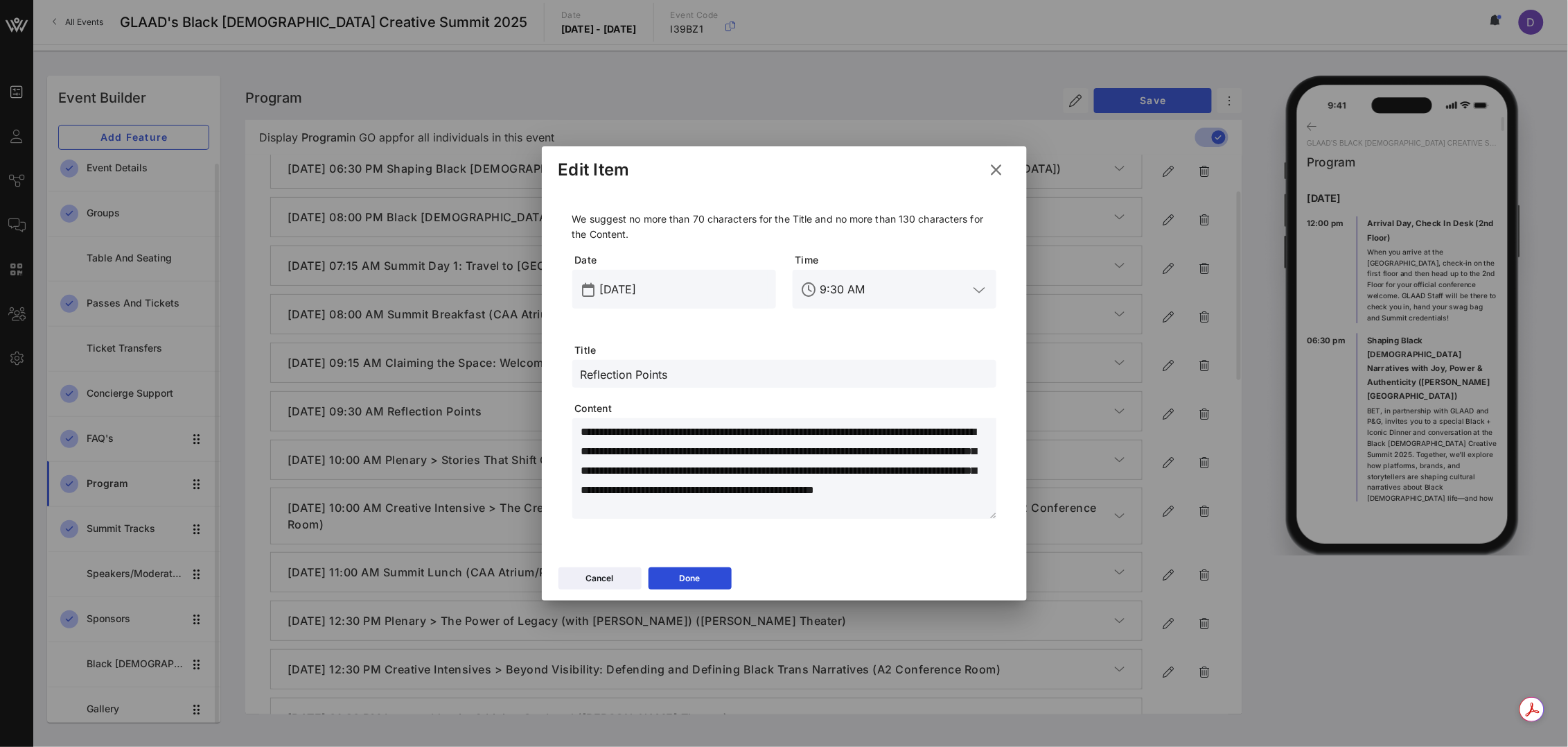
click at [761, 361] on div "Reflection Points" at bounding box center [784, 373] width 407 height 27
click at [759, 376] on input "Reflection Points" at bounding box center [784, 374] width 407 height 18
type input "Reflection Points (The [PERSON_NAME] Theater)"
click at [719, 583] on button "Done" at bounding box center [690, 578] width 83 height 23
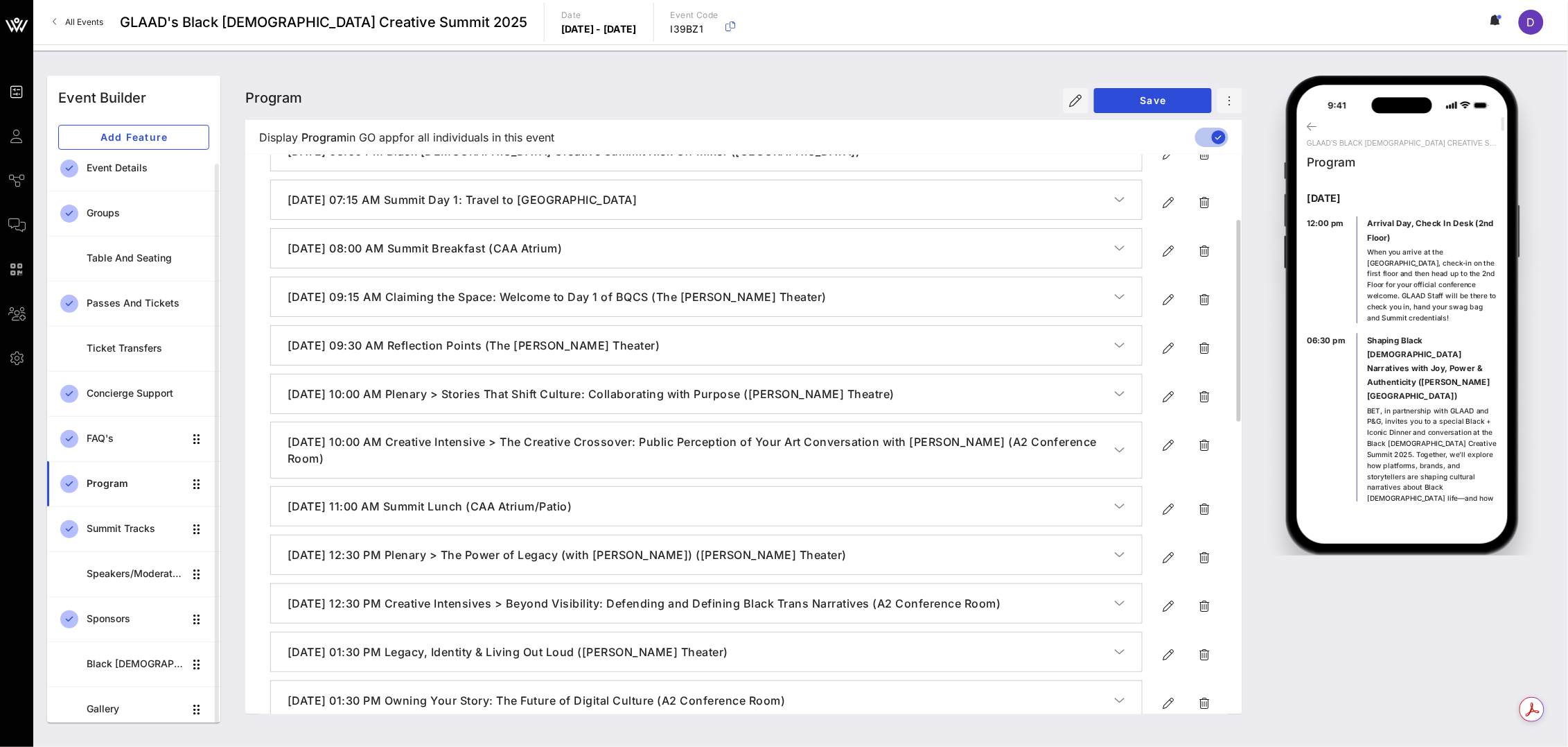
scroll to position [179, 0]
click at [1161, 445] on icon "button" at bounding box center [1169, 443] width 17 height 17
type input "[DATE]"
type input "10 AM"
type input "Creative Intensive > The Creative Crossover: Public Perception of Your Art Conv…"
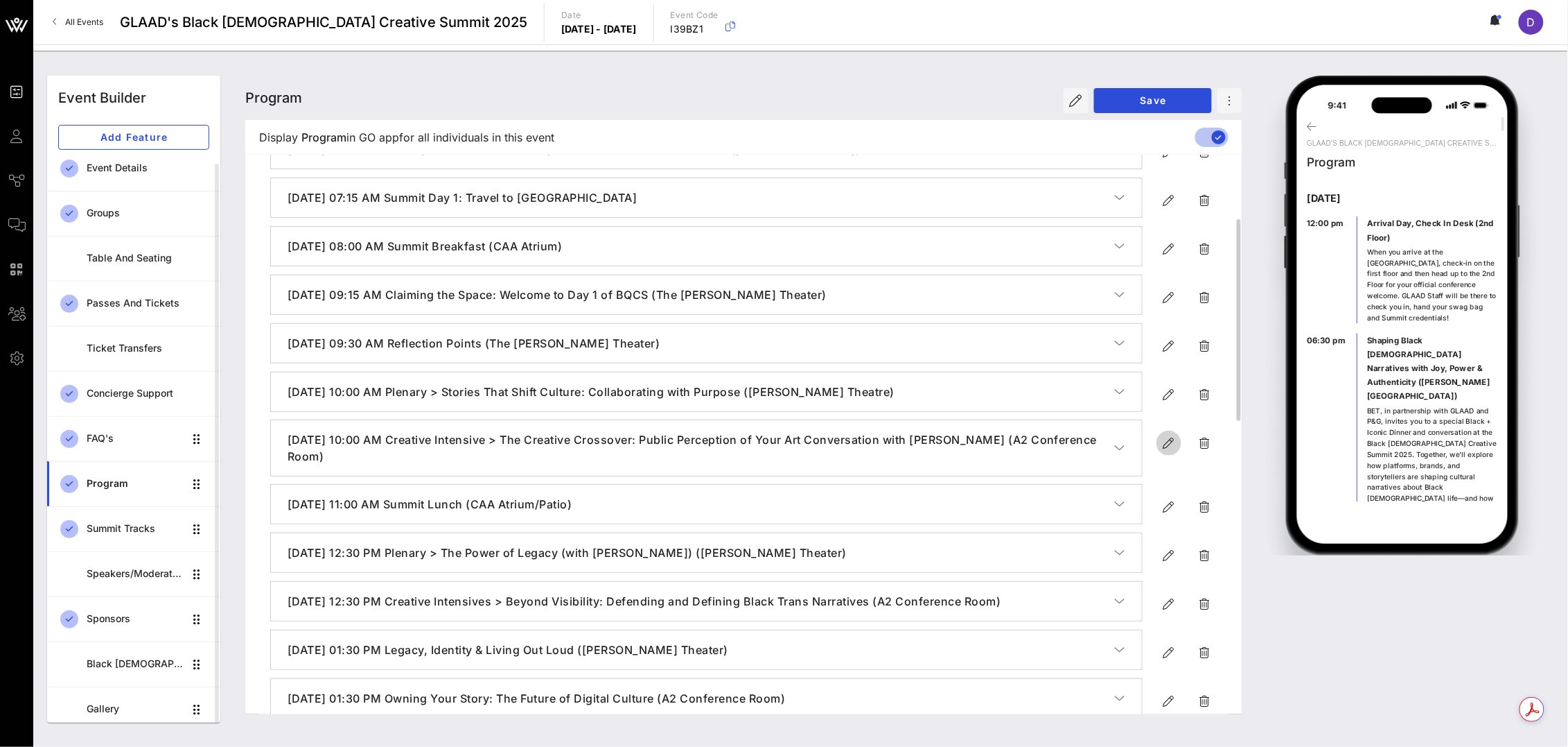
type textarea "**********"
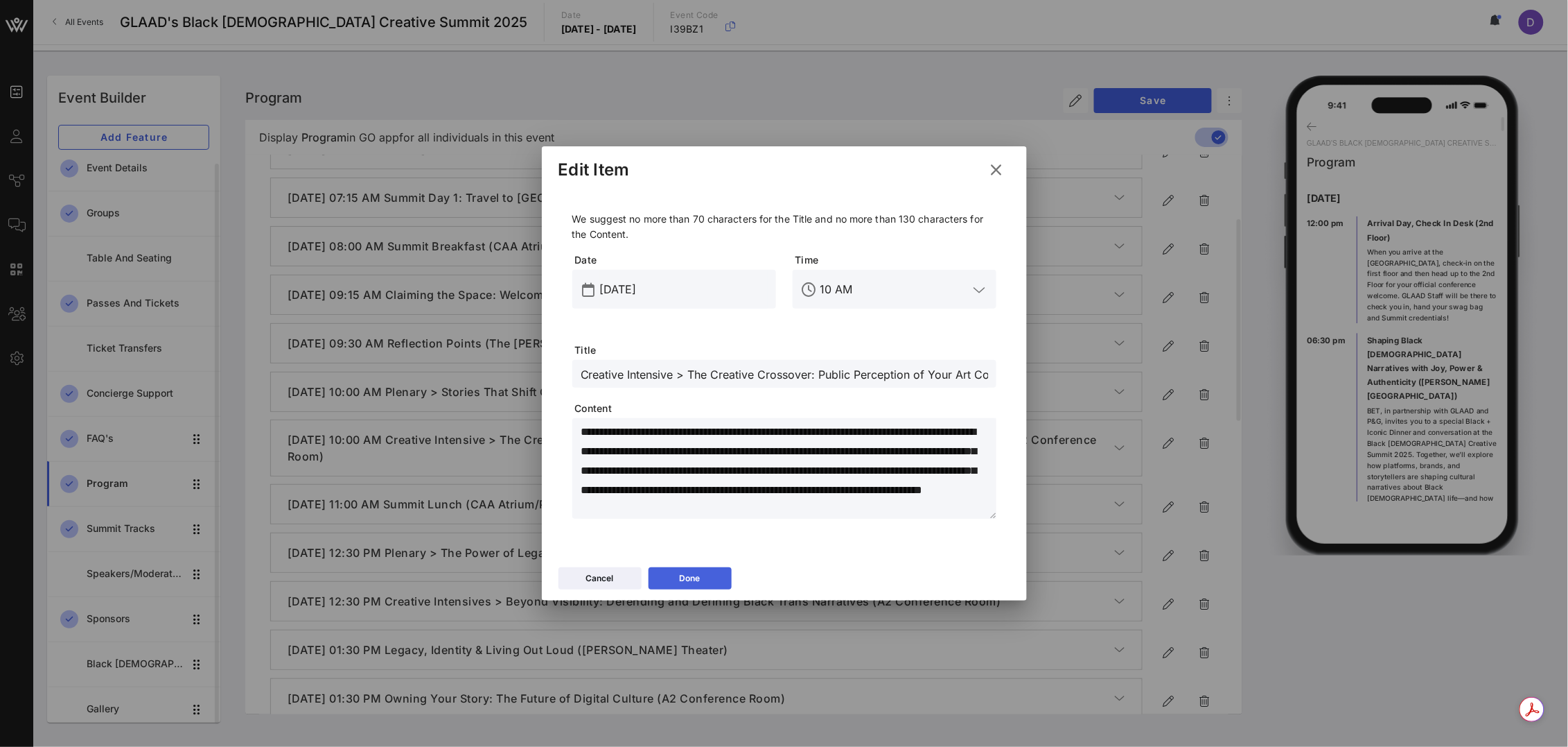
click at [702, 578] on button "Done" at bounding box center [690, 578] width 83 height 23
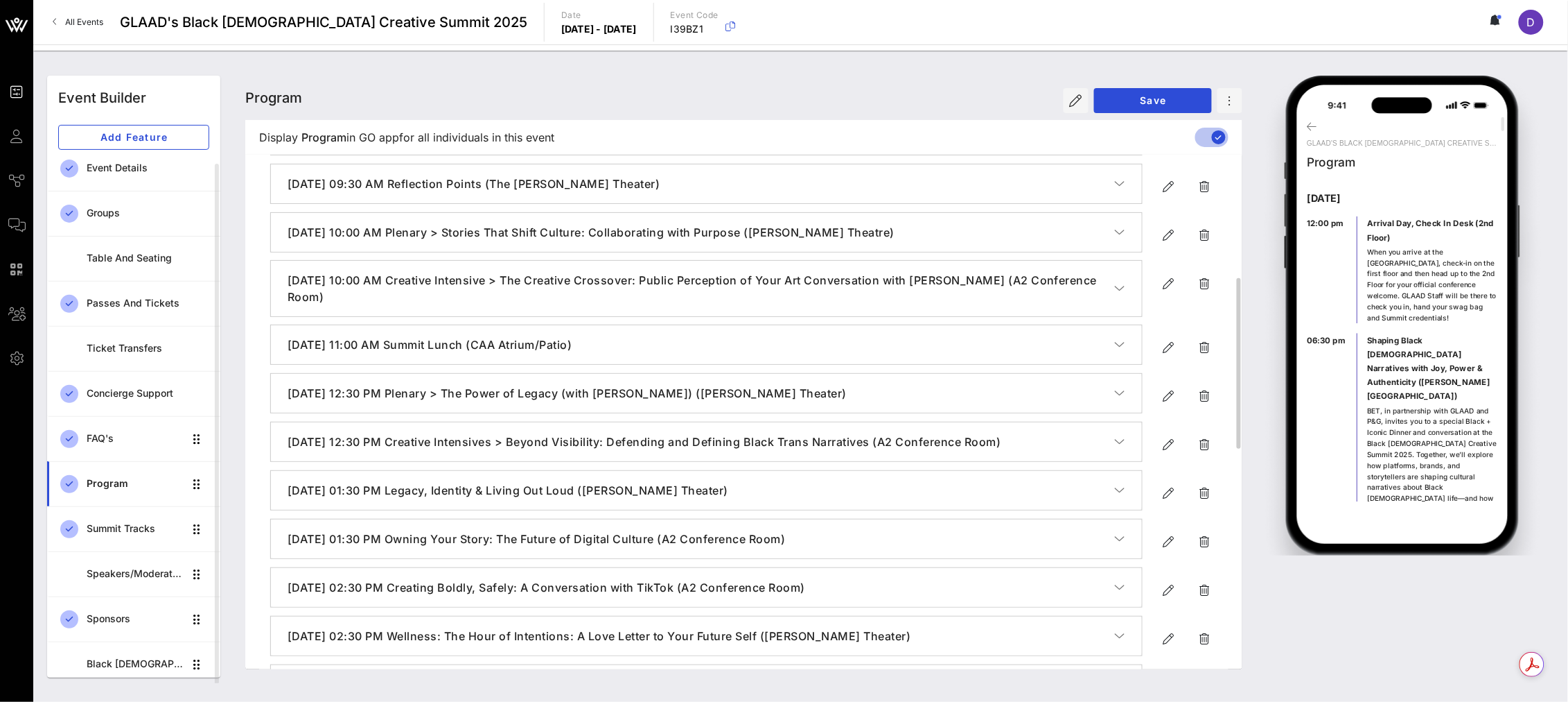
scroll to position [354, 0]
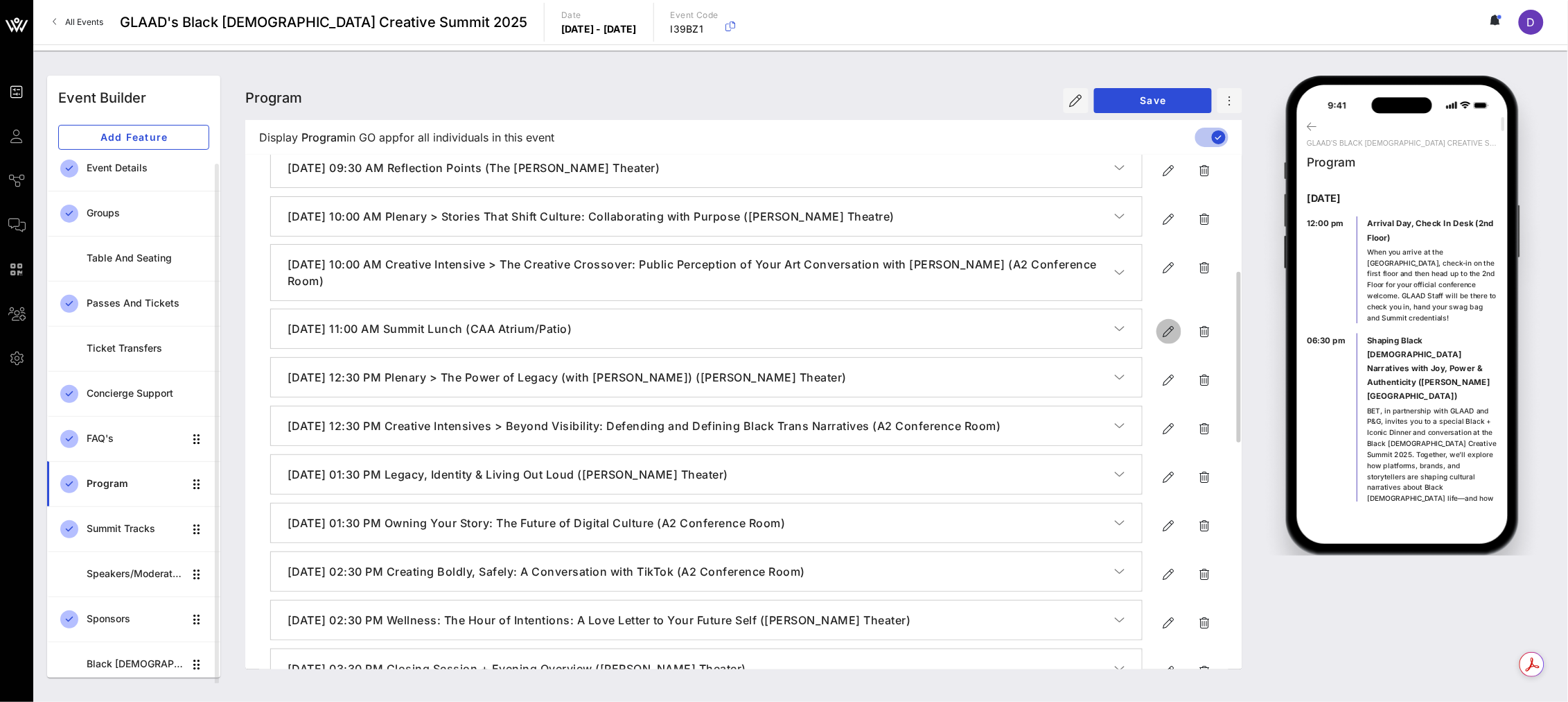
click at [1168, 332] on icon "button" at bounding box center [1169, 332] width 17 height 17
type input "[DATE]"
type input "11 AM"
type input "Summit Lunch (CAA Atrium/Patio)"
type textarea "**********"
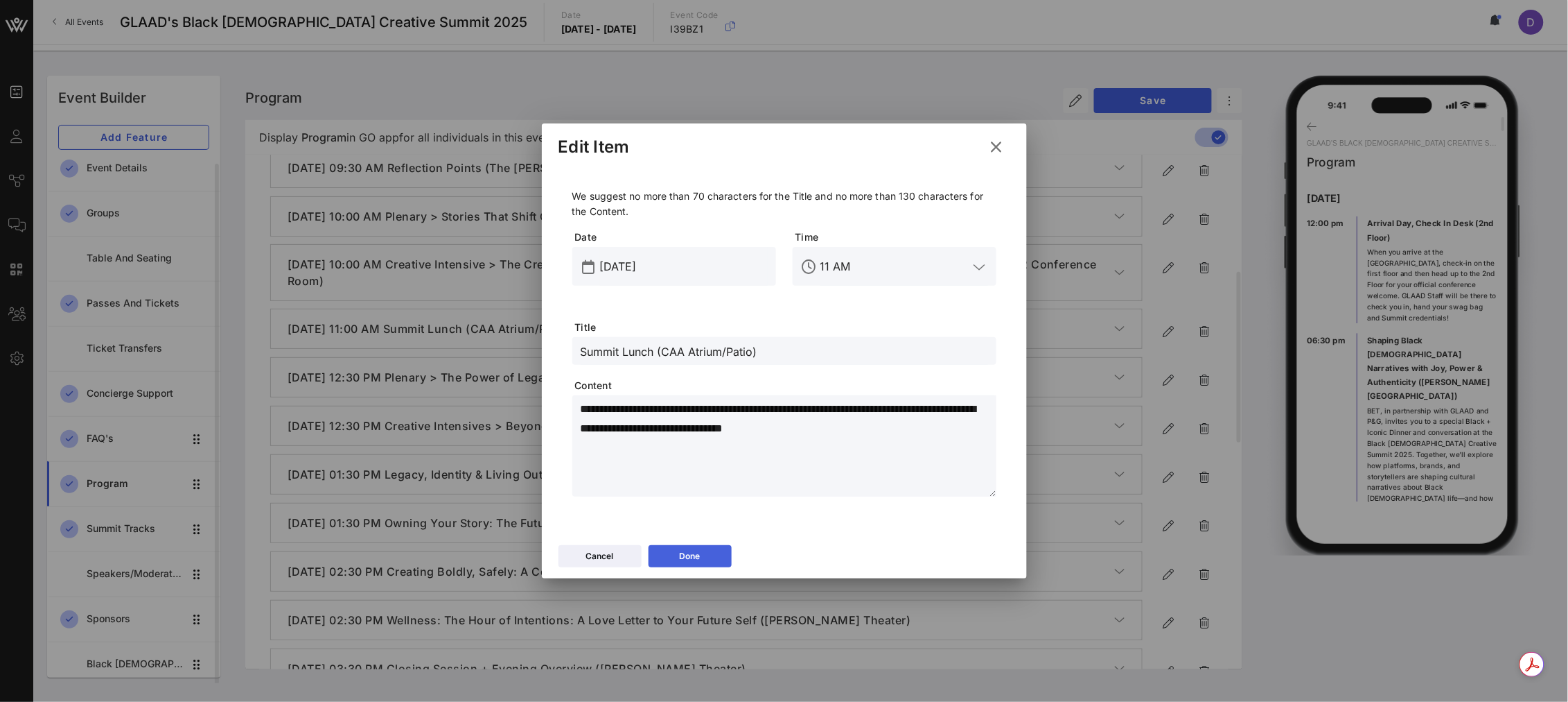
click at [707, 556] on button "Done" at bounding box center [690, 556] width 83 height 23
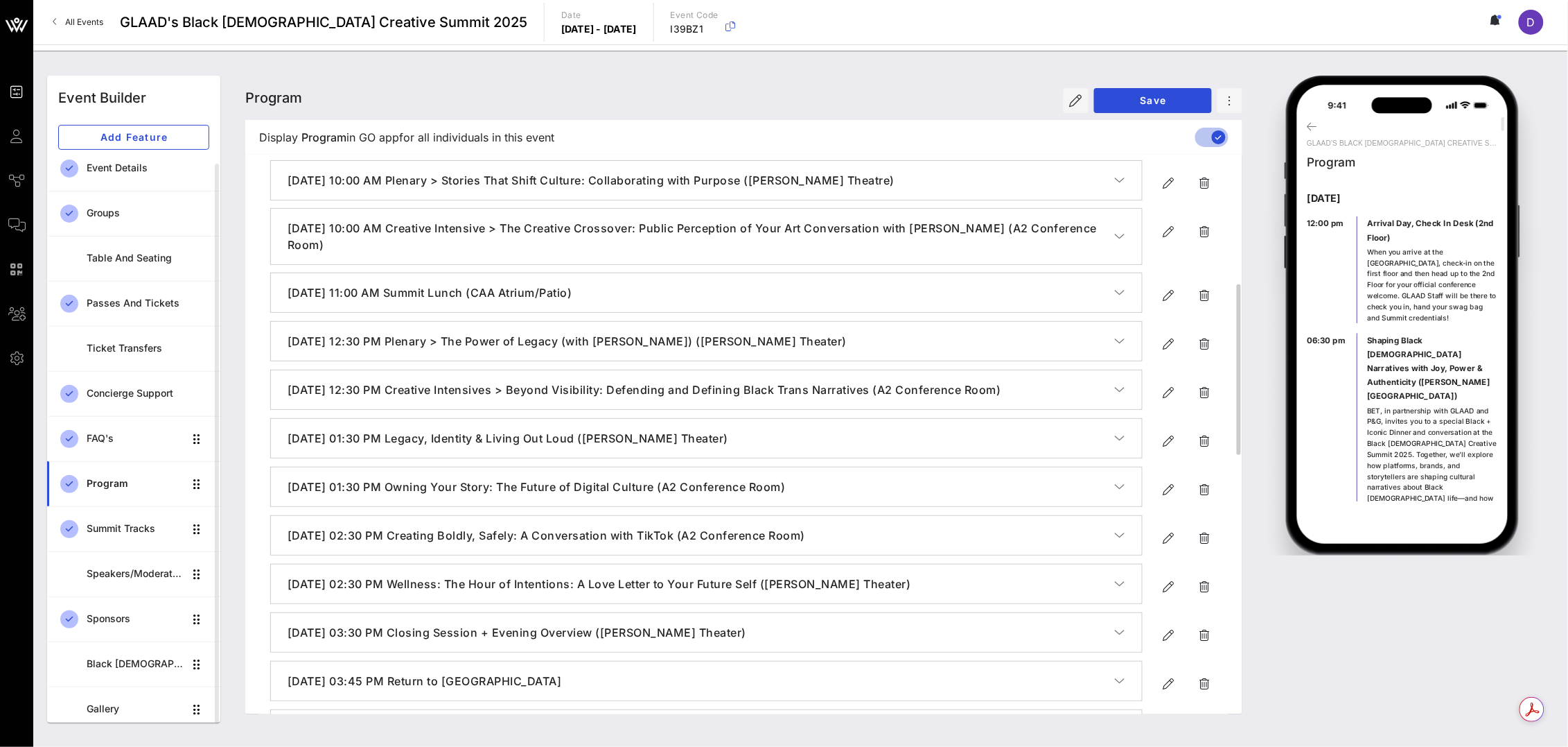
scroll to position [397, 0]
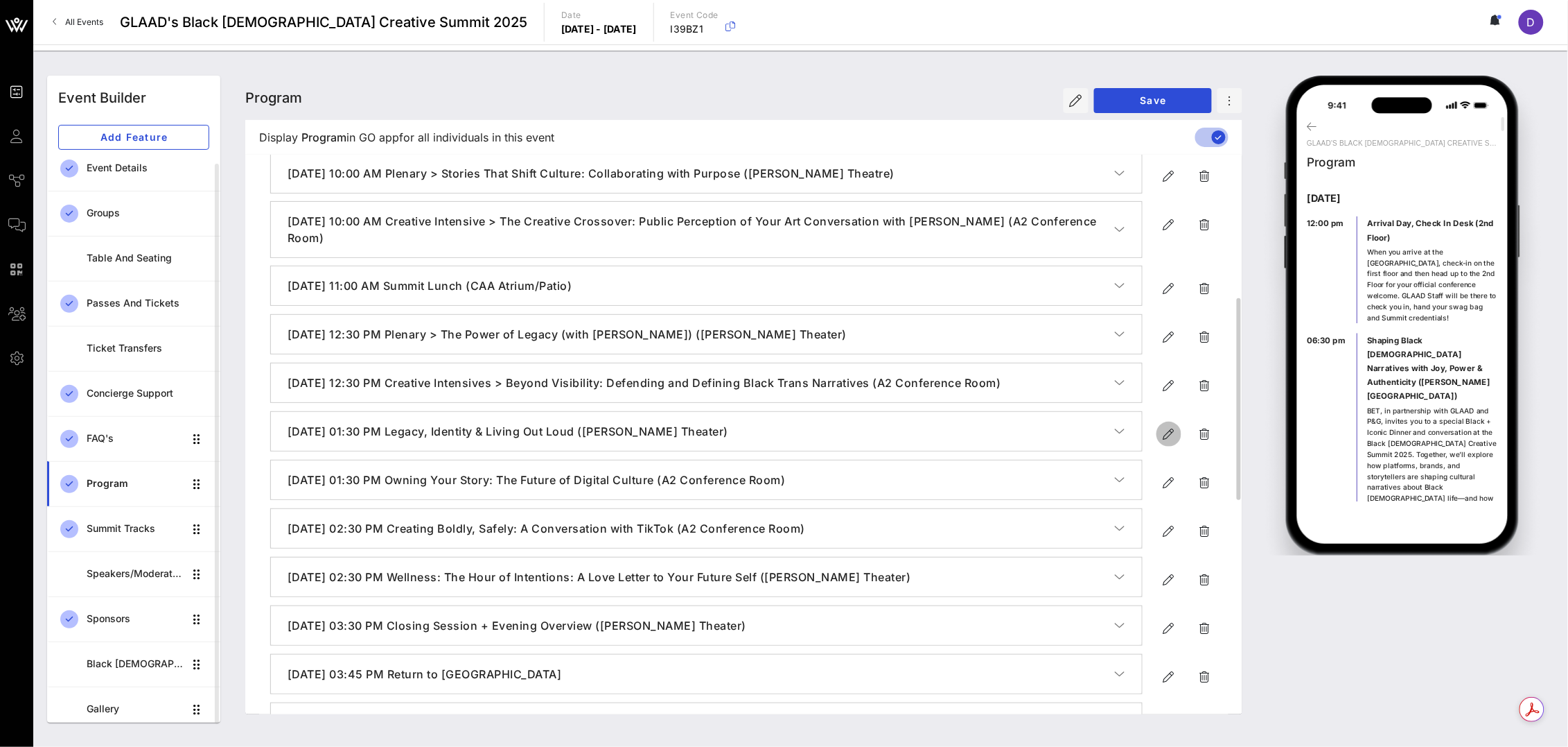
click at [1156, 433] on span "button" at bounding box center [1168, 434] width 25 height 17
type input "[DATE]"
type input "1:30 PM"
type input "Legacy, Identity & Living Out Loud ([PERSON_NAME] Theater)"
type textarea "**********"
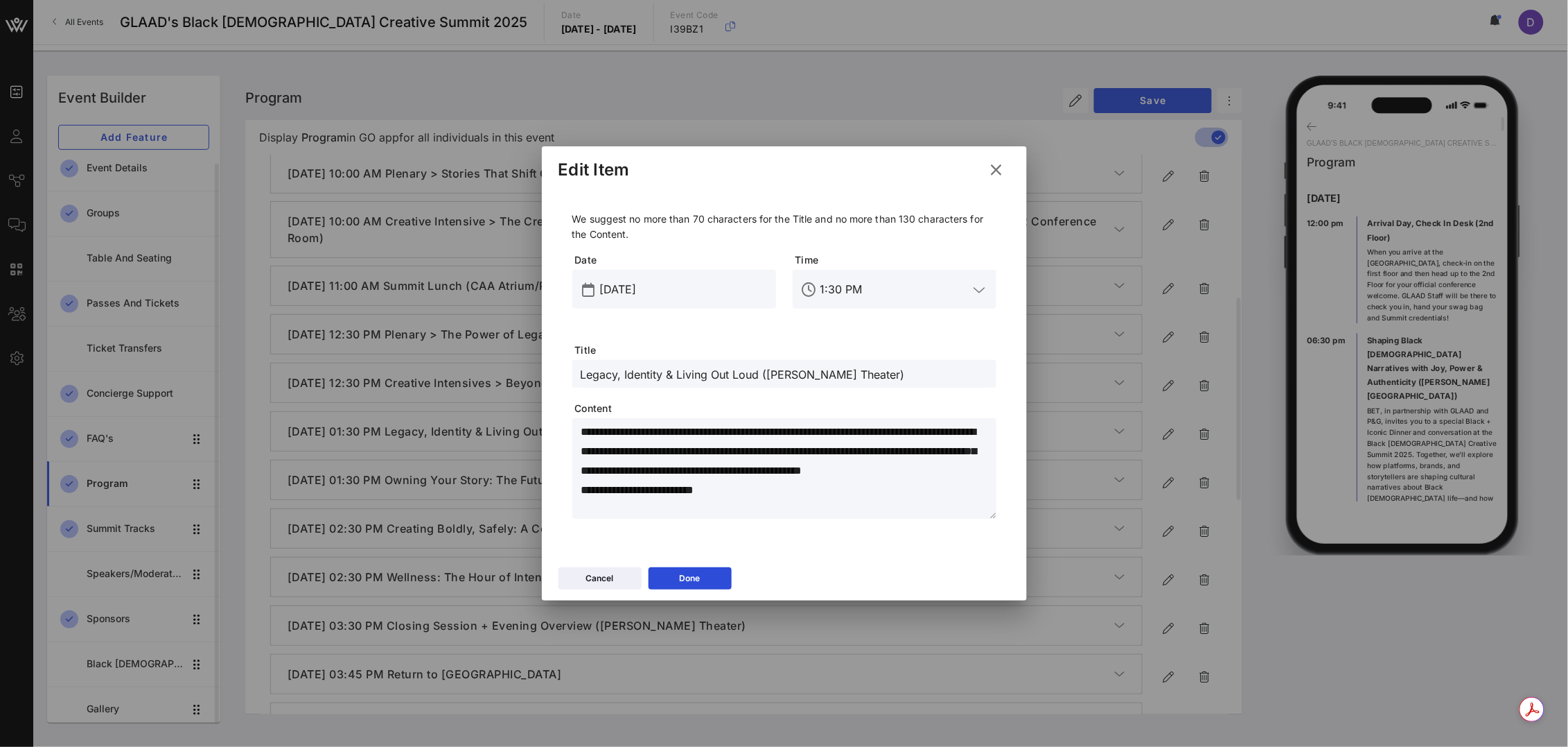
click at [588, 372] on input "Legacy, Identity & Living Out Loud ([PERSON_NAME] Theater)" at bounding box center [784, 374] width 407 height 18
type input "Plenary > Legacy, Identity & Living Out Loud ([PERSON_NAME] Theater)"
click at [702, 579] on button "Done" at bounding box center [690, 578] width 83 height 23
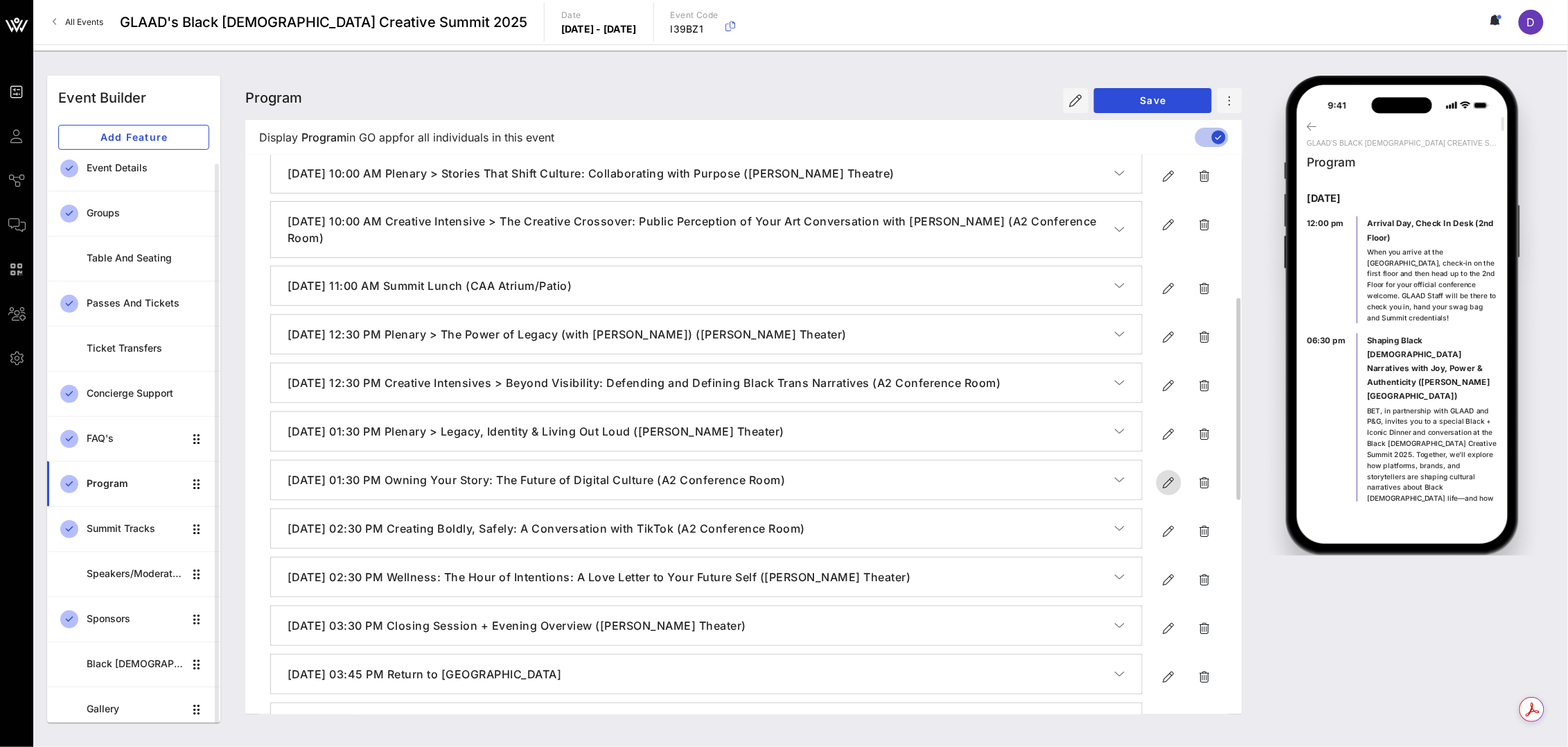
click at [1168, 476] on icon "button" at bounding box center [1169, 483] width 17 height 17
type input "[DATE]"
type input "1:30 PM"
type input "Owning Your Story: The Future of Digital Culture (A2 Conference Room)"
type textarea "**********"
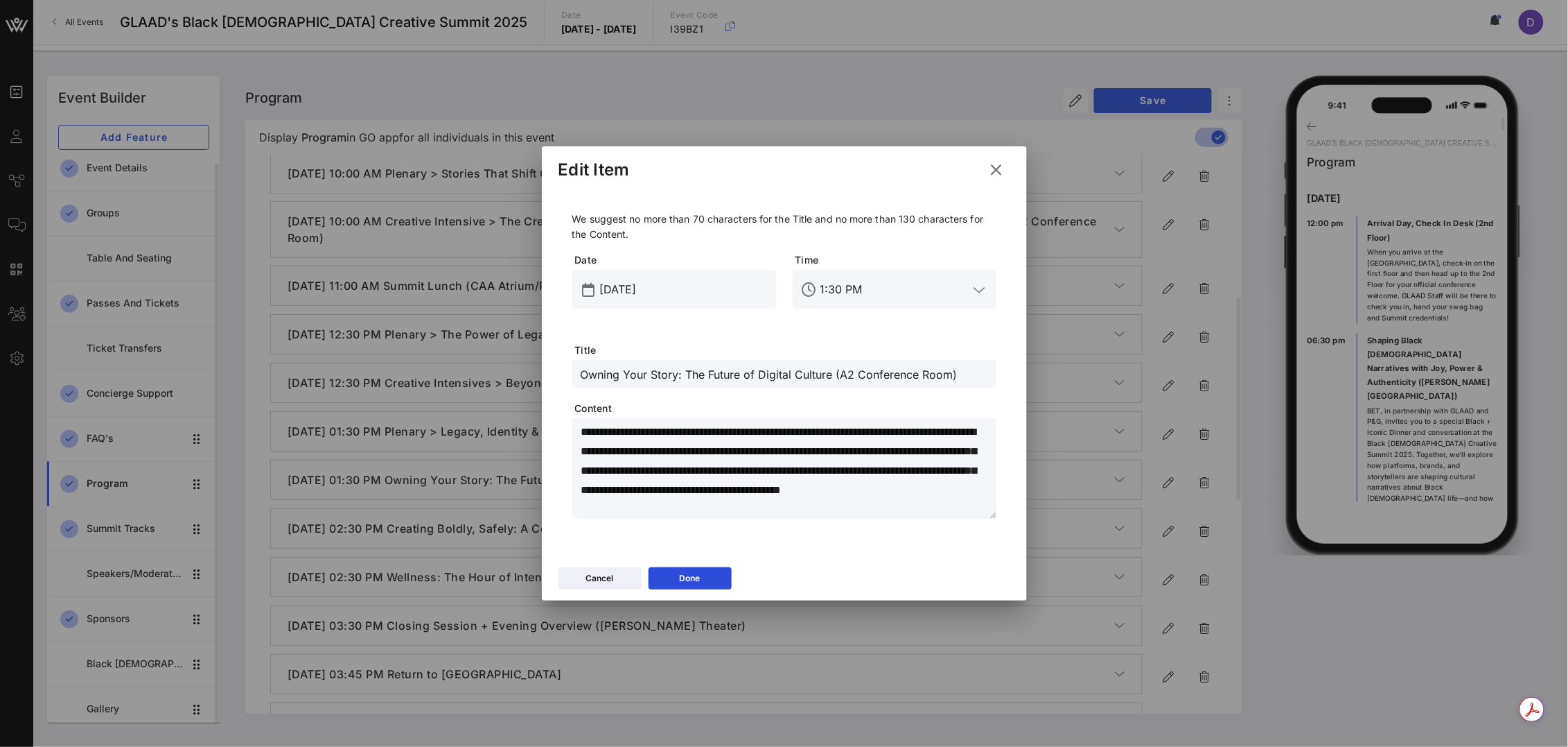
click at [586, 375] on input "Owning Your Story: The Future of Digital Culture (A2 Conference Room)" at bounding box center [784, 374] width 407 height 18
click at [578, 372] on div "Owning Your Story: The Future of Digital Culture (A2 Conference Room)" at bounding box center [784, 373] width 424 height 27
type input "Creative Intensive > Owning Your Story: The Future of Digital Culture (A2 Confe…"
click at [704, 584] on button "Done" at bounding box center [690, 578] width 83 height 23
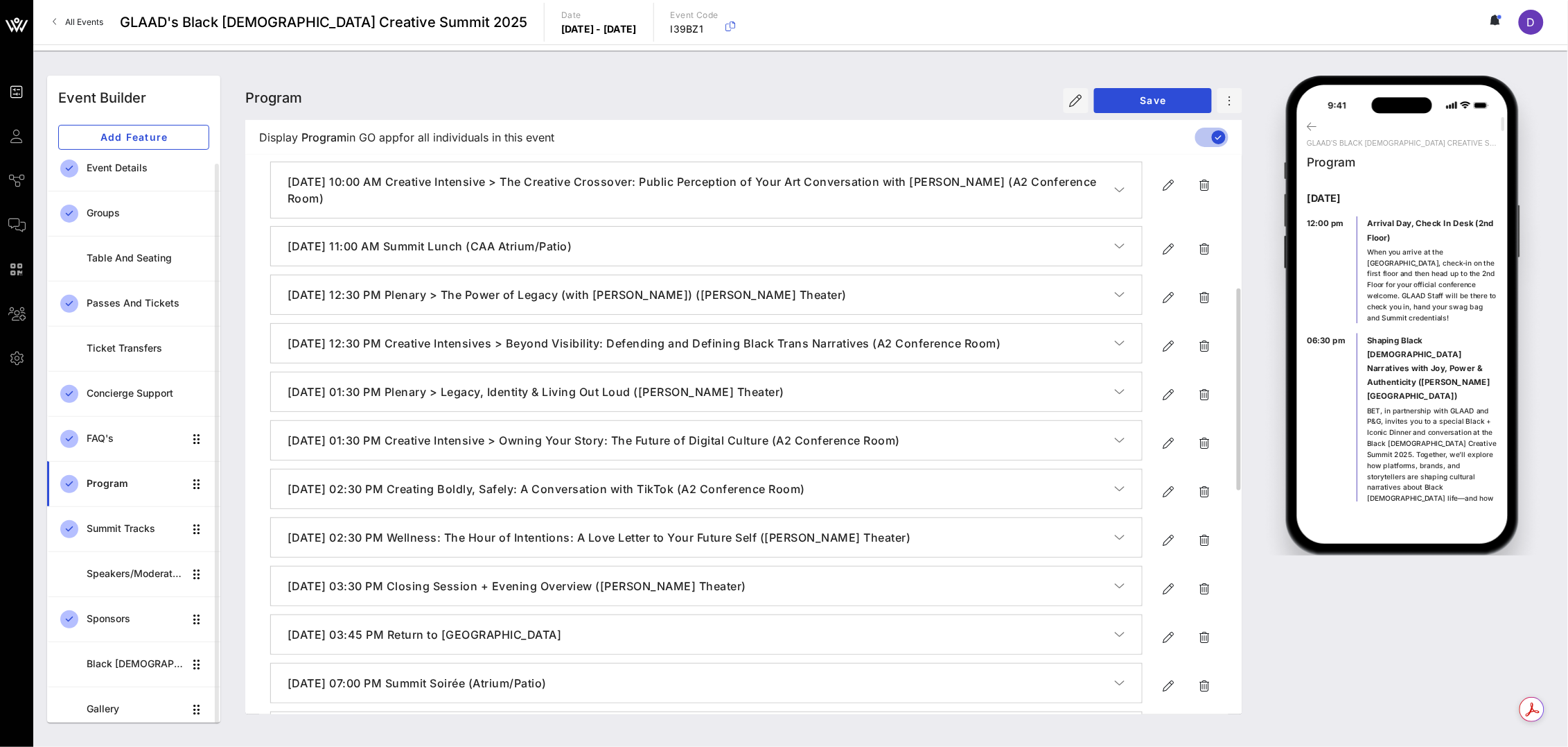
scroll to position [441, 0]
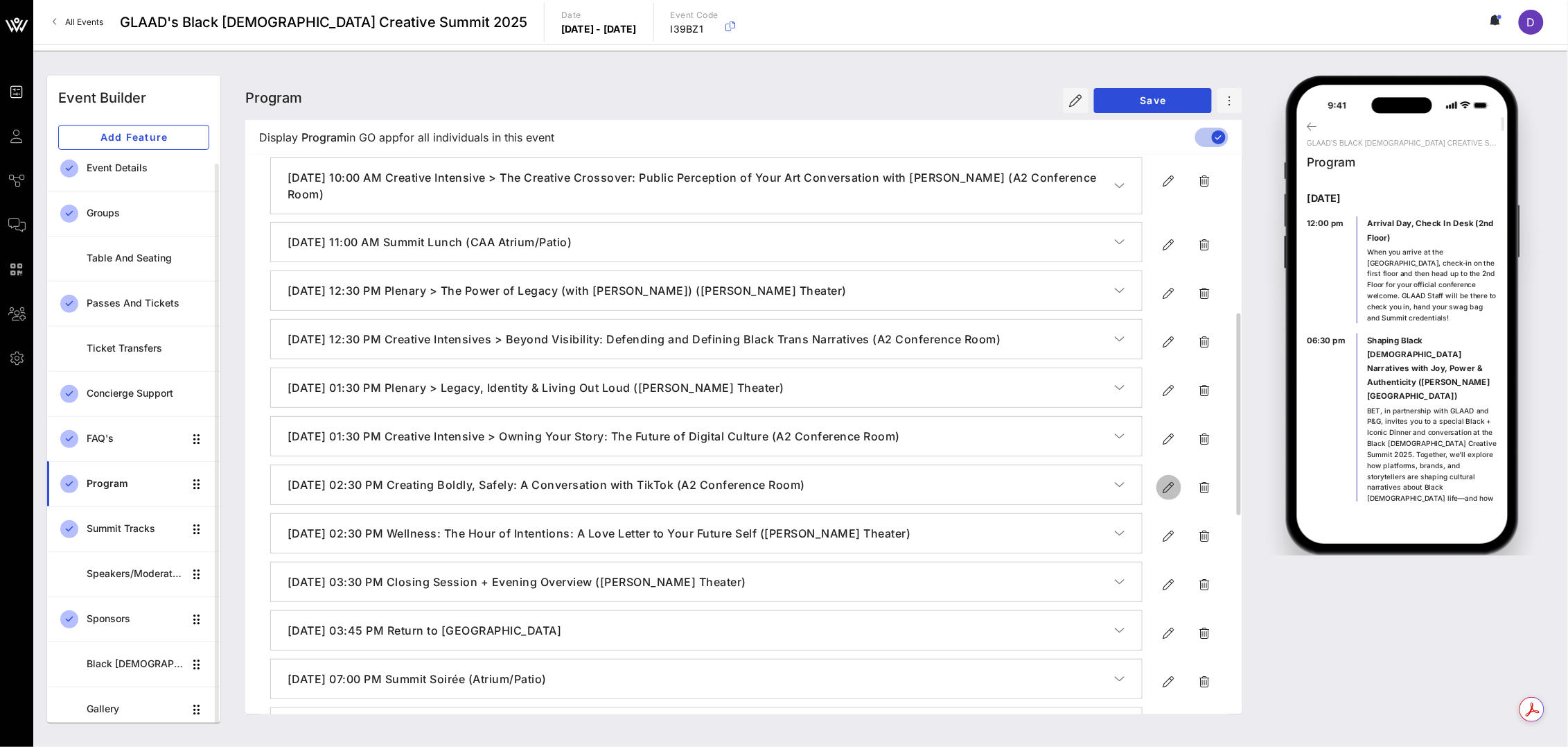
click at [1168, 487] on icon "button" at bounding box center [1169, 487] width 17 height 17
type input "[DATE]"
type input "2:30 PM"
type input "Creating Boldly, Safely: A Conversation with TikTok (A2 Conference Room)"
type textarea "**********"
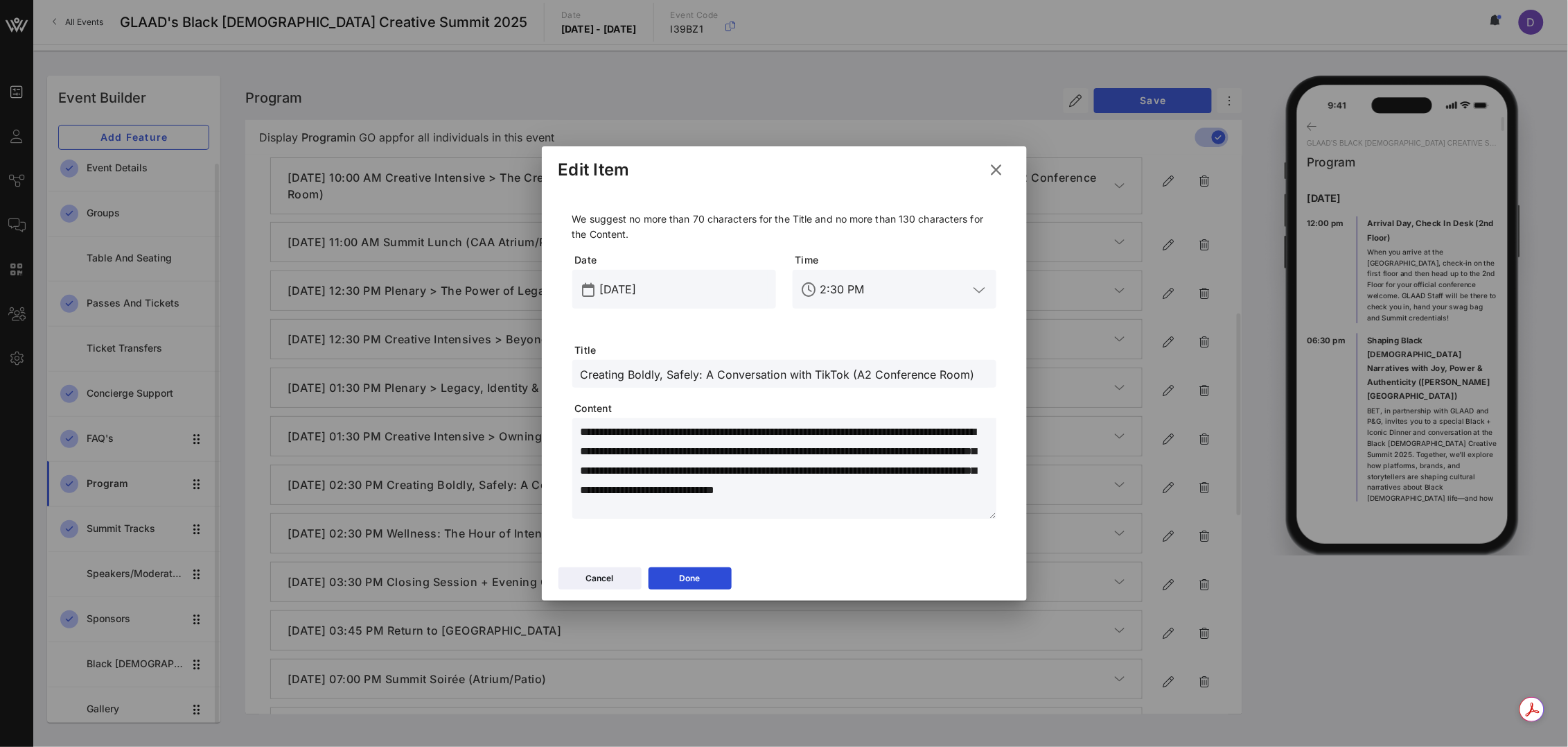
click at [578, 376] on div "Creating Boldly, Safely: A Conversation with TikTok (A2 Conference Room)" at bounding box center [784, 373] width 424 height 27
type input "Plenary > Creating Boldly, Safely: A Conversation with TikTok (A2 Conference Ro…"
click at [693, 582] on icon at bounding box center [690, 578] width 10 height 8
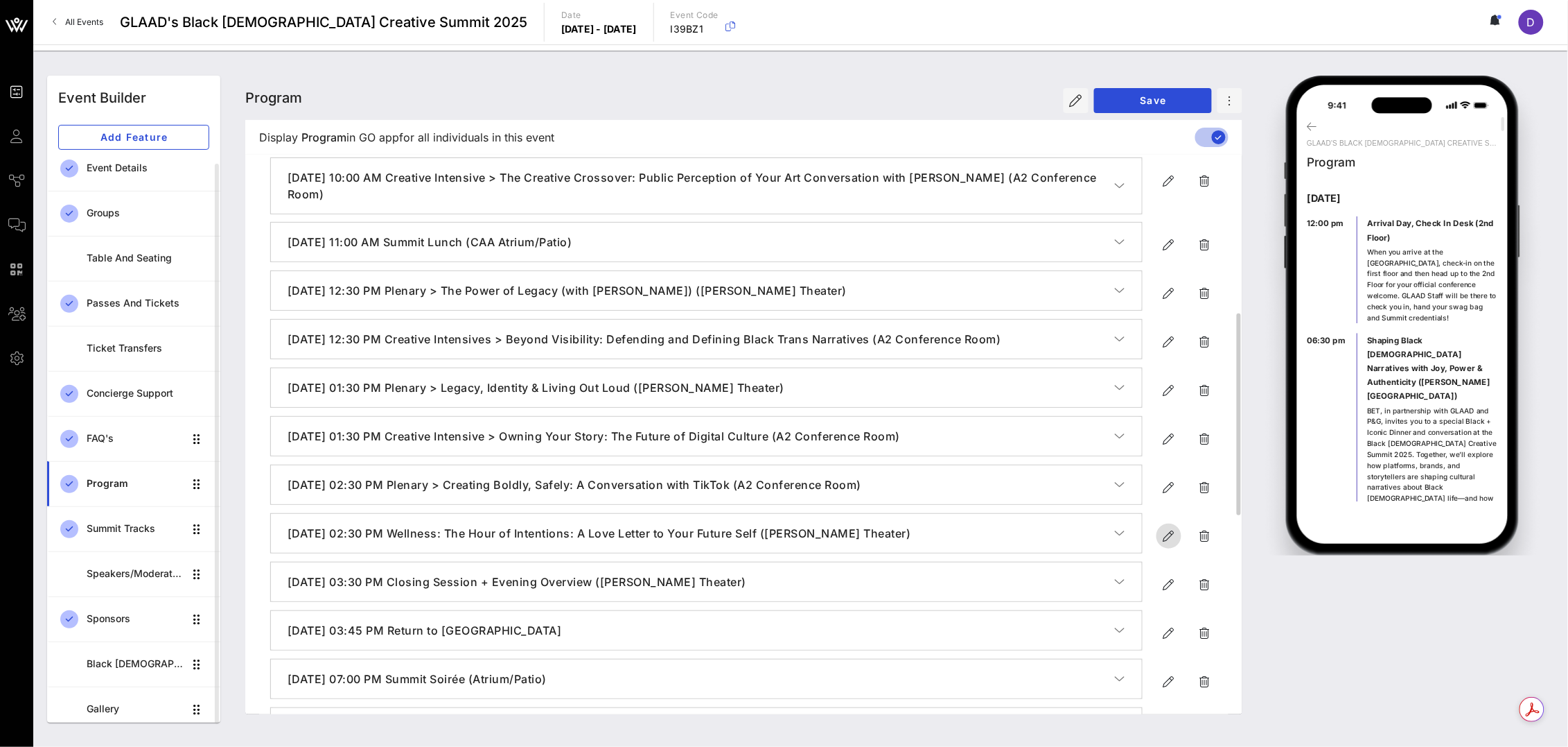
click at [1168, 539] on icon "button" at bounding box center [1169, 536] width 17 height 17
type input "[DATE]"
type input "2:30 PM"
type input "Wellness: The Hour of Intentions: A Love Letter to Your Future Self ([PERSON_NA…"
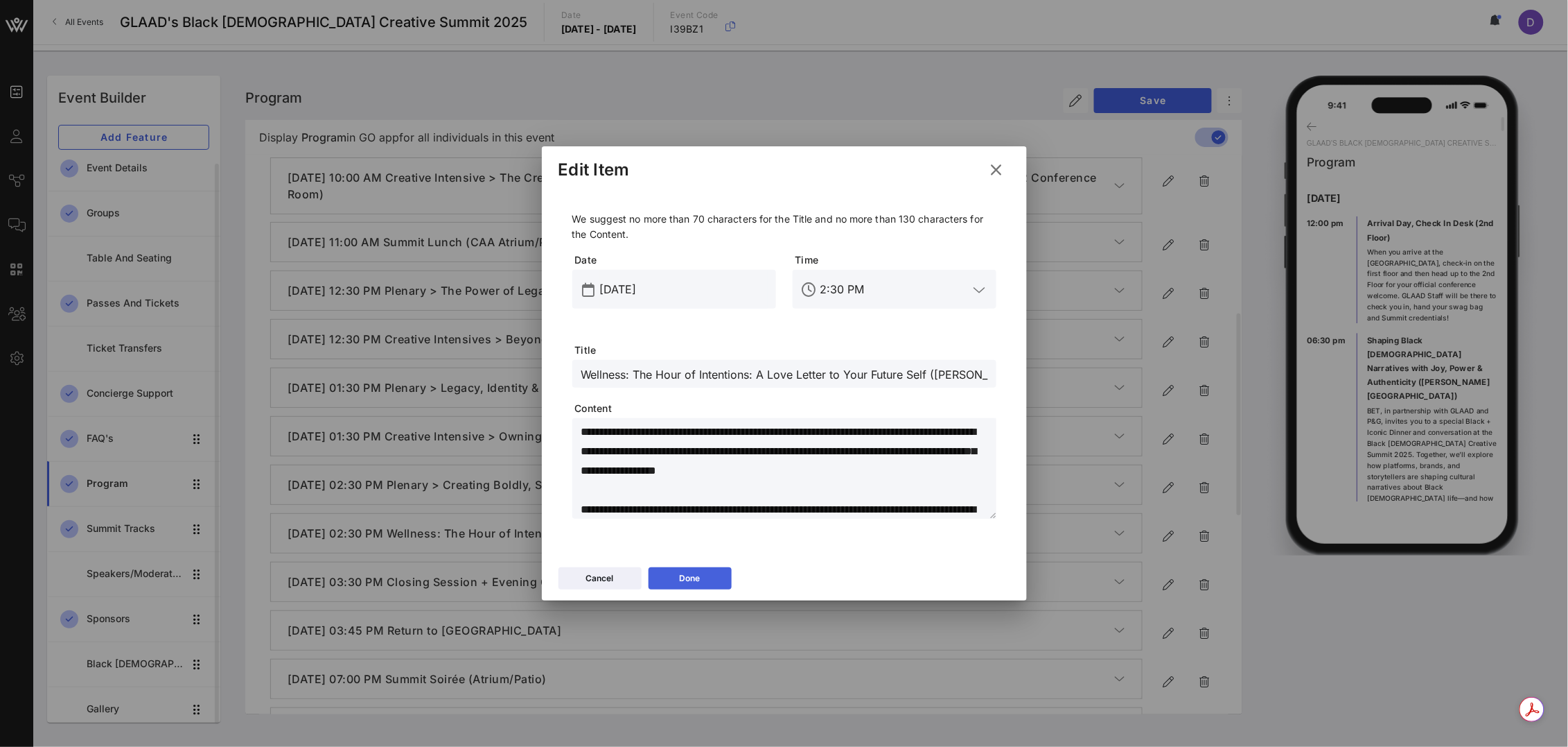
click at [711, 572] on button "Done" at bounding box center [690, 578] width 83 height 23
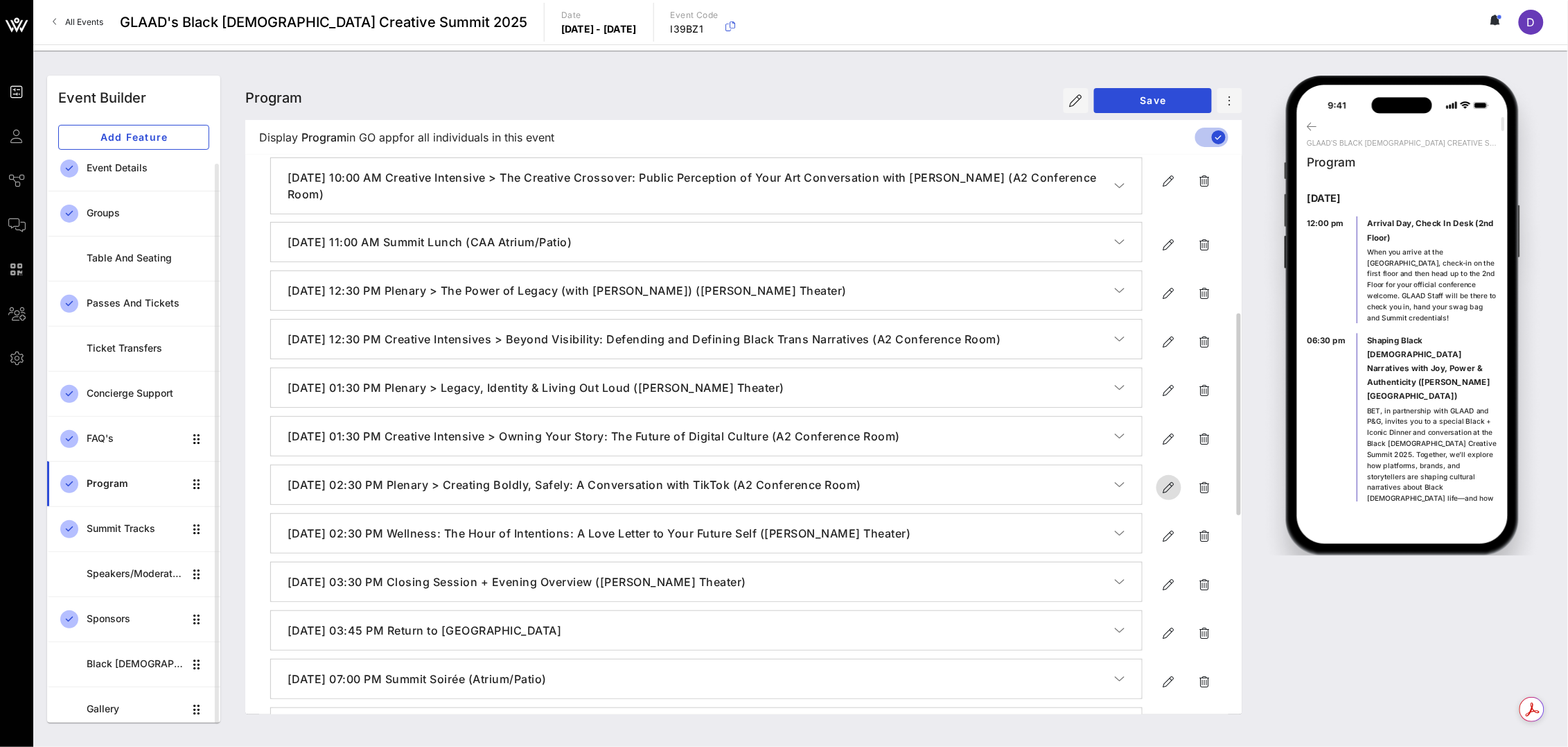
click at [1165, 484] on icon "button" at bounding box center [1169, 487] width 17 height 17
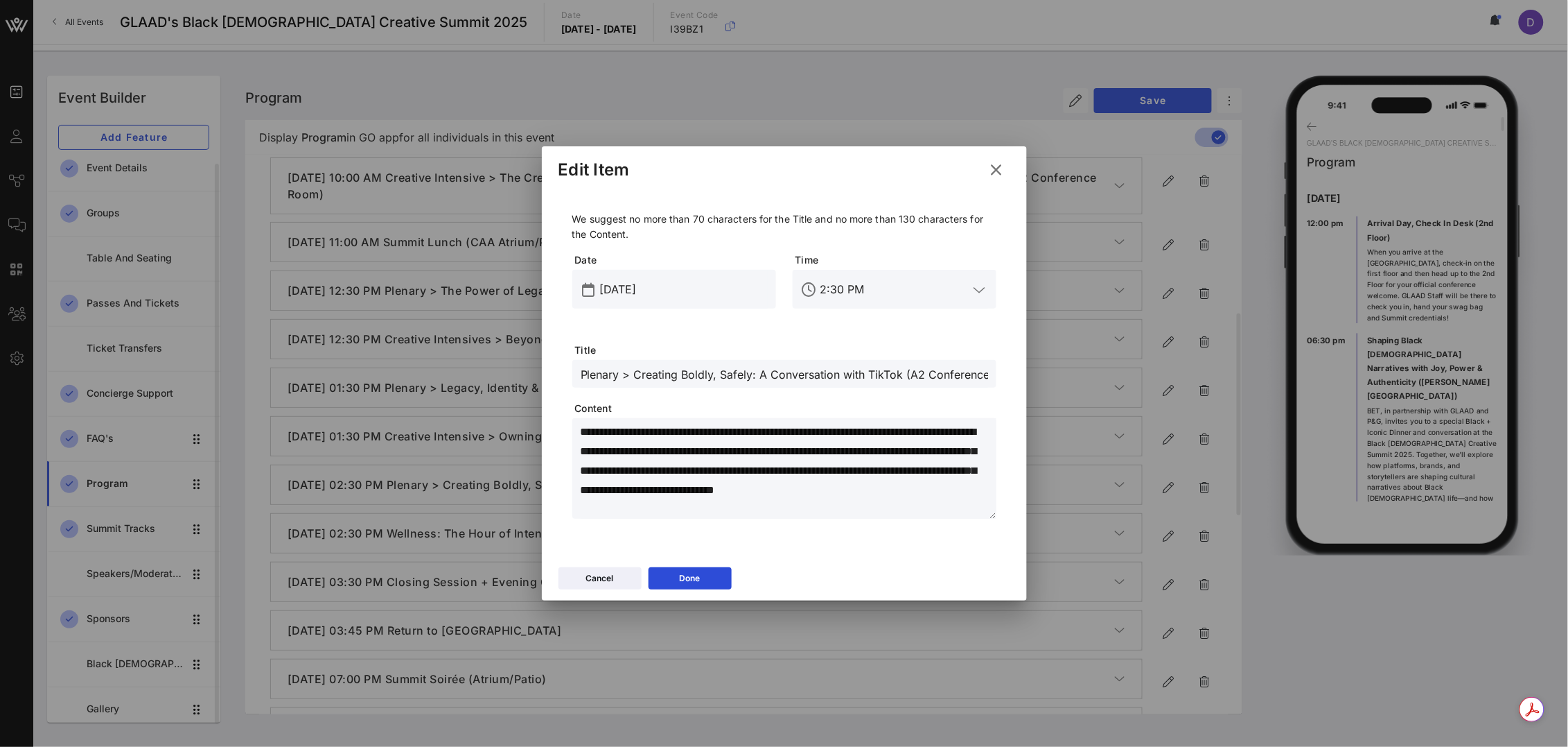
drag, startPoint x: 622, startPoint y: 377, endPoint x: 552, endPoint y: 376, distance: 70.0
click at [552, 376] on div "**********" at bounding box center [784, 375] width 485 height 372
click at [700, 570] on button "Done" at bounding box center [690, 578] width 83 height 23
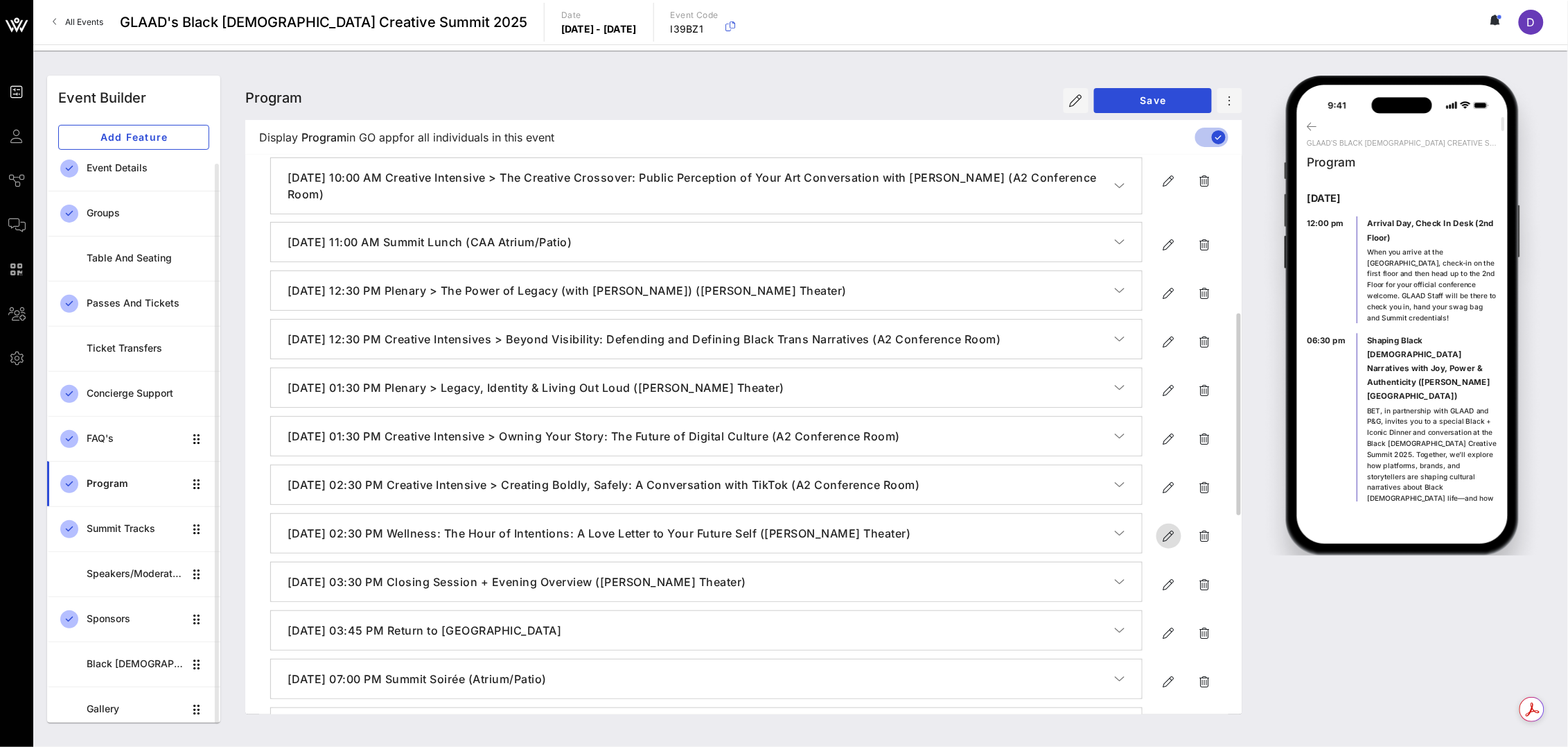
click at [1168, 533] on icon "button" at bounding box center [1169, 536] width 17 height 17
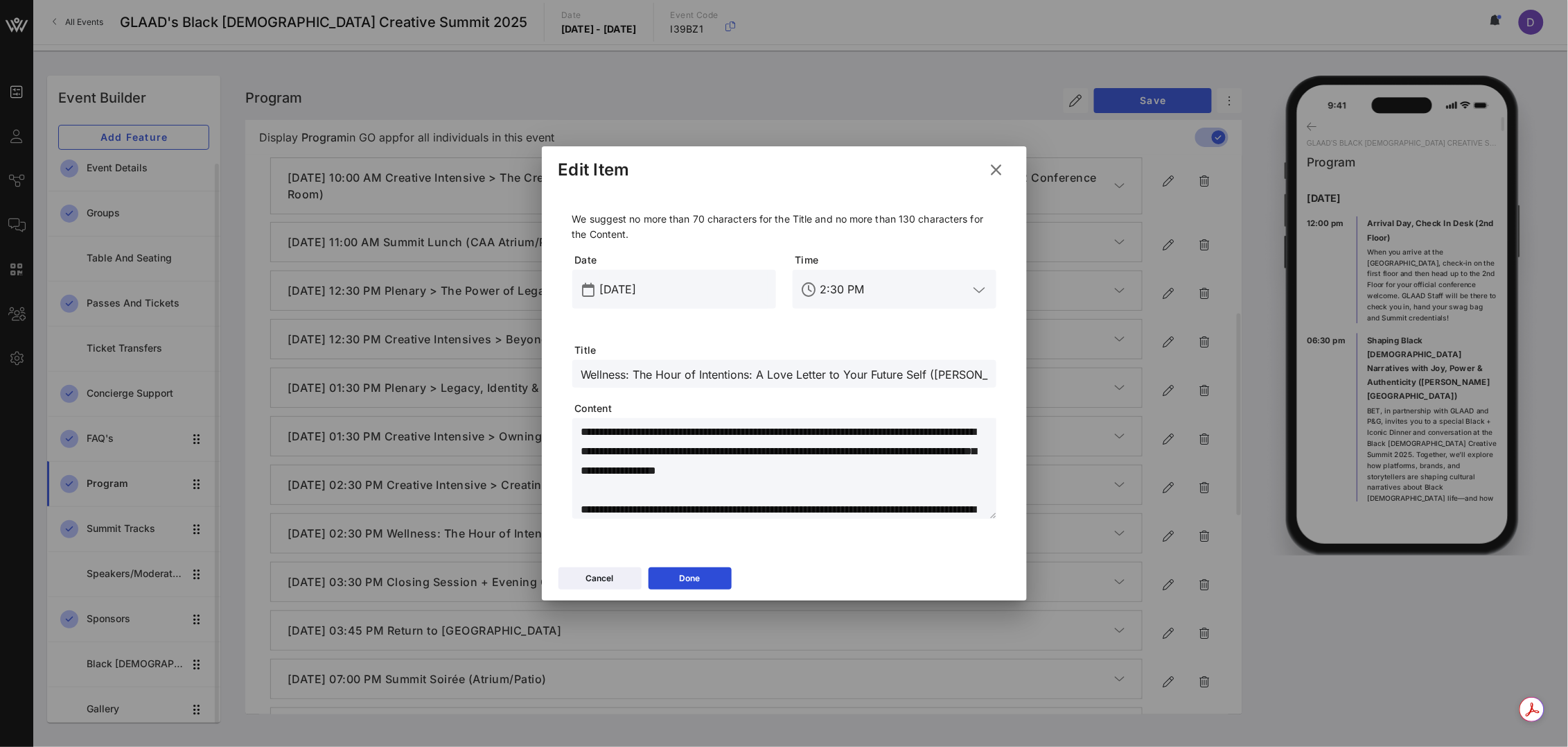
click at [583, 374] on input "Wellness: The Hour of Intentions: A Love Letter to Your Future Self ([PERSON_NA…" at bounding box center [784, 374] width 407 height 18
click at [693, 576] on icon at bounding box center [690, 578] width 10 height 8
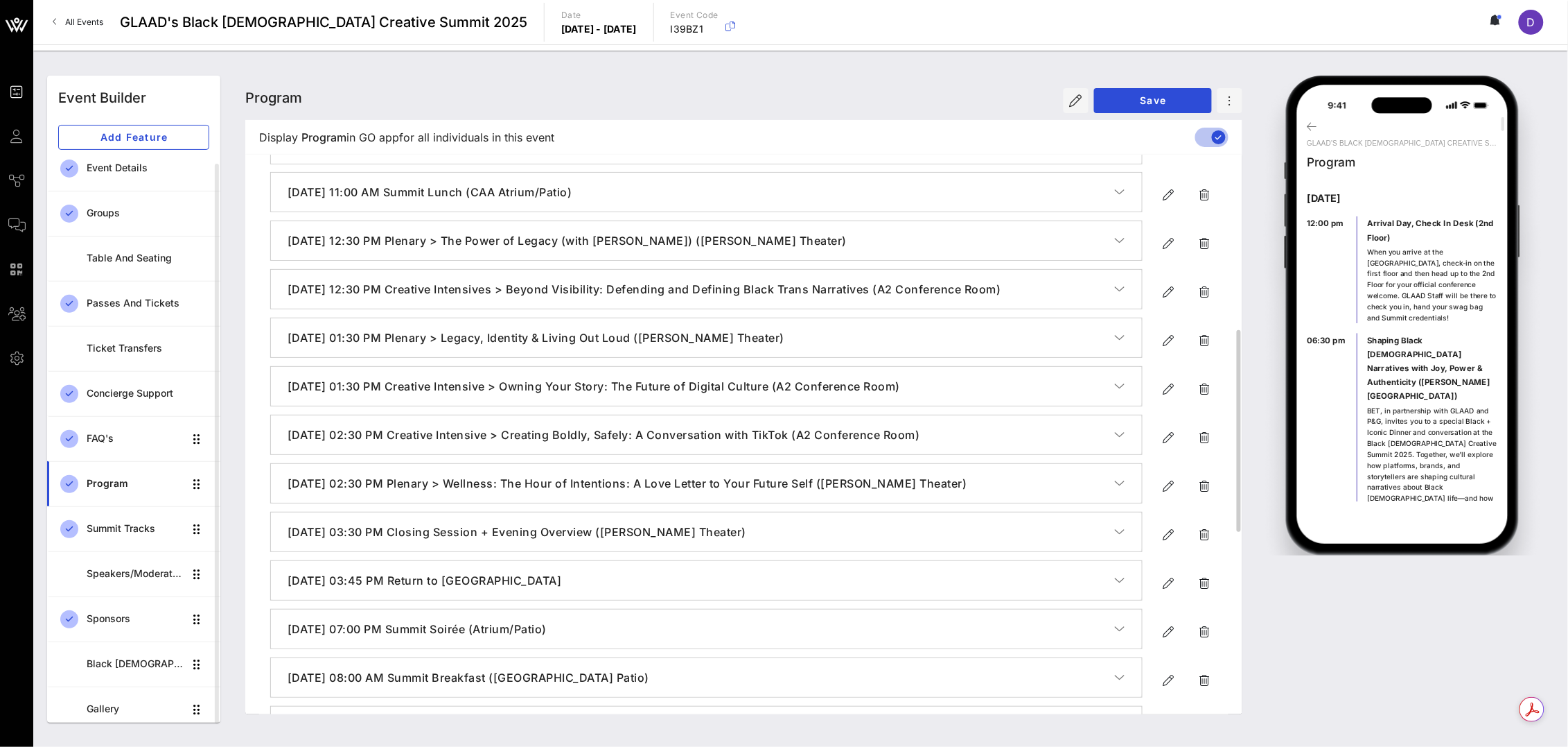
scroll to position [490, 0]
click at [1168, 529] on icon "button" at bounding box center [1169, 535] width 17 height 17
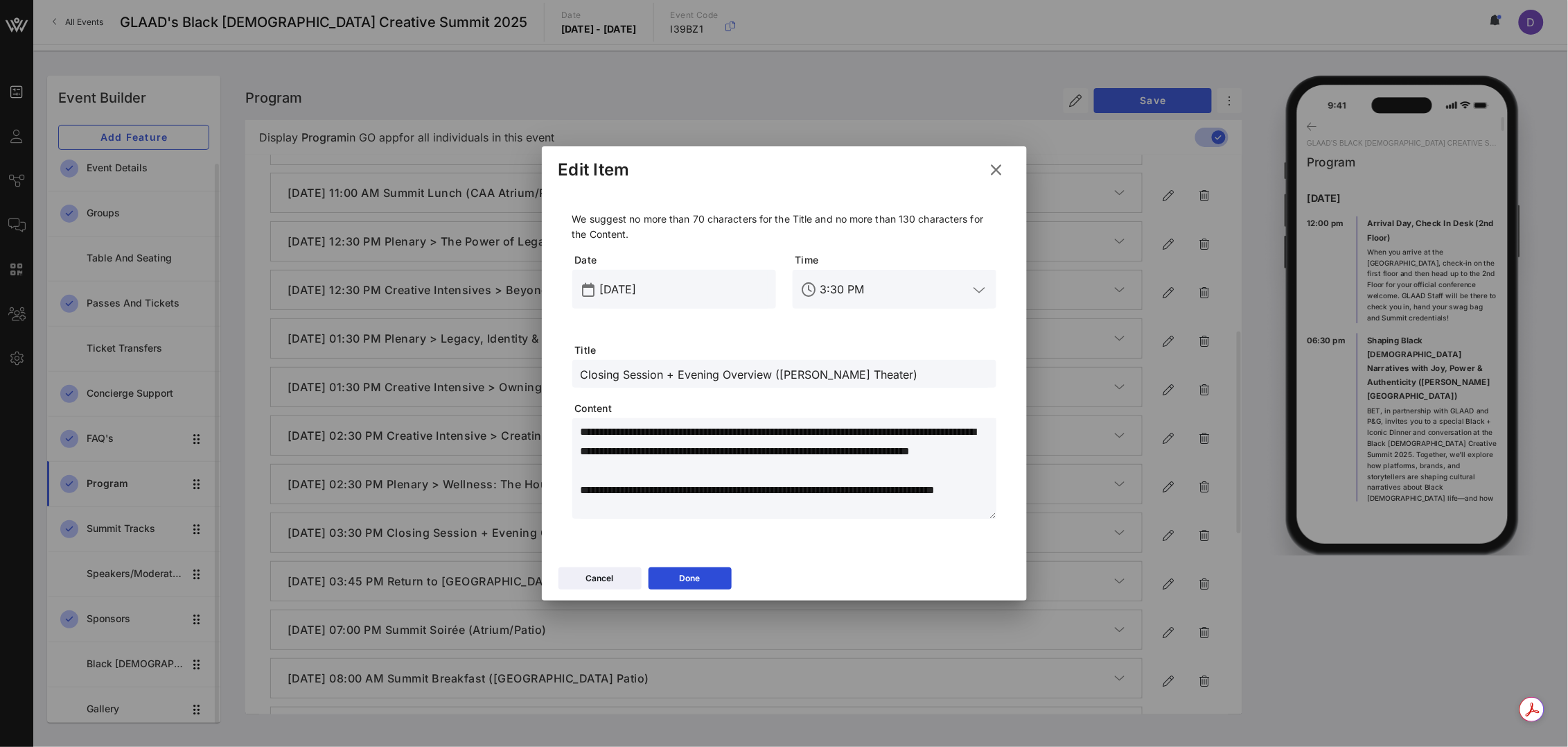
click at [770, 375] on input "Closing Session + Evening Overview ([PERSON_NAME] Theater)" at bounding box center [784, 374] width 407 height 18
paste input "The Wrap: Day 1 Recap"
click at [712, 582] on button "Done" at bounding box center [690, 578] width 83 height 23
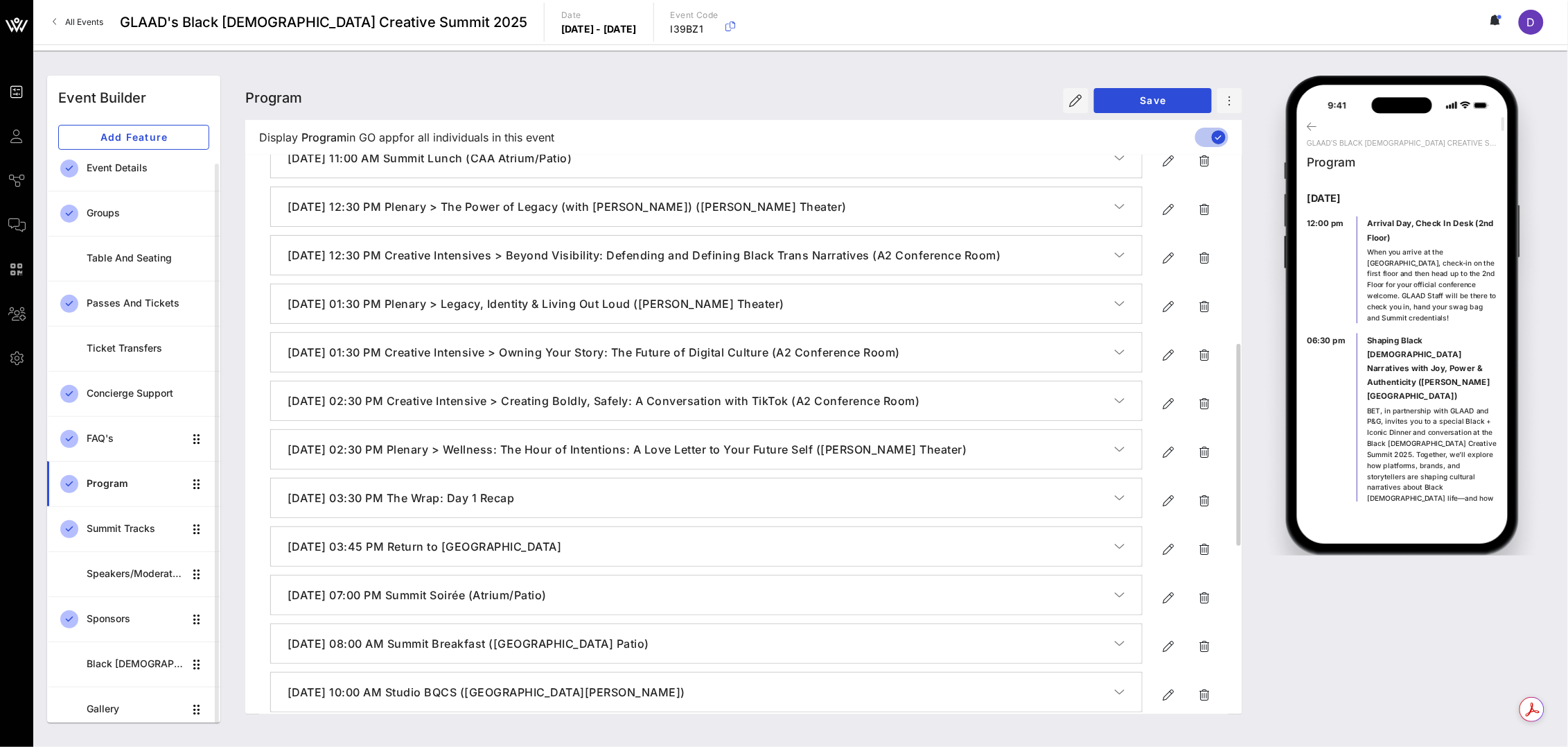
scroll to position [525, 0]
click at [1168, 492] on icon "button" at bounding box center [1169, 500] width 17 height 17
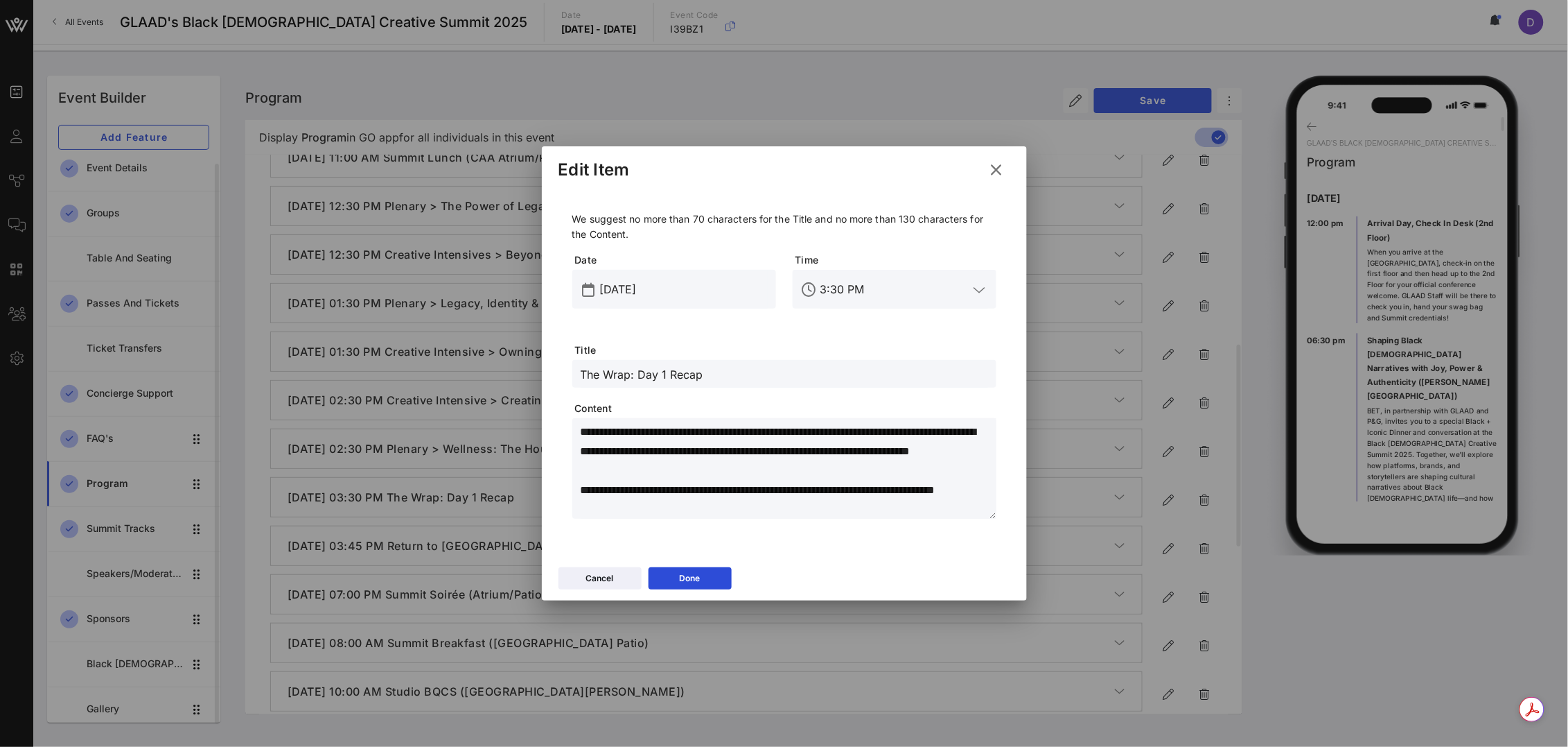
click at [777, 376] on input "The Wrap: Day 1 Recap" at bounding box center [784, 374] width 407 height 18
click at [711, 585] on button "Done" at bounding box center [690, 578] width 83 height 23
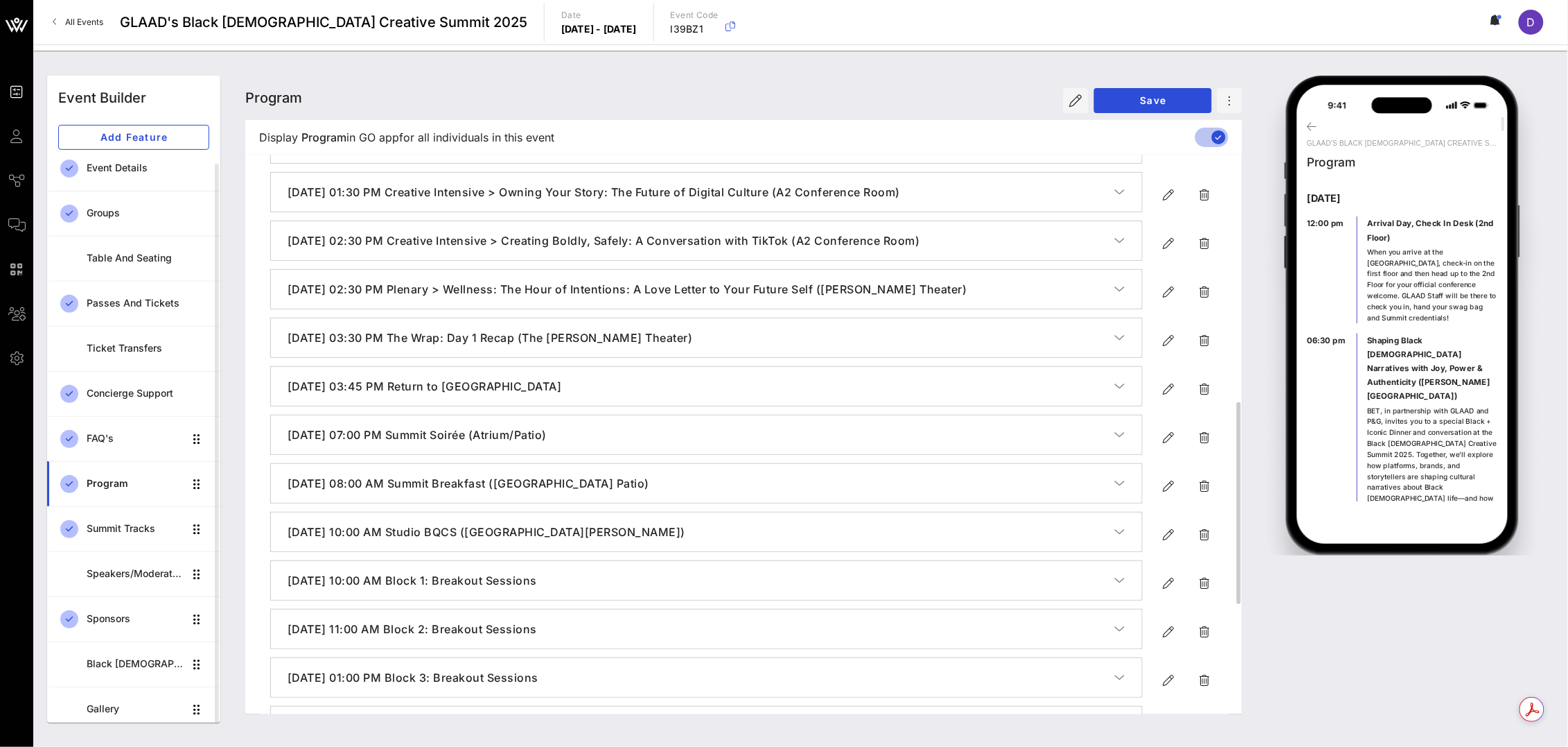
scroll to position [657, 0]
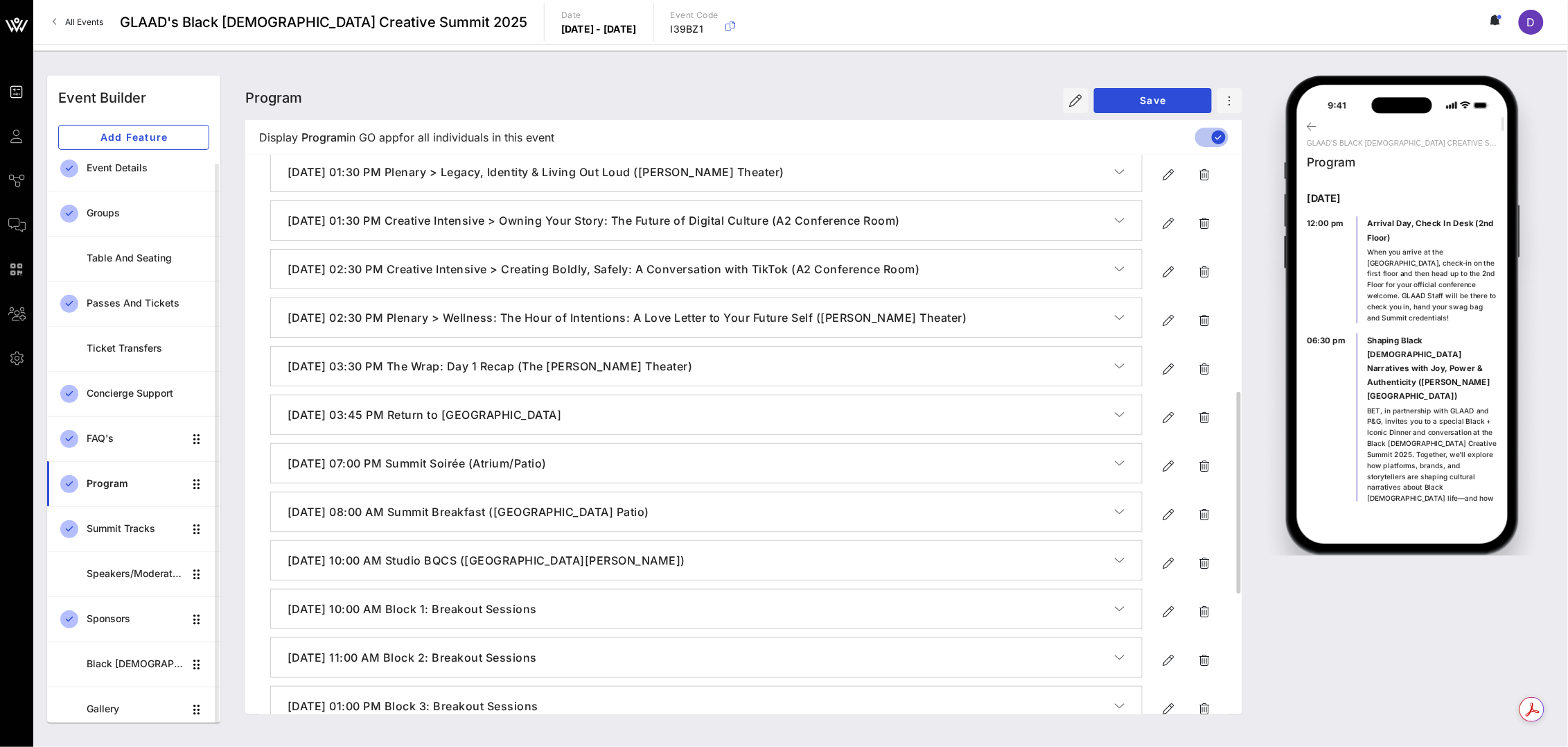
click at [1123, 468] on icon "button" at bounding box center [1120, 463] width 11 height 14
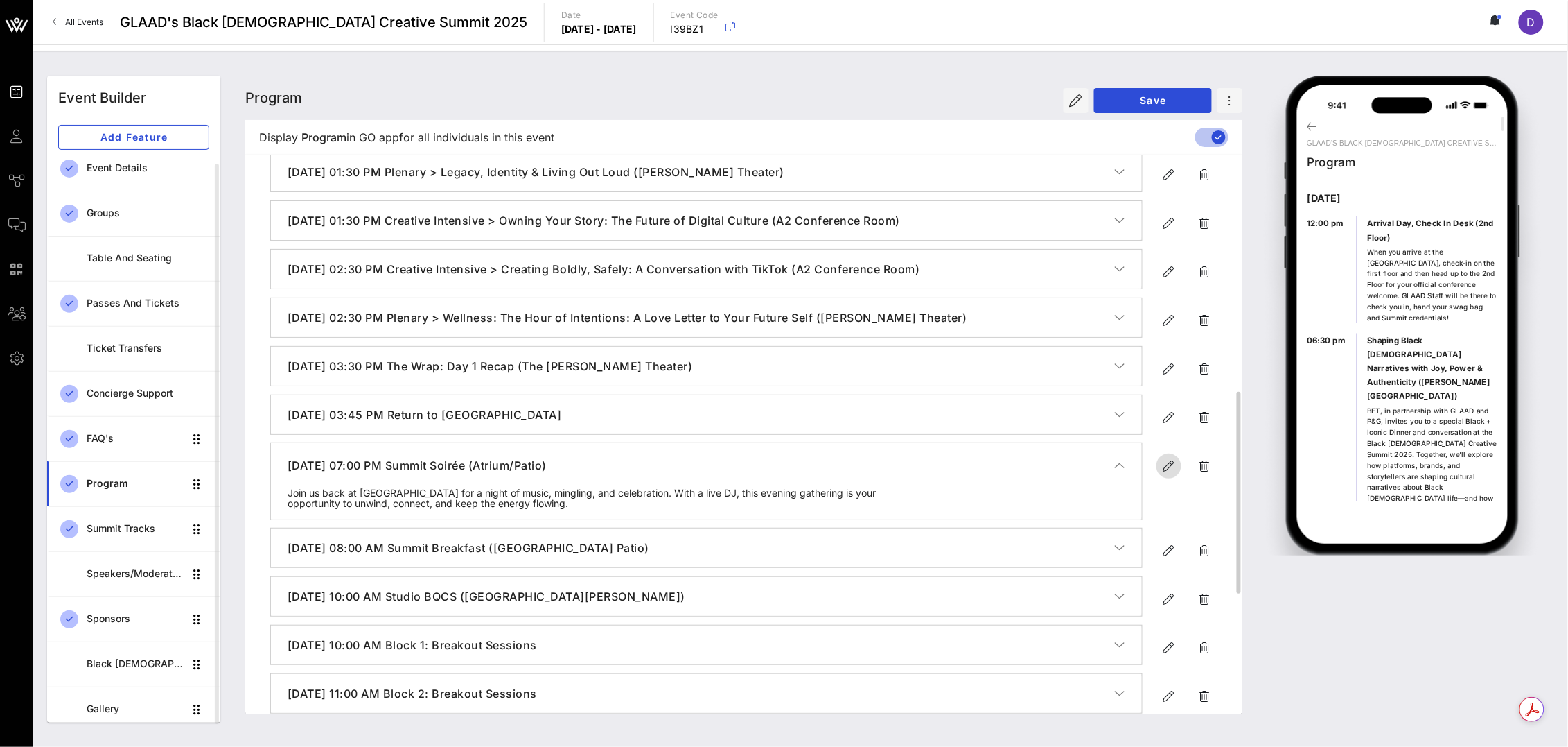
click at [1165, 467] on icon "button" at bounding box center [1169, 466] width 17 height 17
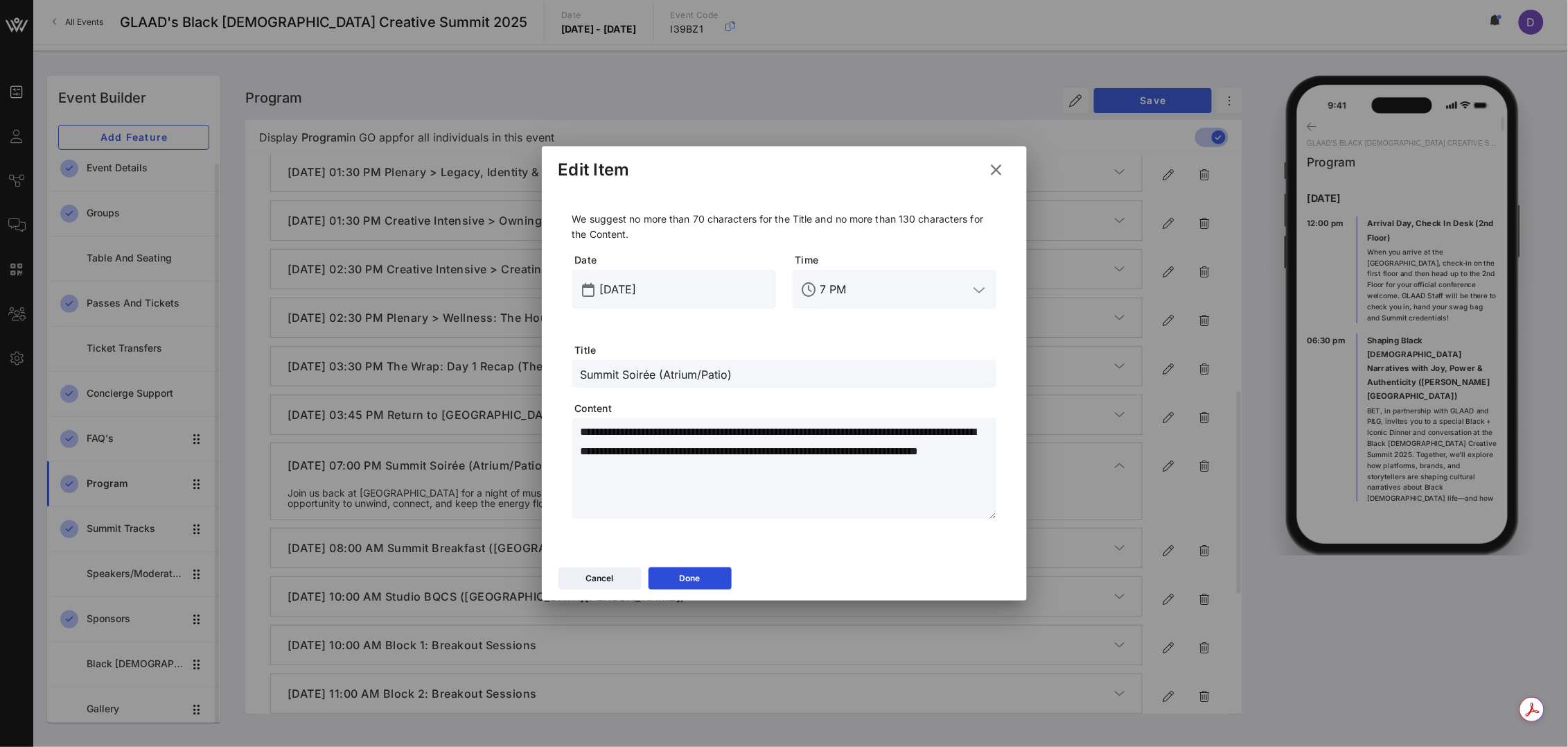
click at [697, 444] on textarea "**********" at bounding box center [788, 471] width 416 height 97
click at [703, 575] on button "Done" at bounding box center [690, 578] width 83 height 23
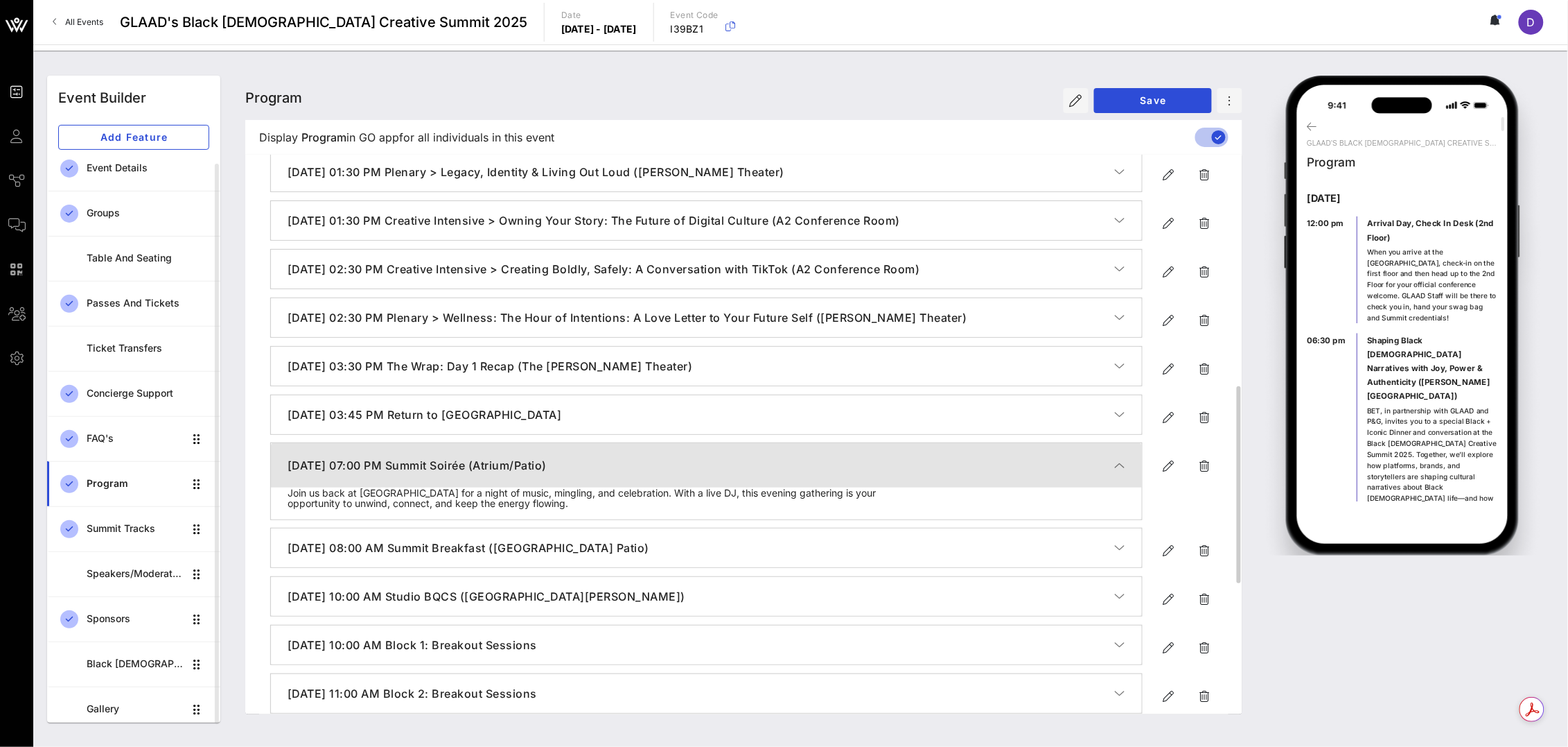
click at [1106, 475] on button "[DATE] 07:00 PM Summit Soirée (Atrium/Patio)" at bounding box center [707, 465] width 871 height 44
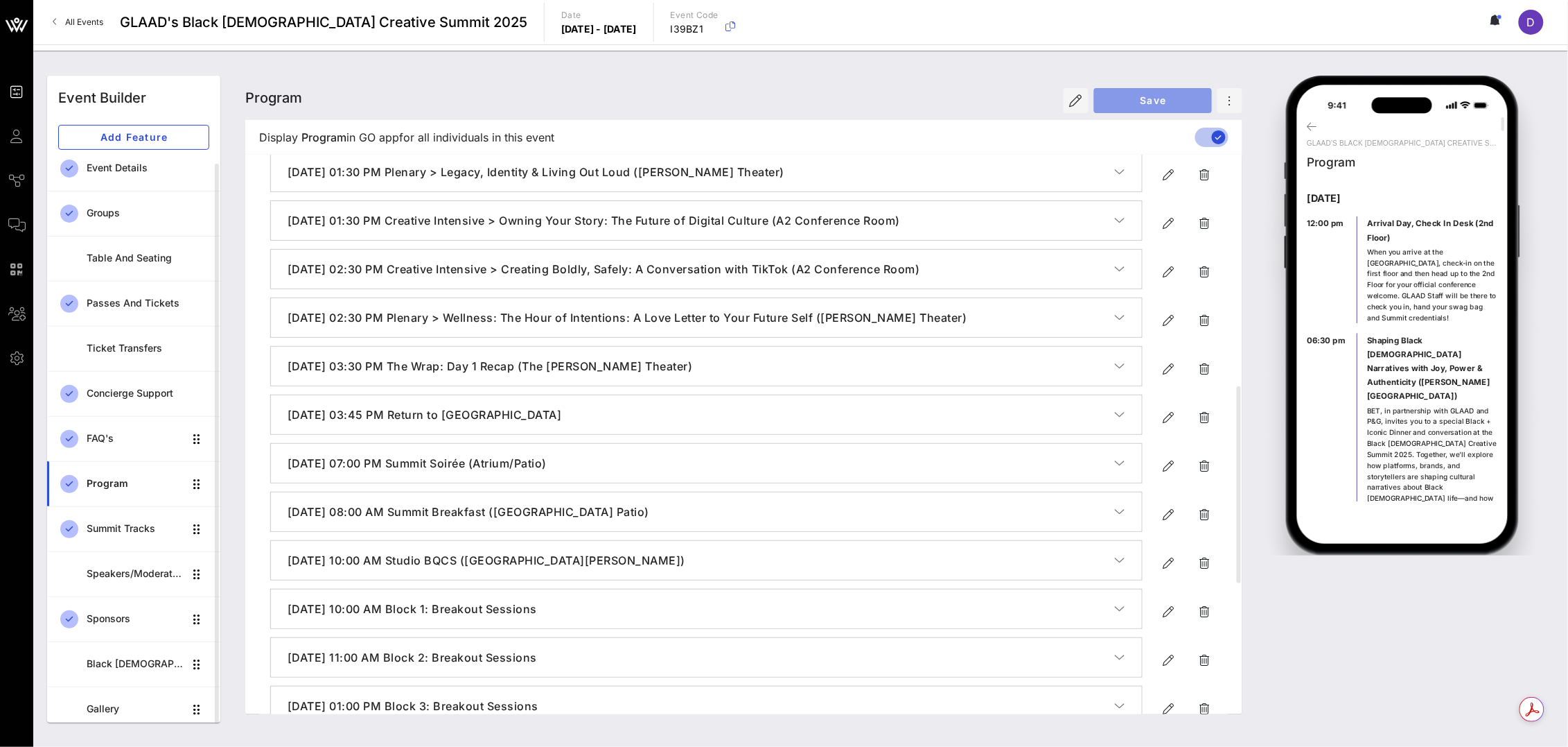
click at [1168, 99] on span "Save" at bounding box center [1153, 100] width 96 height 12
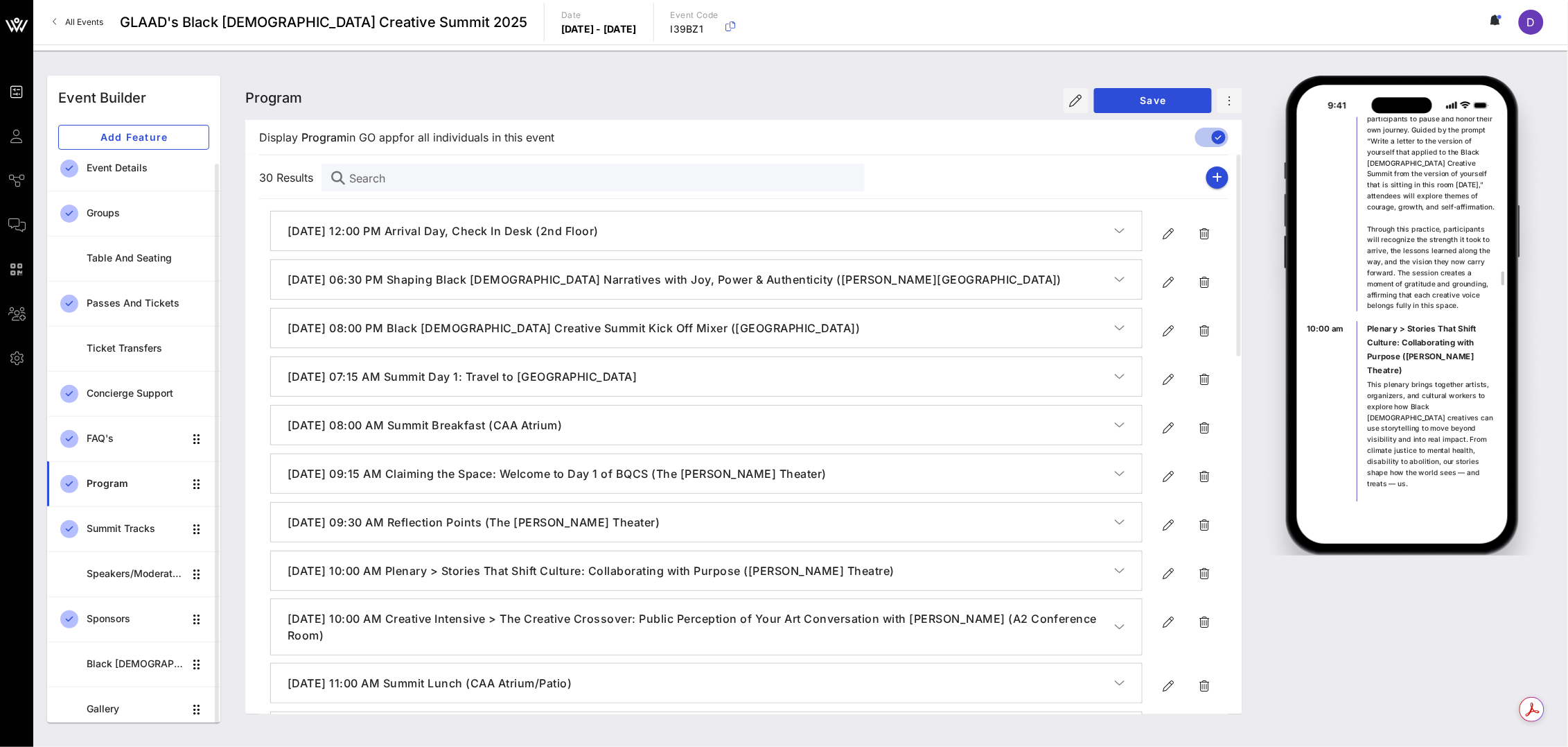
scroll to position [2259, 0]
